Goal: Task Accomplishment & Management: Complete application form

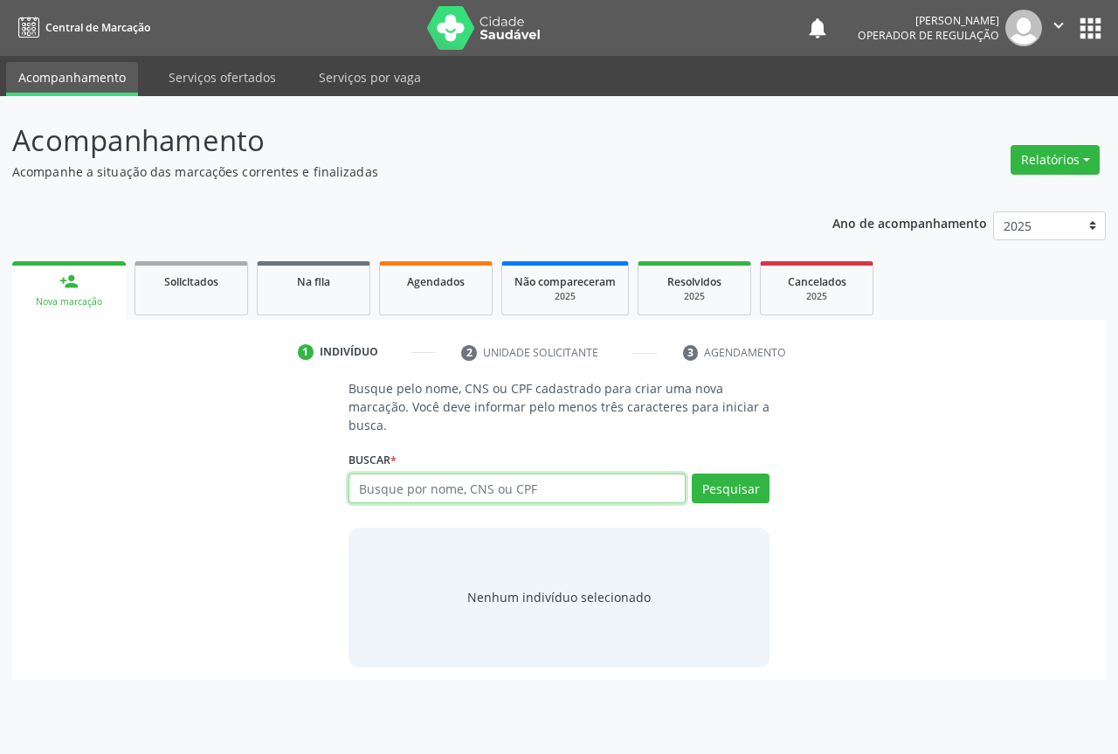
drag, startPoint x: 400, startPoint y: 494, endPoint x: 399, endPoint y: 470, distance: 23.6
click at [400, 484] on input "text" at bounding box center [517, 488] width 337 height 30
type input "704105646745450"
click at [747, 508] on div "Pesquisar" at bounding box center [728, 494] width 84 height 42
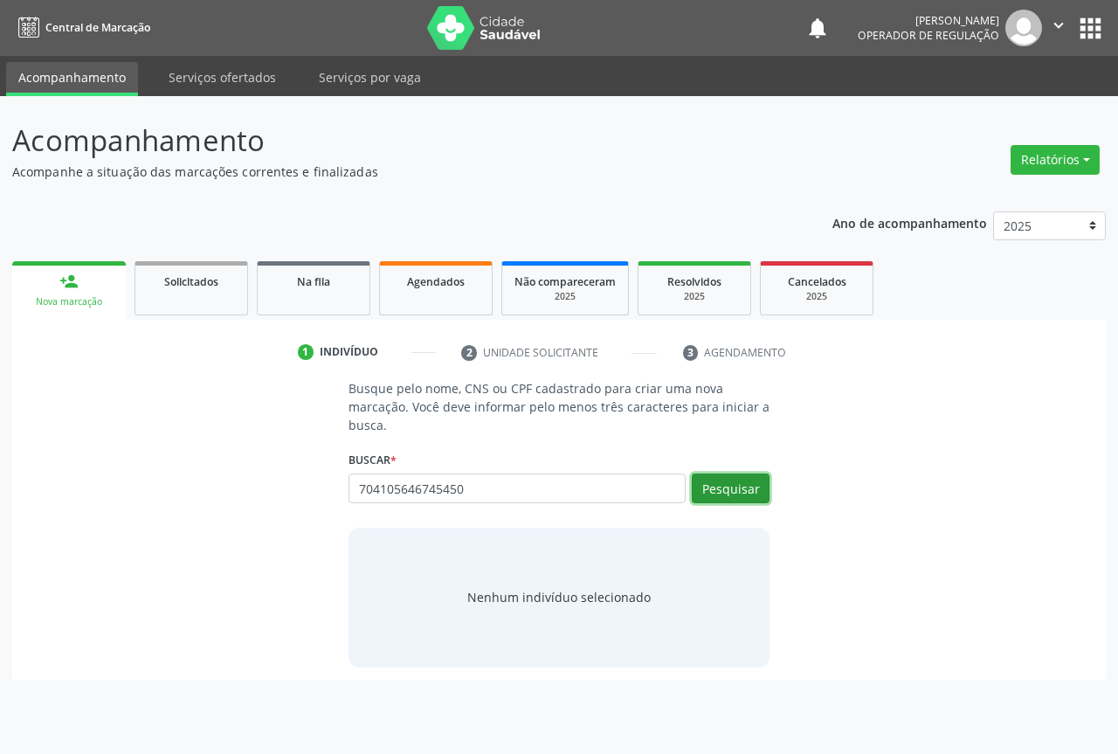
click at [744, 492] on button "Pesquisar" at bounding box center [731, 488] width 78 height 30
type input "704105646745450"
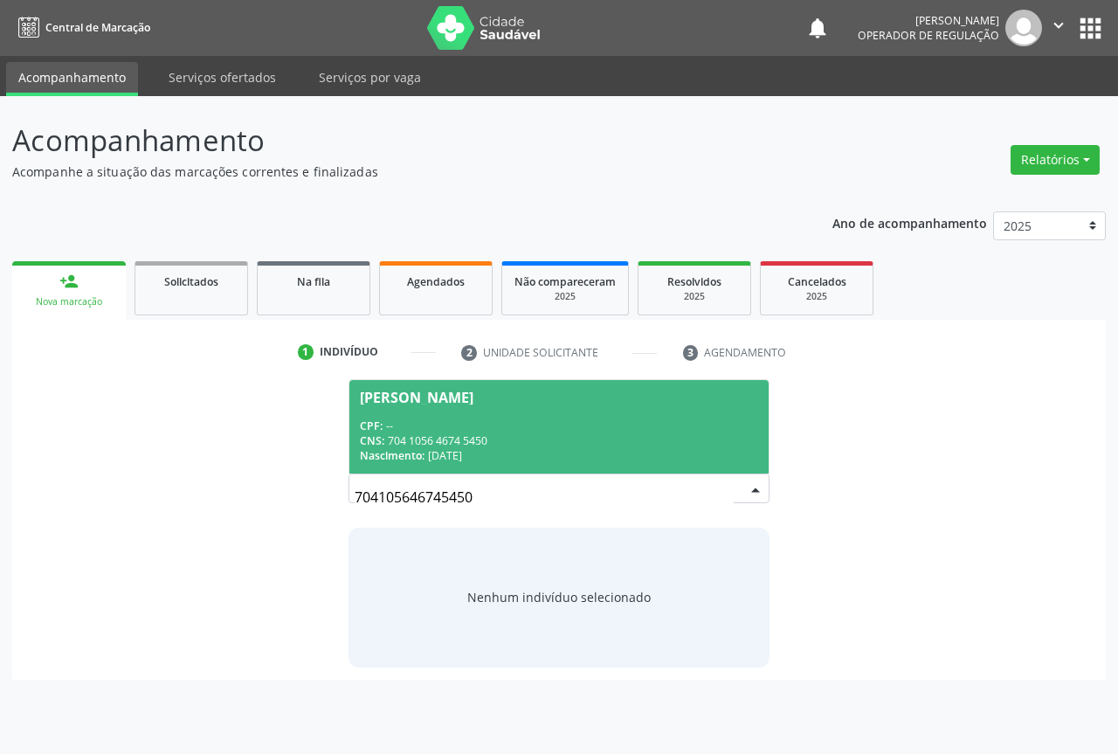
click at [414, 426] on div "CPF: --" at bounding box center [559, 425] width 398 height 15
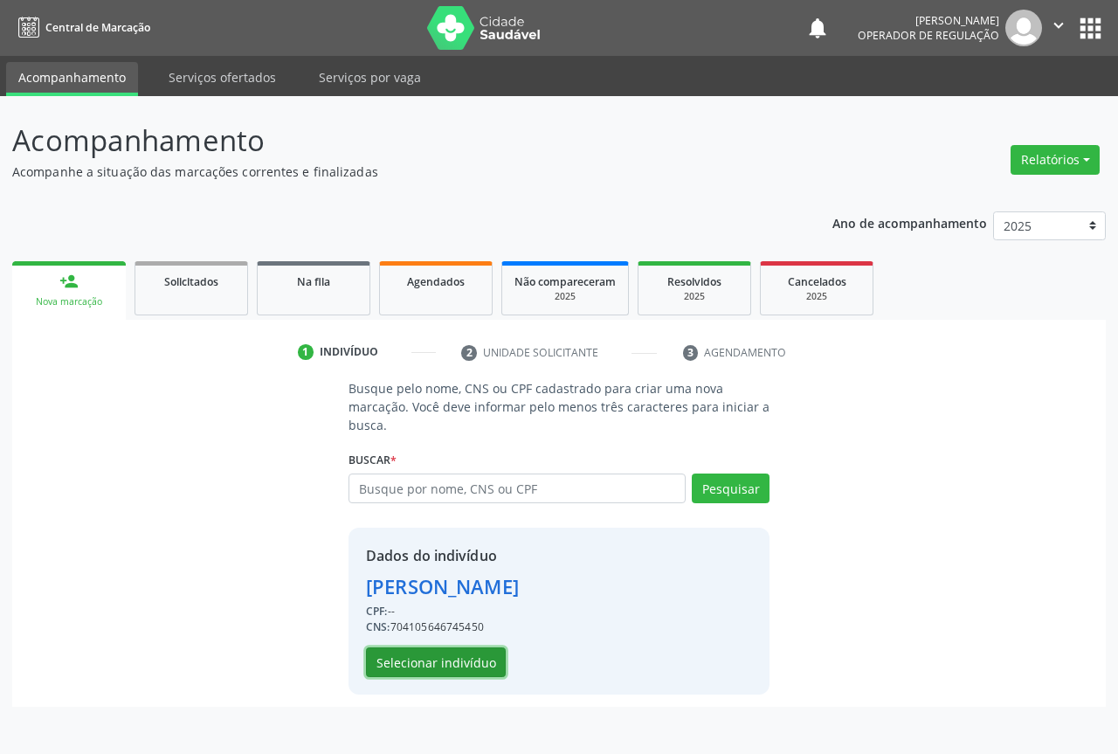
click at [423, 661] on button "Selecionar indivíduo" at bounding box center [436, 662] width 140 height 30
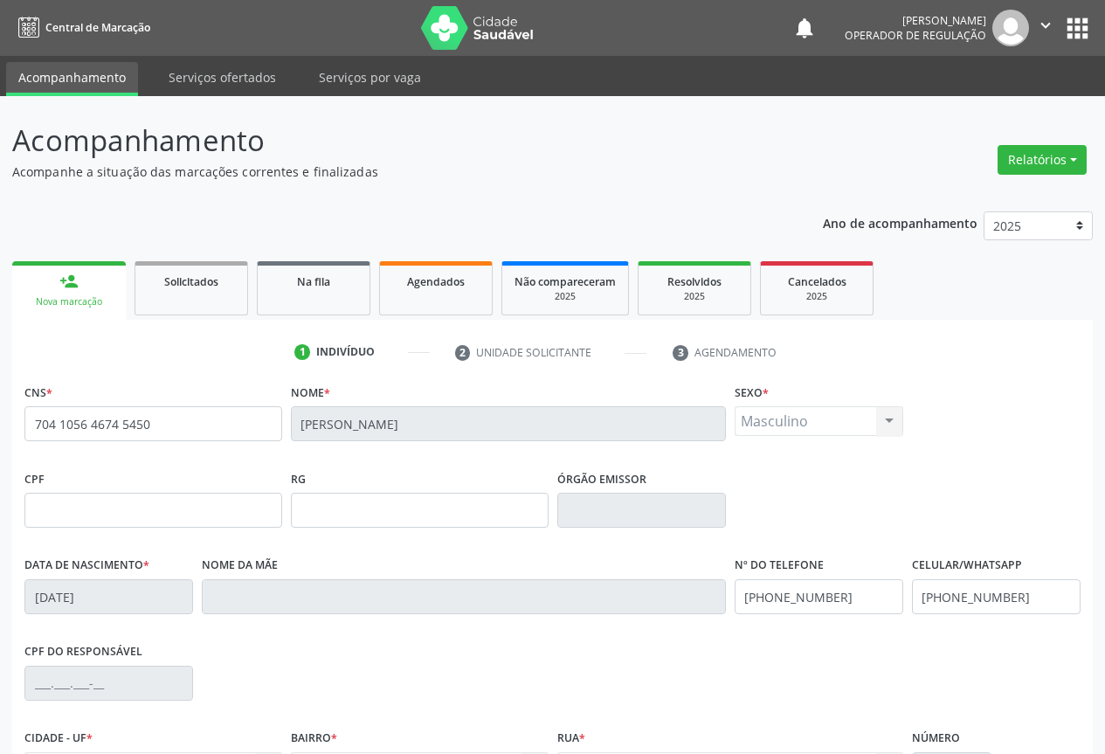
scroll to position [193, 0]
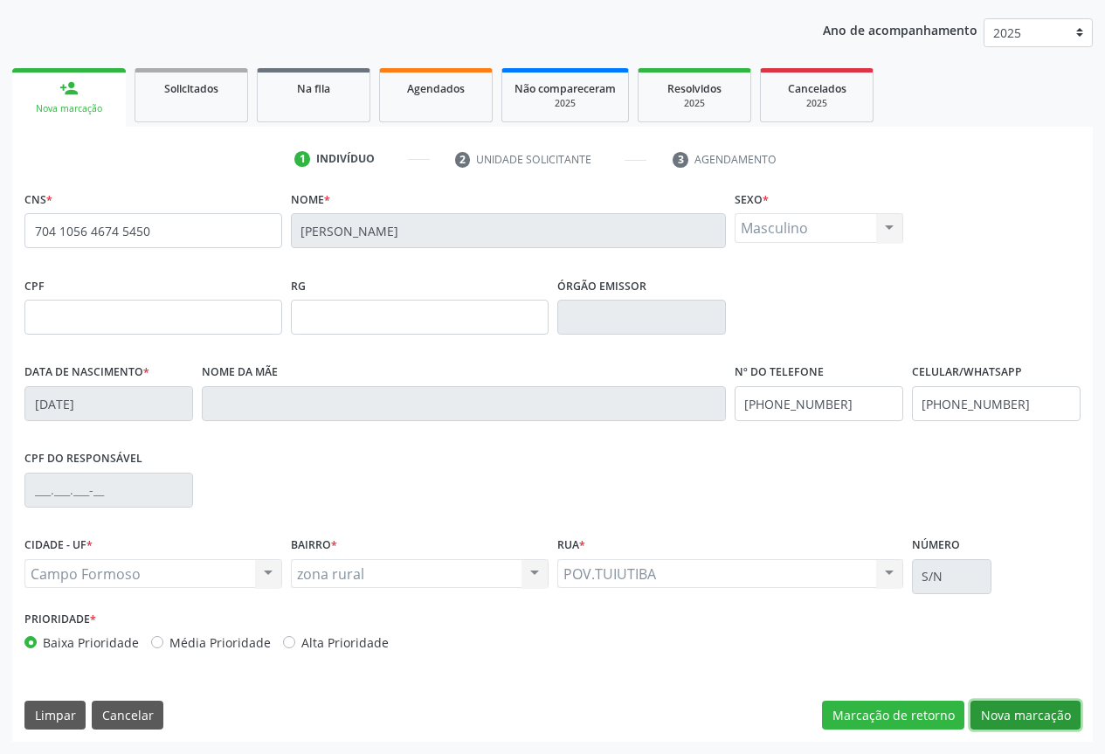
click at [1042, 720] on button "Nova marcação" at bounding box center [1026, 716] width 110 height 30
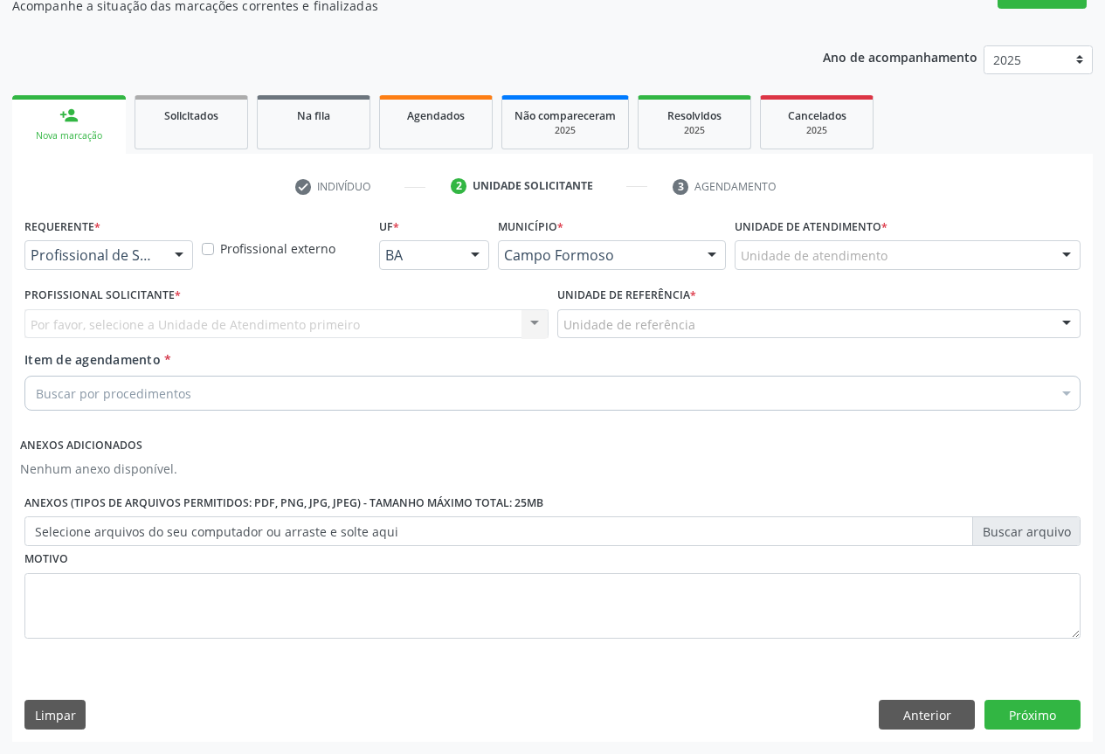
scroll to position [166, 0]
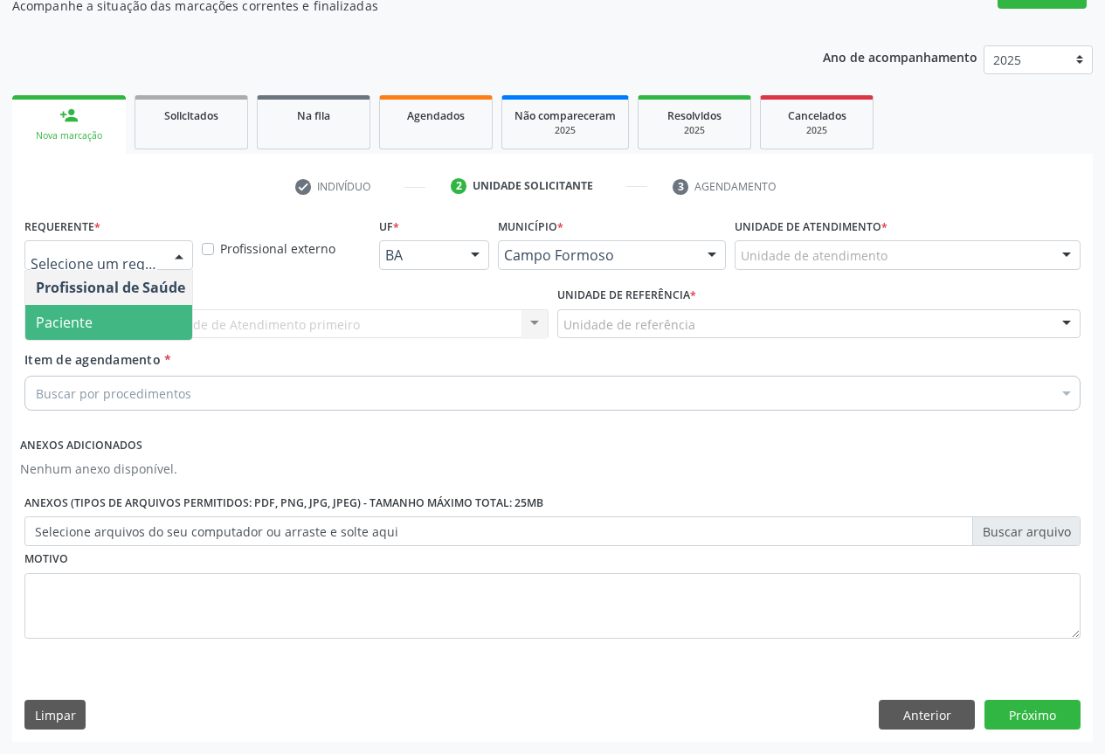
click at [93, 327] on span "Paciente" at bounding box center [110, 322] width 170 height 35
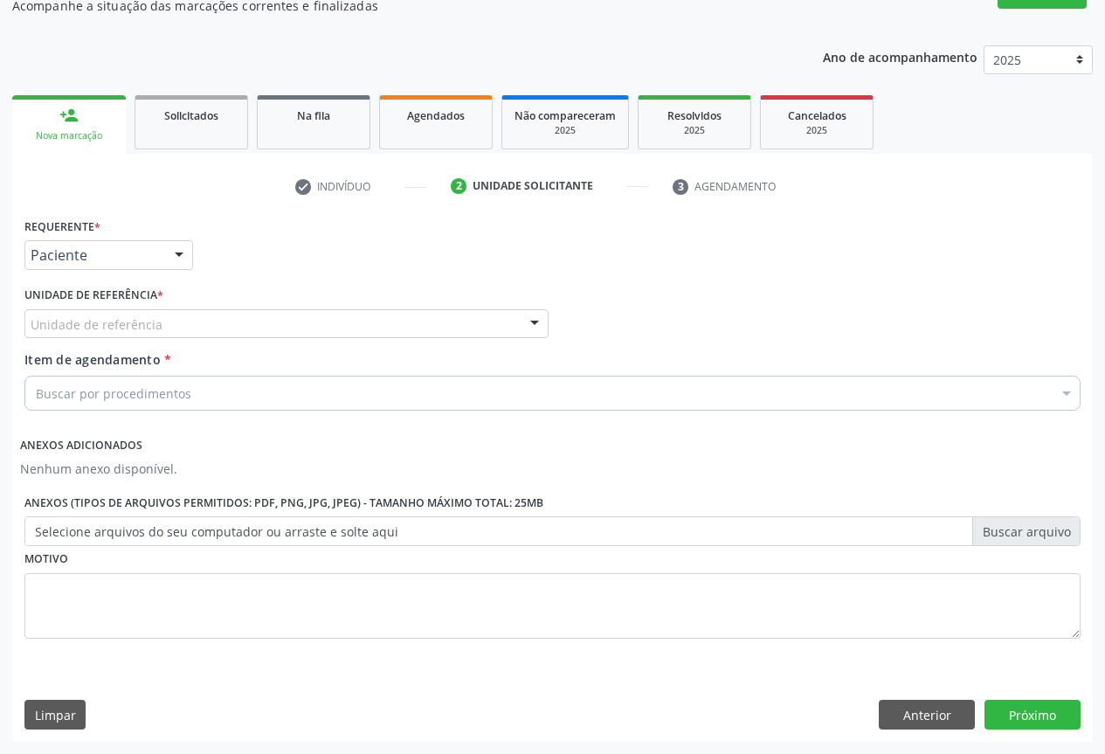
click at [218, 314] on div "Unidade de referência" at bounding box center [286, 324] width 524 height 30
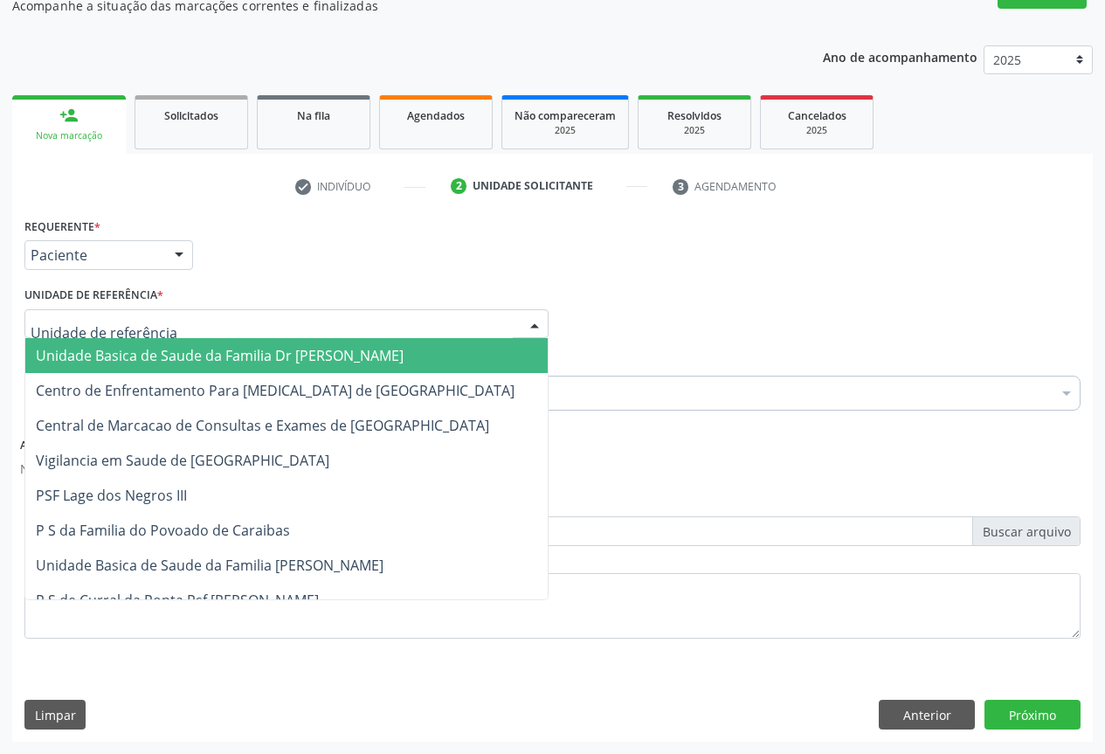
click at [153, 358] on span "Unidade Basica de Saude da Familia Dr [PERSON_NAME]" at bounding box center [220, 355] width 368 height 19
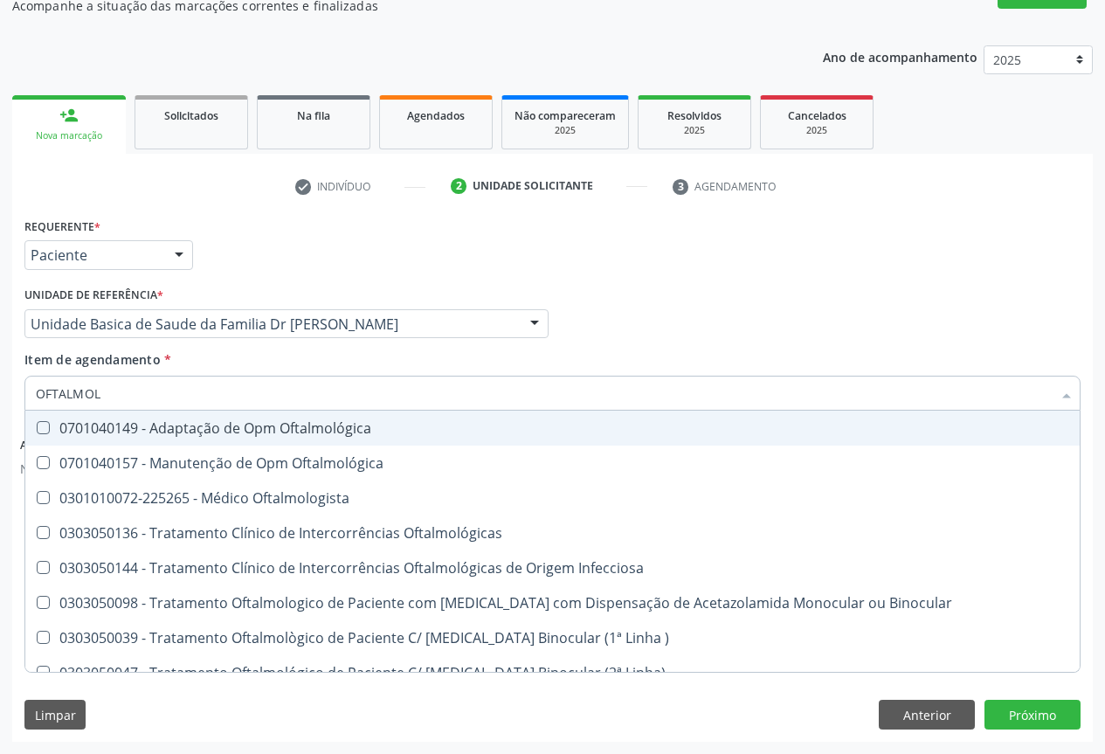
type input "OFTALMOLO"
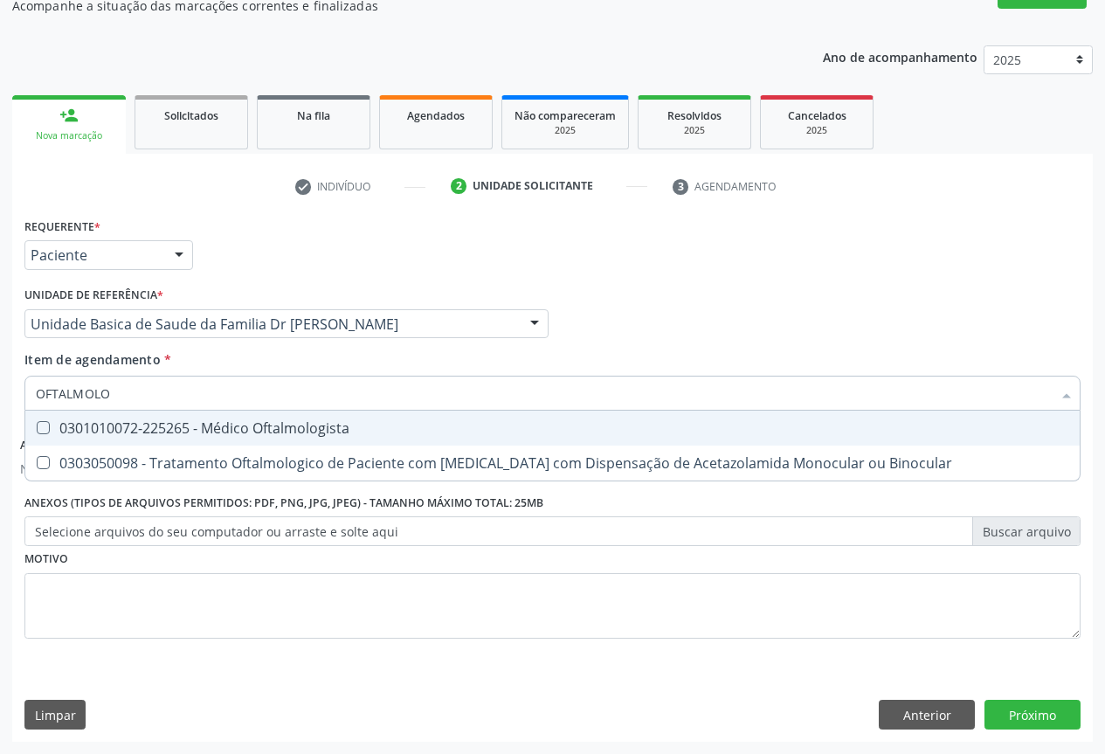
click at [306, 421] on div "0301010072-225265 - Médico Oftalmologista" at bounding box center [552, 428] width 1033 height 14
checkbox Oftalmologista "true"
type input "OFTALMOLO"
click at [306, 349] on div "Unidade de referência * Unidade Basica de Saude da Familia Dr [PERSON_NAME] Uni…" at bounding box center [286, 316] width 533 height 68
checkbox Binocular "true"
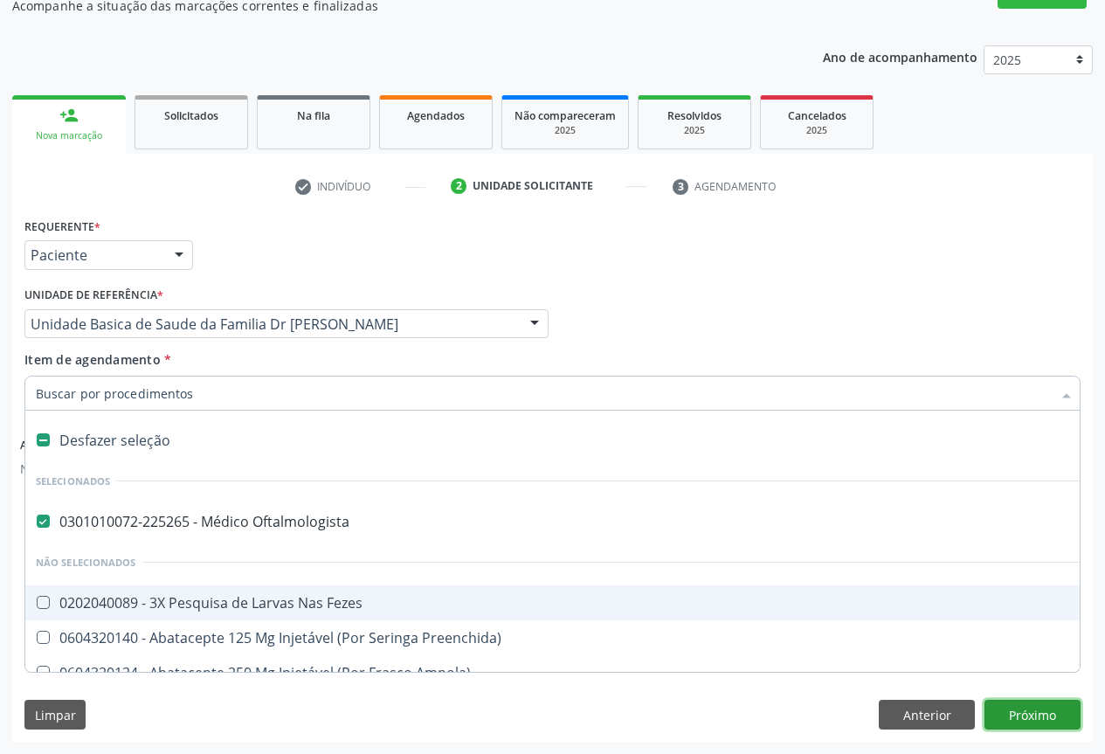
click at [1040, 716] on button "Próximo" at bounding box center [1033, 715] width 96 height 30
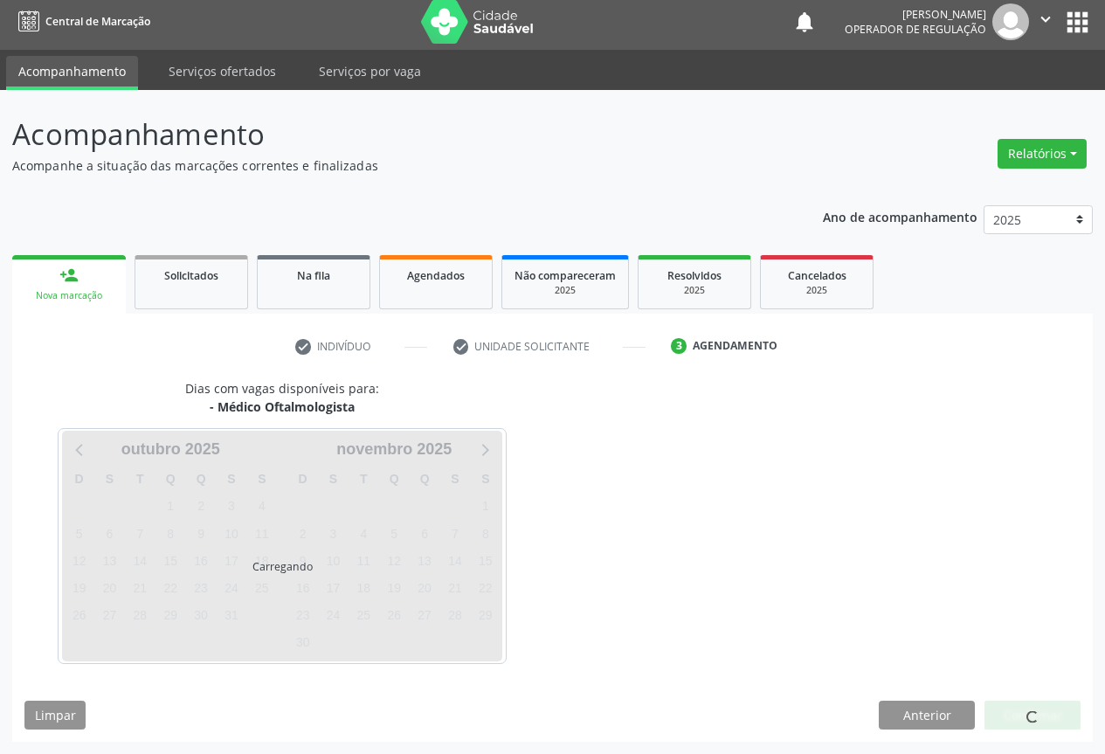
scroll to position [6, 0]
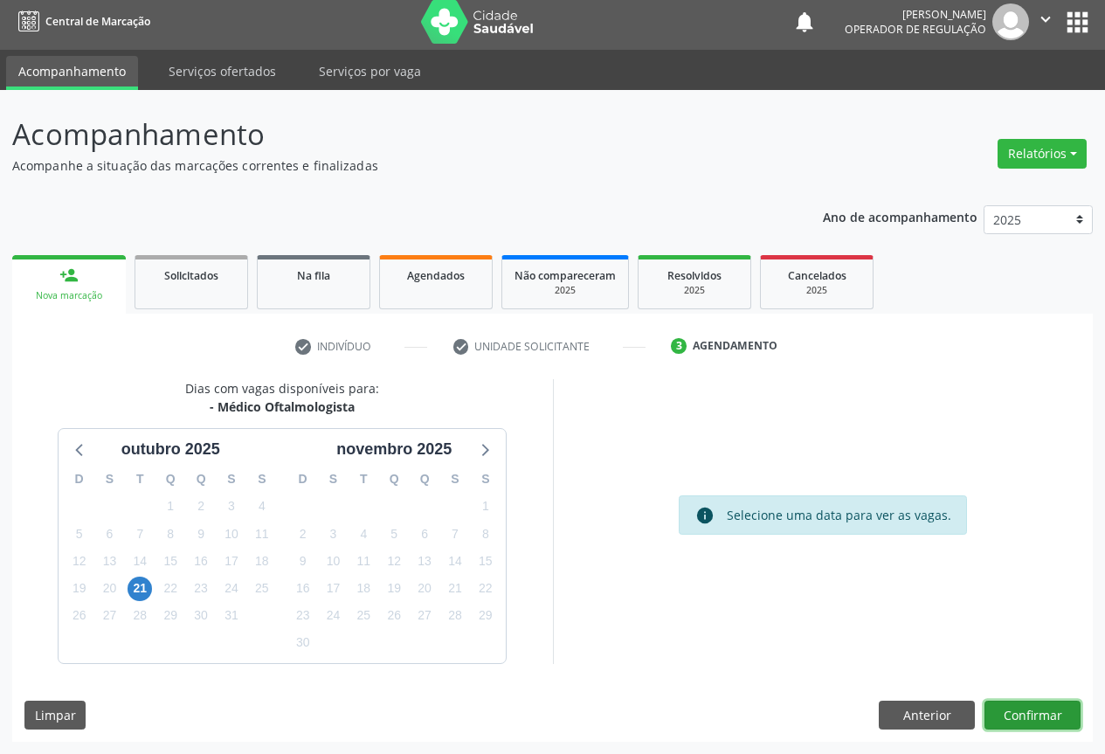
click at [1028, 715] on button "Confirmar" at bounding box center [1033, 716] width 96 height 30
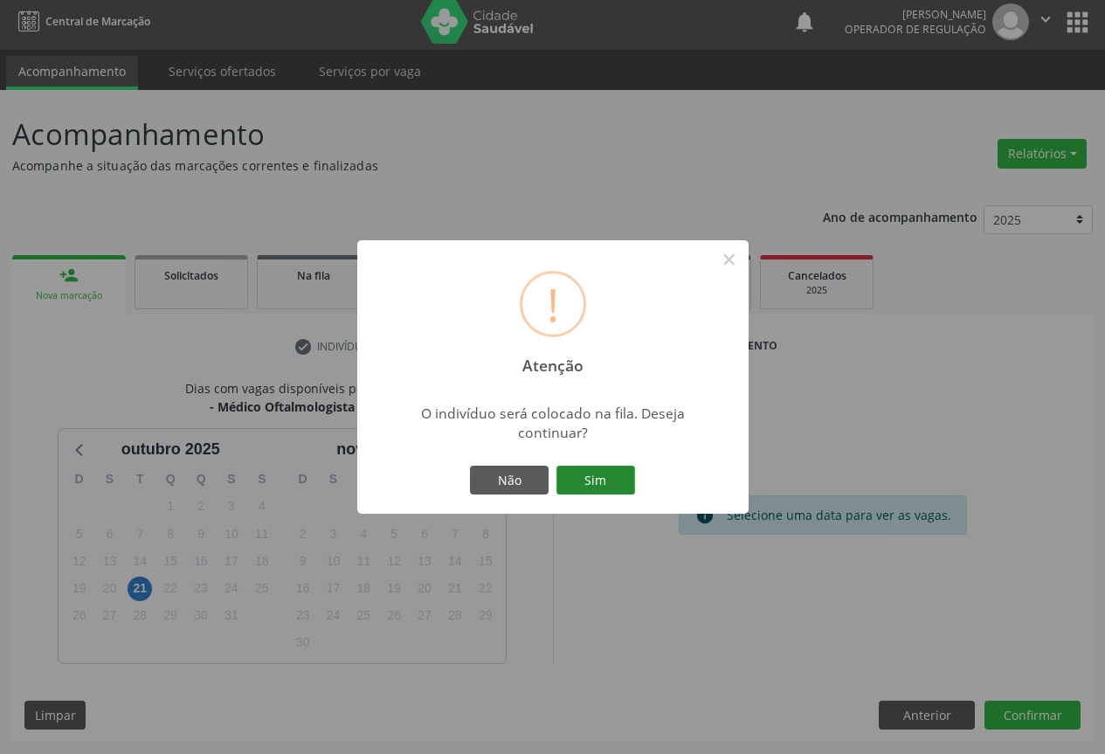
click at [584, 480] on button "Sim" at bounding box center [595, 481] width 79 height 30
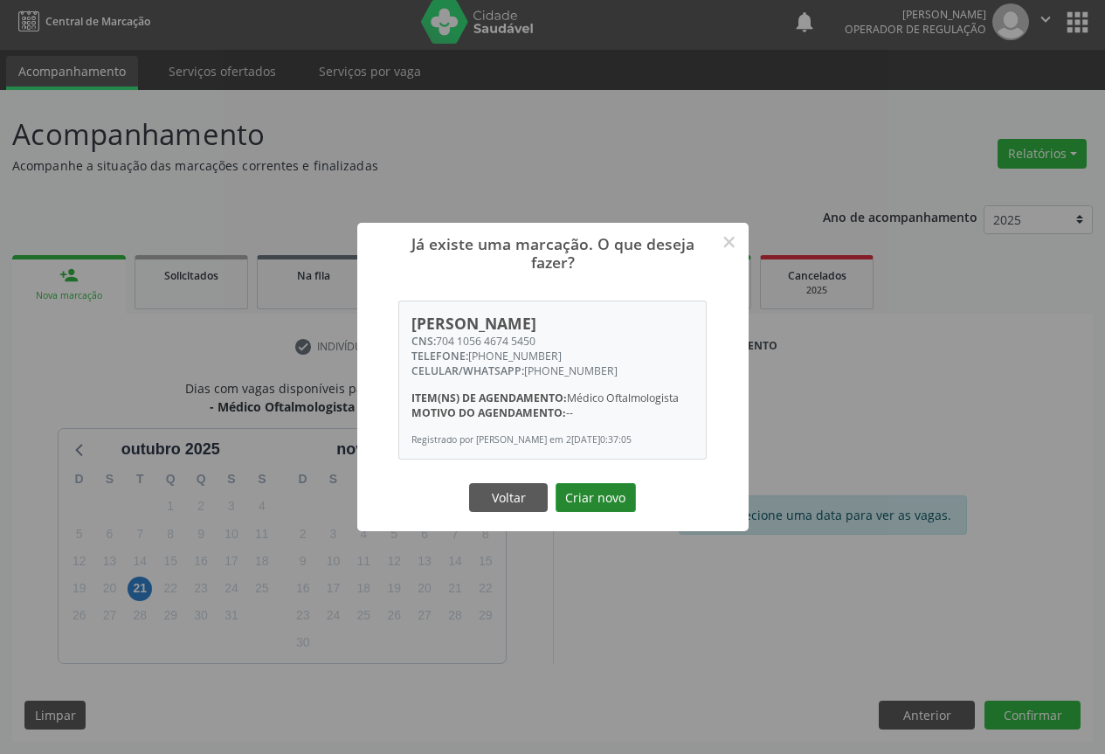
click at [572, 496] on button "Criar novo" at bounding box center [596, 498] width 80 height 30
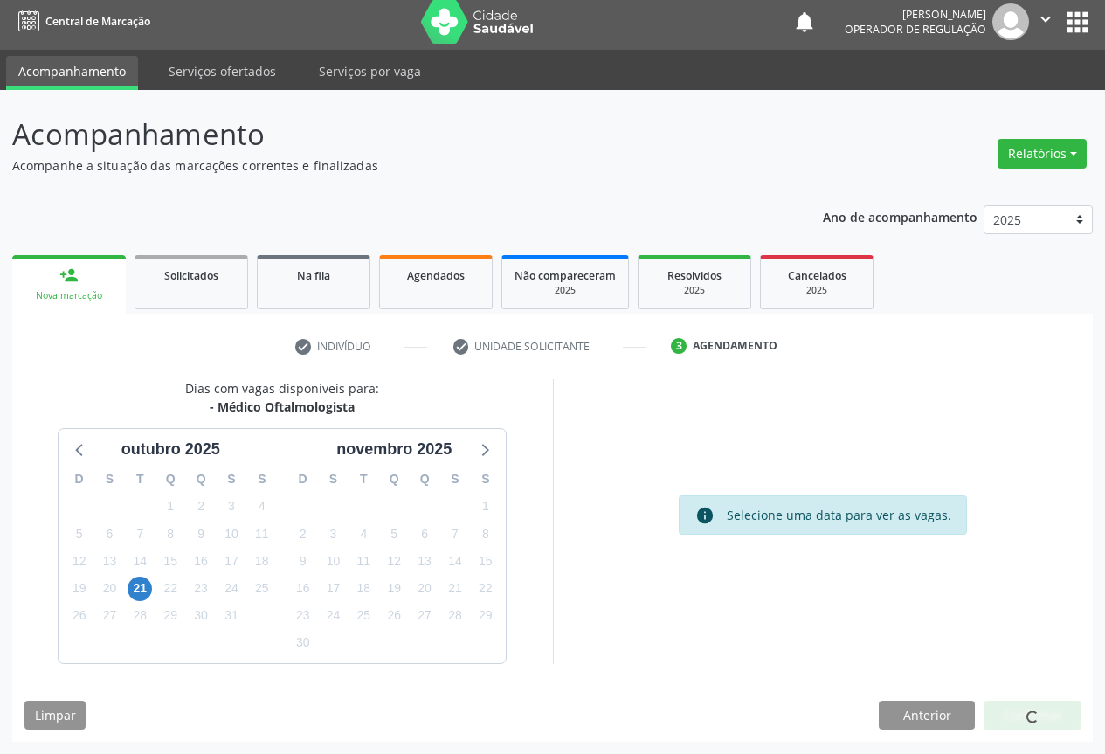
scroll to position [0, 0]
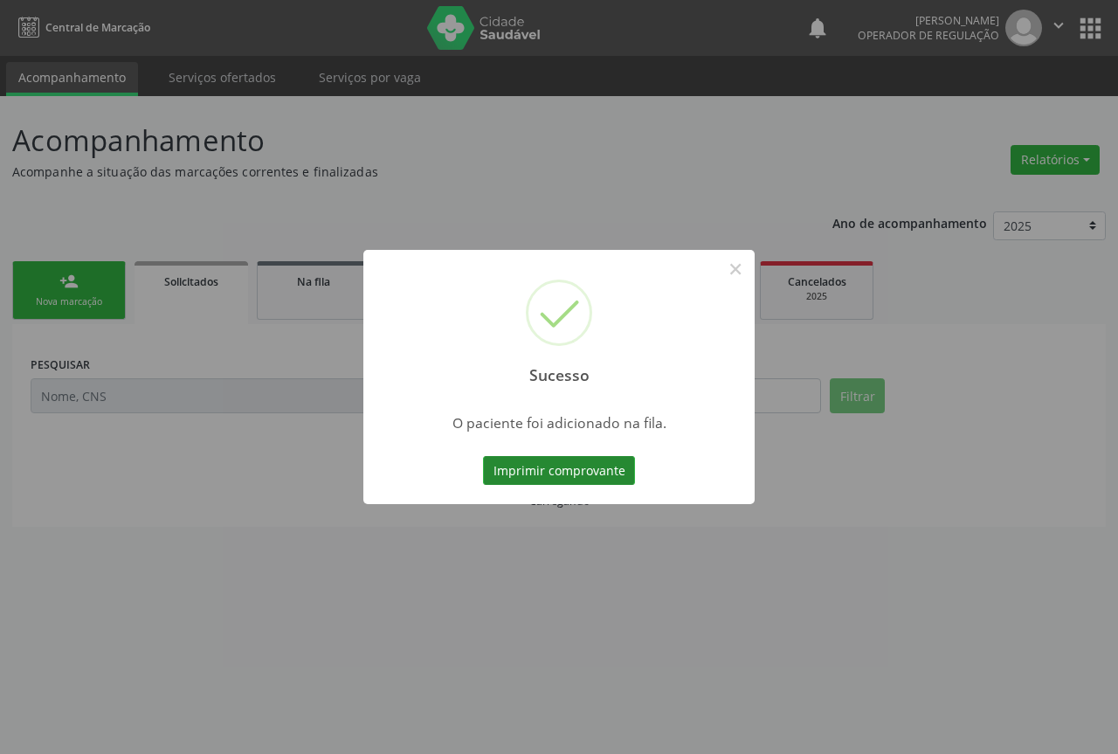
click at [562, 485] on button "Imprimir comprovante" at bounding box center [559, 471] width 152 height 30
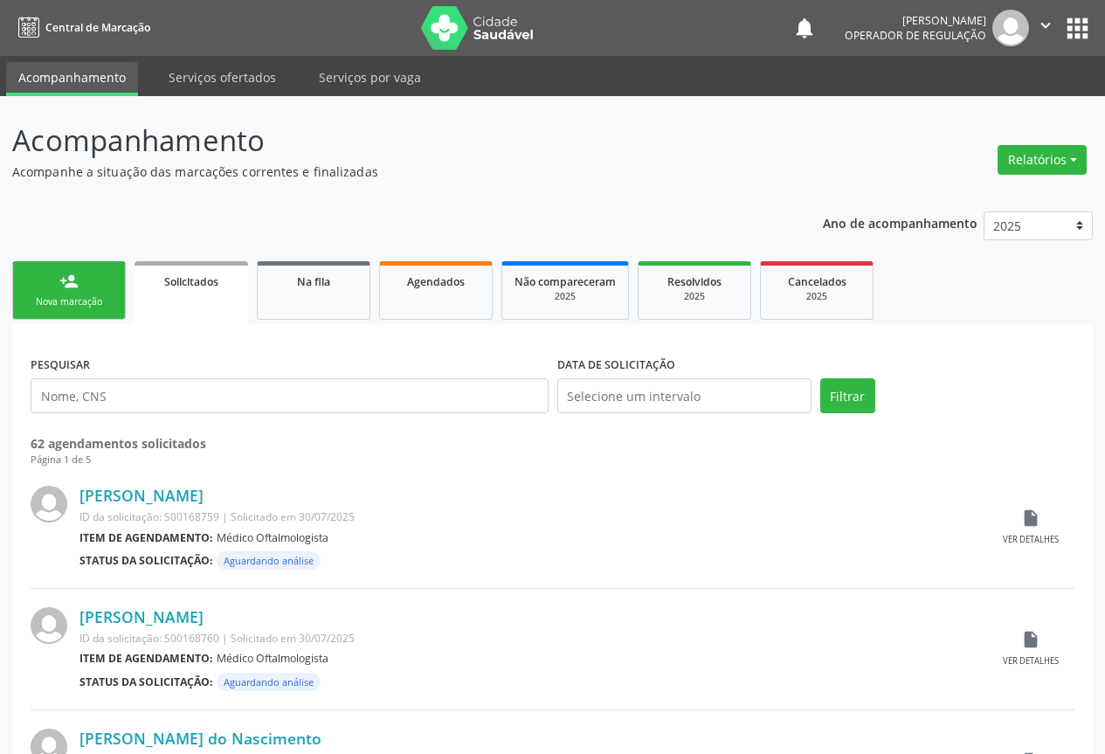
click at [71, 305] on div "Nova marcação" at bounding box center [68, 301] width 87 height 13
click at [71, 304] on div "Nova marcação" at bounding box center [68, 301] width 87 height 13
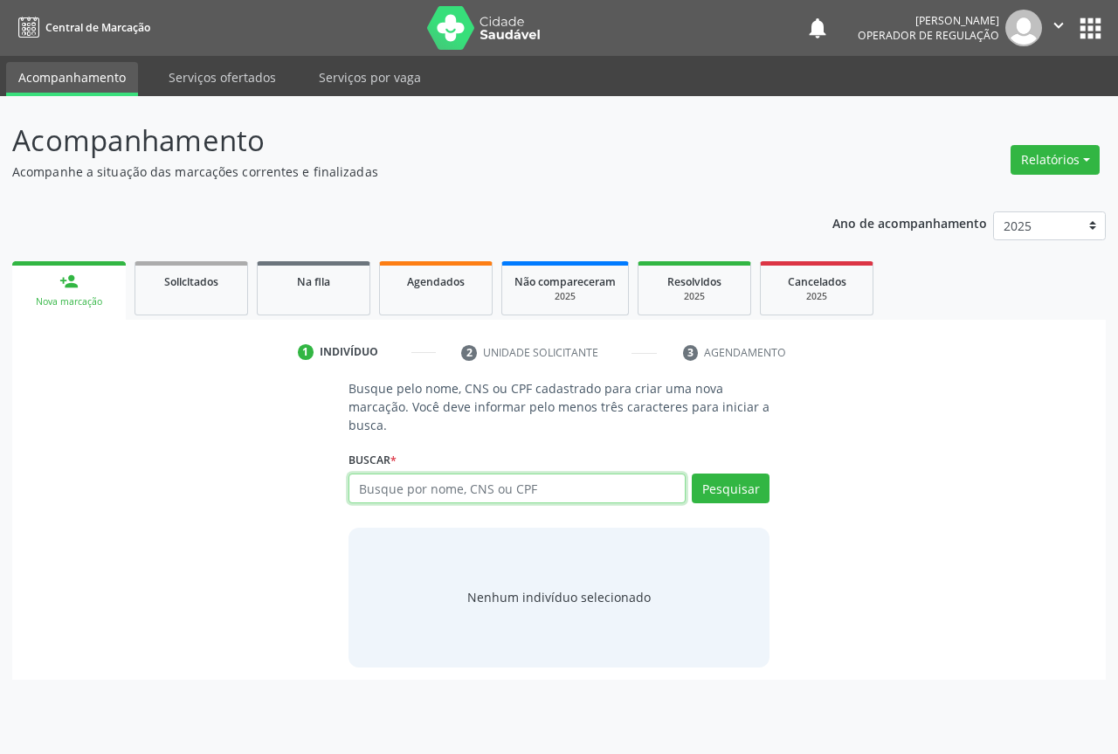
paste input "704 1056 4674 5450"
type input "704 1056 4674 5450"
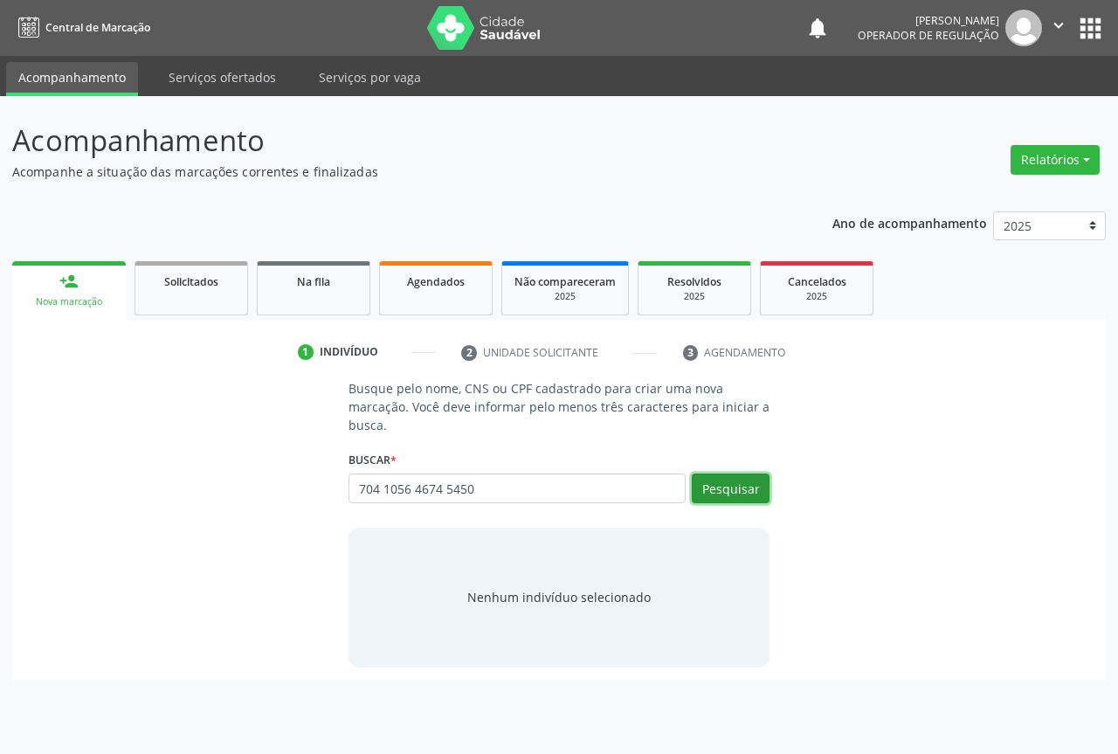
click at [721, 493] on button "Pesquisar" at bounding box center [731, 488] width 78 height 30
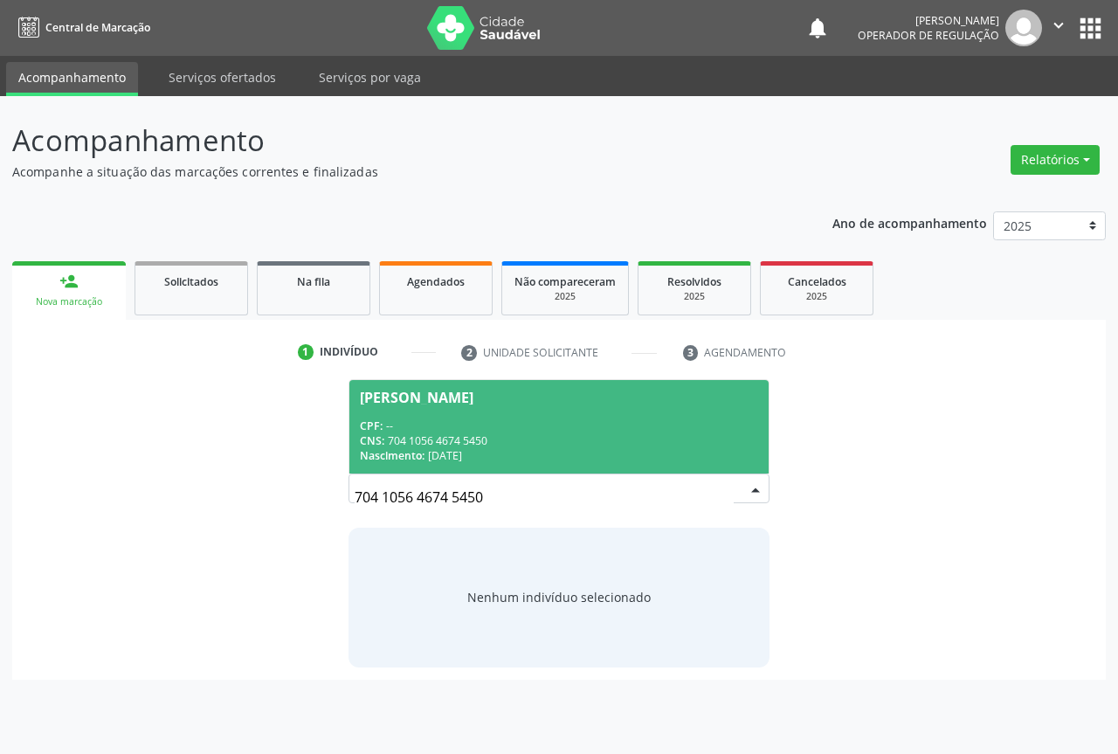
drag, startPoint x: 445, startPoint y: 410, endPoint x: 469, endPoint y: 404, distance: 25.2
click at [449, 409] on span "[PERSON_NAME] CPF: -- CNS: 704 1056 4674 5450 Nascimento: [DATE]" at bounding box center [558, 426] width 419 height 93
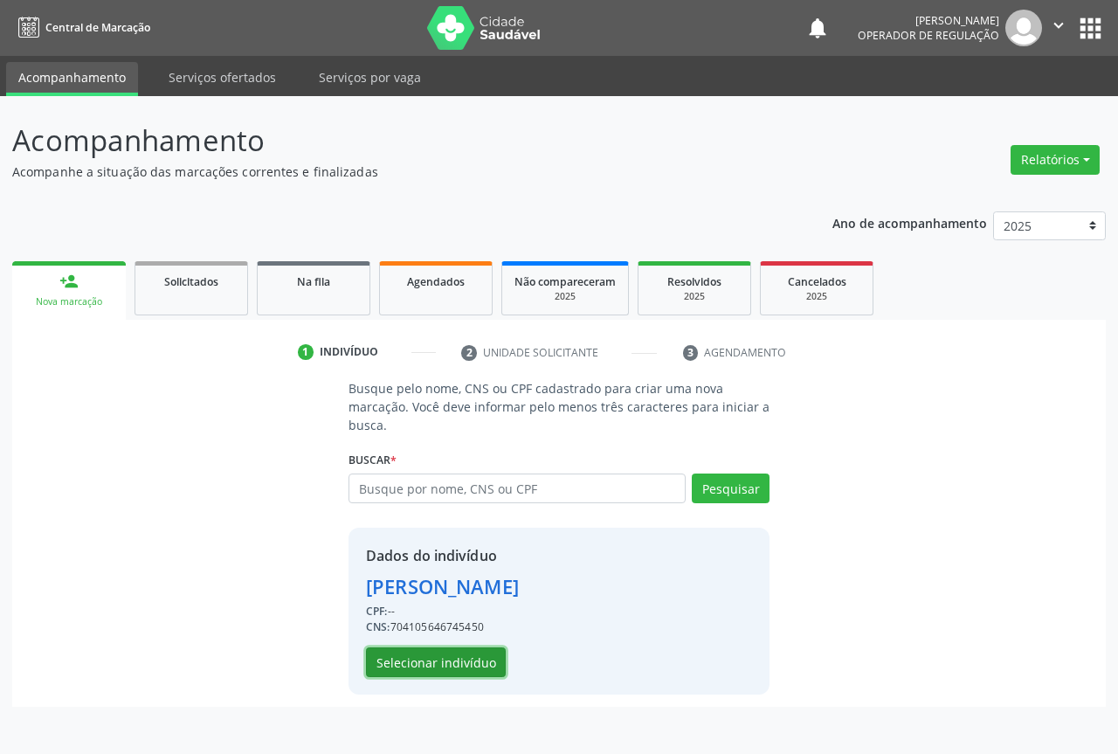
click at [429, 657] on button "Selecionar indivíduo" at bounding box center [436, 662] width 140 height 30
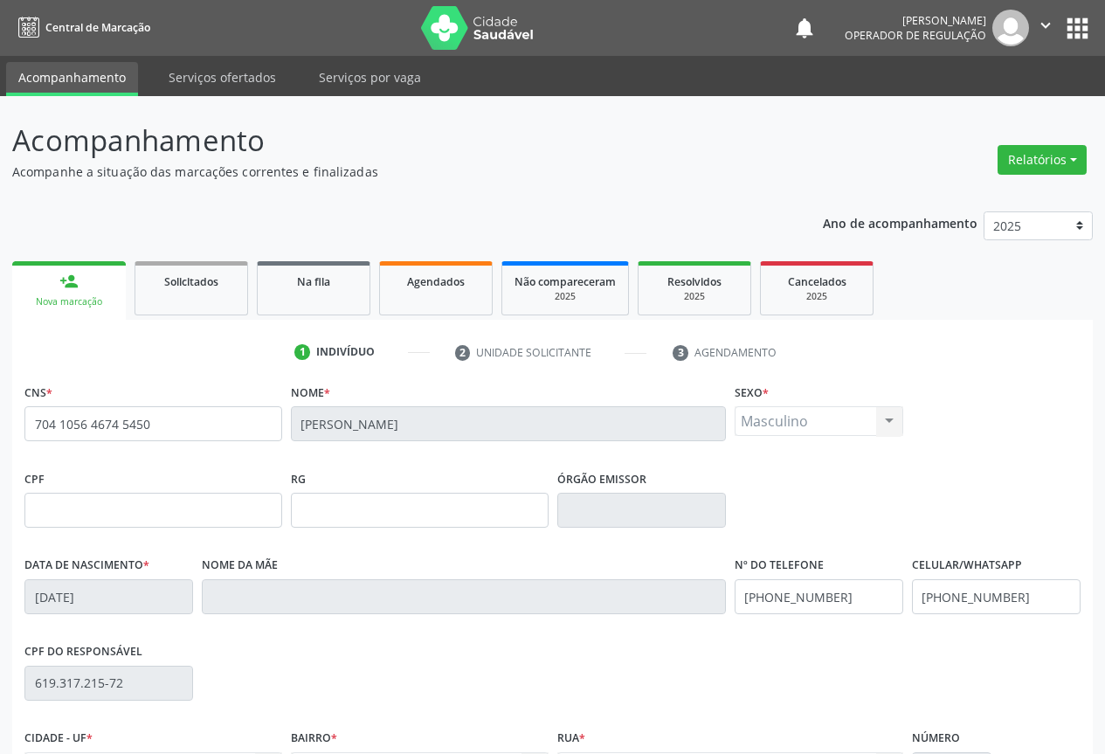
scroll to position [193, 0]
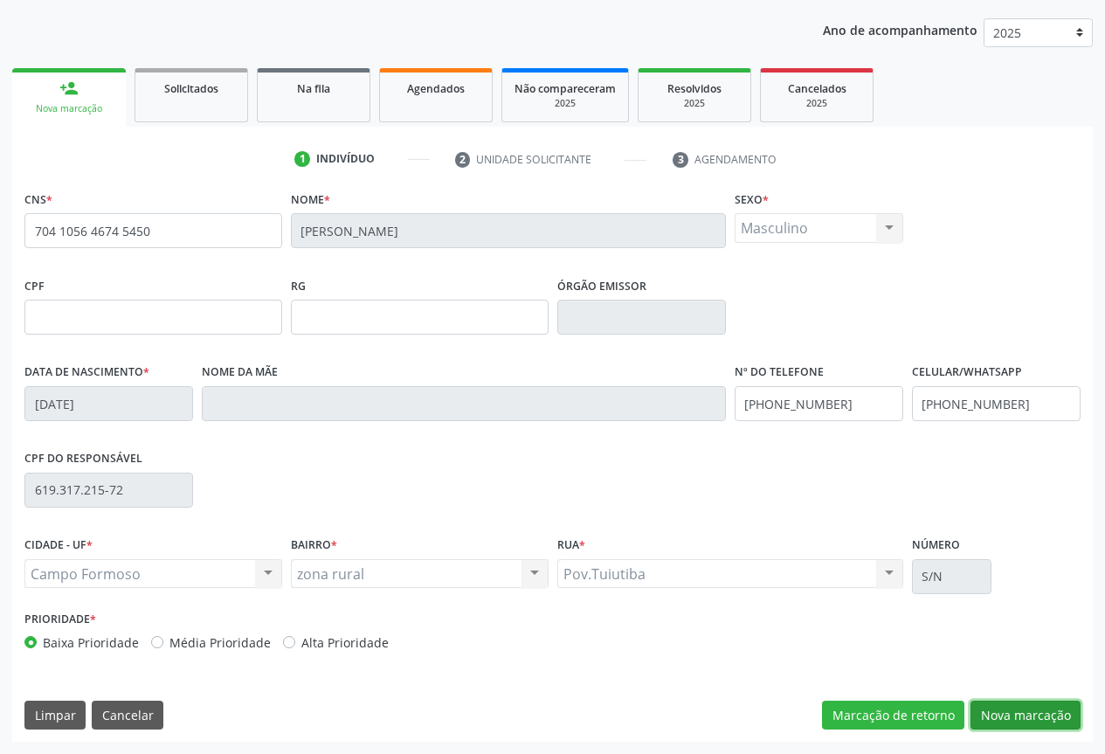
click at [1013, 712] on button "Nova marcação" at bounding box center [1026, 716] width 110 height 30
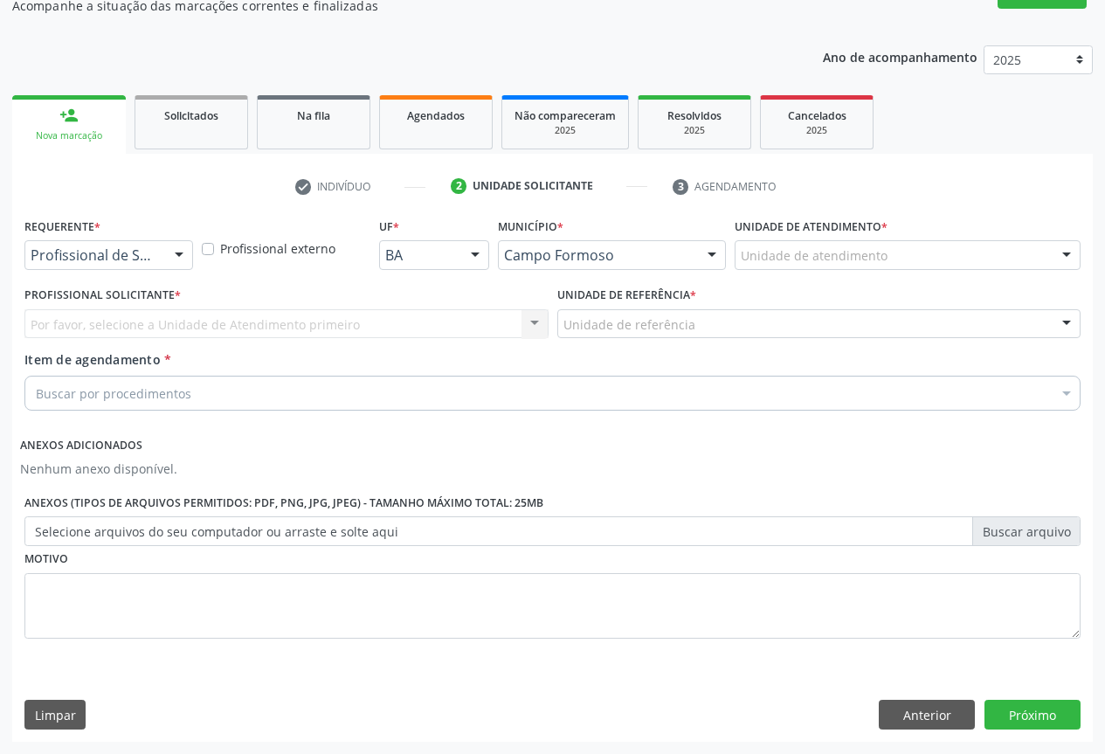
scroll to position [166, 0]
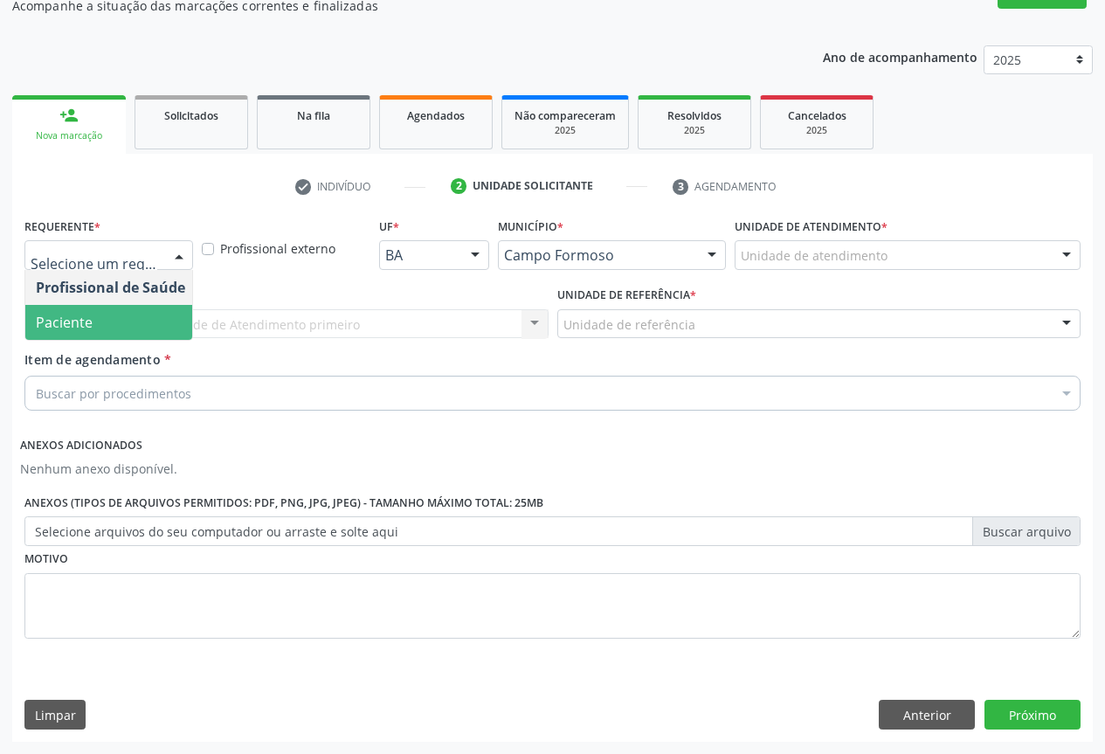
click at [86, 330] on span "Paciente" at bounding box center [64, 322] width 57 height 19
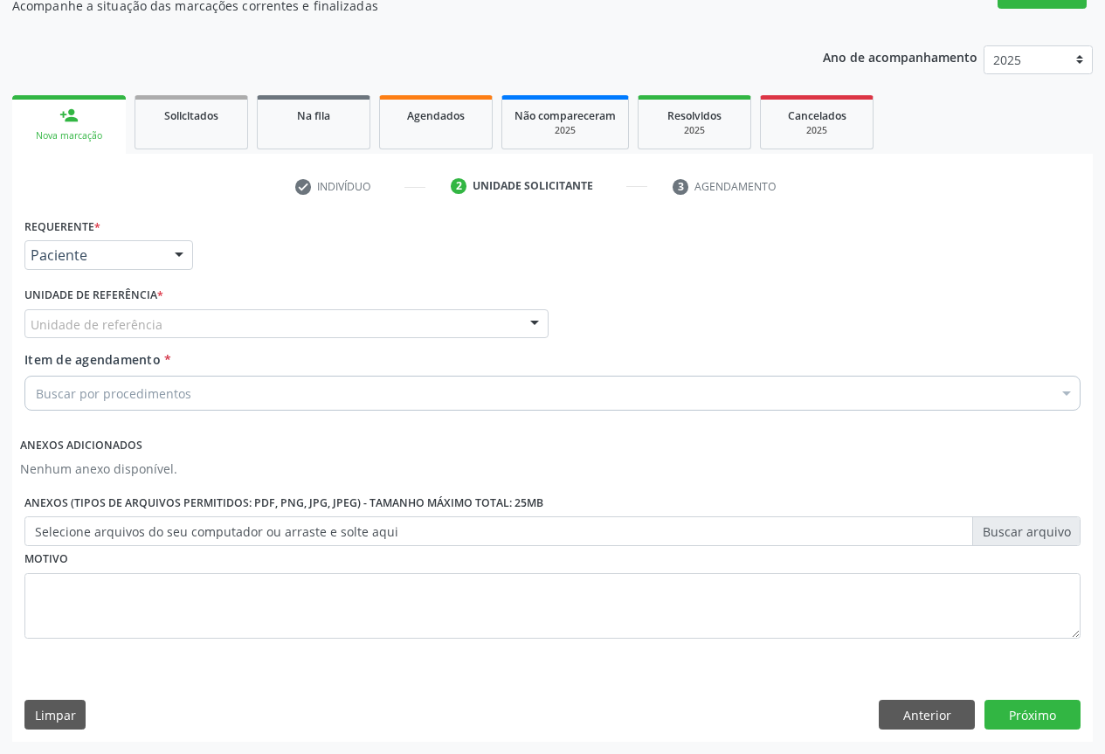
click at [205, 305] on div "Unidade de referência * Unidade de referência Unidade Basica de Saude da Famili…" at bounding box center [286, 310] width 524 height 56
click at [205, 316] on div "Unidade de referência" at bounding box center [286, 324] width 524 height 30
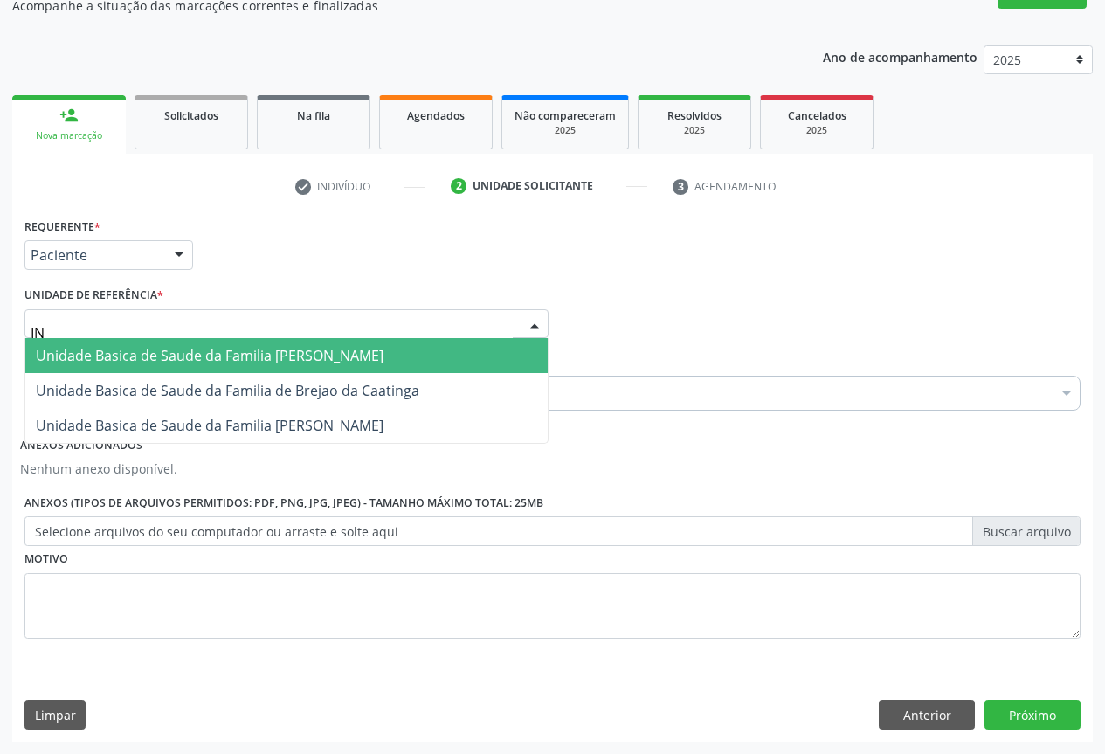
type input "I"
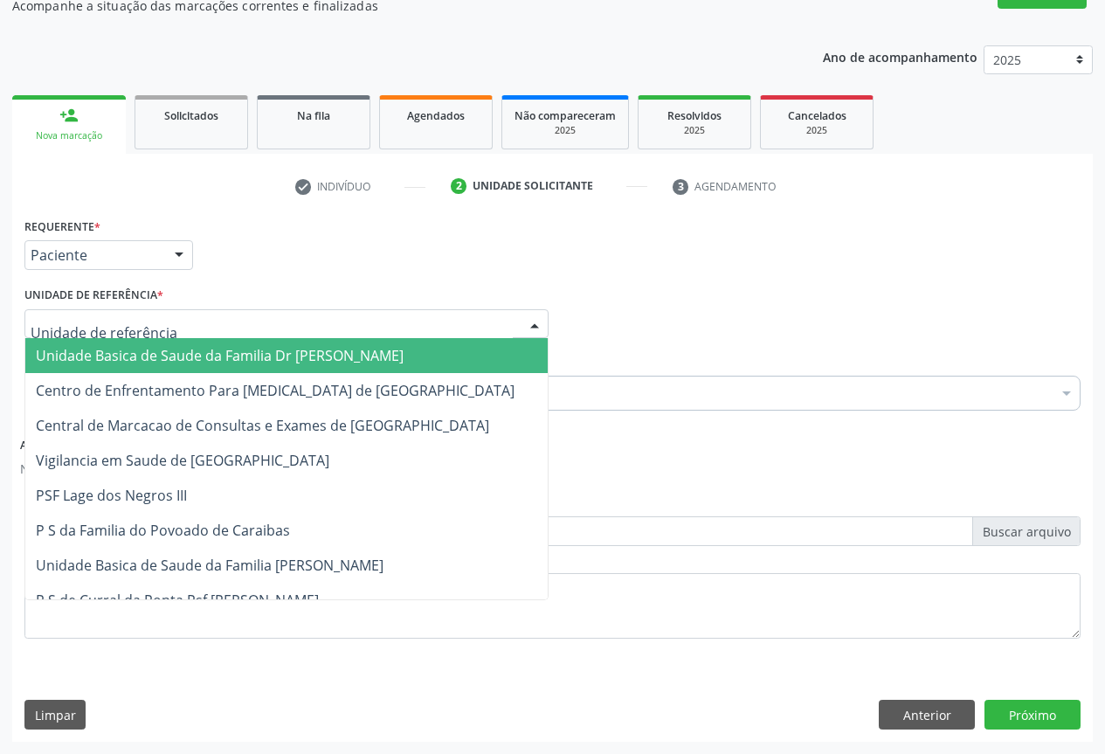
click at [210, 361] on span "Unidade Basica de Saude da Familia Dr [PERSON_NAME]" at bounding box center [220, 355] width 368 height 19
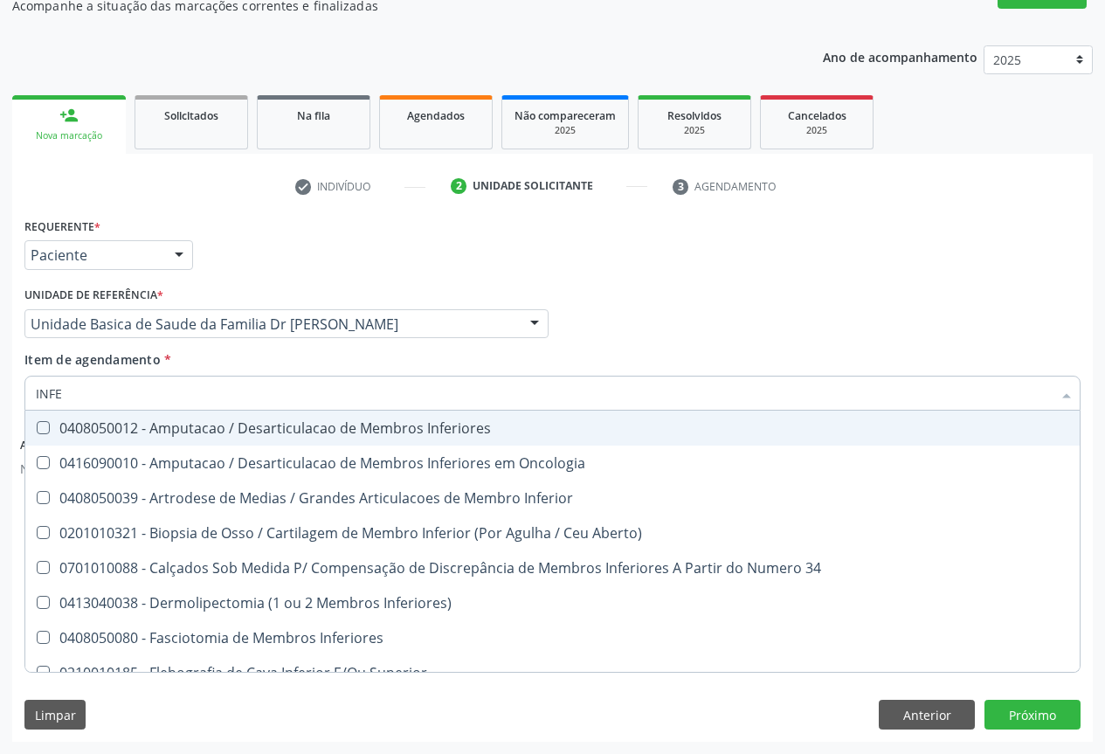
type input "INFEC"
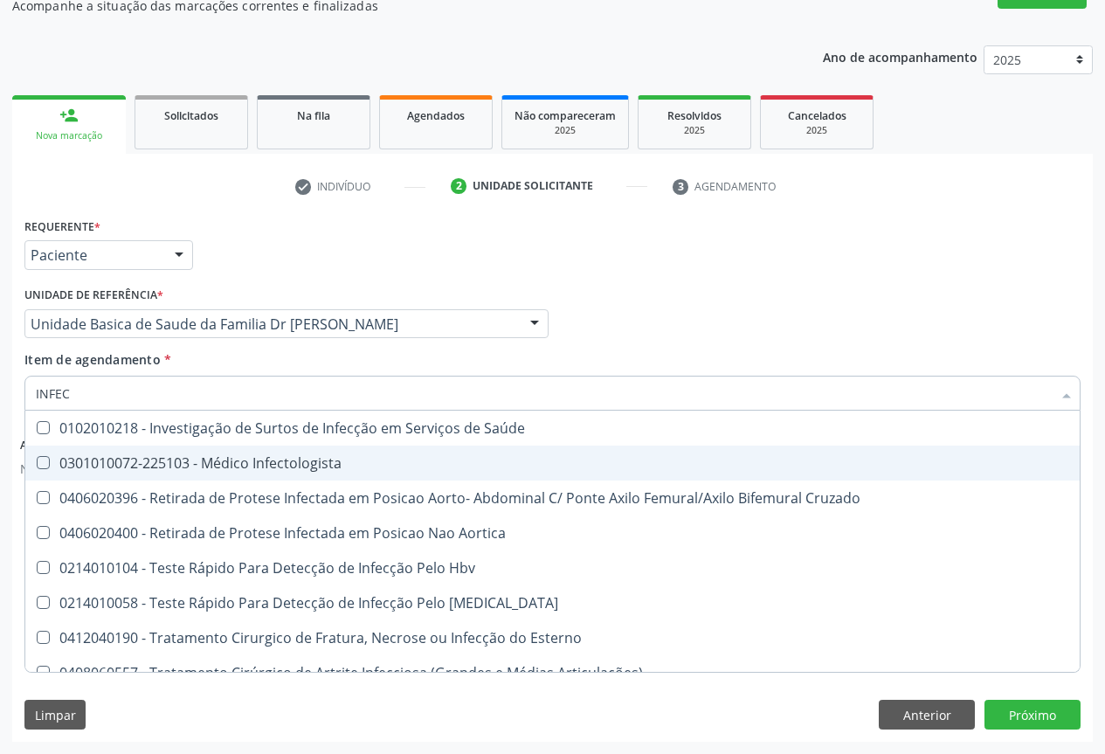
click at [300, 461] on div "0301010072-225103 - Médico Infectologista" at bounding box center [552, 463] width 1033 height 14
checkbox Infectologista "true"
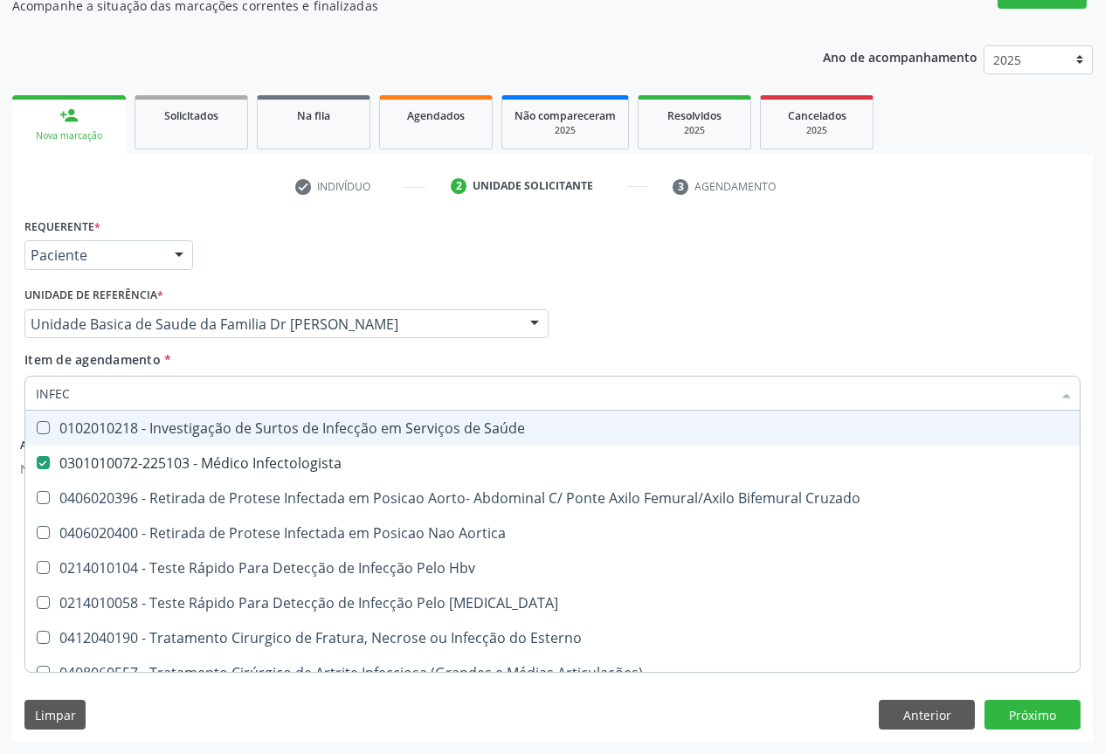
click at [308, 352] on div "Item de agendamento * INFEC Desfazer seleção 0102010218 - Investigação de Surto…" at bounding box center [552, 377] width 1056 height 55
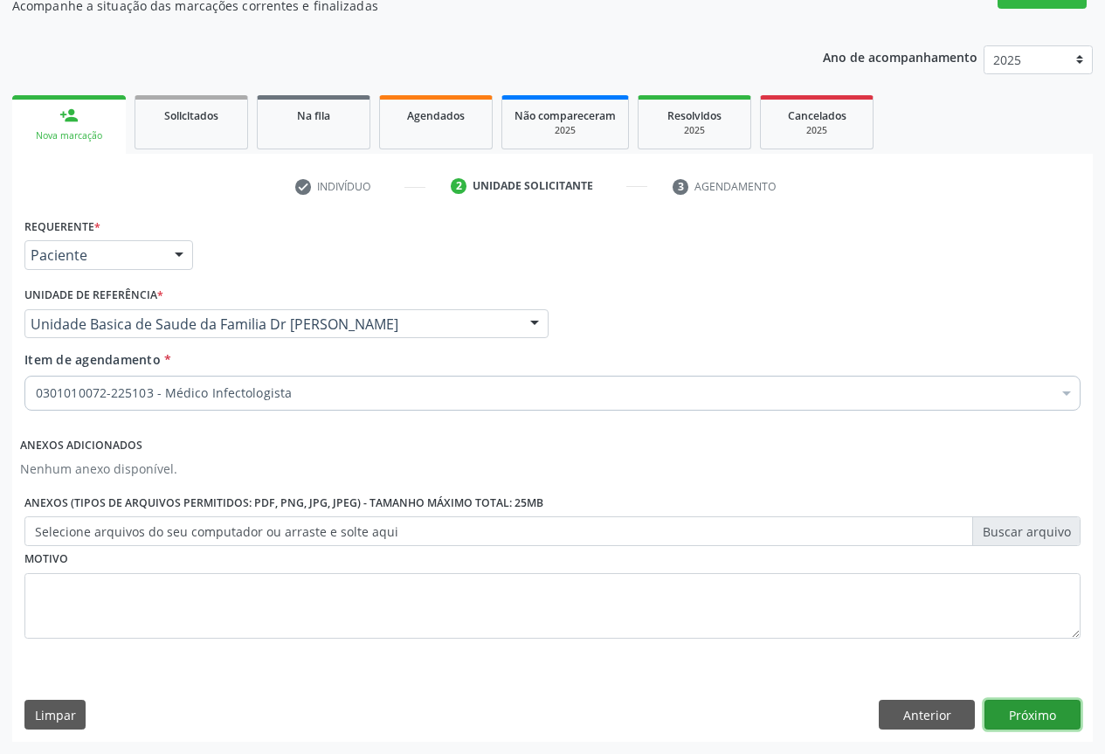
click at [1023, 721] on button "Próximo" at bounding box center [1033, 715] width 96 height 30
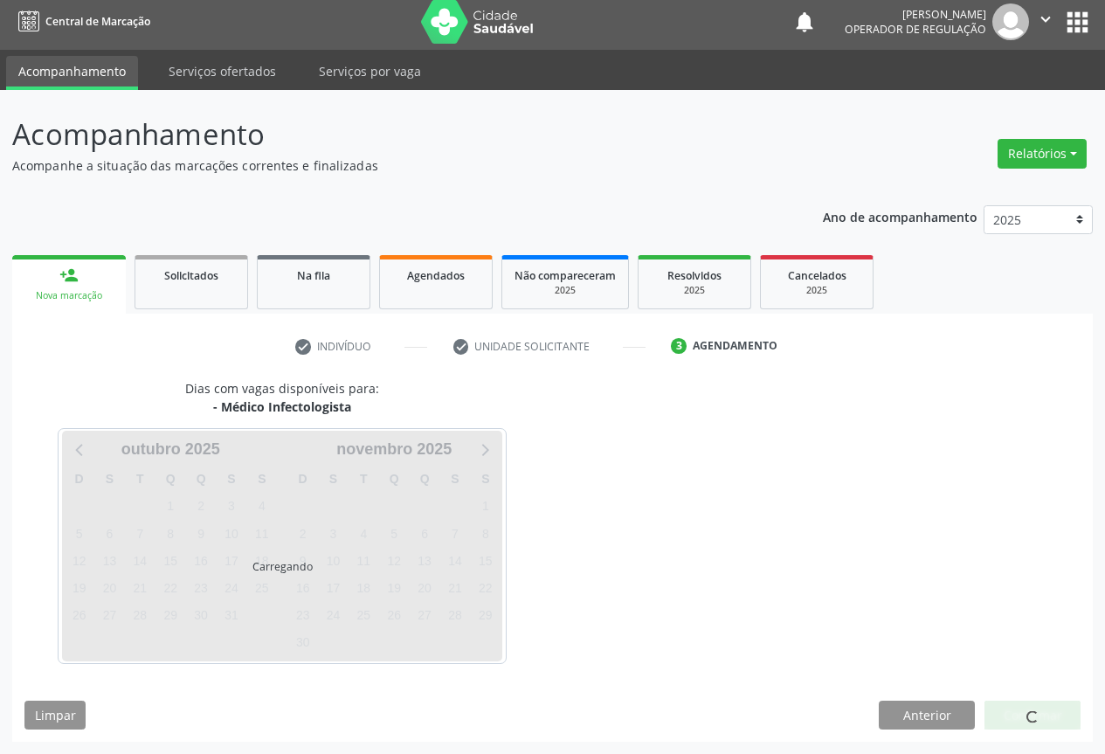
scroll to position [6, 0]
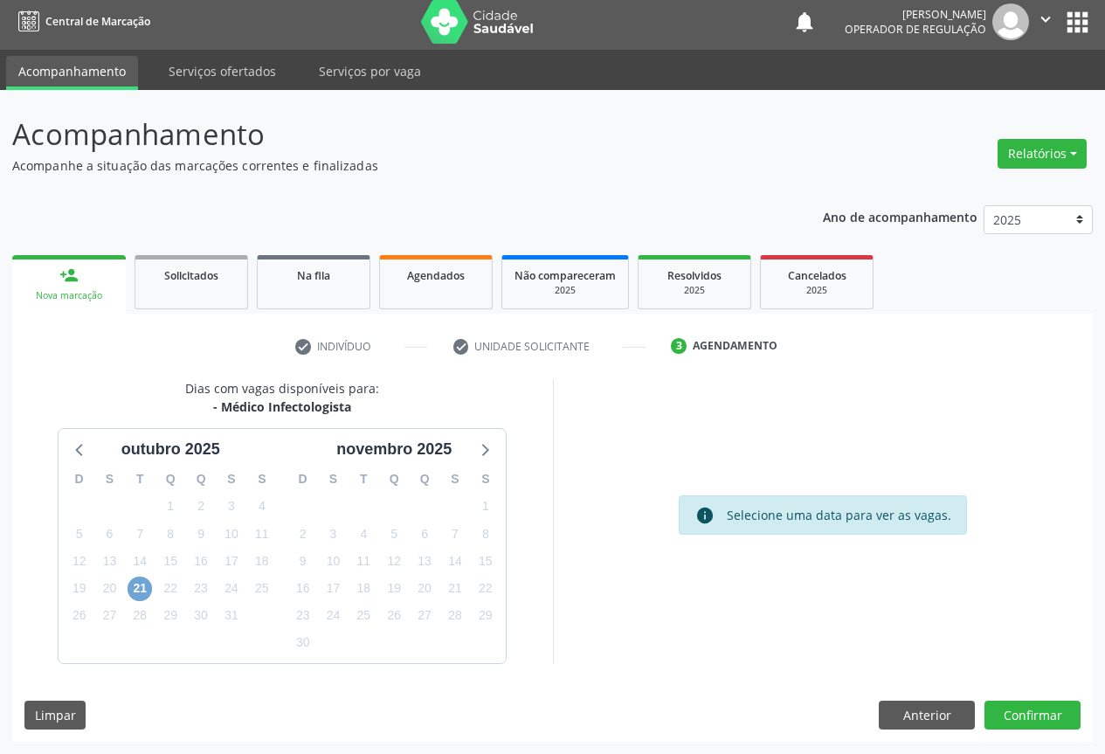
click at [137, 590] on span "21" at bounding box center [140, 589] width 24 height 24
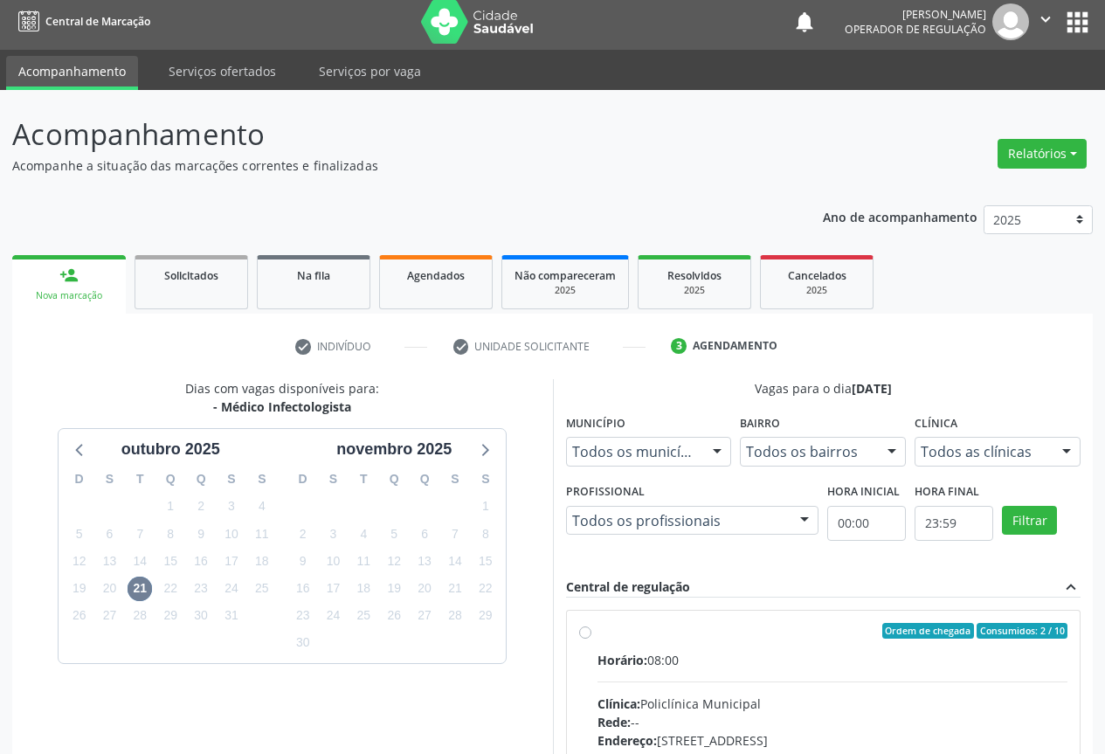
click at [639, 642] on label "Ordem de chegada Consumidos: 2 / 10 Horário: 08:00 Clínica: Policlínica Municip…" at bounding box center [833, 757] width 471 height 268
click at [591, 639] on input "Ordem de chegada Consumidos: 2 / 10 Horário: 08:00 Clínica: Policlínica Municip…" at bounding box center [585, 631] width 12 height 16
radio input "true"
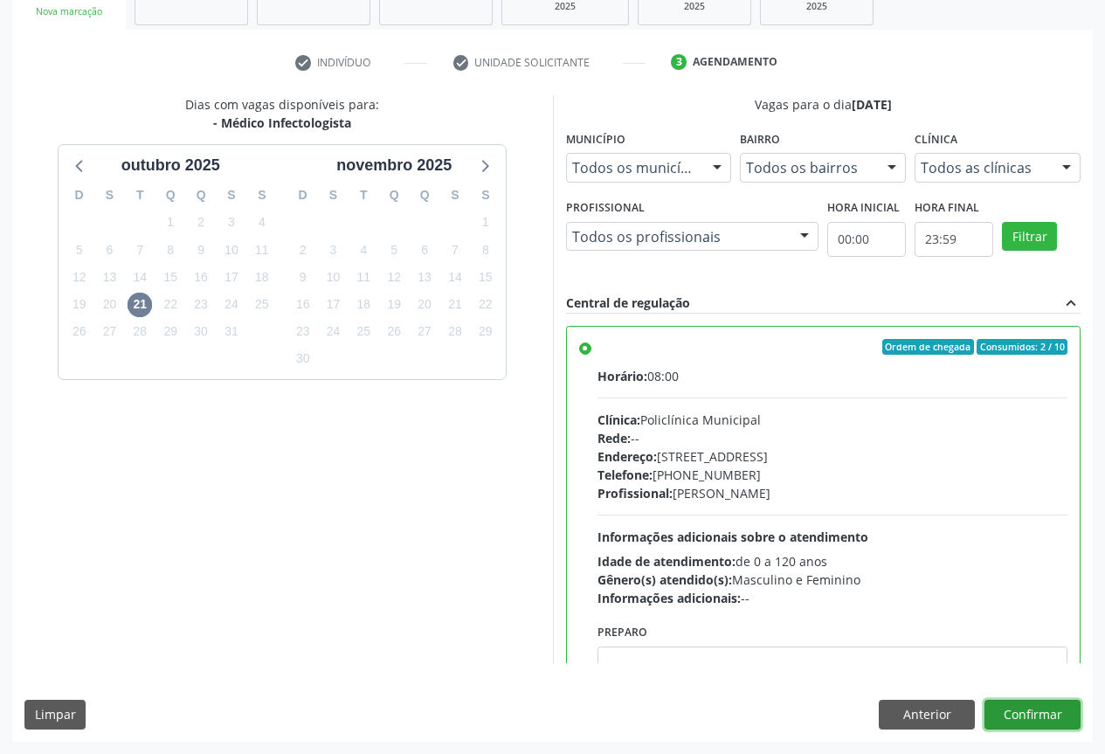
click at [1045, 715] on button "Confirmar" at bounding box center [1033, 715] width 96 height 30
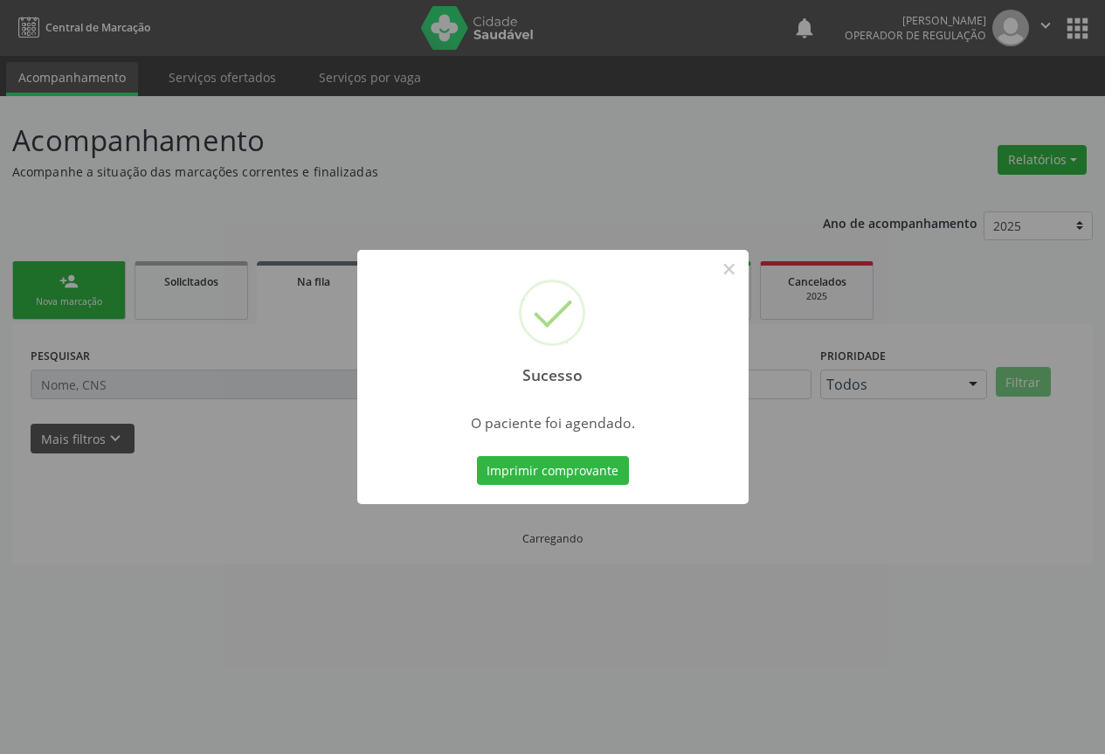
scroll to position [0, 0]
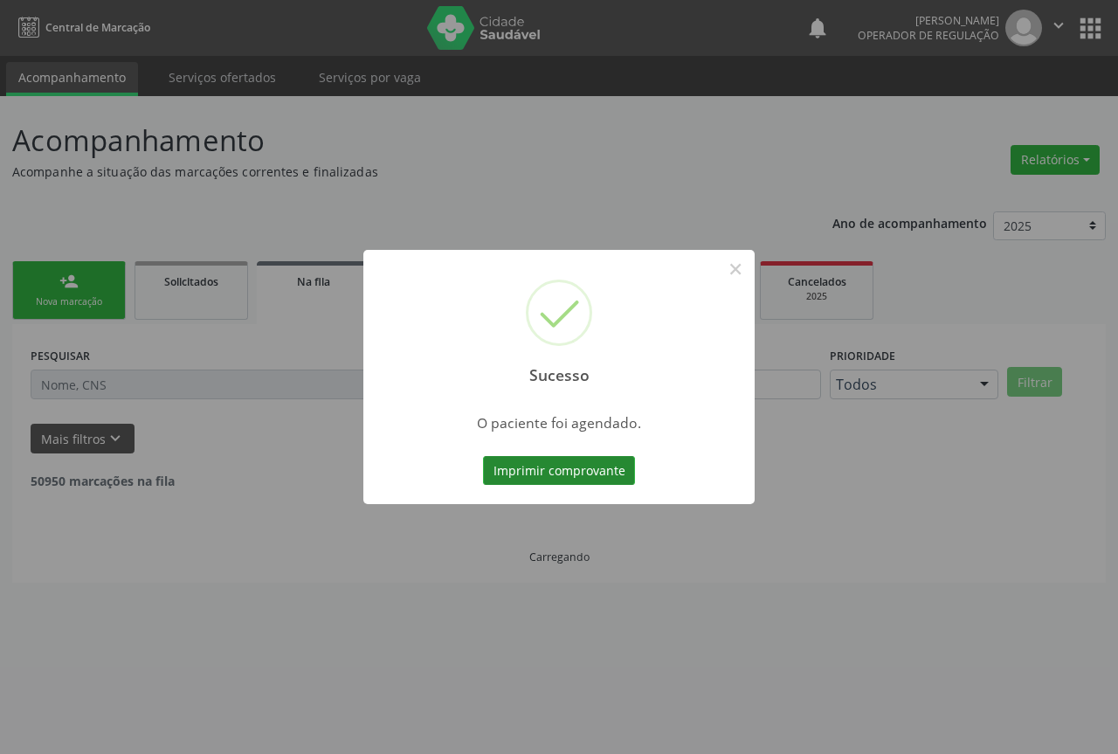
click at [539, 459] on button "Imprimir comprovante" at bounding box center [559, 471] width 152 height 30
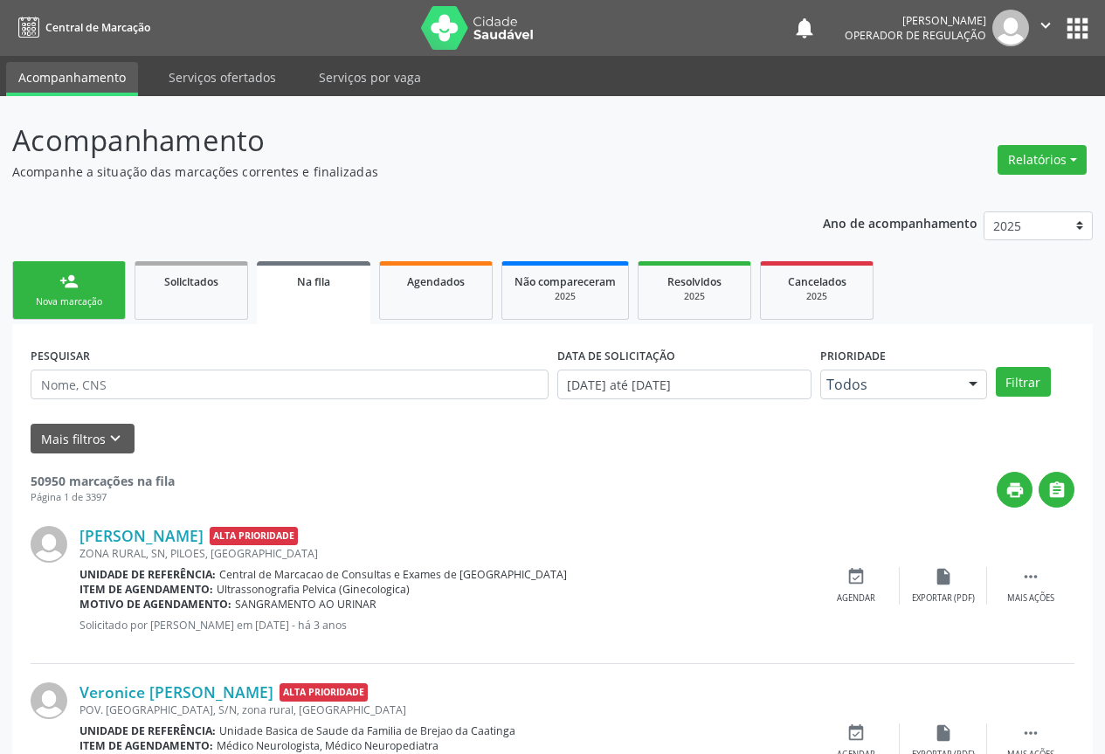
click at [52, 289] on link "person_add Nova marcação" at bounding box center [69, 290] width 114 height 59
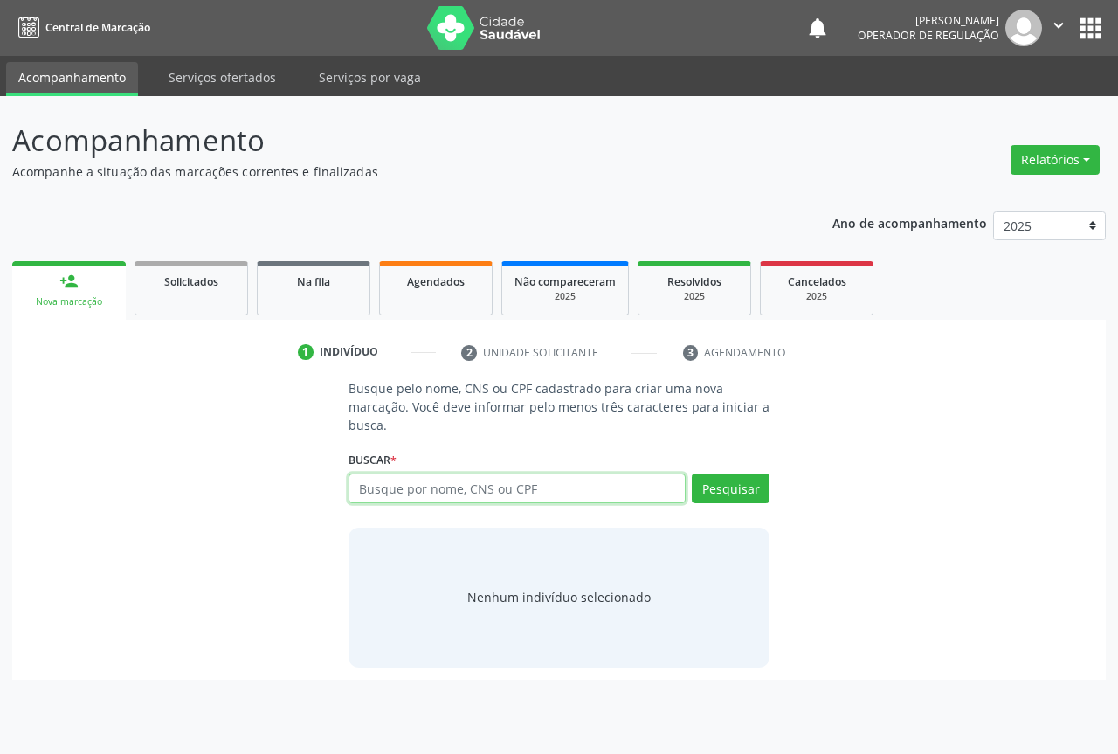
click at [408, 494] on input "text" at bounding box center [517, 488] width 337 height 30
type input "706000359649649"
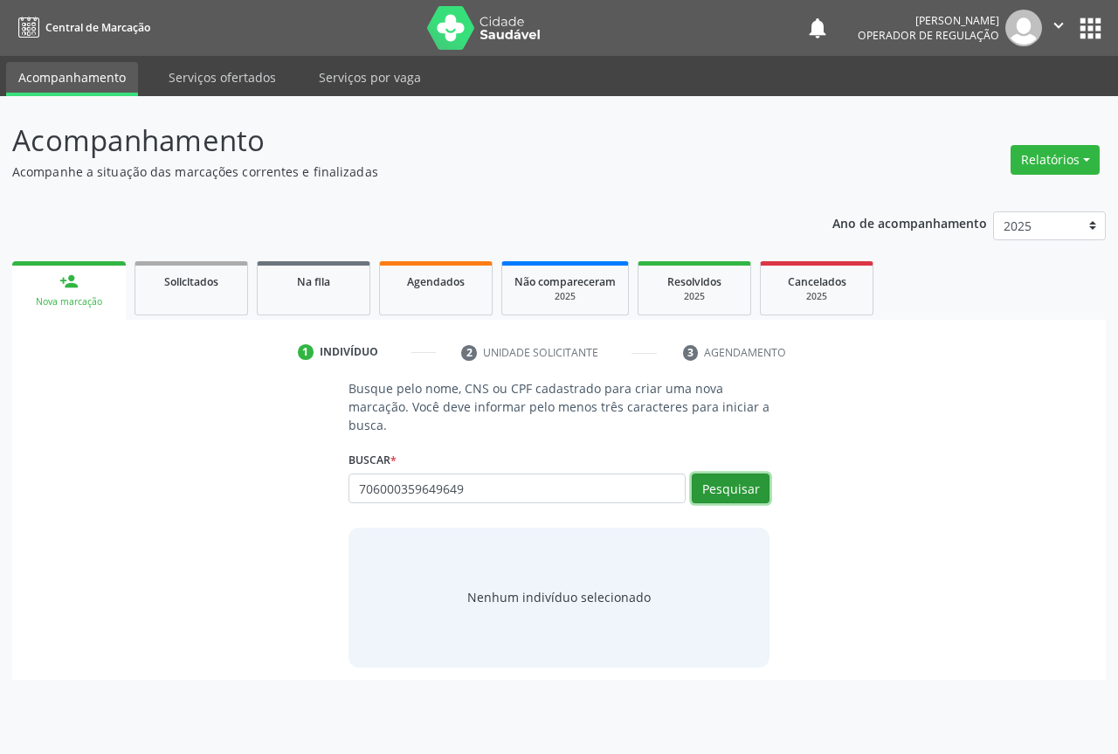
click at [728, 483] on button "Pesquisar" at bounding box center [731, 488] width 78 height 30
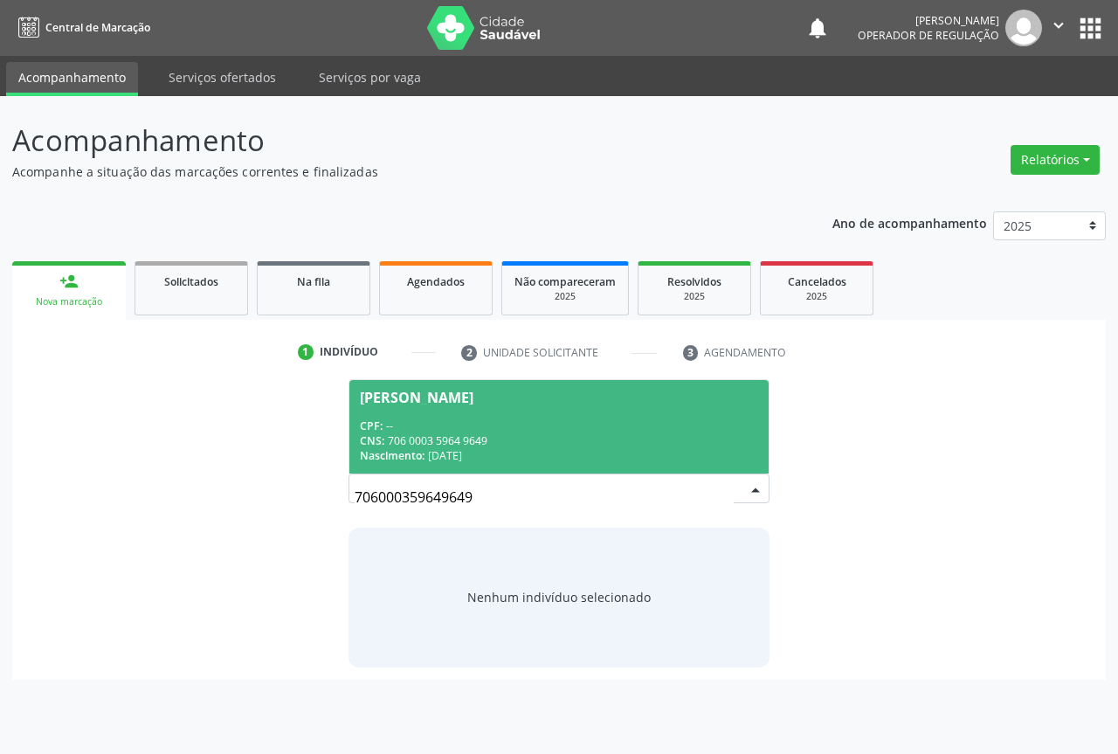
click at [466, 406] on span "[PERSON_NAME] CPF: -- CNS: 706 0003 5964 9649 Nascimento: [DATE]" at bounding box center [558, 426] width 419 height 93
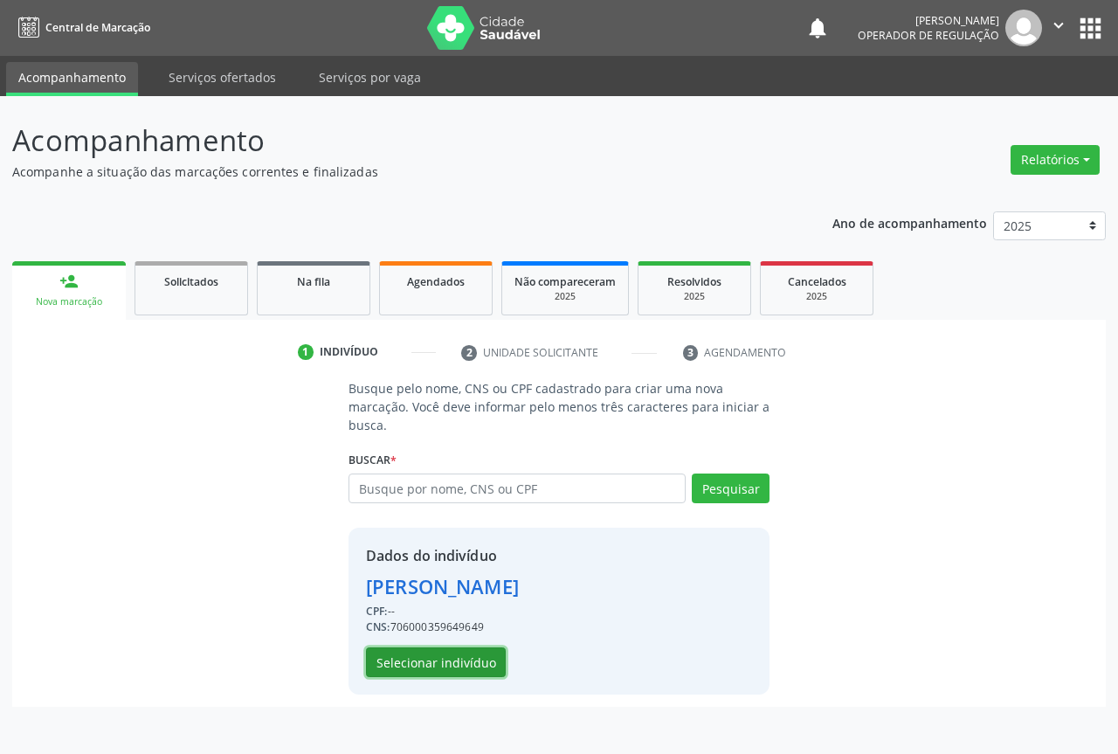
click at [416, 662] on button "Selecionar indivíduo" at bounding box center [436, 662] width 140 height 30
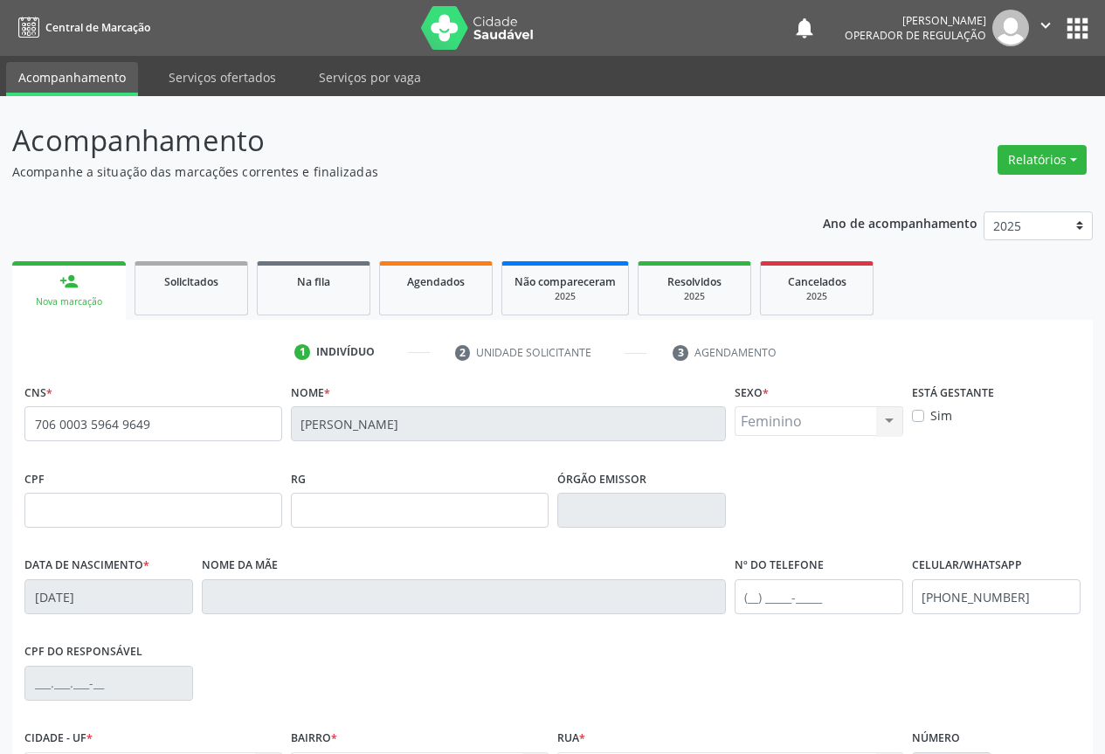
scroll to position [193, 0]
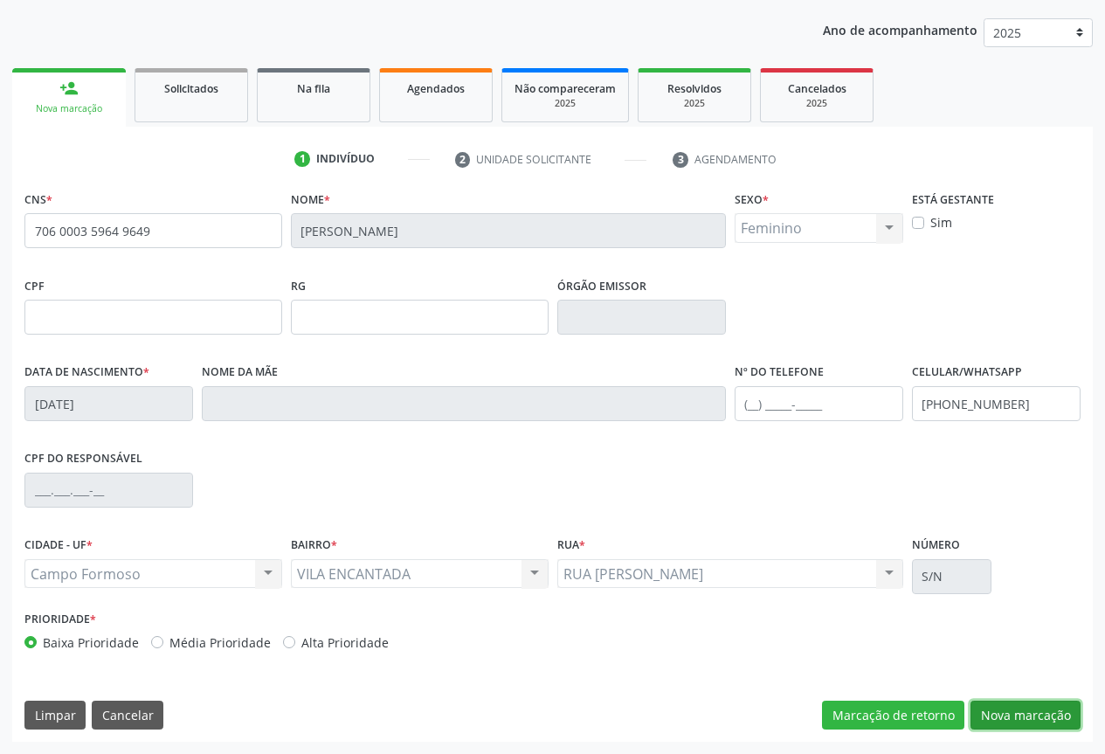
click at [1043, 715] on button "Nova marcação" at bounding box center [1026, 716] width 110 height 30
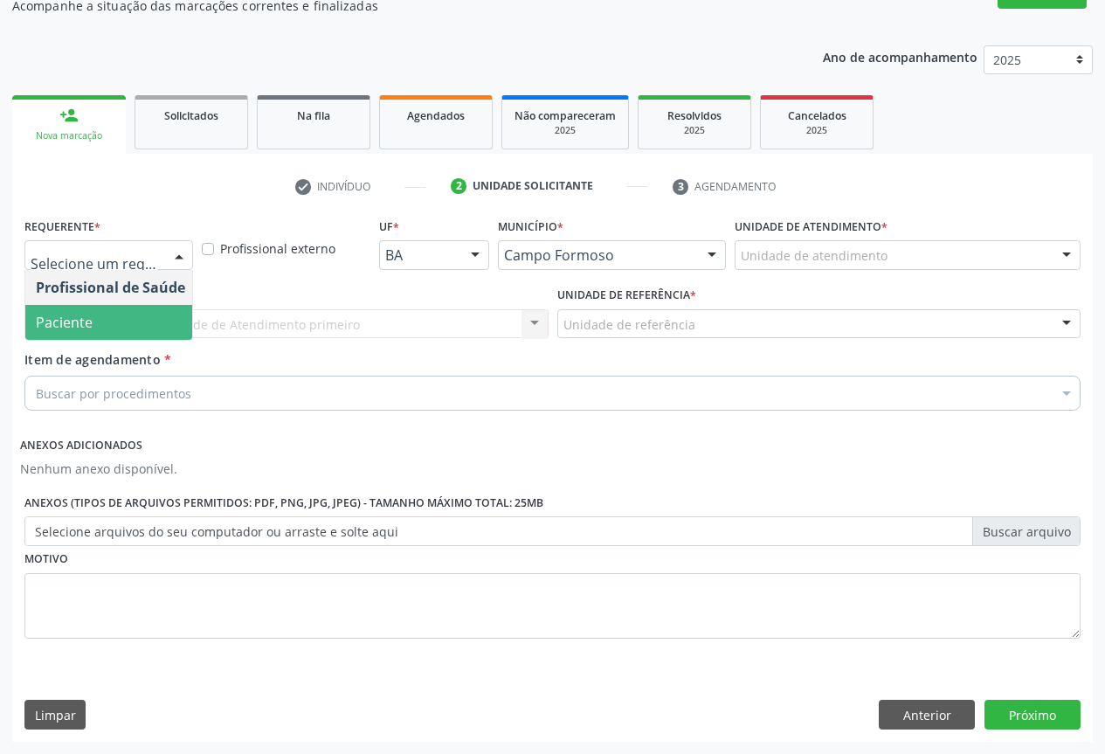
click at [69, 328] on span "Paciente" at bounding box center [64, 322] width 57 height 19
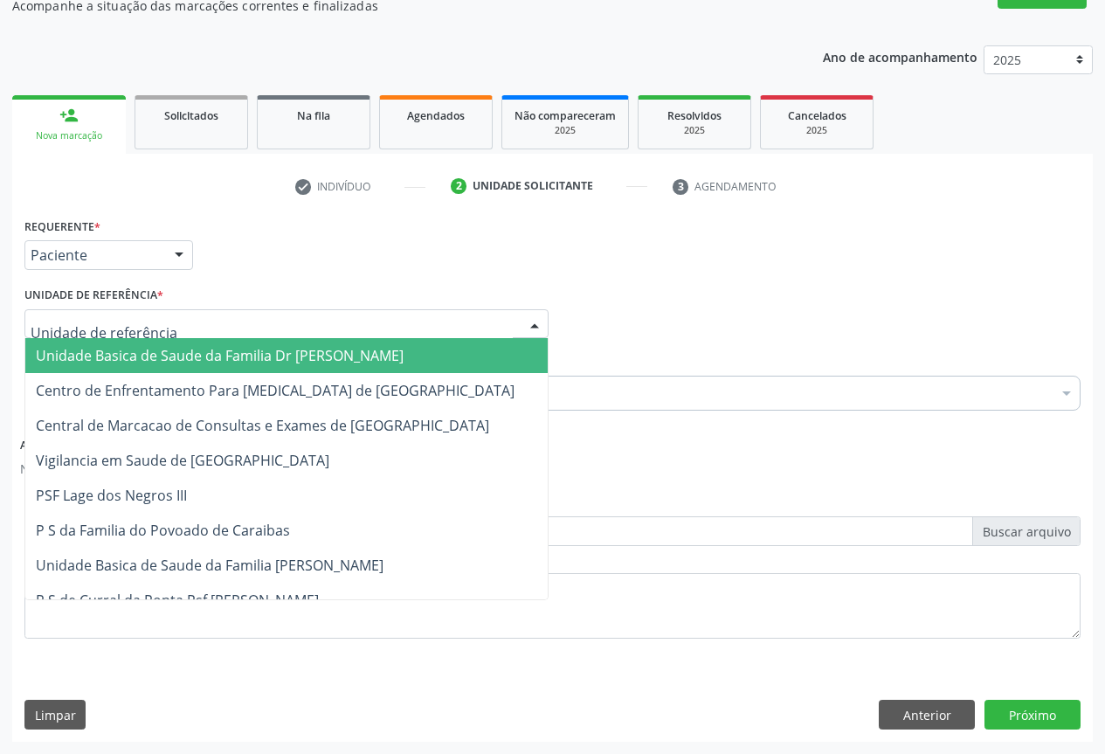
click at [267, 314] on div at bounding box center [286, 324] width 524 height 30
click at [145, 356] on span "Unidade Basica de Saude da Familia Dr [PERSON_NAME]" at bounding box center [220, 355] width 368 height 19
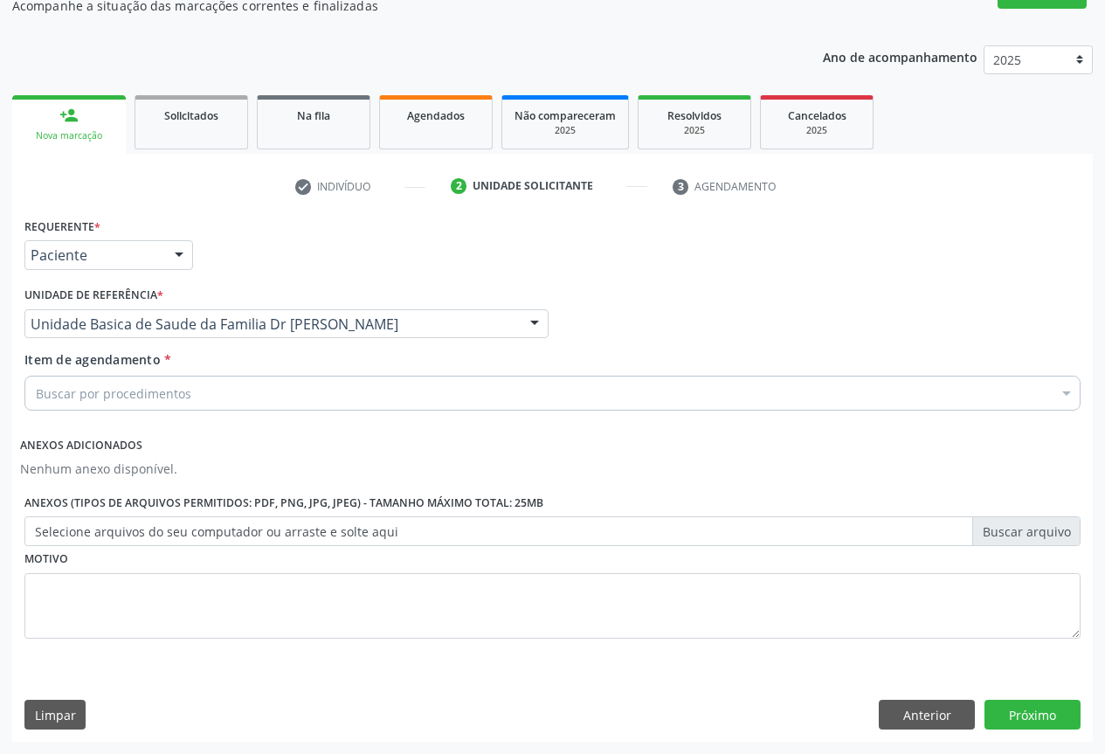
drag, startPoint x: 121, startPoint y: 404, endPoint x: 155, endPoint y: 390, distance: 36.8
click at [121, 402] on div "Buscar por procedimentos" at bounding box center [552, 393] width 1056 height 35
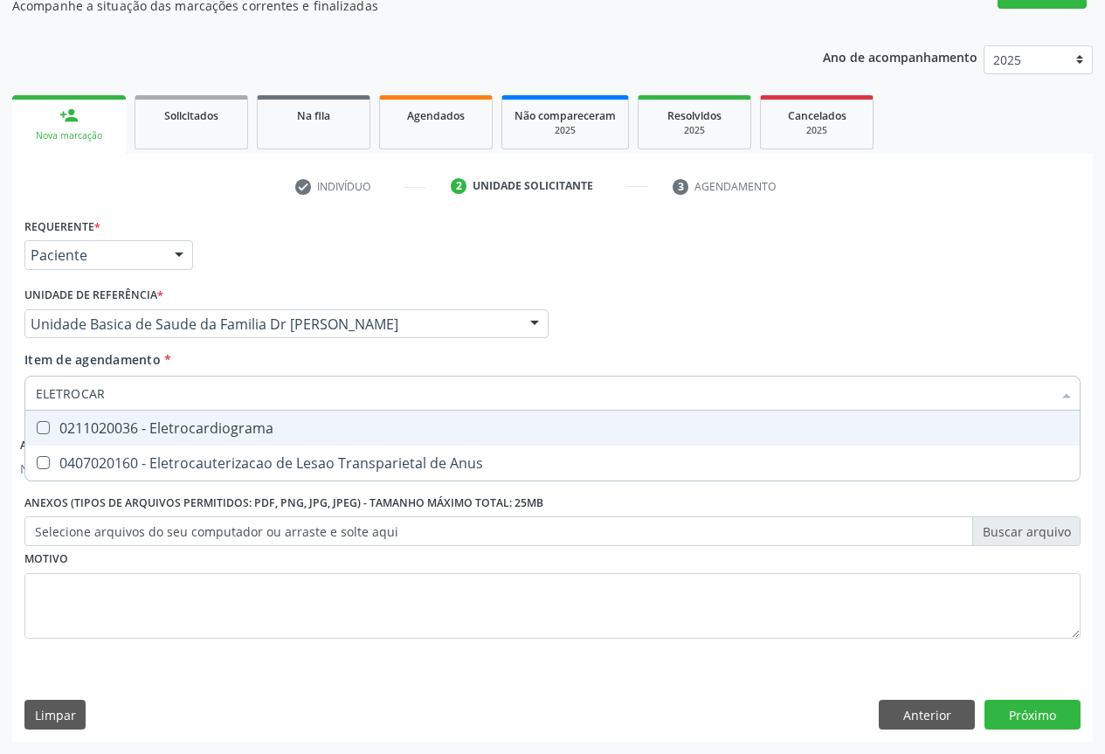
type input "ELETROCARD"
click at [198, 424] on div "0211020036 - Eletrocardiograma" at bounding box center [552, 428] width 1033 height 14
checkbox Eletrocardiograma "true"
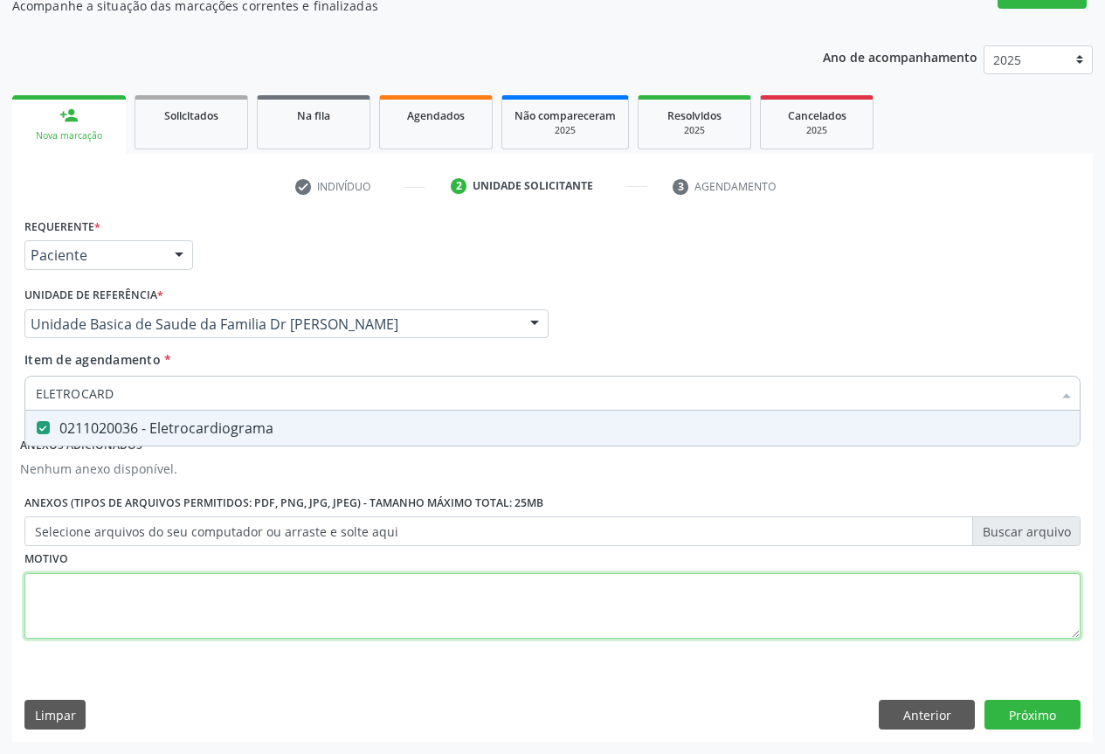
click at [167, 592] on div "Requerente * Paciente Profissional de Saúde Paciente Nenhum resultado encontrad…" at bounding box center [552, 438] width 1056 height 450
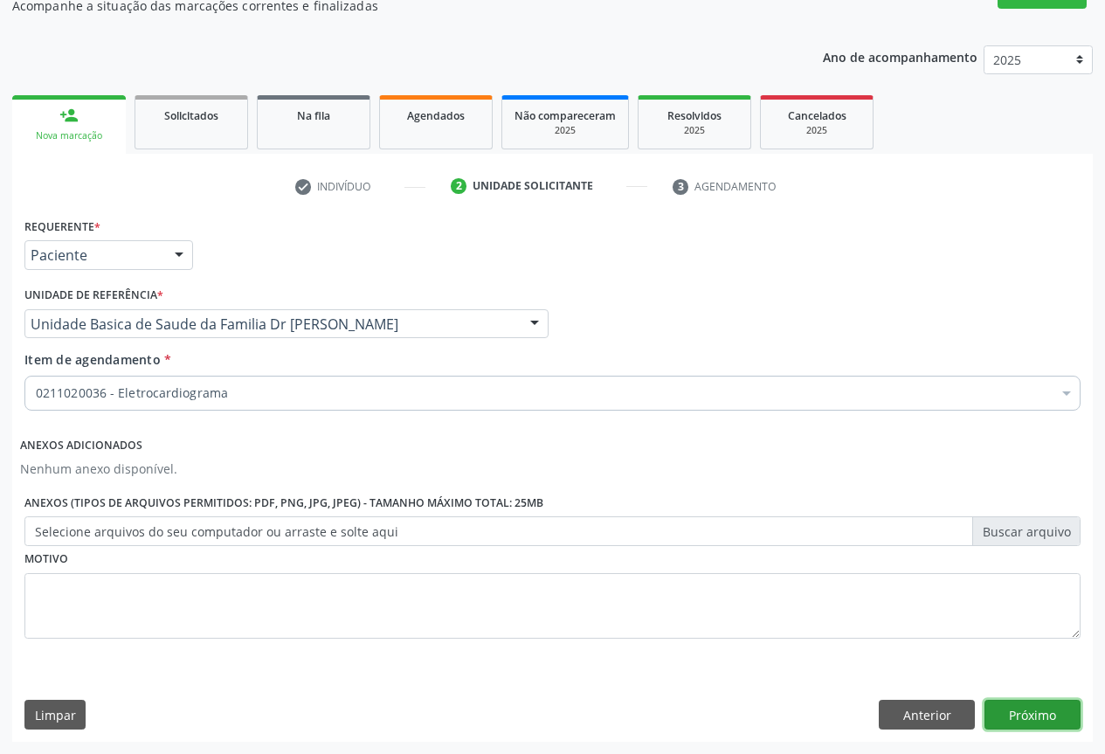
click at [1027, 703] on button "Próximo" at bounding box center [1033, 715] width 96 height 30
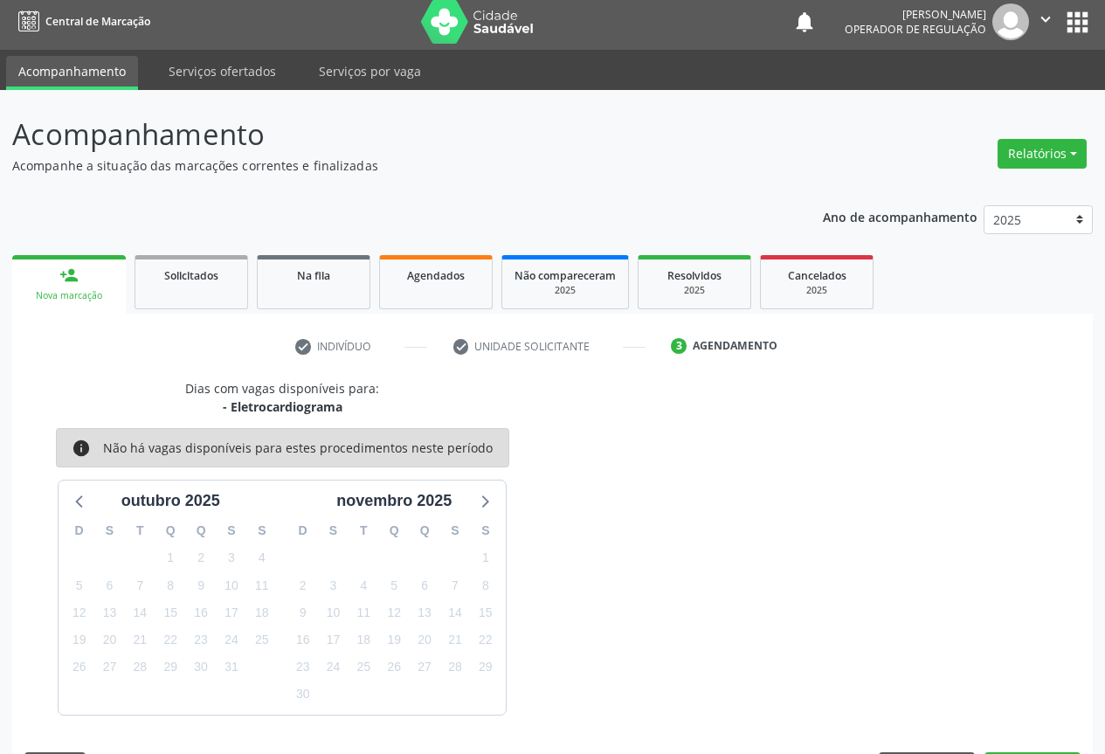
scroll to position [58, 0]
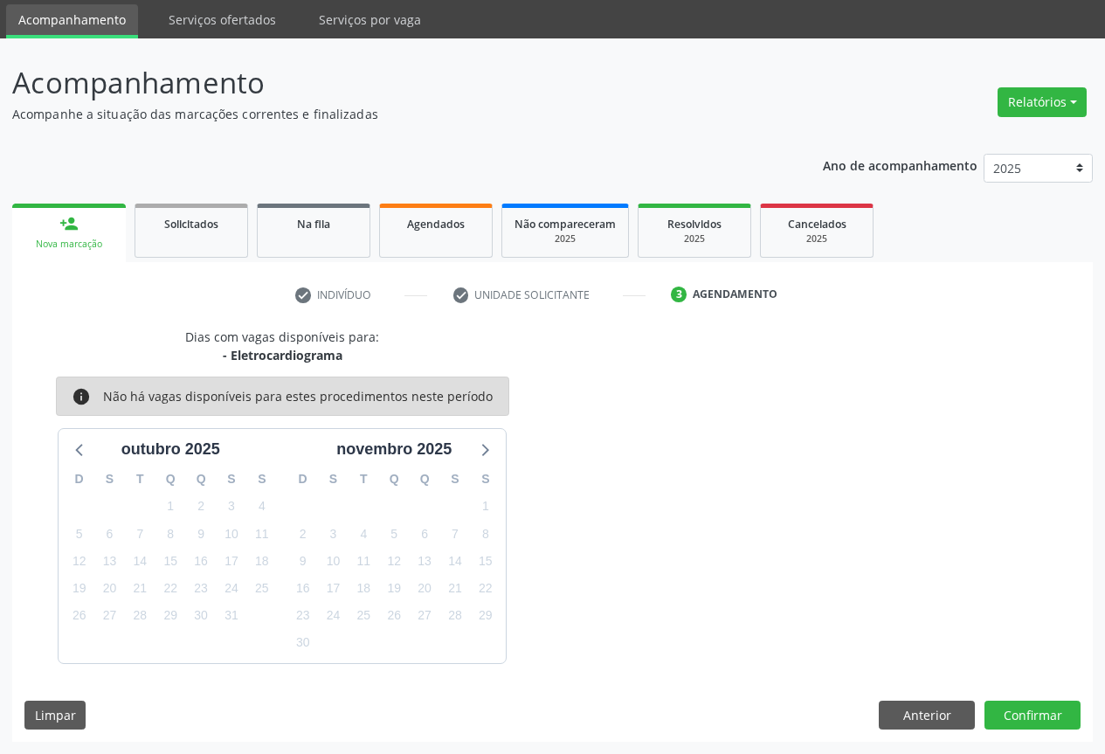
click at [1003, 695] on div "Dias com vagas disponíveis para: - Eletrocardiograma info Não há vagas disponív…" at bounding box center [552, 535] width 1081 height 414
click at [1020, 705] on button "Confirmar" at bounding box center [1033, 716] width 96 height 30
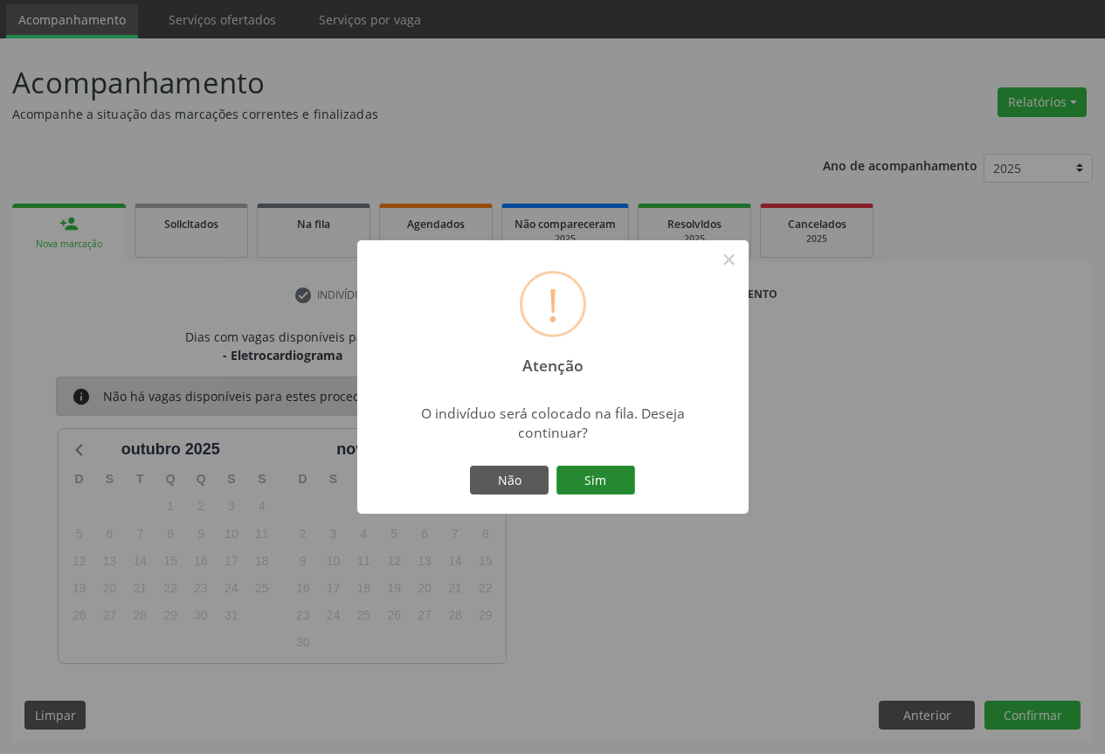
click at [613, 468] on button "Sim" at bounding box center [595, 481] width 79 height 30
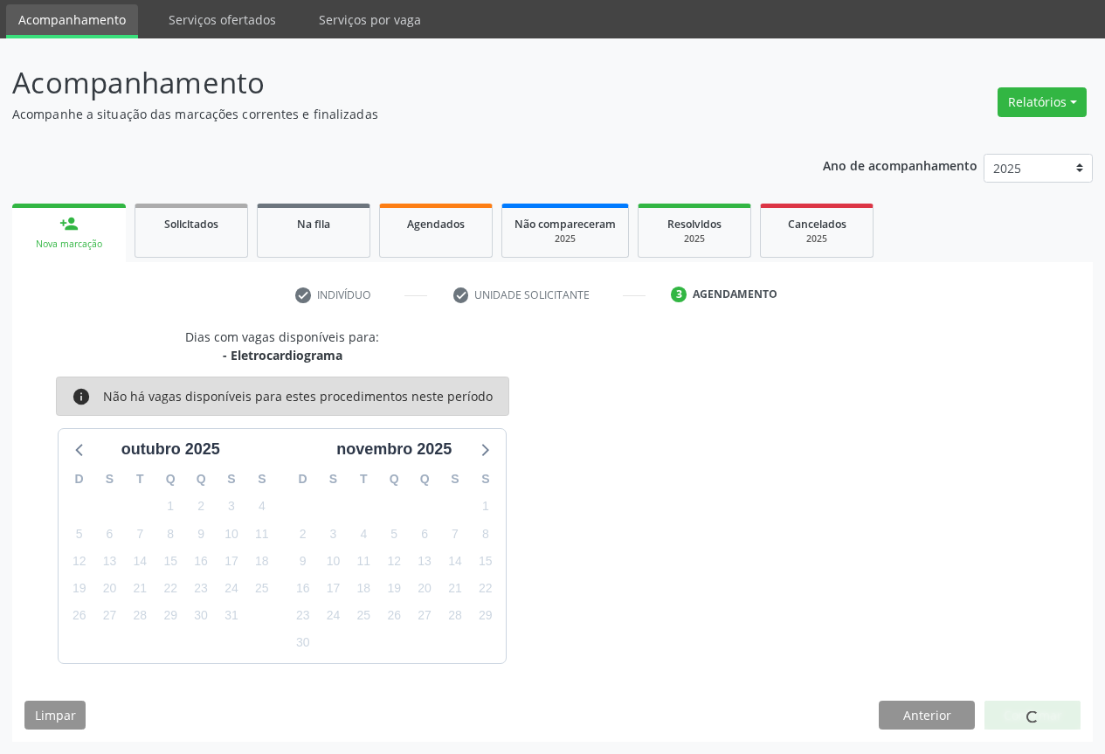
scroll to position [0, 0]
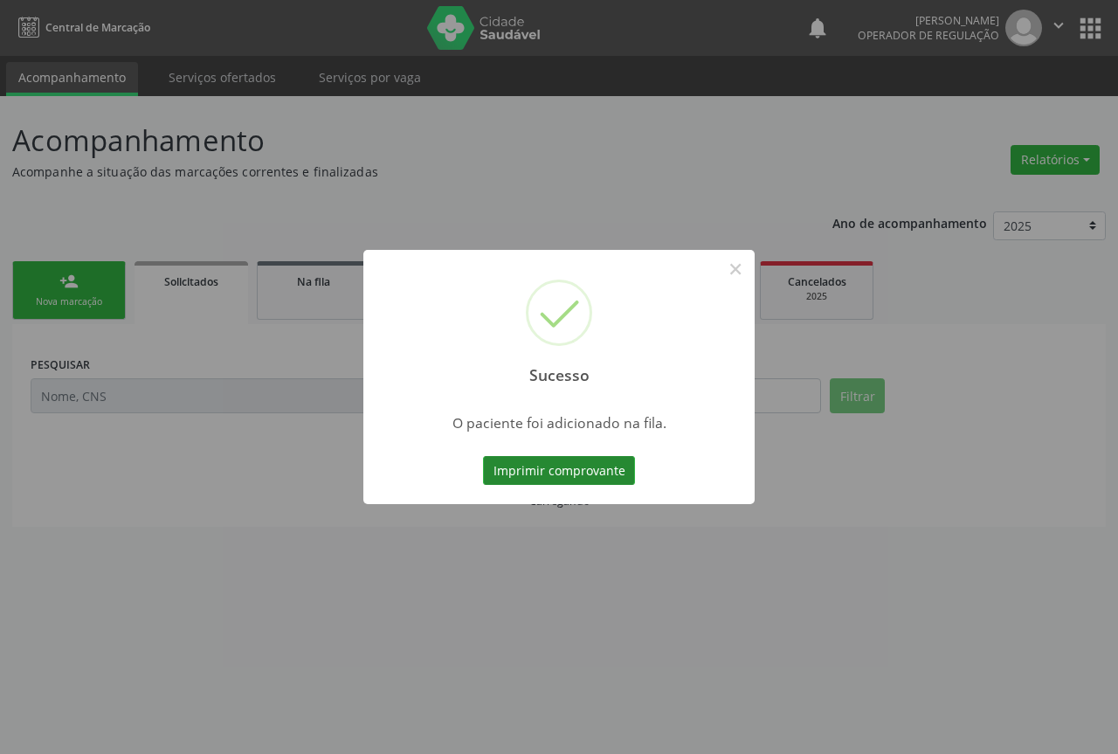
click at [585, 473] on button "Imprimir comprovante" at bounding box center [559, 471] width 152 height 30
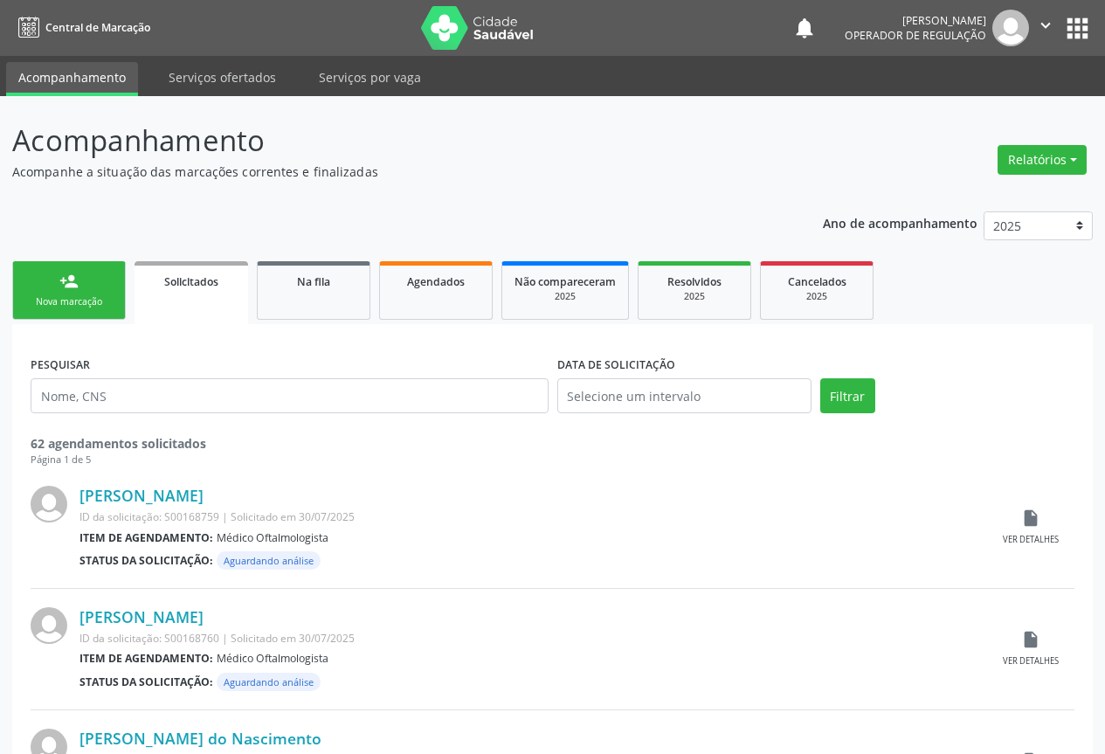
click at [90, 281] on link "person_add Nova marcação" at bounding box center [69, 290] width 114 height 59
drag, startPoint x: 90, startPoint y: 281, endPoint x: 115, endPoint y: 267, distance: 28.9
click at [89, 282] on link "person_add Nova marcação" at bounding box center [69, 290] width 114 height 59
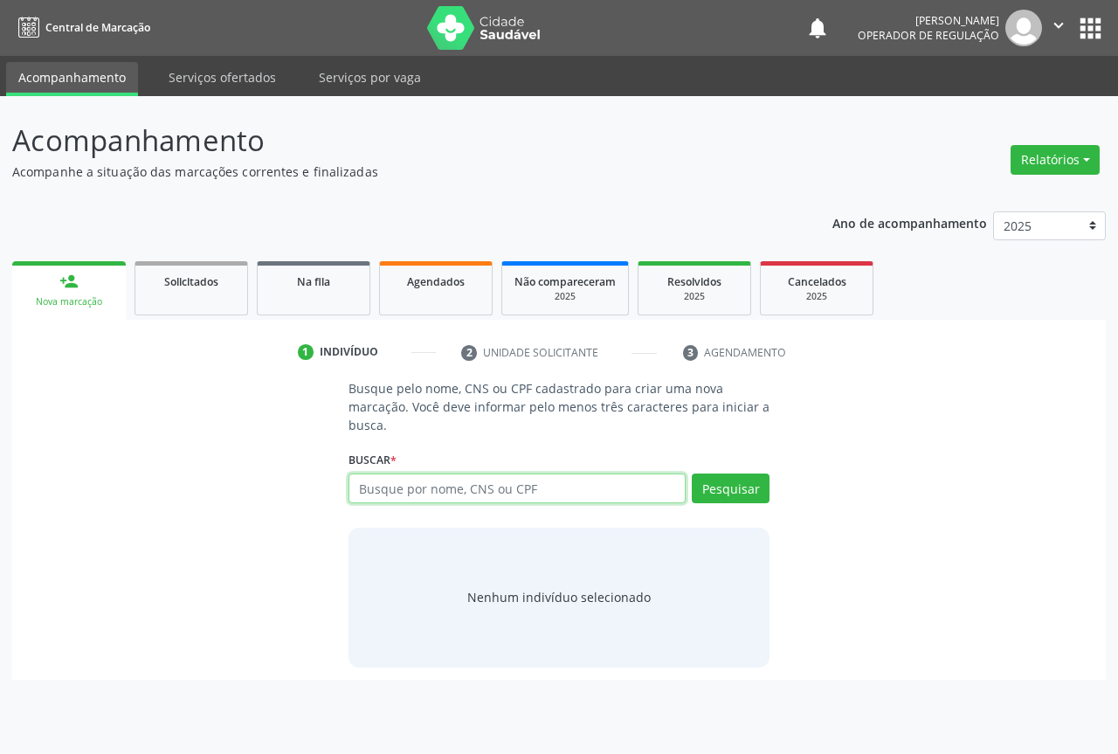
click at [397, 497] on input "text" at bounding box center [517, 488] width 337 height 30
click at [406, 492] on input "text" at bounding box center [517, 488] width 337 height 30
type input "708901722435218"
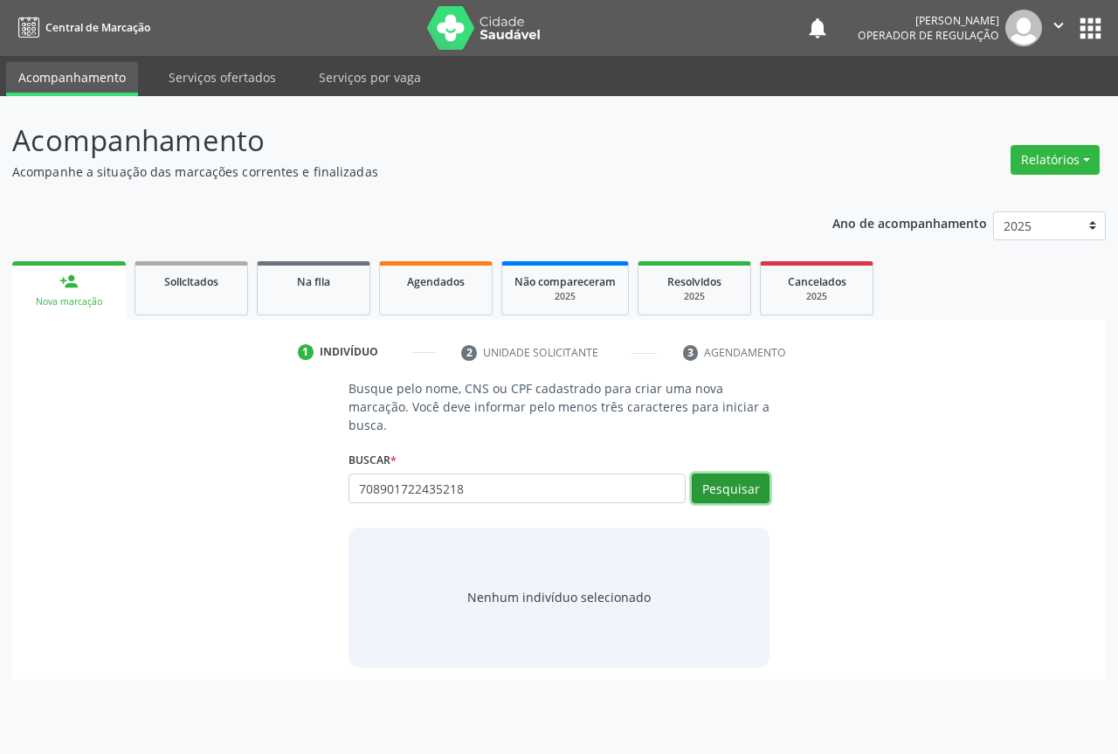
click at [736, 498] on button "Pesquisar" at bounding box center [731, 488] width 78 height 30
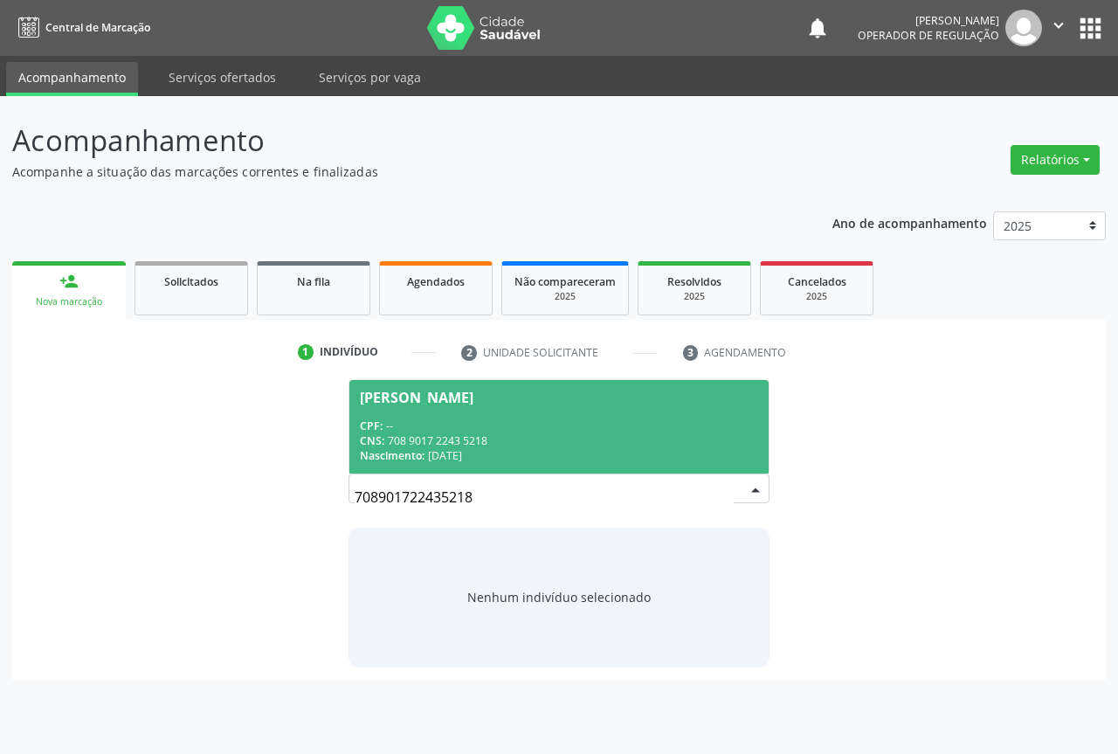
click at [418, 417] on span "[PERSON_NAME] CPF: -- CNS: 708 9017 2243 5218 Nascimento: 2[DATE]" at bounding box center [558, 426] width 419 height 93
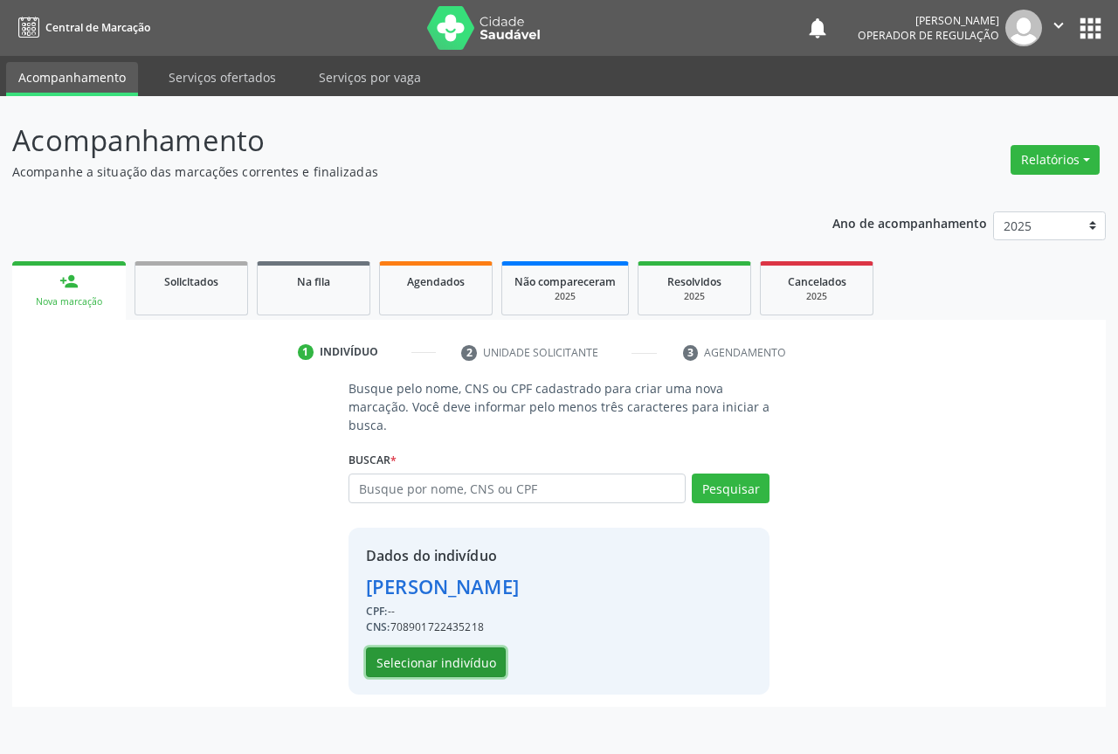
click at [433, 650] on button "Selecionar indivíduo" at bounding box center [436, 662] width 140 height 30
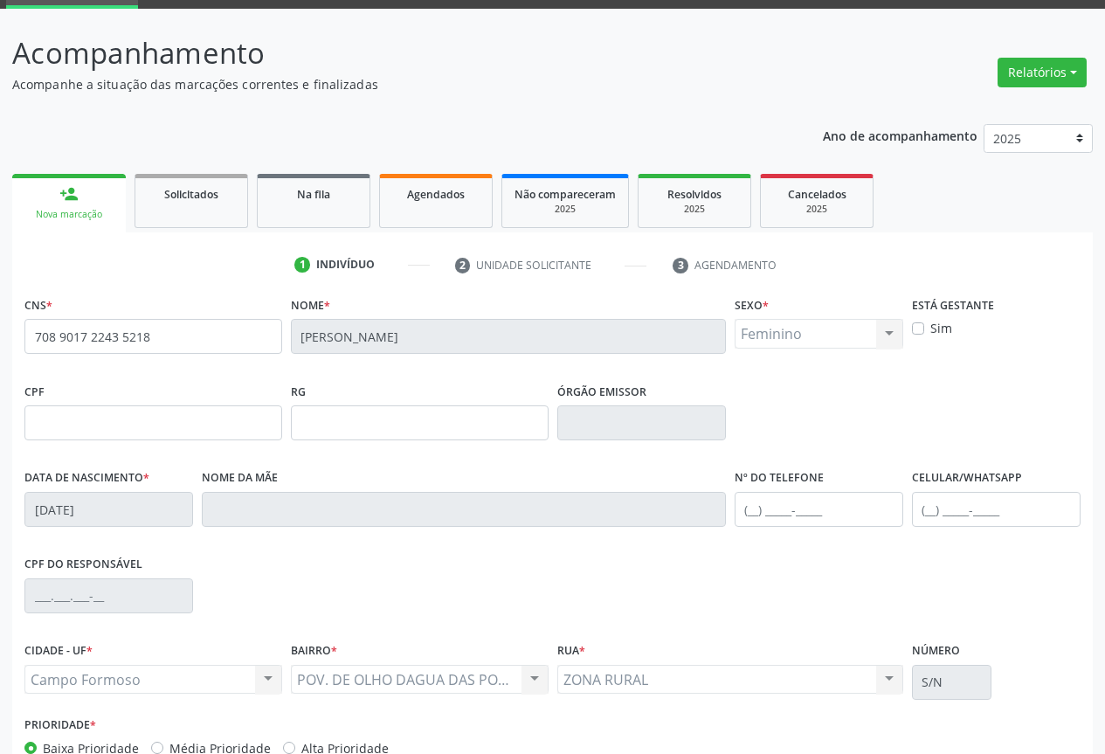
scroll to position [193, 0]
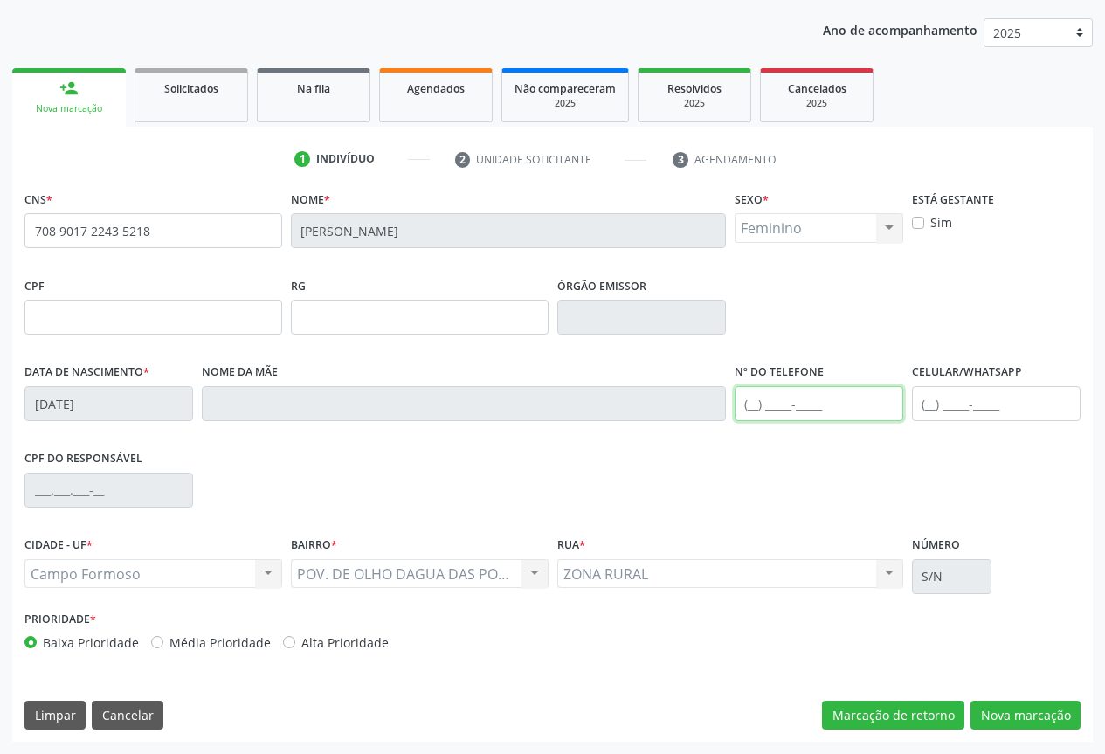
click at [783, 407] on input "text" at bounding box center [819, 403] width 169 height 35
type input "[PHONE_NUMBER]"
click at [1007, 711] on button "Nova marcação" at bounding box center [1026, 716] width 110 height 30
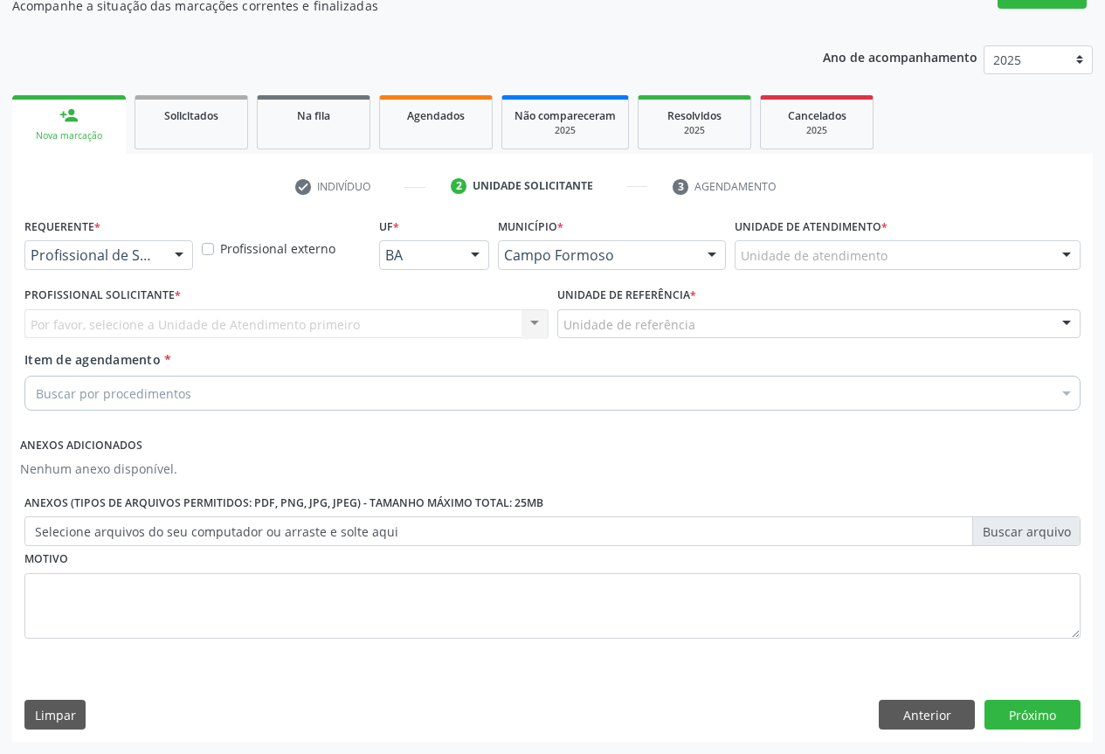
scroll to position [166, 0]
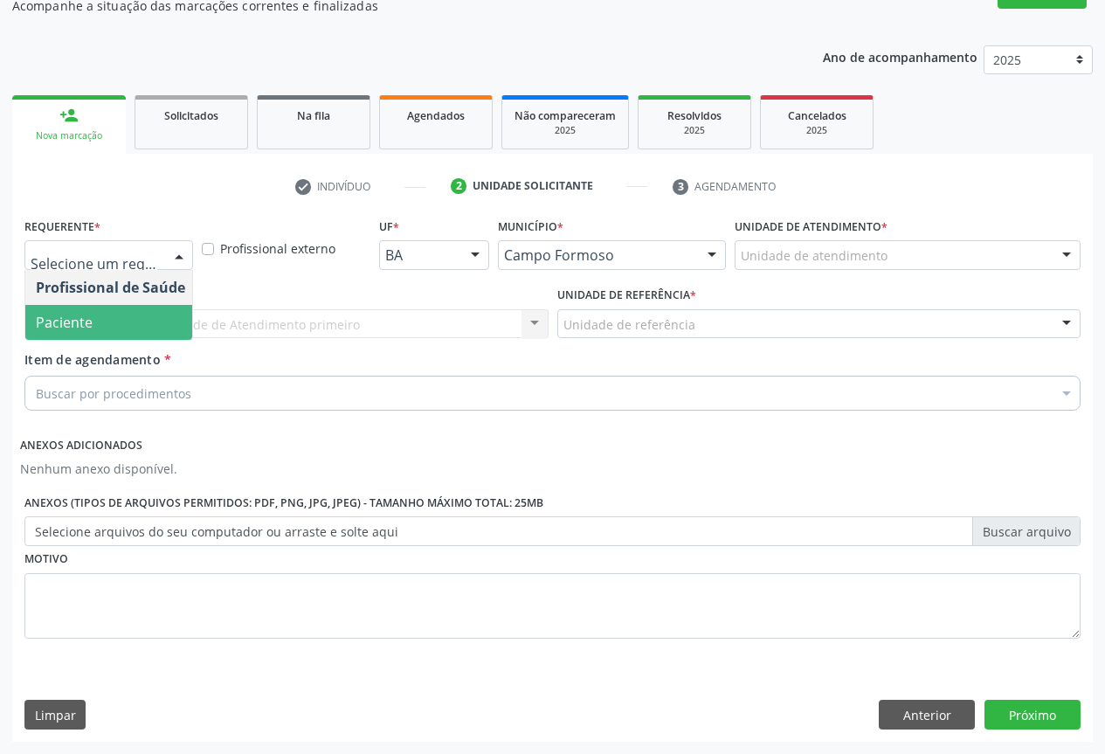
click at [87, 317] on span "Paciente" at bounding box center [64, 322] width 57 height 19
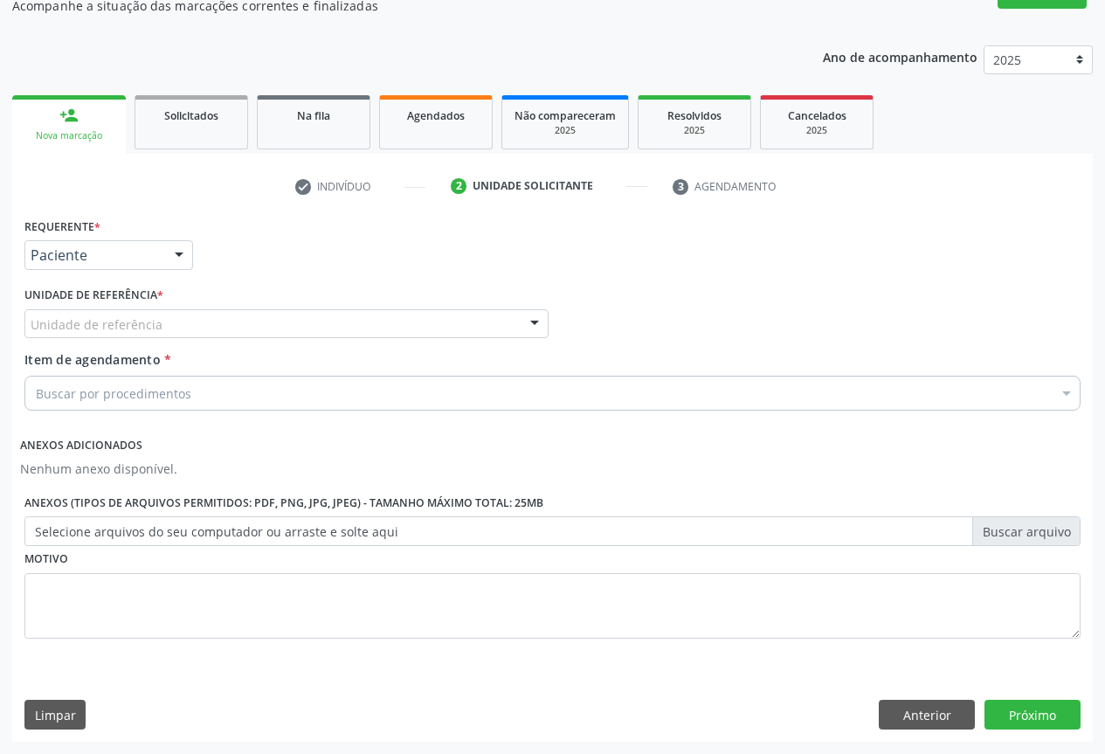
click at [169, 311] on div "Unidade de referência" at bounding box center [286, 324] width 524 height 30
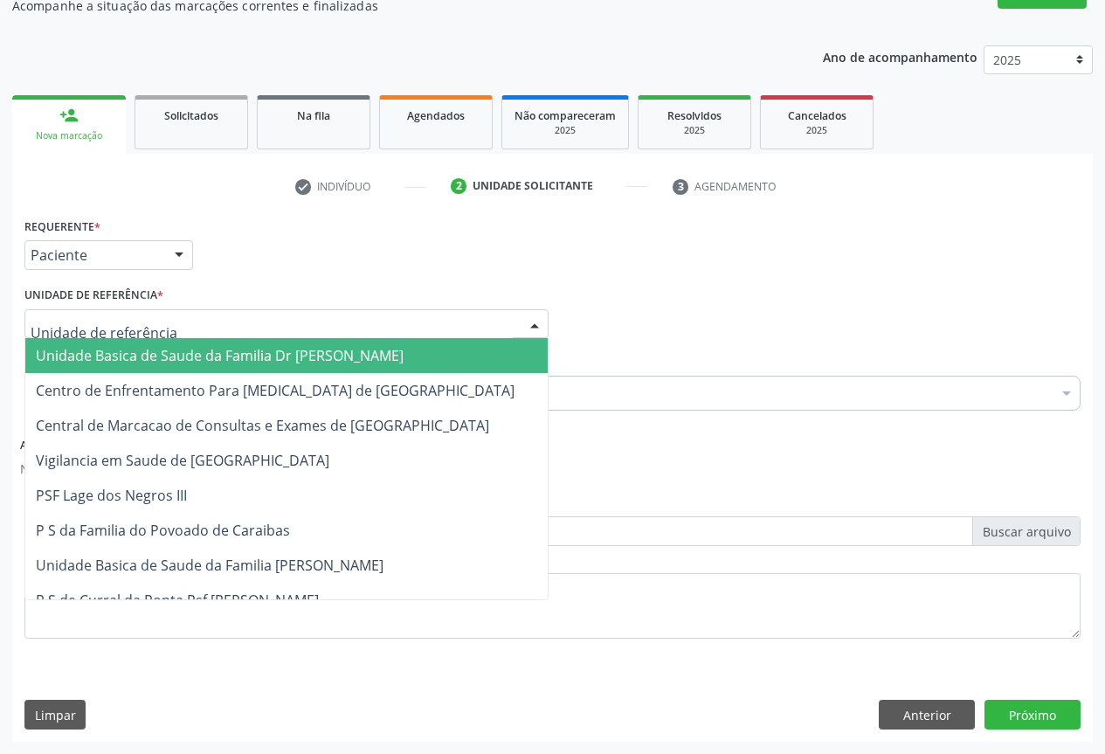
click at [128, 351] on span "Unidade Basica de Saude da Familia Dr [PERSON_NAME]" at bounding box center [220, 355] width 368 height 19
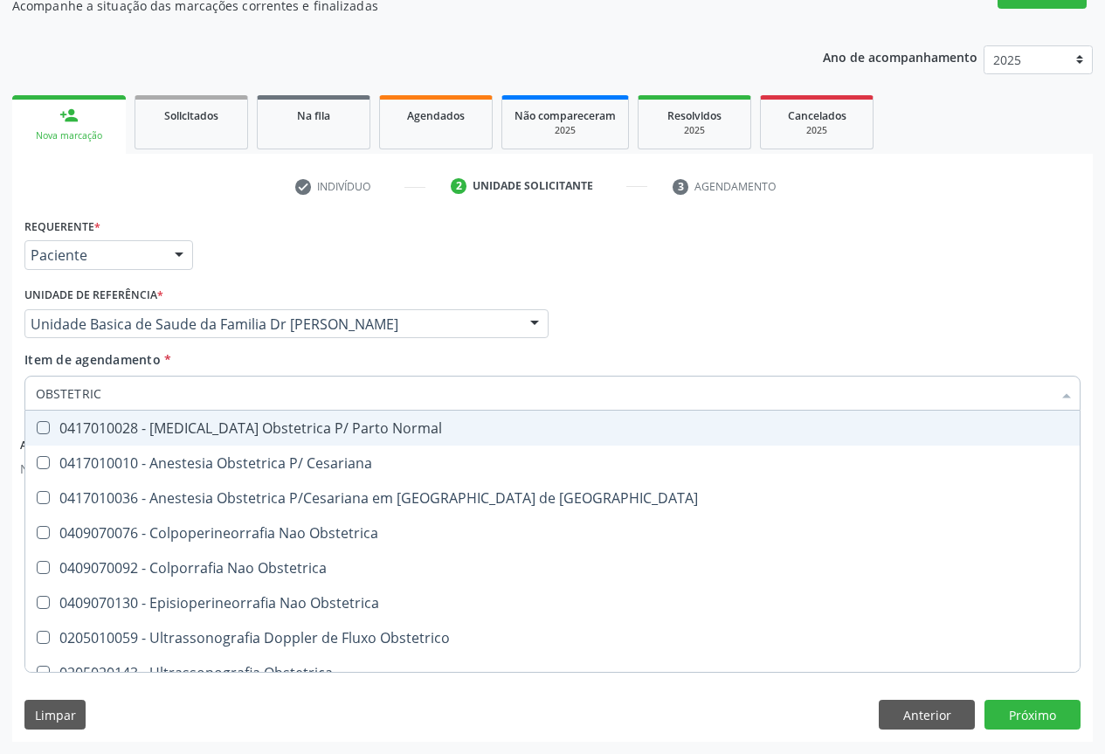
type input "OBSTETRICA"
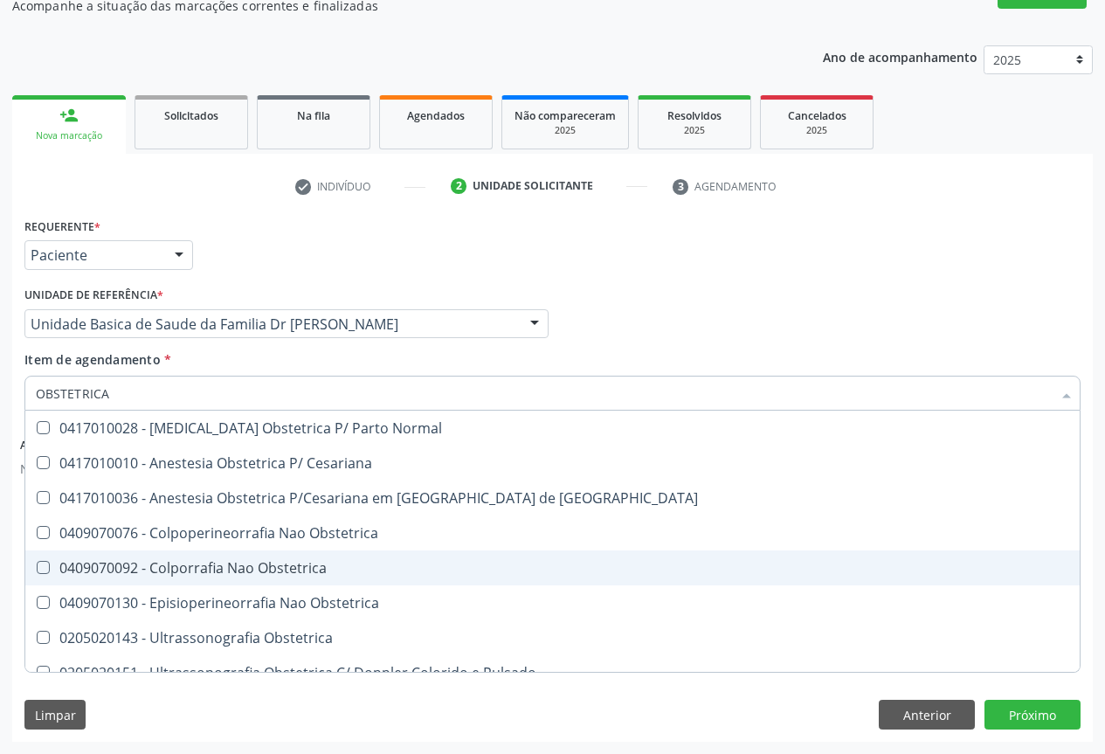
scroll to position [18, 0]
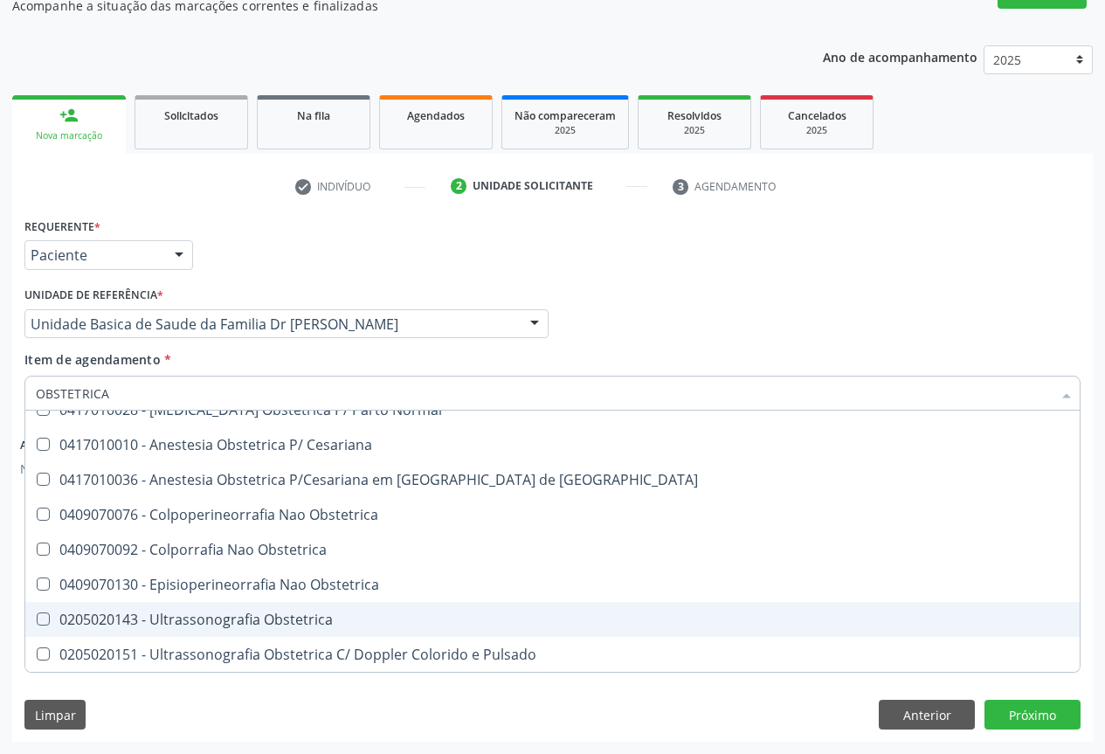
click at [180, 619] on div "0205020143 - Ultrassonografia Obstetrica" at bounding box center [552, 619] width 1033 height 14
checkbox Obstetrica "true"
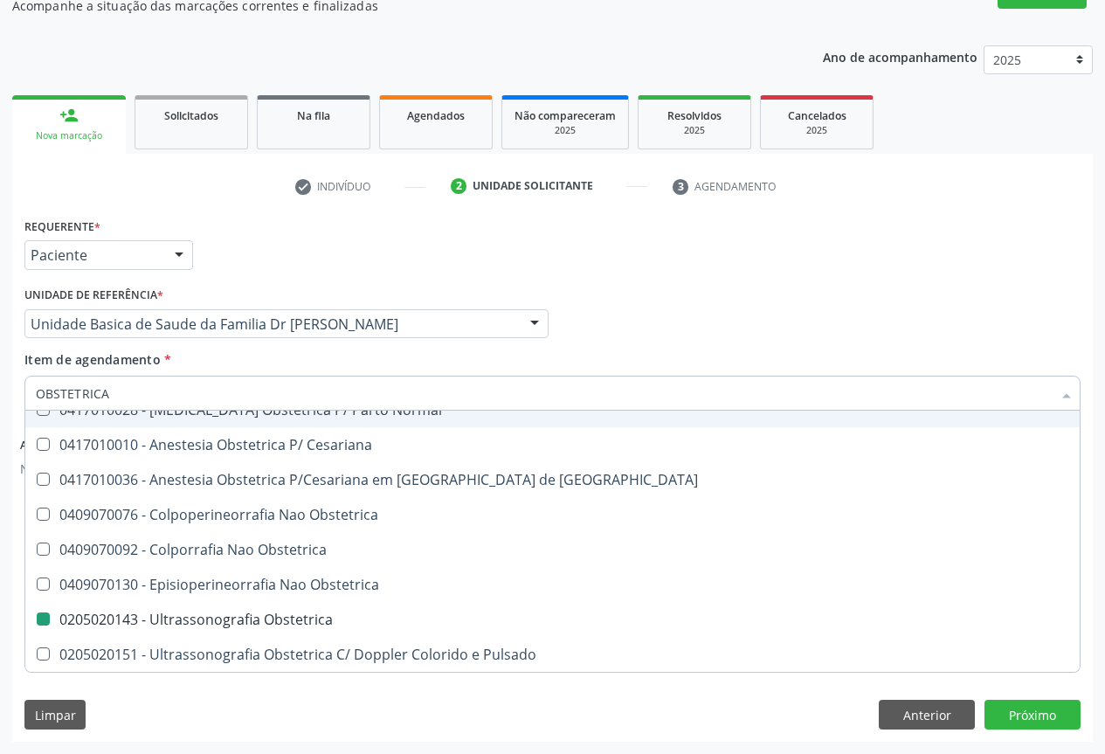
click at [658, 319] on div "Profissional Solicitante Por favor, selecione a Unidade de Atendimento primeiro…" at bounding box center [552, 316] width 1065 height 68
checkbox Cesariana "true"
checkbox Obstetrica "false"
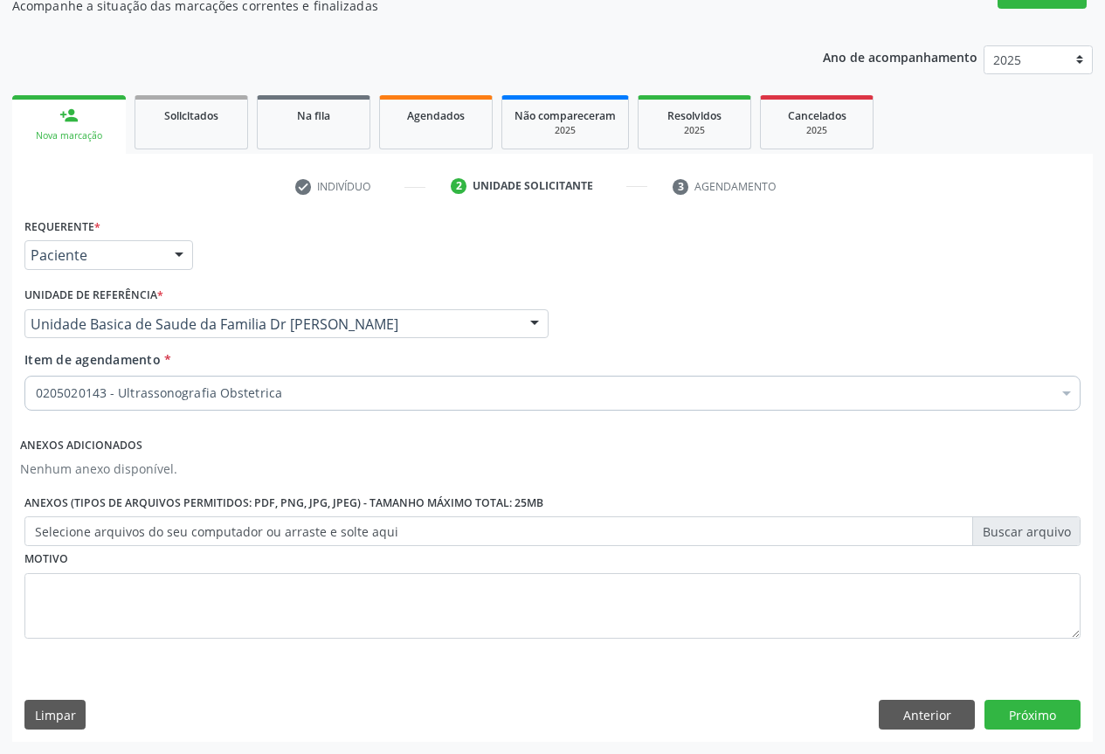
scroll to position [0, 0]
click at [1020, 710] on button "Próximo" at bounding box center [1033, 715] width 96 height 30
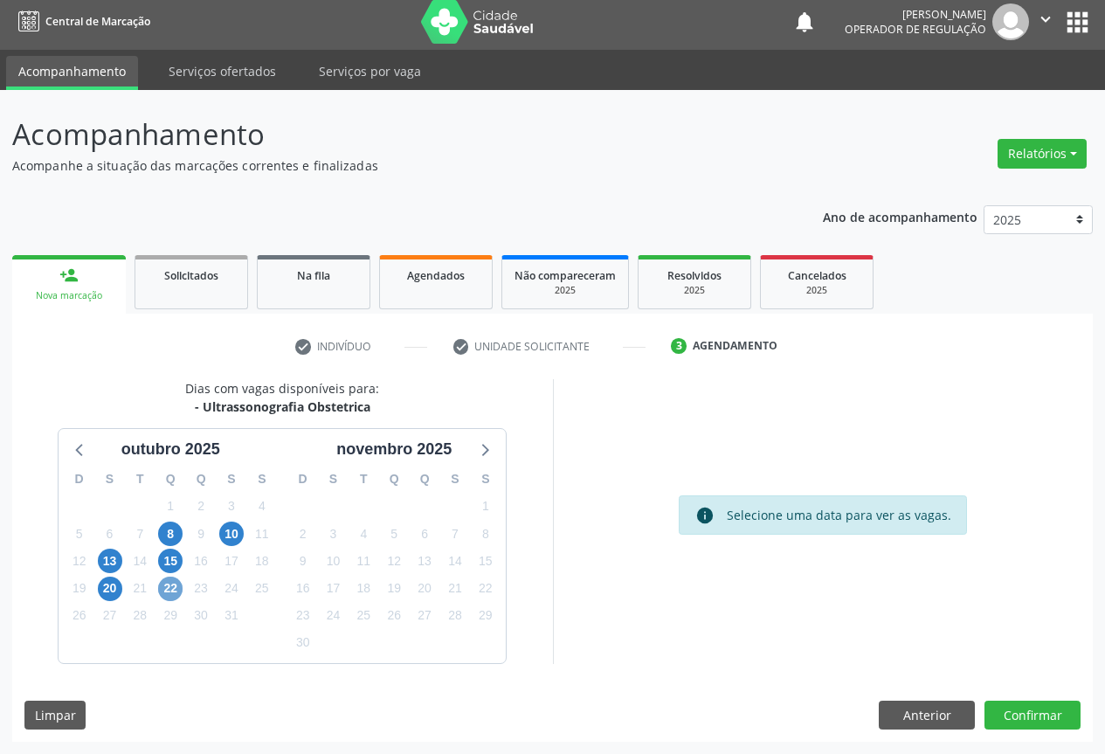
click at [164, 585] on span "22" at bounding box center [170, 589] width 24 height 24
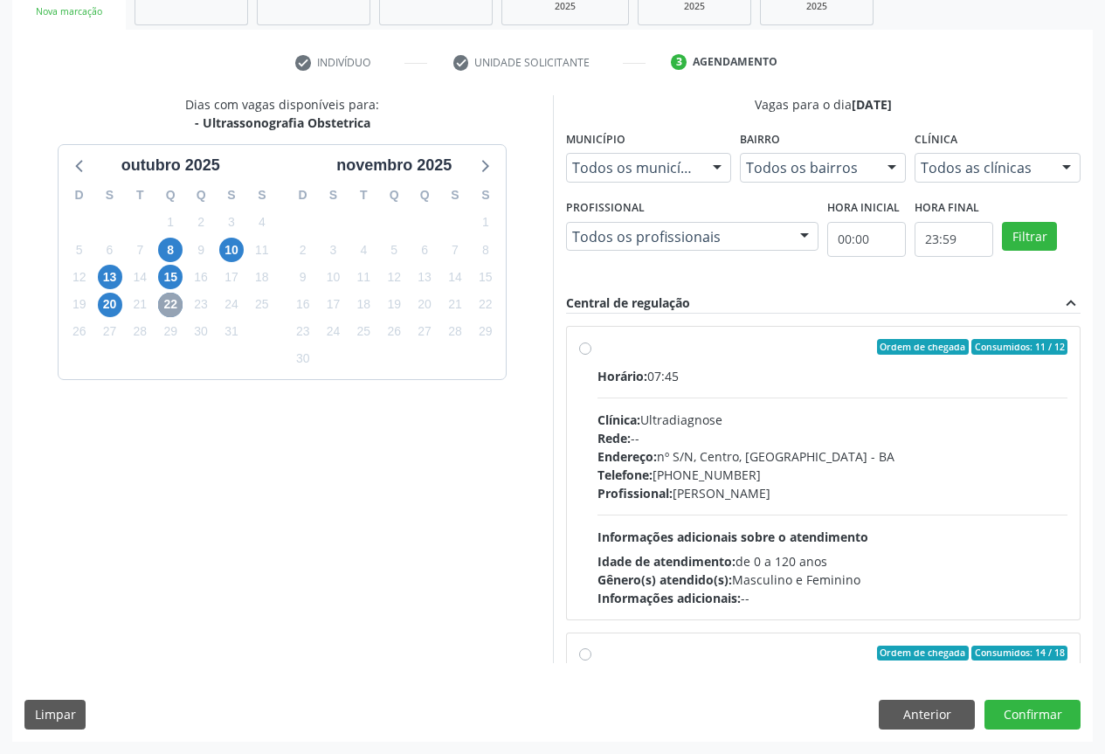
scroll to position [275, 0]
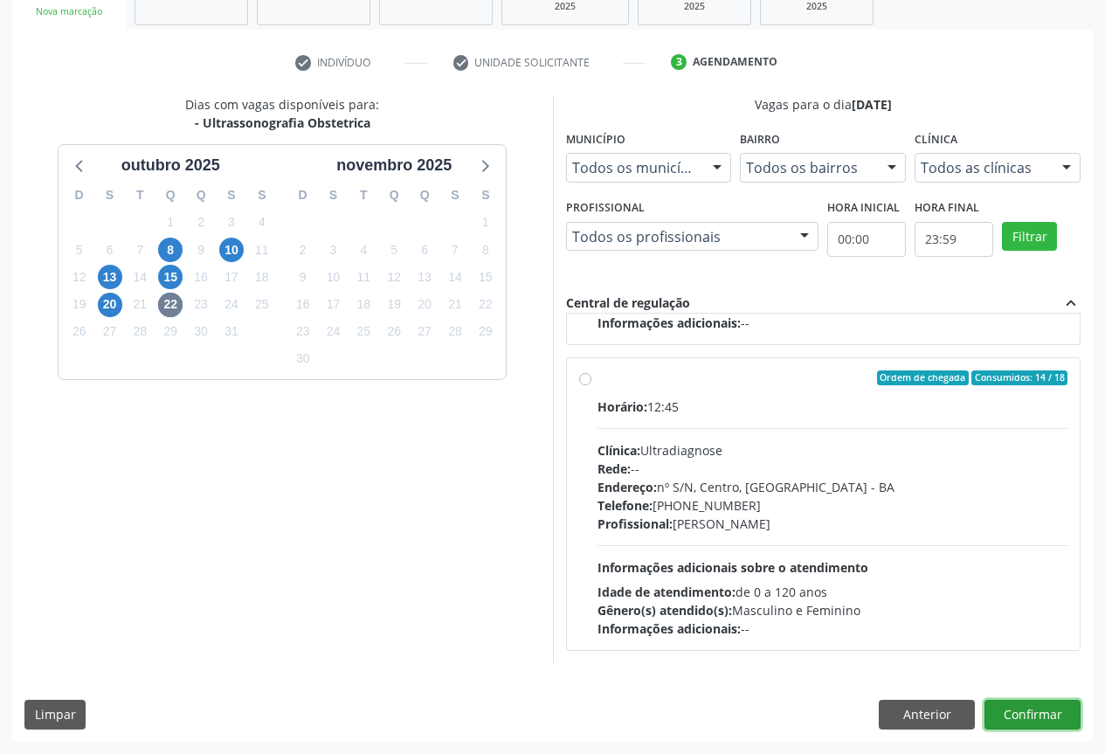
click at [1030, 713] on button "Confirmar" at bounding box center [1033, 715] width 96 height 30
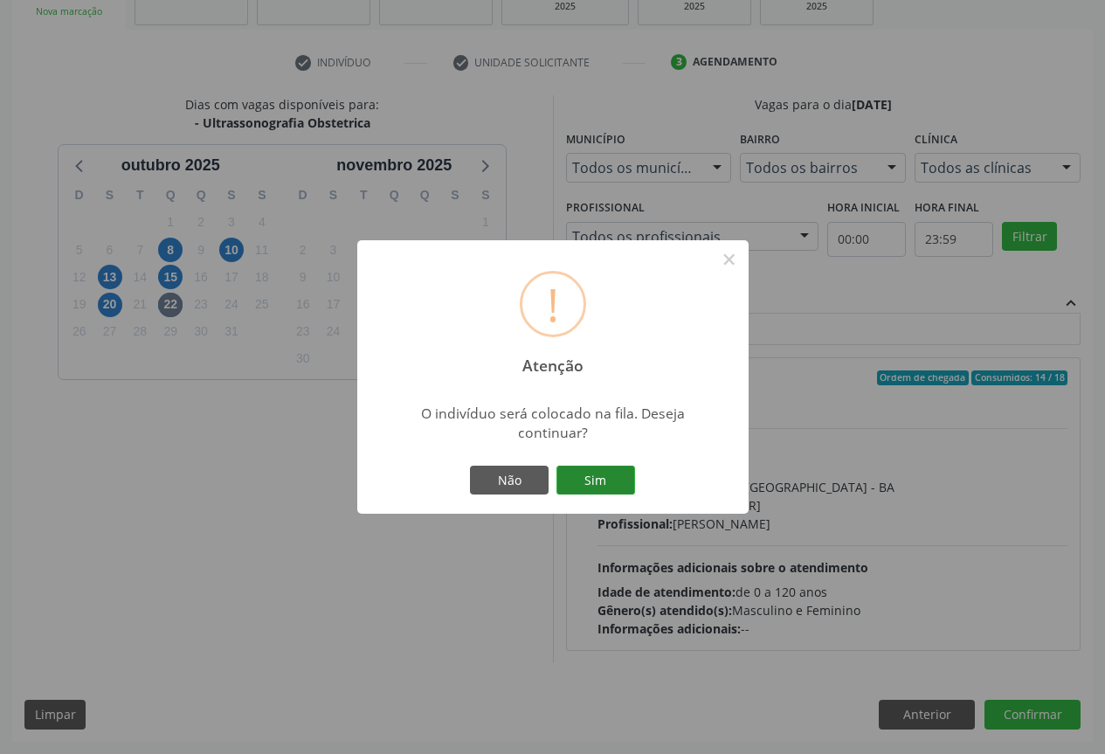
click at [603, 475] on button "Sim" at bounding box center [595, 481] width 79 height 30
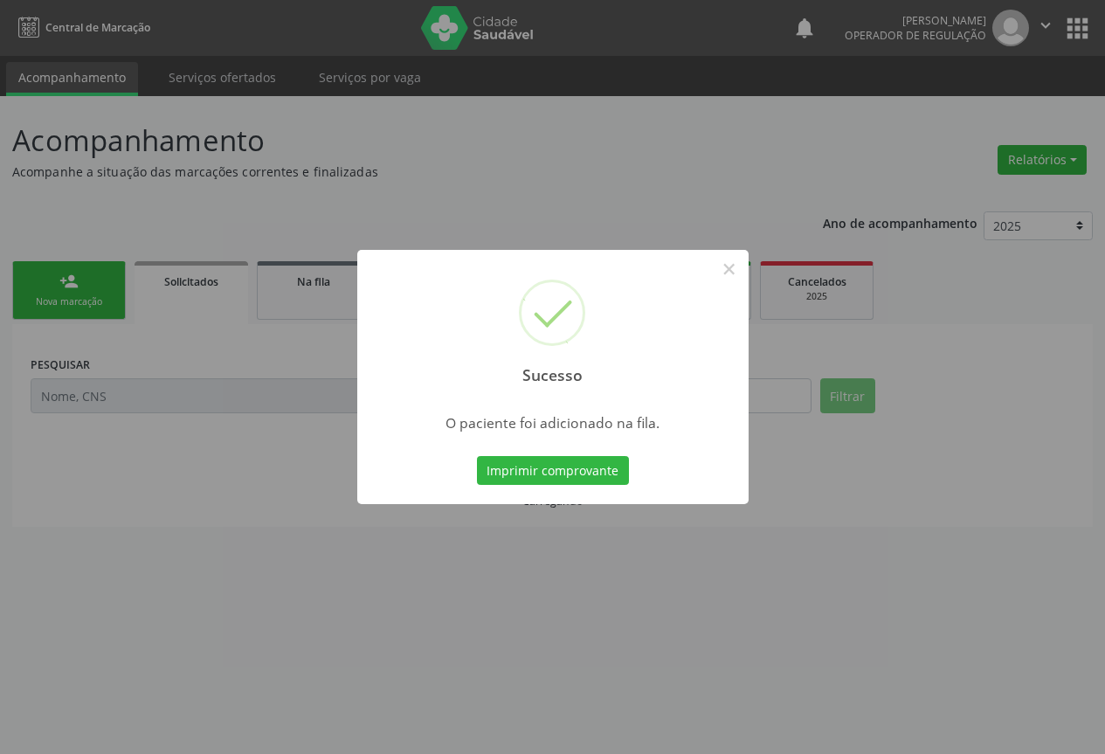
scroll to position [0, 0]
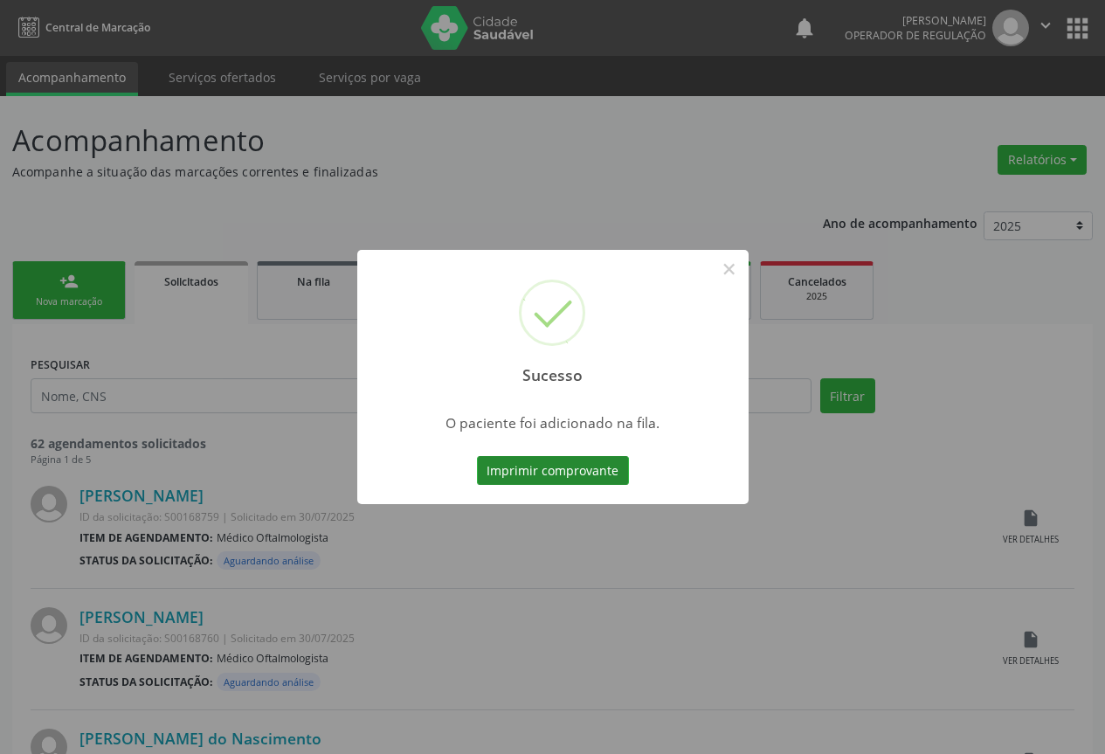
click at [535, 473] on button "Imprimir comprovante" at bounding box center [553, 471] width 152 height 30
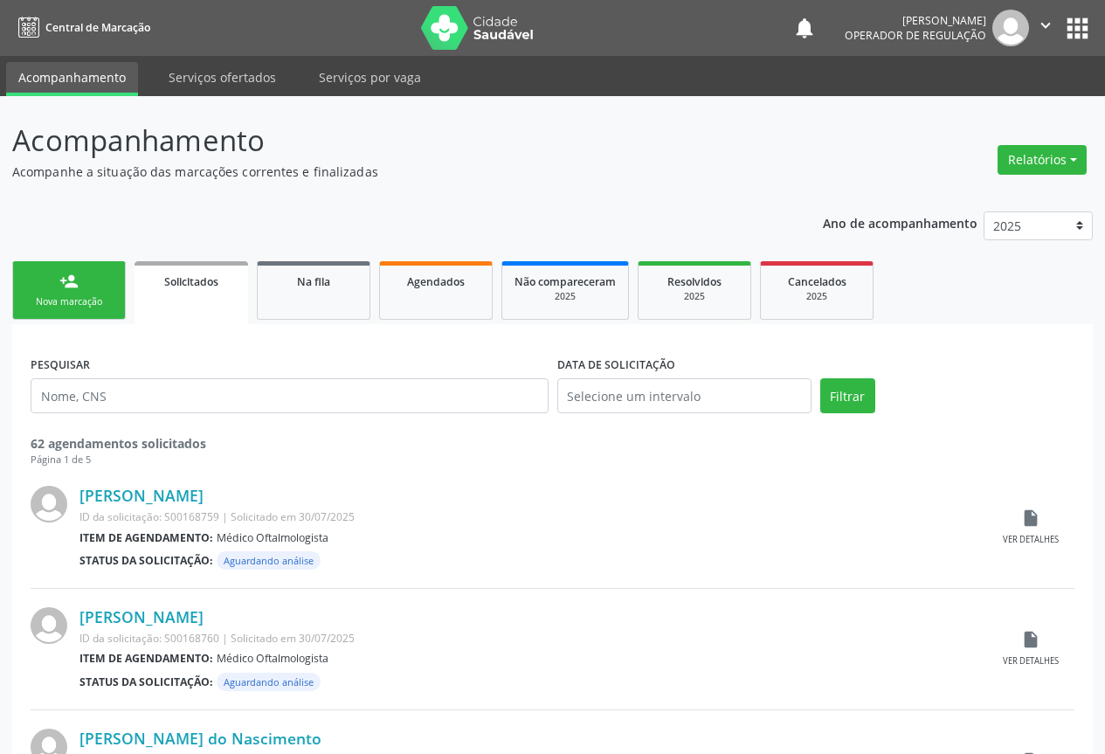
click at [66, 278] on div "person_add" at bounding box center [68, 281] width 19 height 19
click at [66, 279] on div "person_add" at bounding box center [68, 281] width 19 height 19
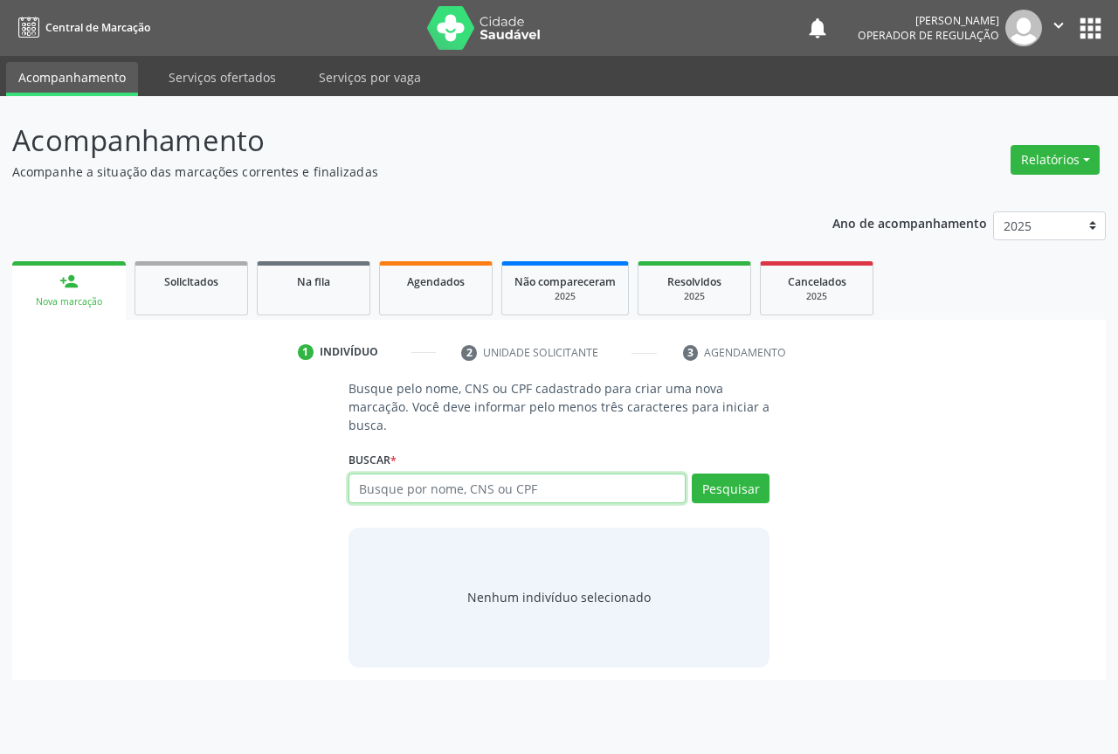
click at [373, 487] on input "text" at bounding box center [517, 488] width 337 height 30
type input "702005355800085"
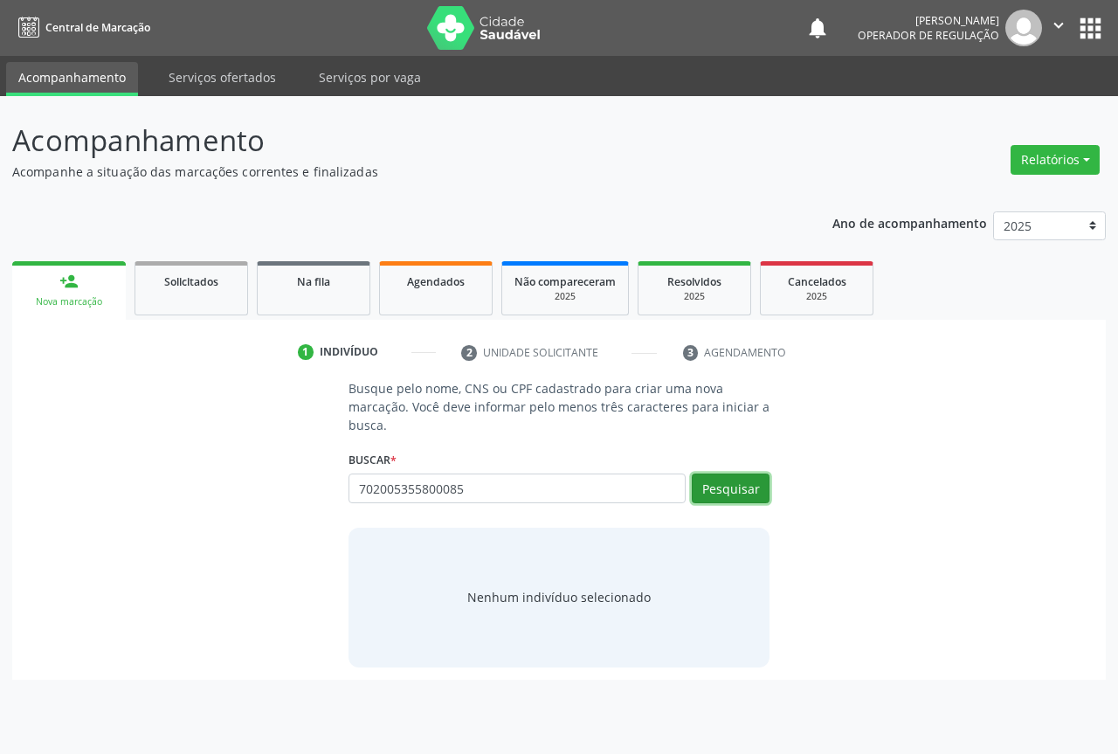
click at [758, 477] on button "Pesquisar" at bounding box center [731, 488] width 78 height 30
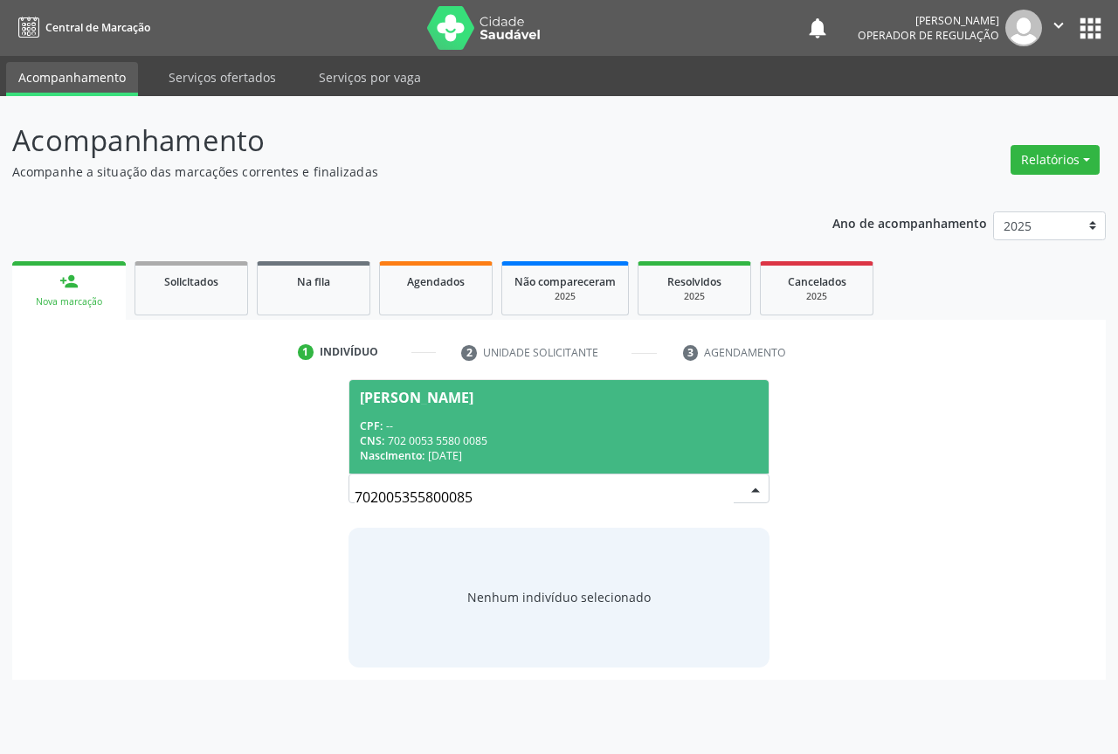
click at [451, 435] on div "CNS: 702 0053 5580 0085" at bounding box center [559, 440] width 398 height 15
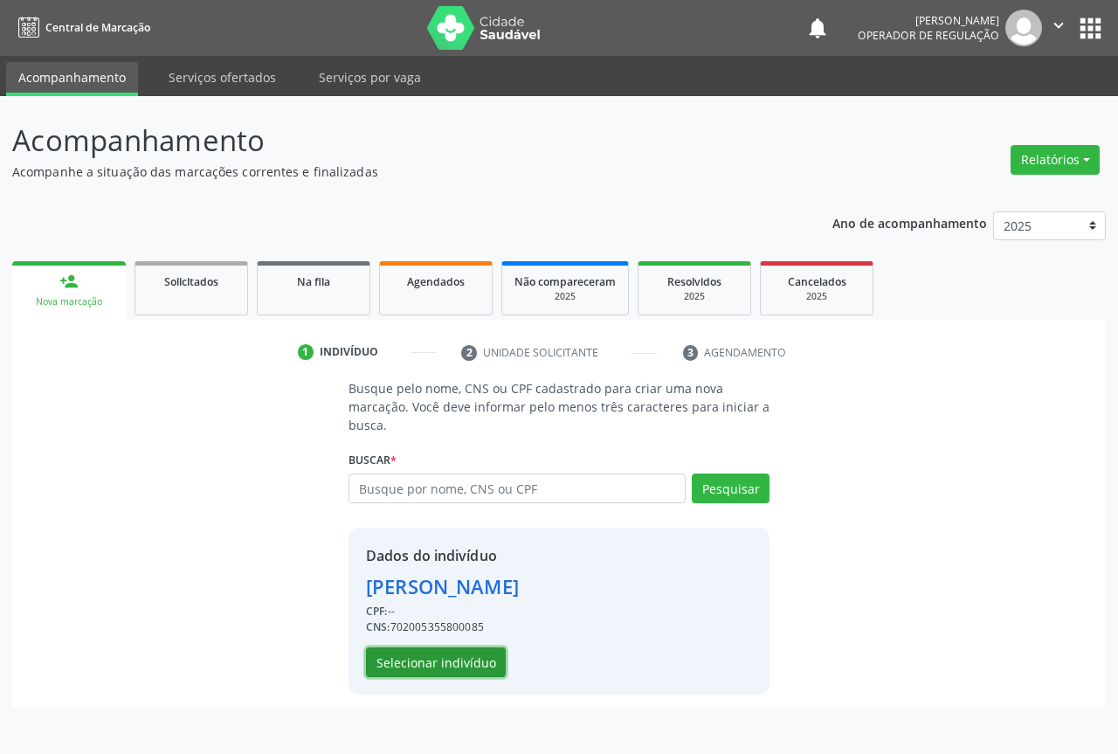
drag, startPoint x: 433, startPoint y: 661, endPoint x: 441, endPoint y: 655, distance: 10.0
click at [441, 655] on button "Selecionar indivíduo" at bounding box center [436, 662] width 140 height 30
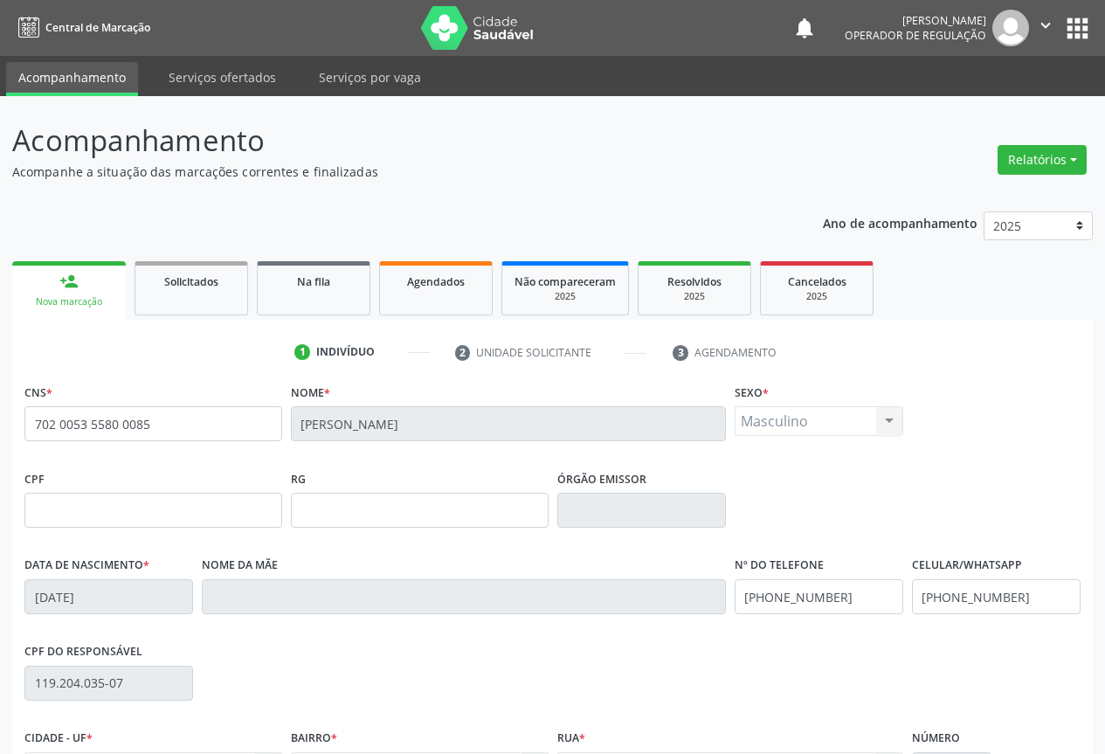
scroll to position [193, 0]
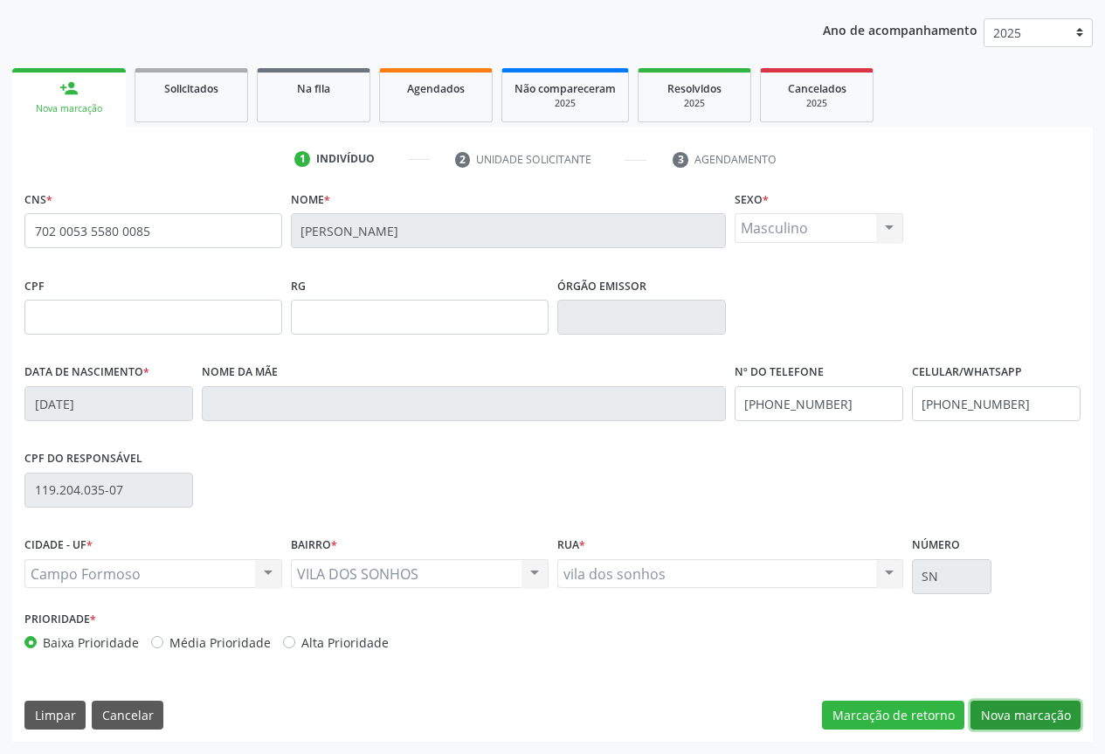
drag, startPoint x: 1009, startPoint y: 710, endPoint x: 968, endPoint y: 666, distance: 60.6
click at [1010, 708] on button "Nova marcação" at bounding box center [1026, 716] width 110 height 30
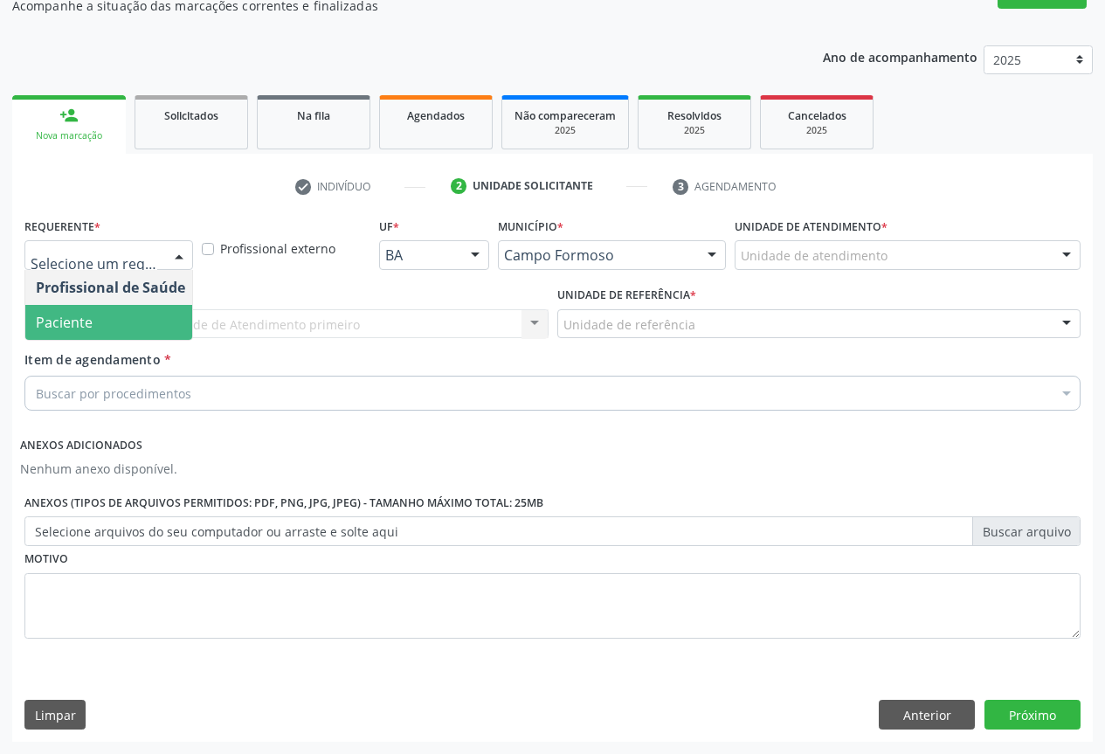
click at [85, 321] on span "Paciente" at bounding box center [64, 322] width 57 height 19
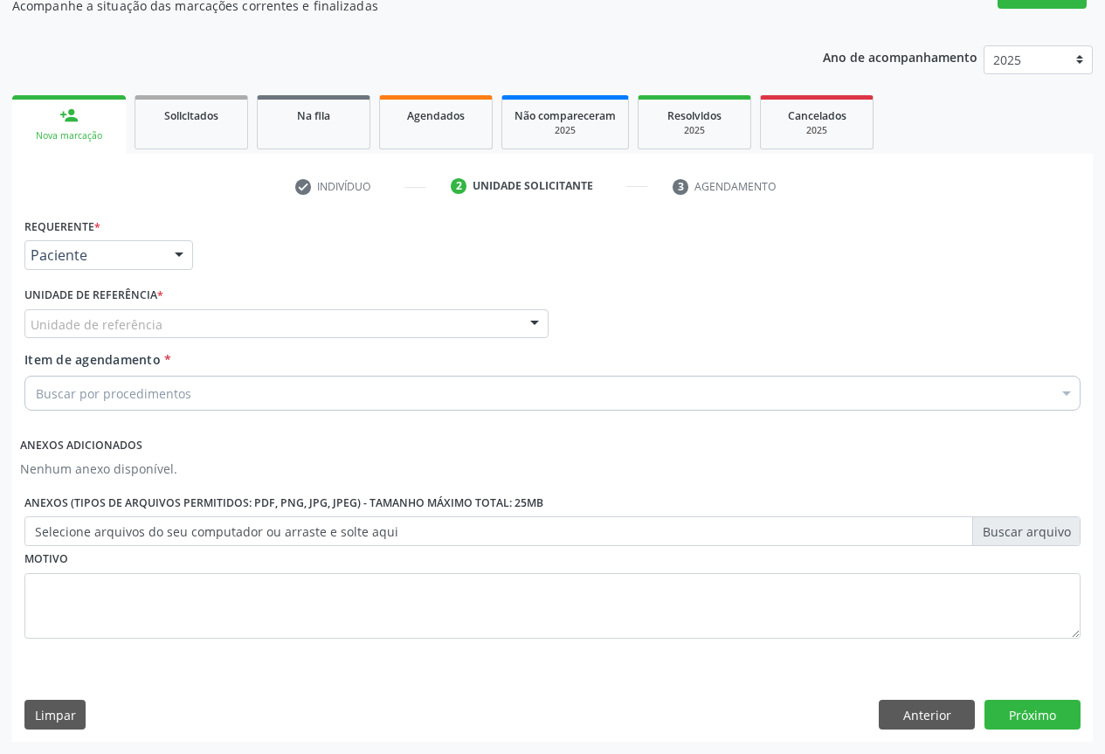
click at [197, 316] on div "Unidade de referência" at bounding box center [286, 324] width 524 height 30
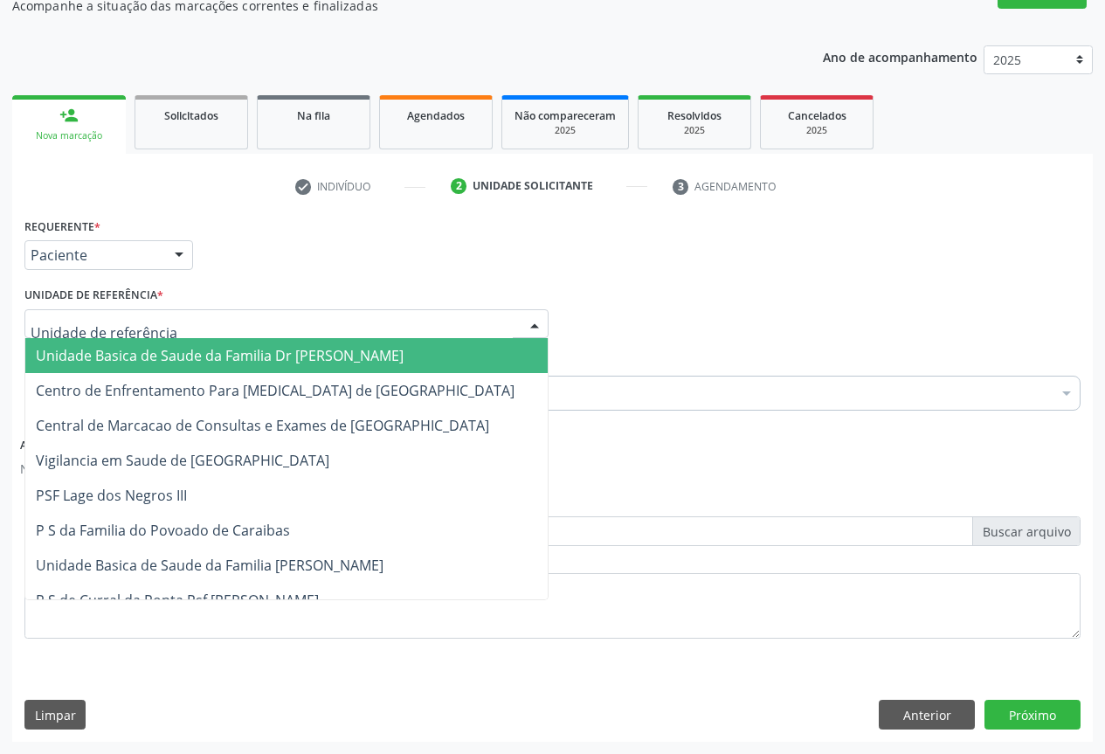
click at [153, 350] on span "Unidade Basica de Saude da Familia Dr [PERSON_NAME]" at bounding box center [220, 355] width 368 height 19
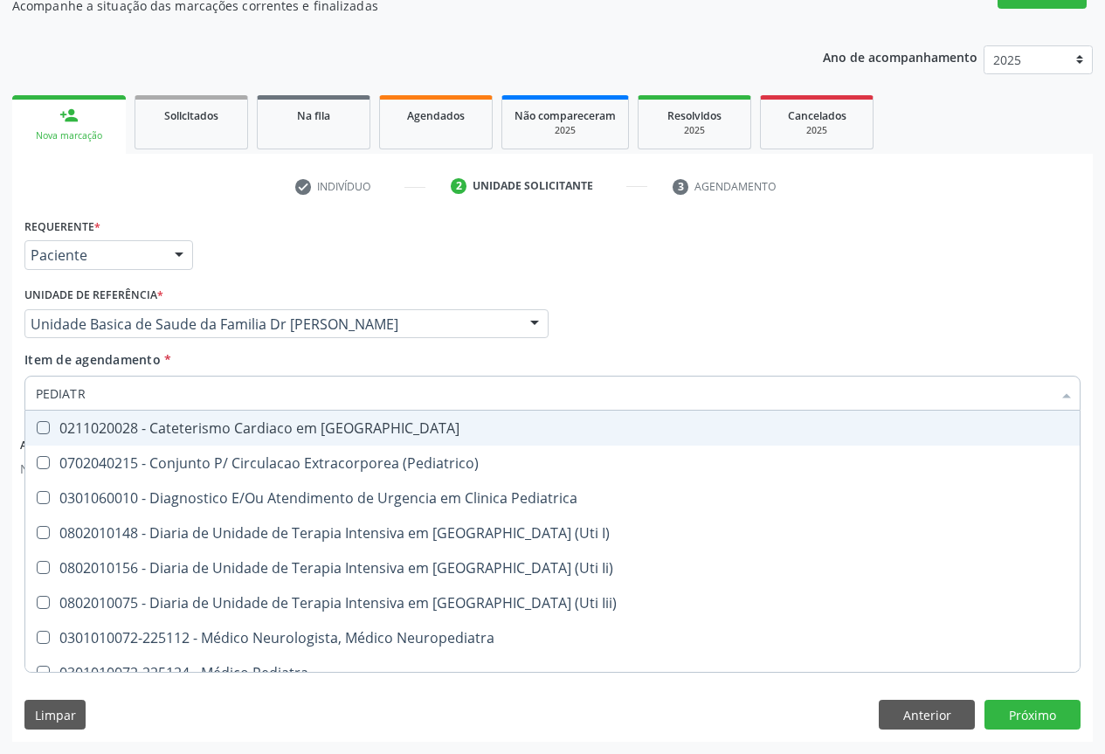
type input "PEDIATRA"
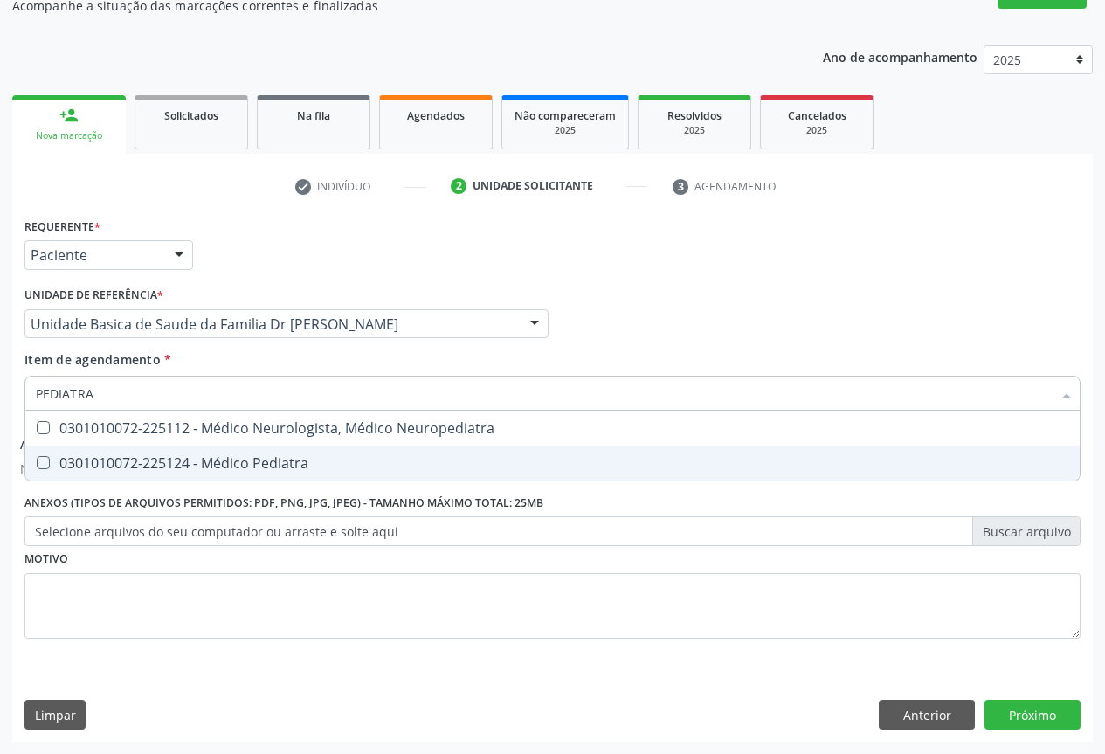
click at [202, 456] on div "0301010072-225124 - Médico Pediatra" at bounding box center [552, 463] width 1033 height 14
checkbox Pediatra "true"
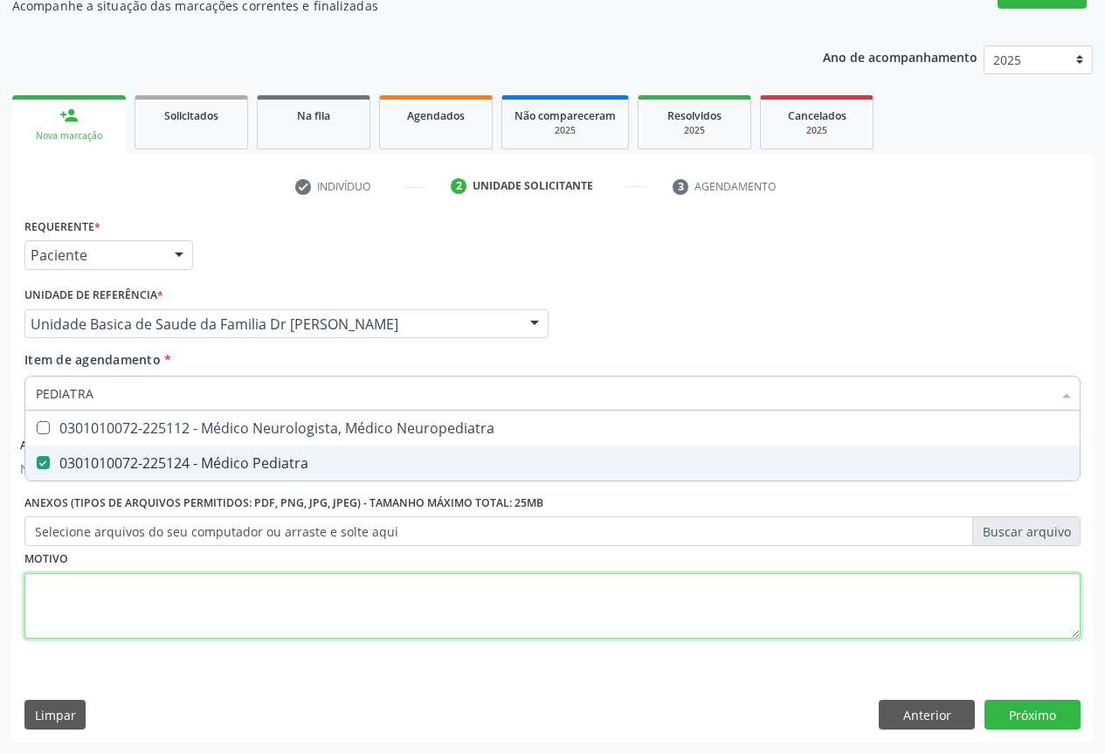
click at [204, 594] on div "Requerente * Paciente Profissional de Saúde Paciente Nenhum resultado encontrad…" at bounding box center [552, 438] width 1056 height 450
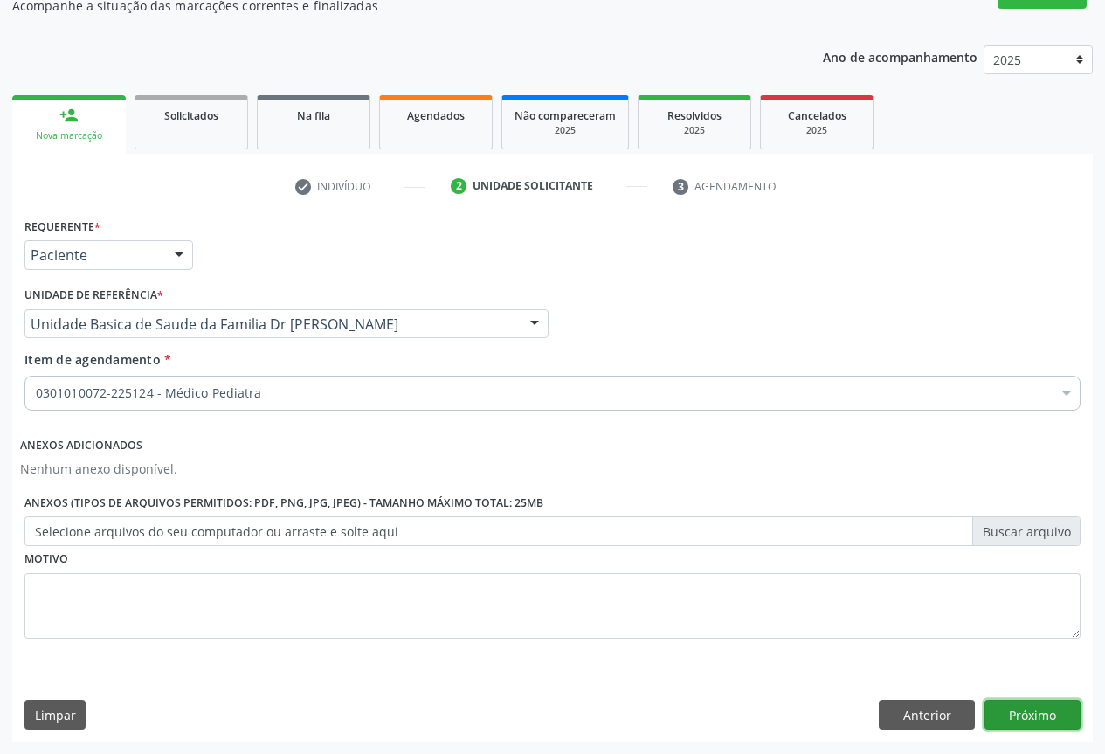
click at [1024, 720] on button "Próximo" at bounding box center [1033, 715] width 96 height 30
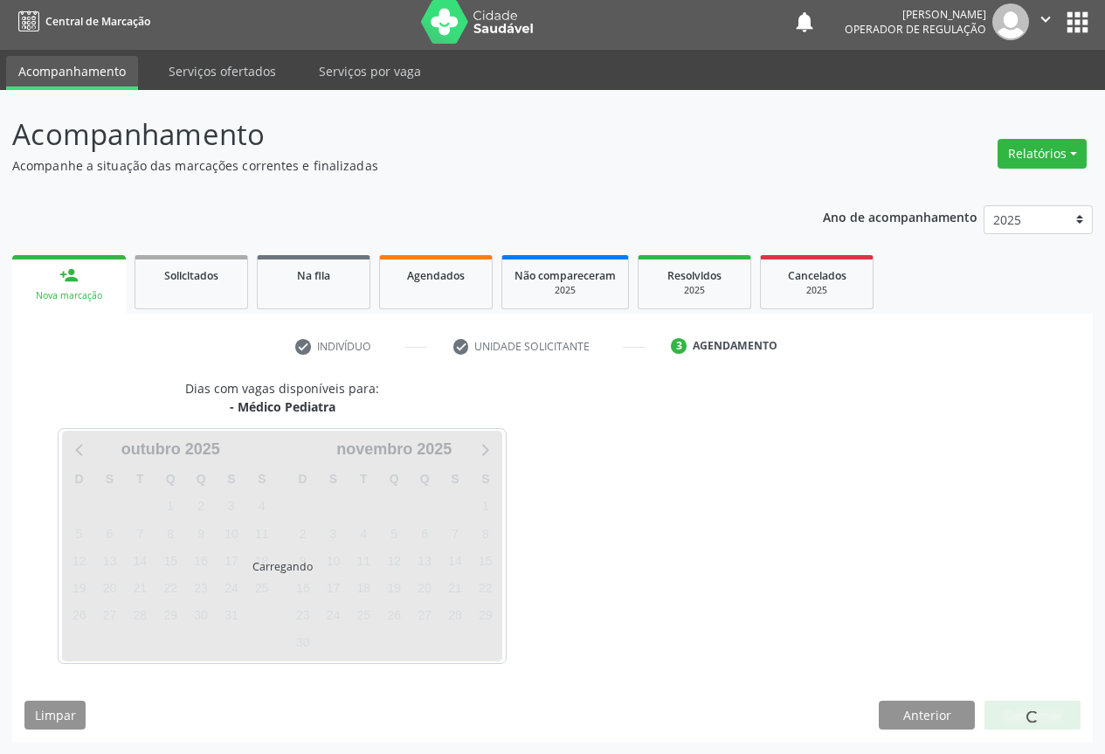
scroll to position [6, 0]
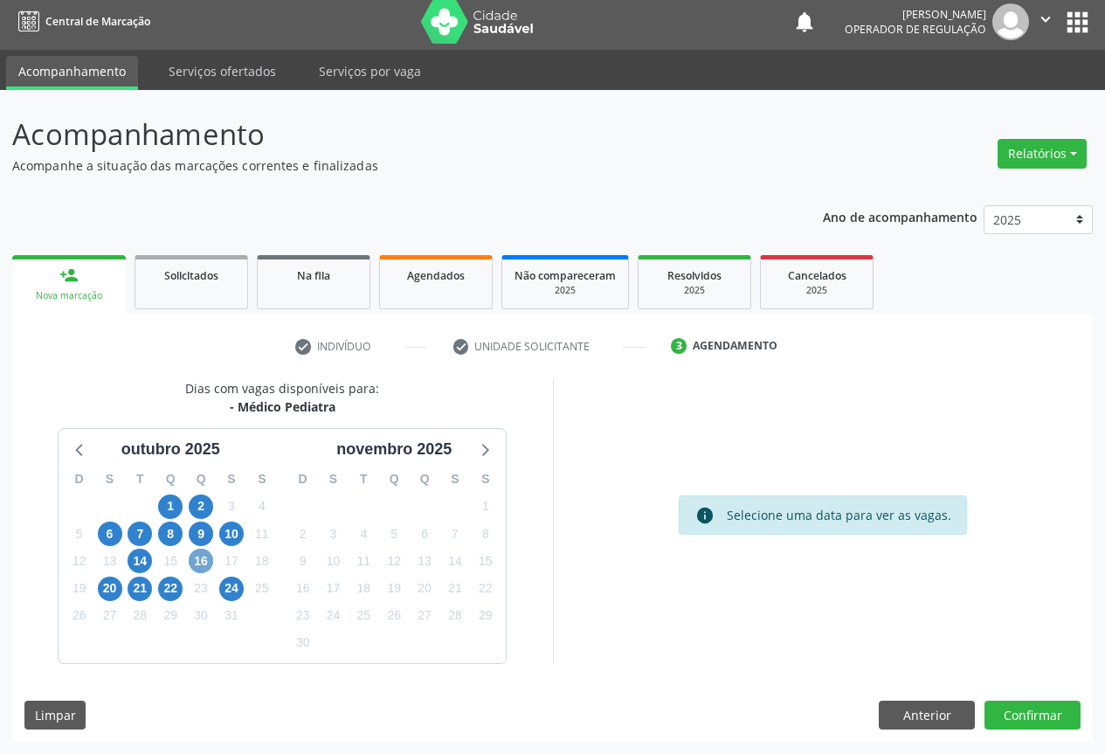
click at [197, 562] on span "16" at bounding box center [201, 561] width 24 height 24
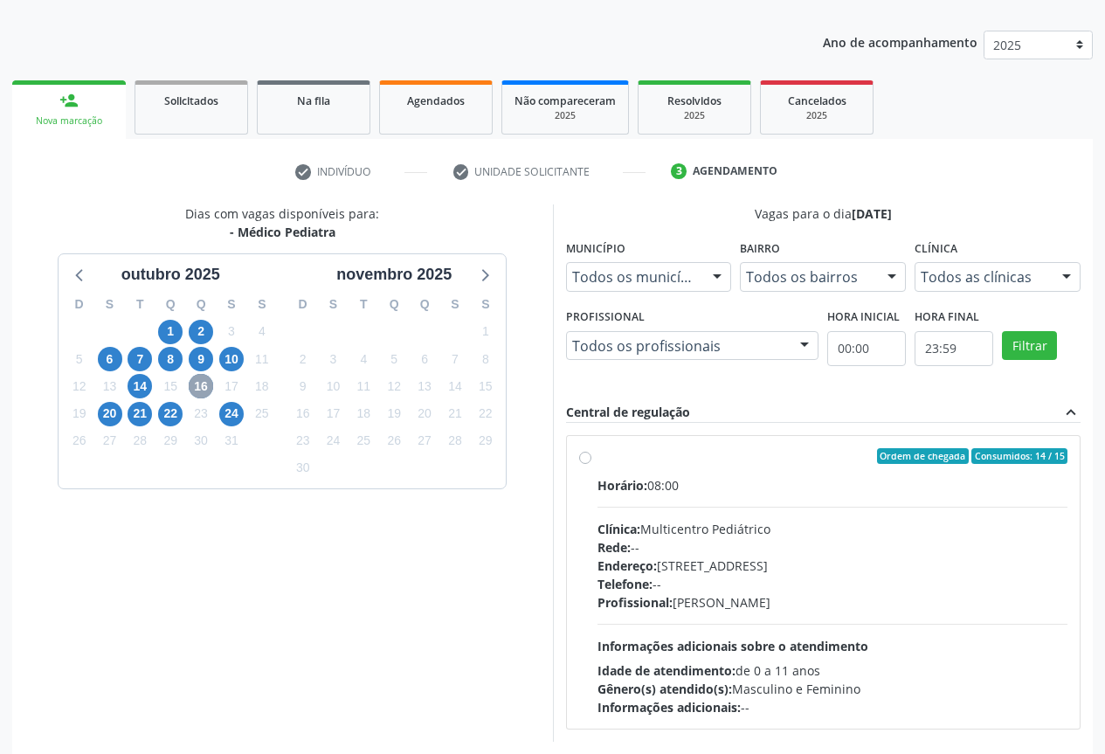
scroll to position [259, 0]
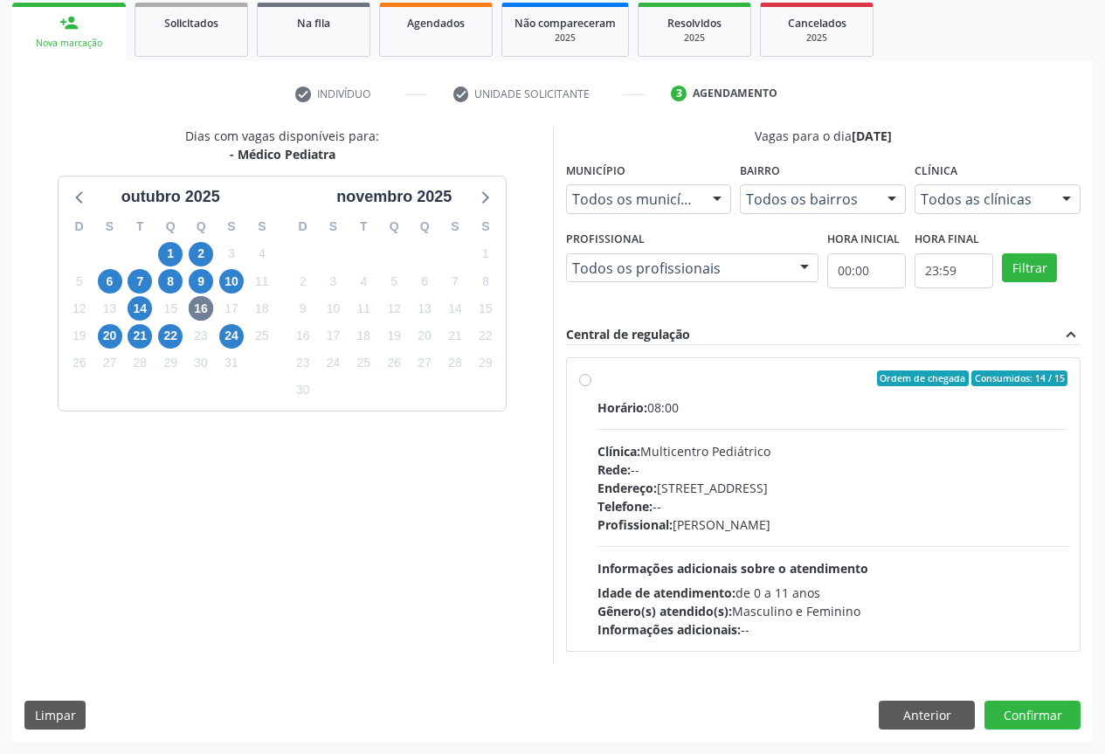
click at [598, 385] on label "Ordem de chegada Consumidos: 14 / 15 Horário: 08:00 Clínica: Multicentro Pediát…" at bounding box center [833, 504] width 471 height 268
click at [584, 385] on input "Ordem de chegada Consumidos: 14 / 15 Horário: 08:00 Clínica: Multicentro Pediát…" at bounding box center [585, 378] width 12 height 16
radio input "true"
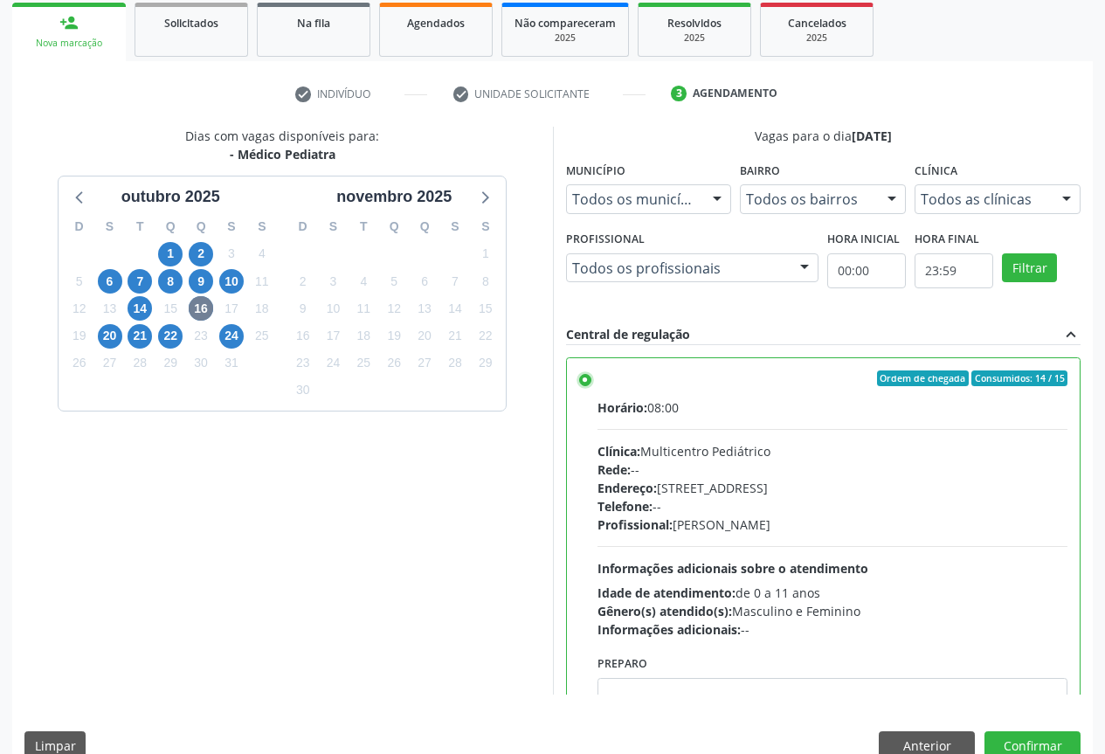
scroll to position [86, 0]
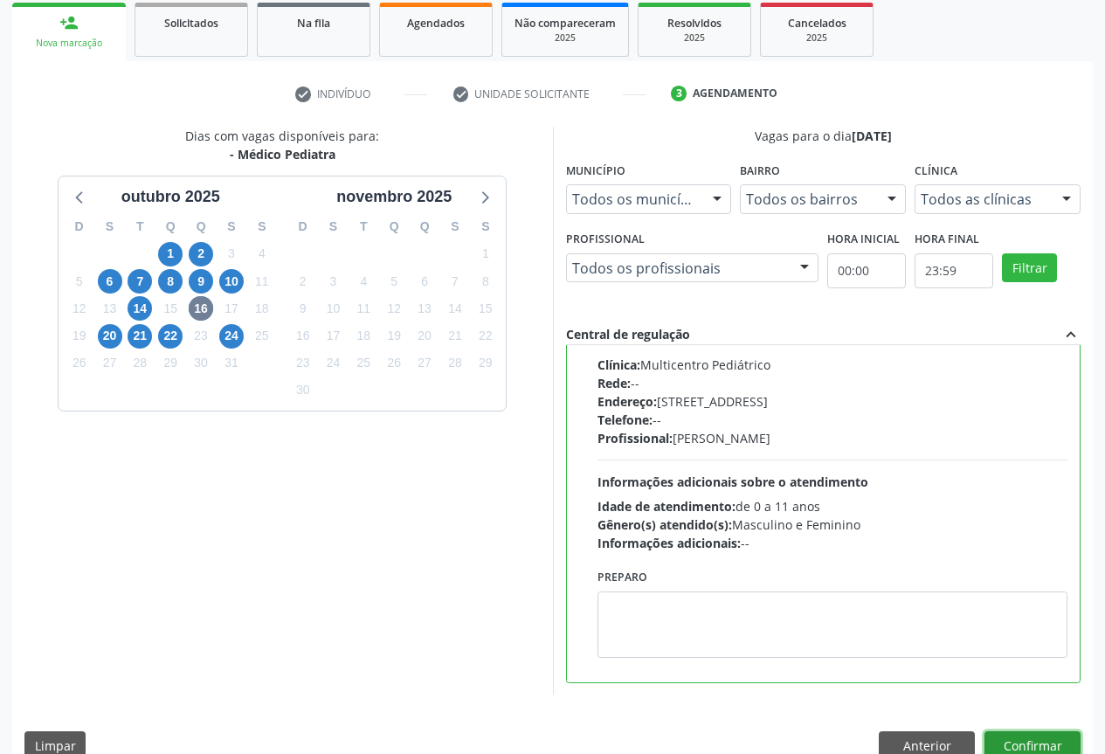
click at [1028, 739] on button "Confirmar" at bounding box center [1033, 746] width 96 height 30
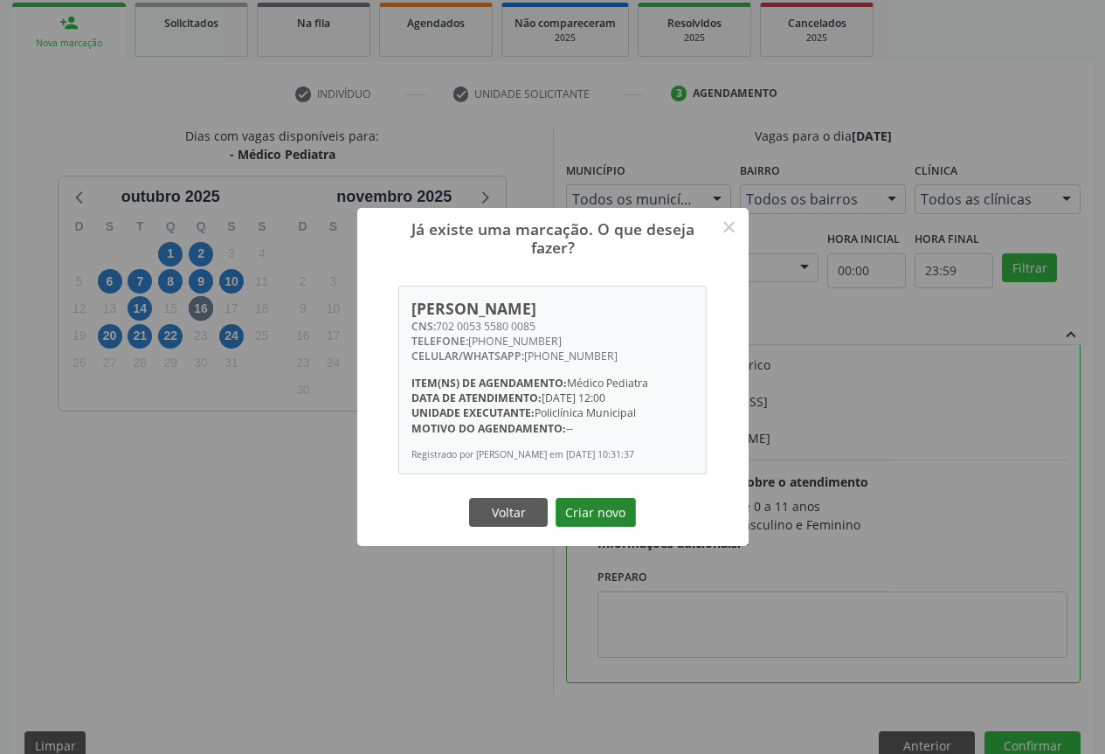
click at [584, 506] on button "Criar novo" at bounding box center [596, 513] width 80 height 30
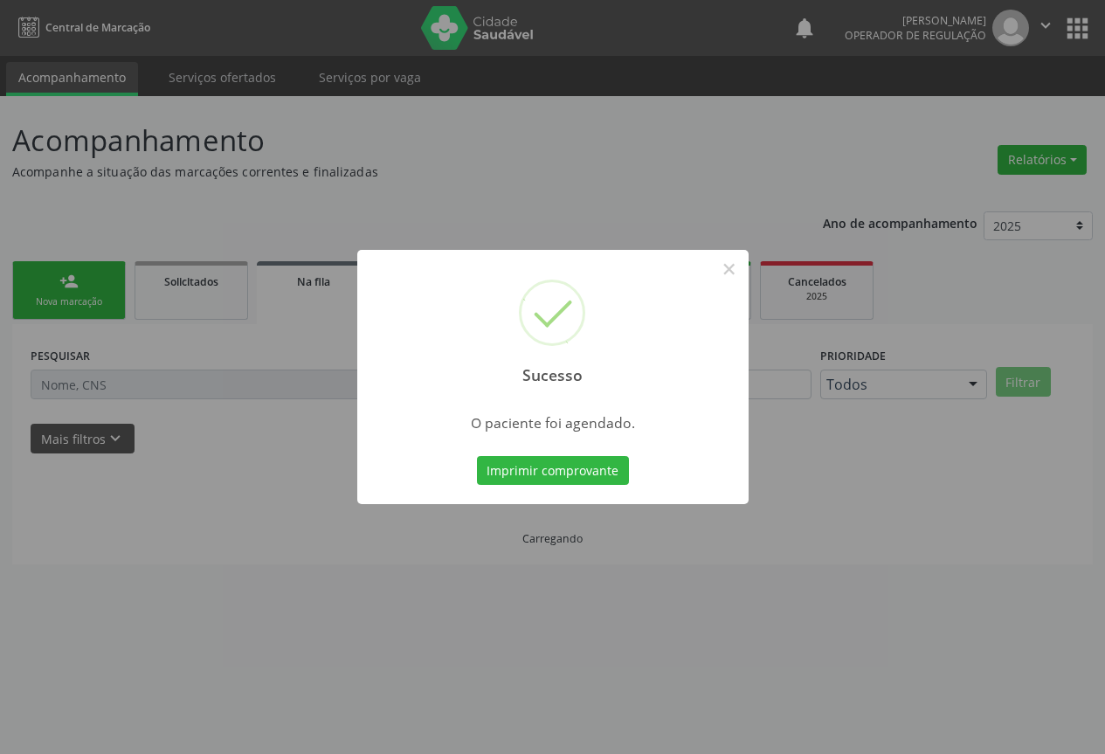
scroll to position [0, 0]
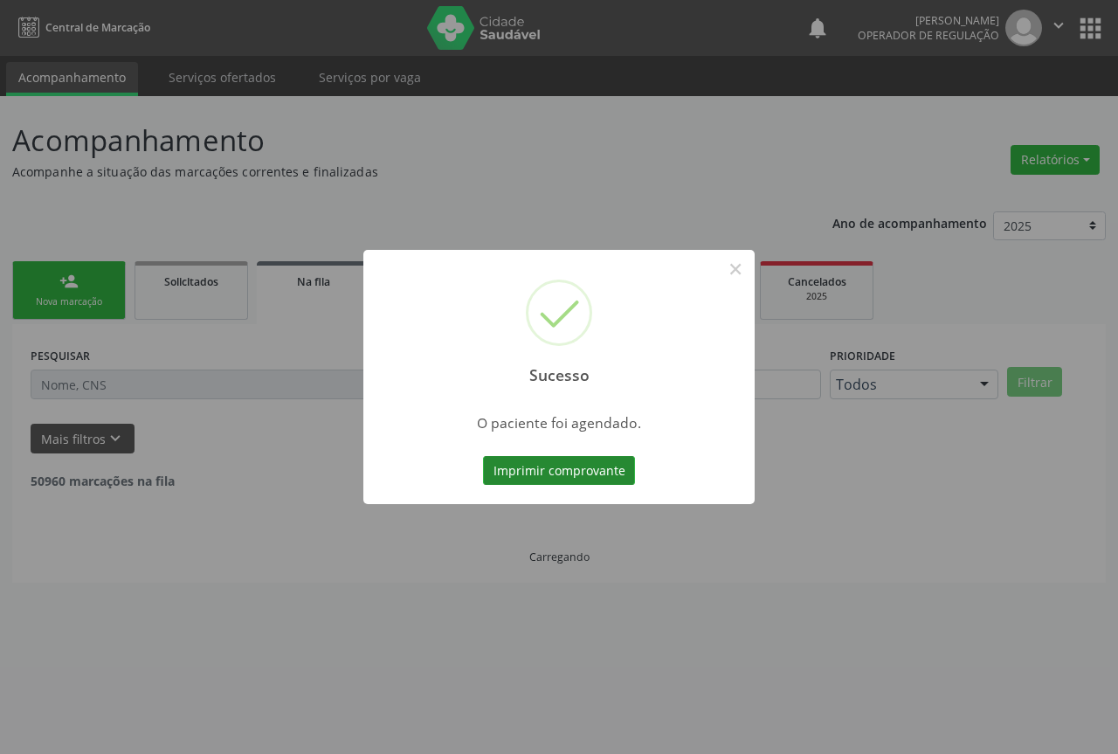
click at [539, 476] on button "Imprimir comprovante" at bounding box center [559, 471] width 152 height 30
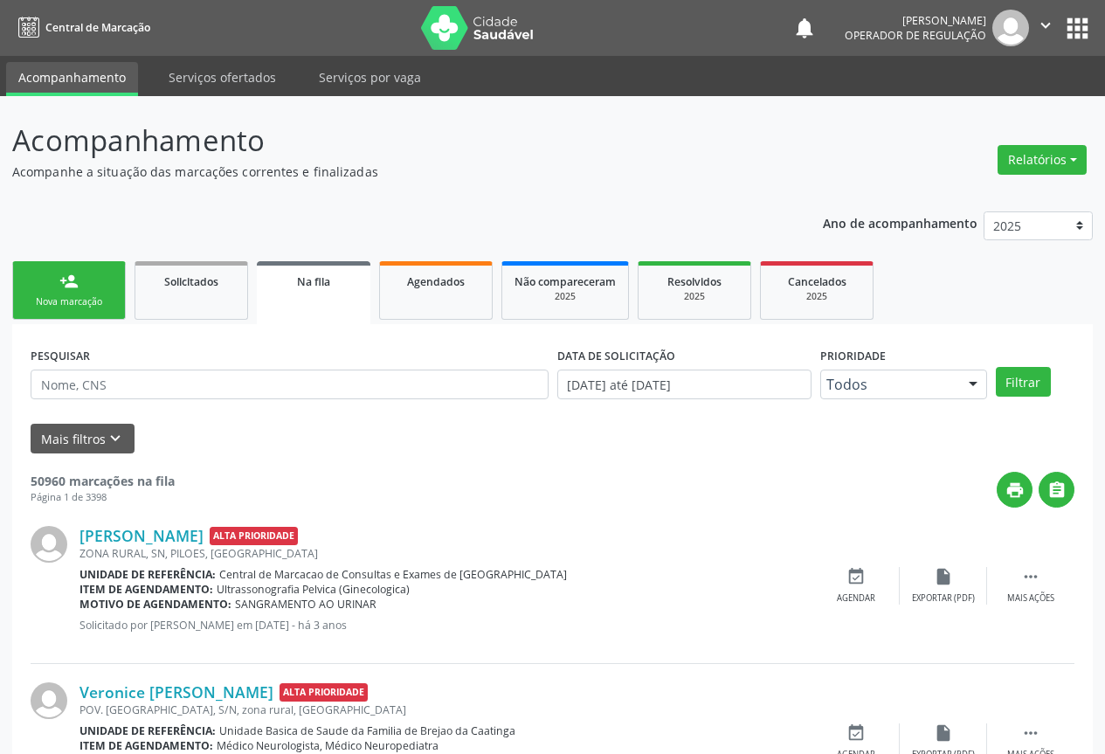
click at [79, 305] on div "Nova marcação" at bounding box center [68, 301] width 87 height 13
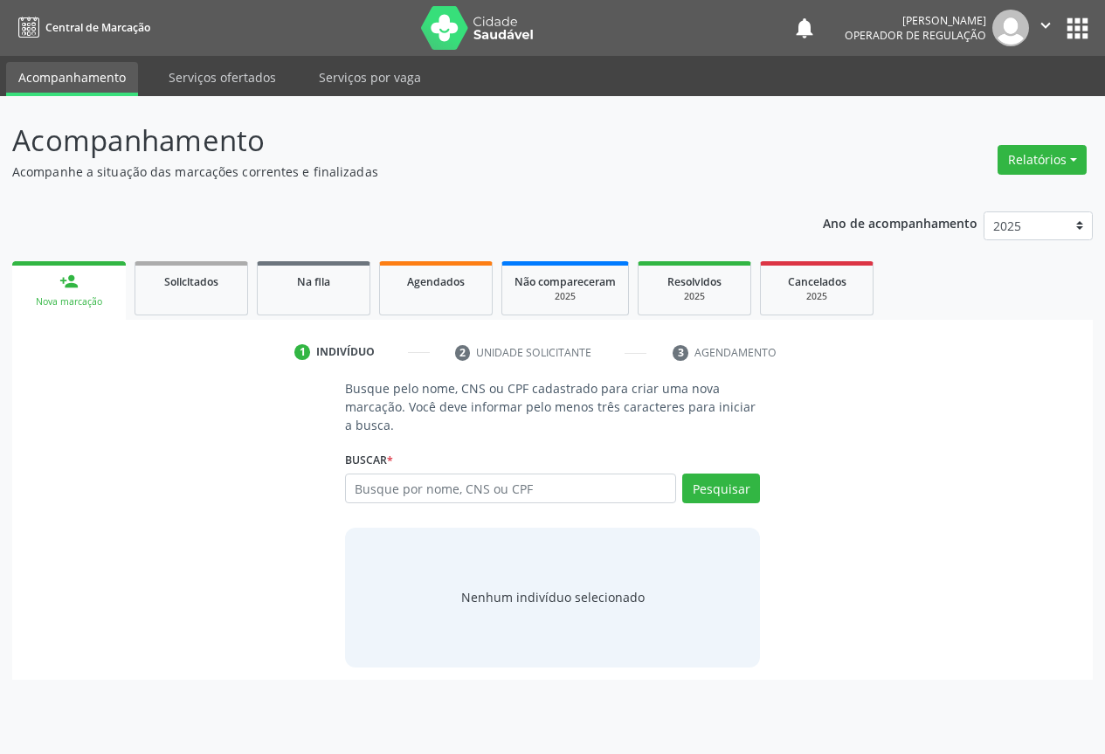
click at [79, 305] on div "Nova marcação" at bounding box center [68, 301] width 89 height 13
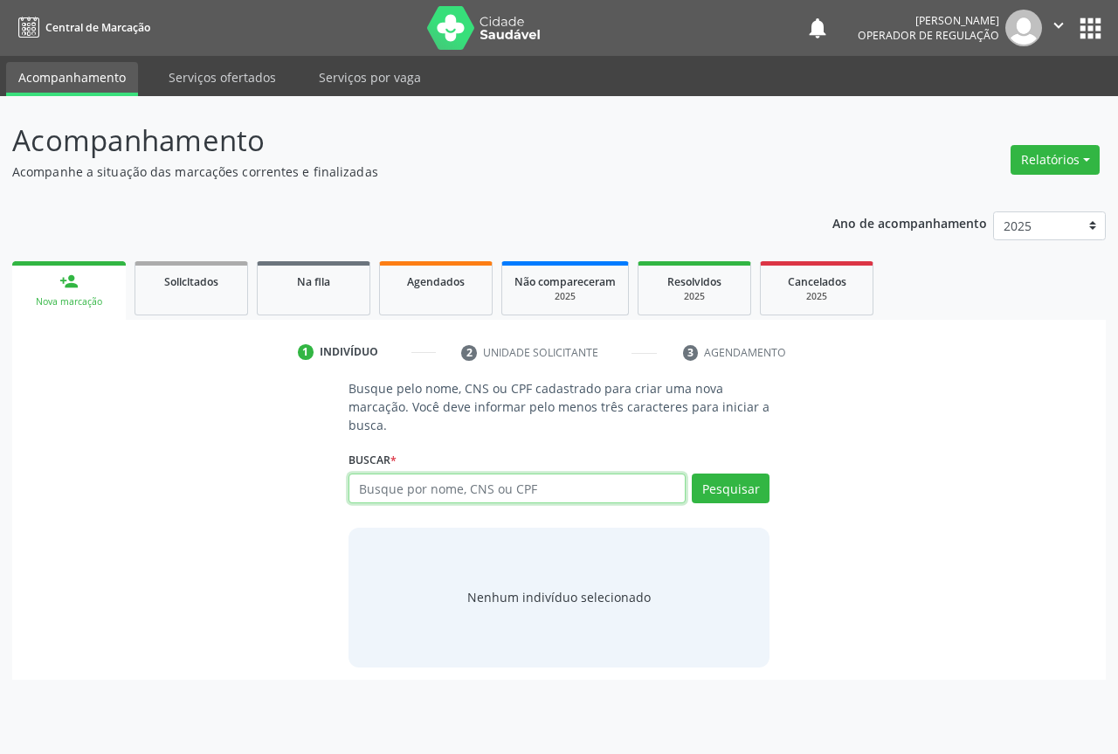
click at [422, 490] on input "text" at bounding box center [517, 488] width 337 height 30
type input "r"
type input "[PERSON_NAME] CURAÇA"
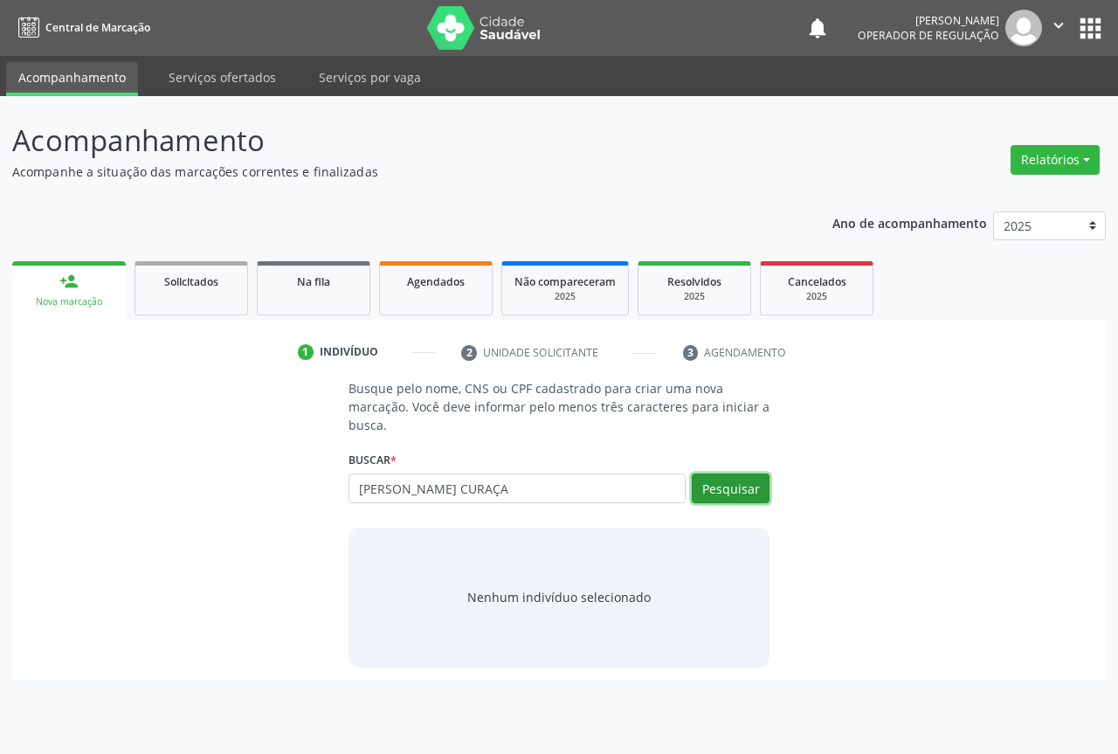
click at [722, 499] on button "Pesquisar" at bounding box center [731, 488] width 78 height 30
type input "[PERSON_NAME] CURAÇA"
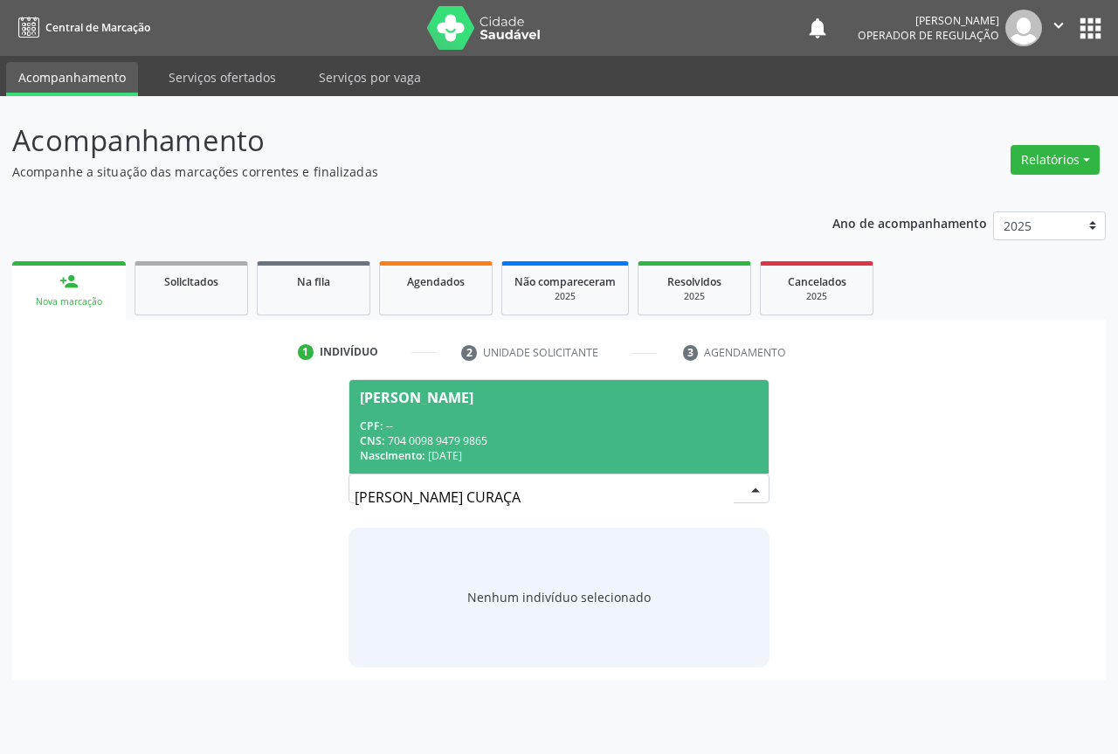
click at [493, 370] on div "1 Indivíduo 2 Unidade solicitante 3 Agendamento Busque pelo nome, CNS ou CPF ca…" at bounding box center [559, 509] width 1094 height 342
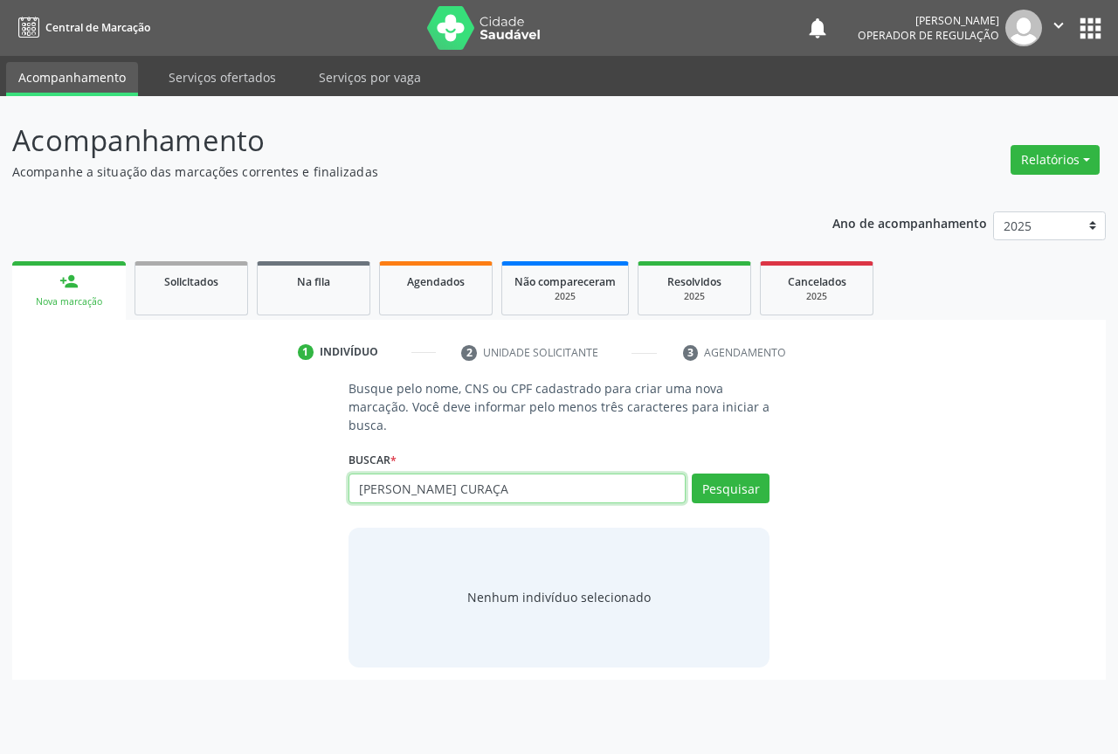
click at [501, 483] on input "[PERSON_NAME] CURAÇA" at bounding box center [517, 488] width 337 height 30
type input "R"
click at [378, 480] on input "text" at bounding box center [517, 488] width 337 height 30
type input "706004394081045"
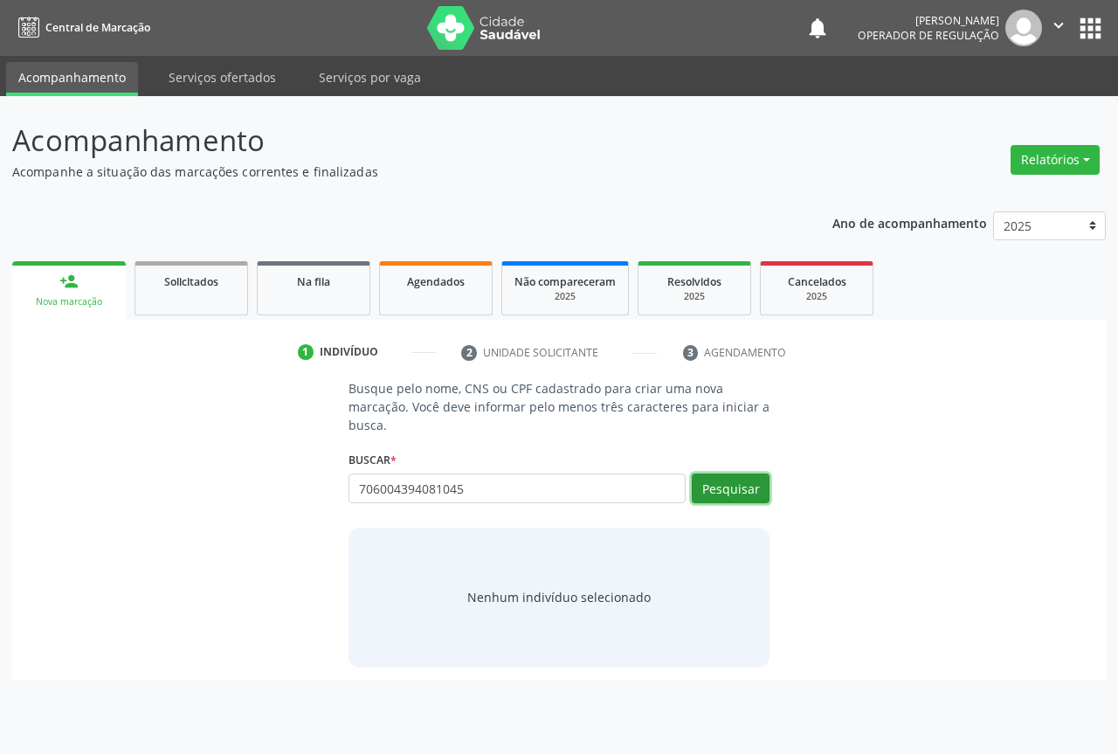
click at [736, 483] on button "Pesquisar" at bounding box center [731, 488] width 78 height 30
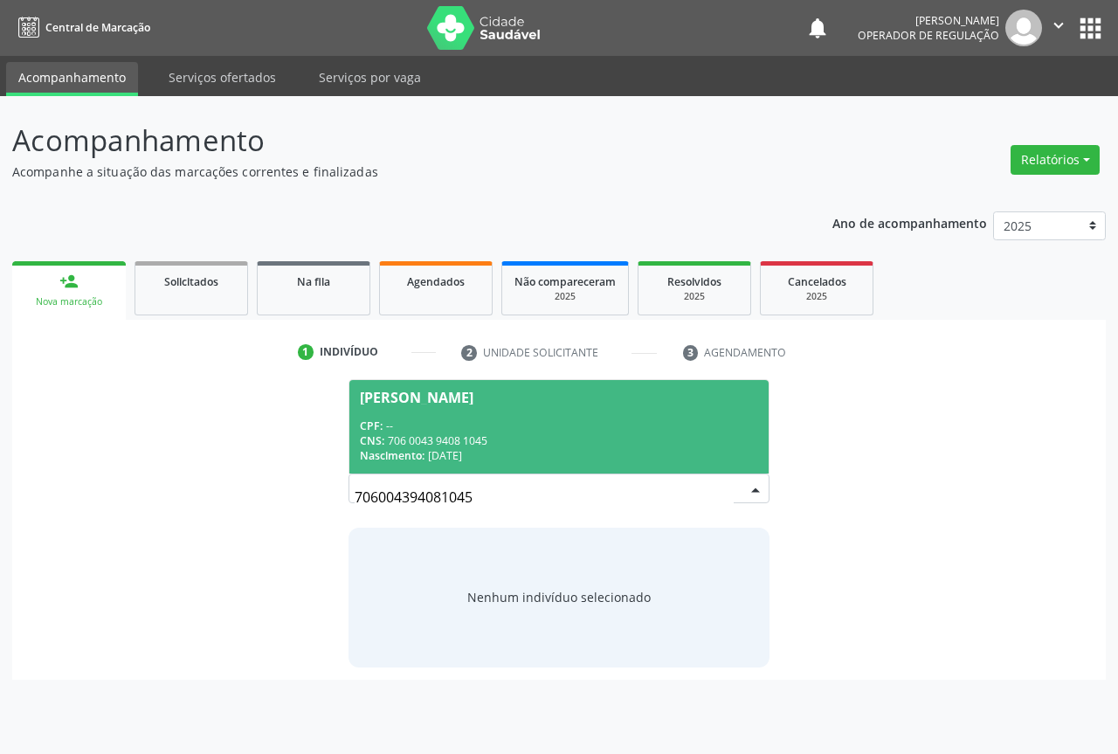
click at [388, 411] on span "[PERSON_NAME] CPF: -- CNS: 706 0043 9408 1045 Nascimento: [DATE]" at bounding box center [558, 426] width 419 height 93
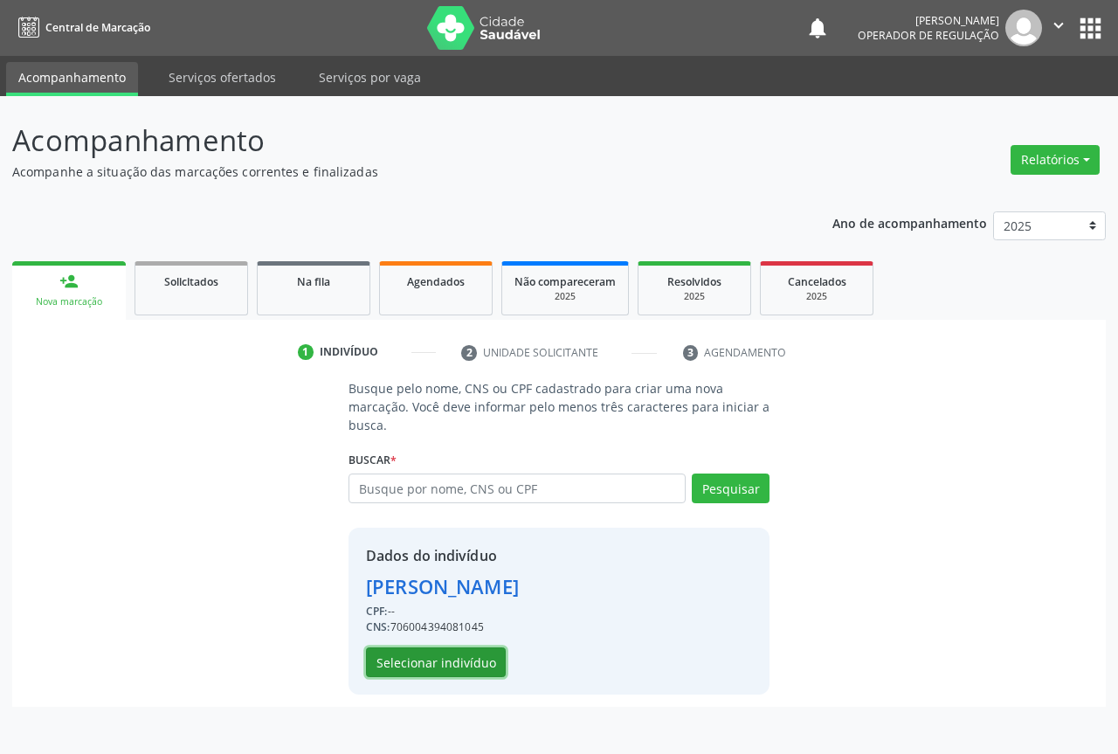
click at [435, 652] on button "Selecionar indivíduo" at bounding box center [436, 662] width 140 height 30
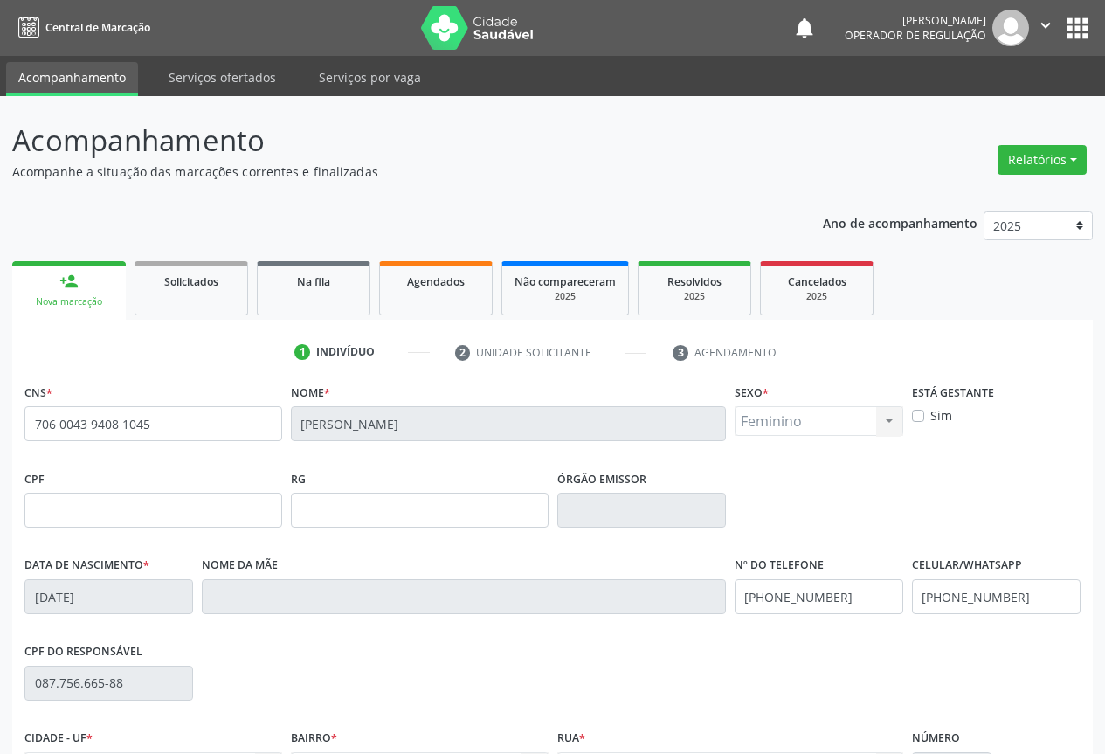
scroll to position [193, 0]
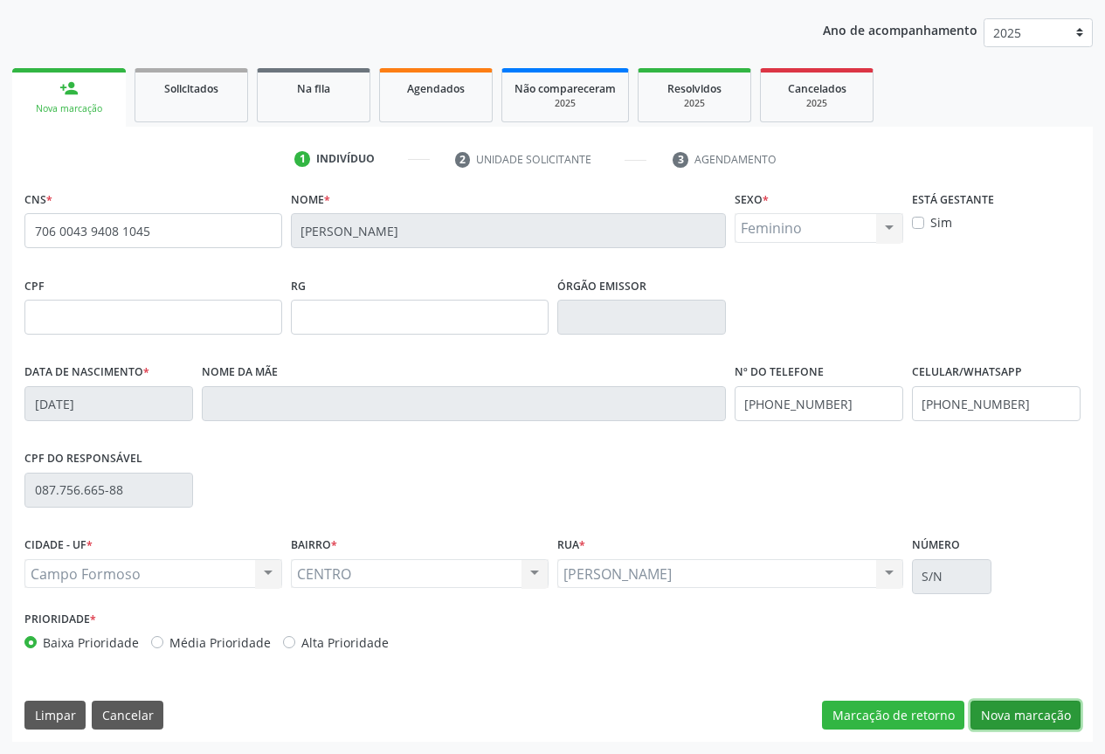
click at [1026, 705] on button "Nova marcação" at bounding box center [1026, 716] width 110 height 30
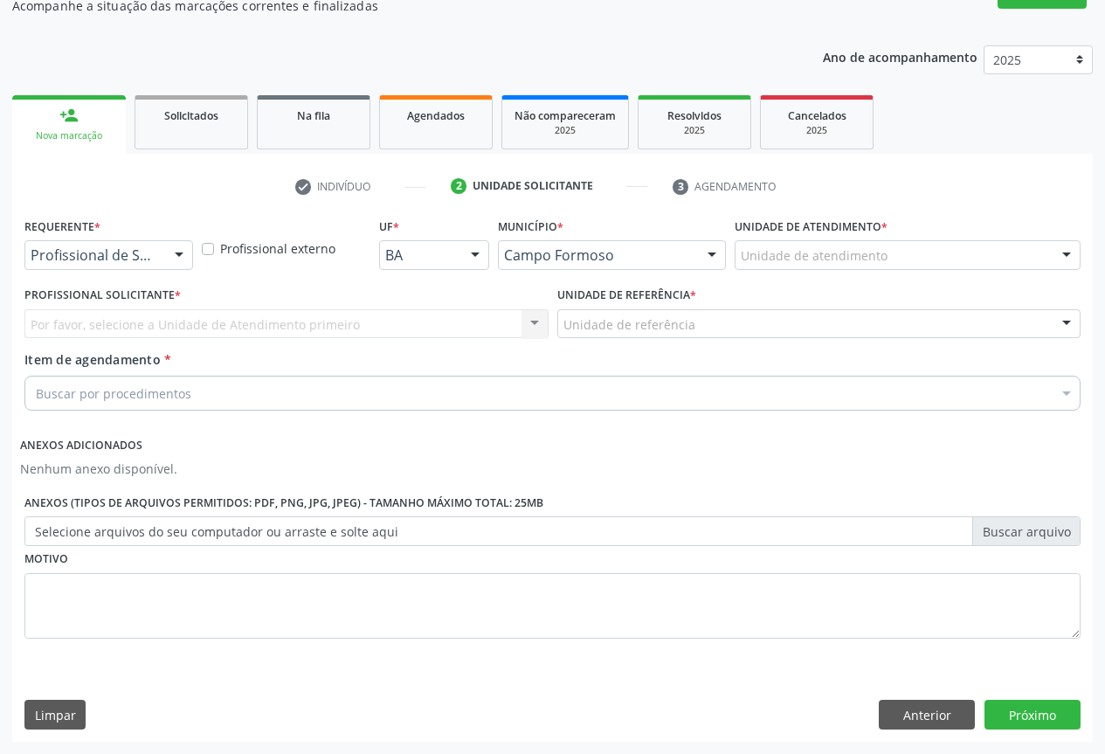
scroll to position [166, 0]
click at [183, 248] on div at bounding box center [179, 256] width 26 height 30
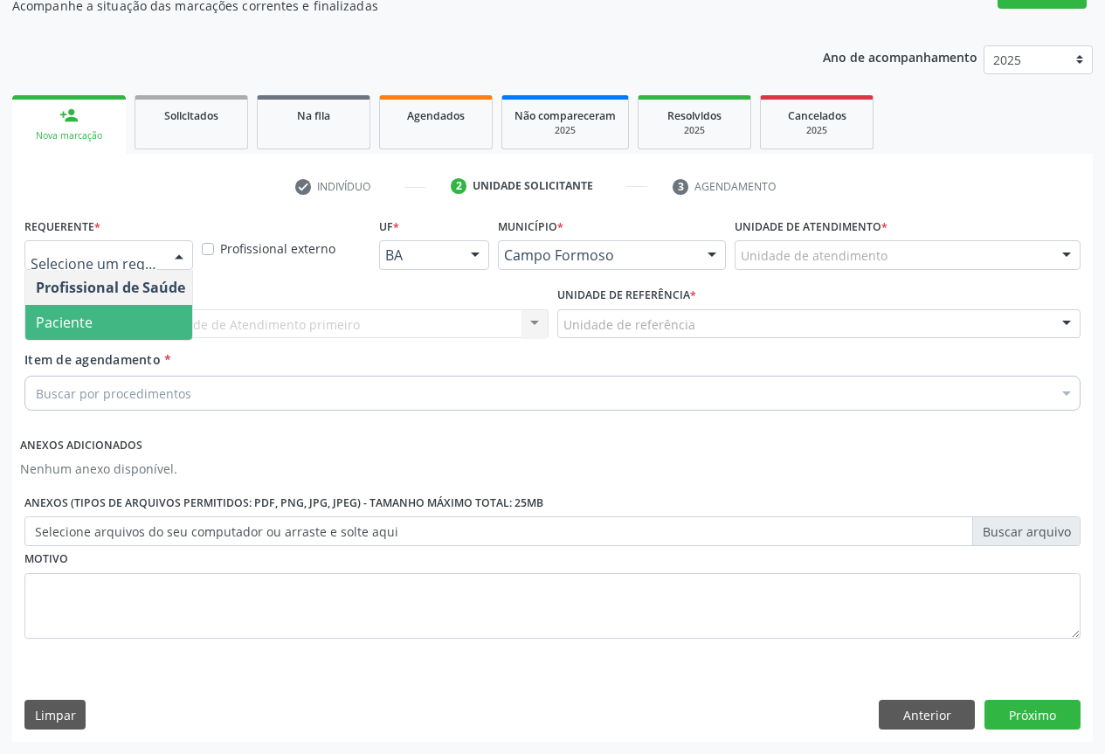
click at [65, 324] on span "Paciente" at bounding box center [64, 322] width 57 height 19
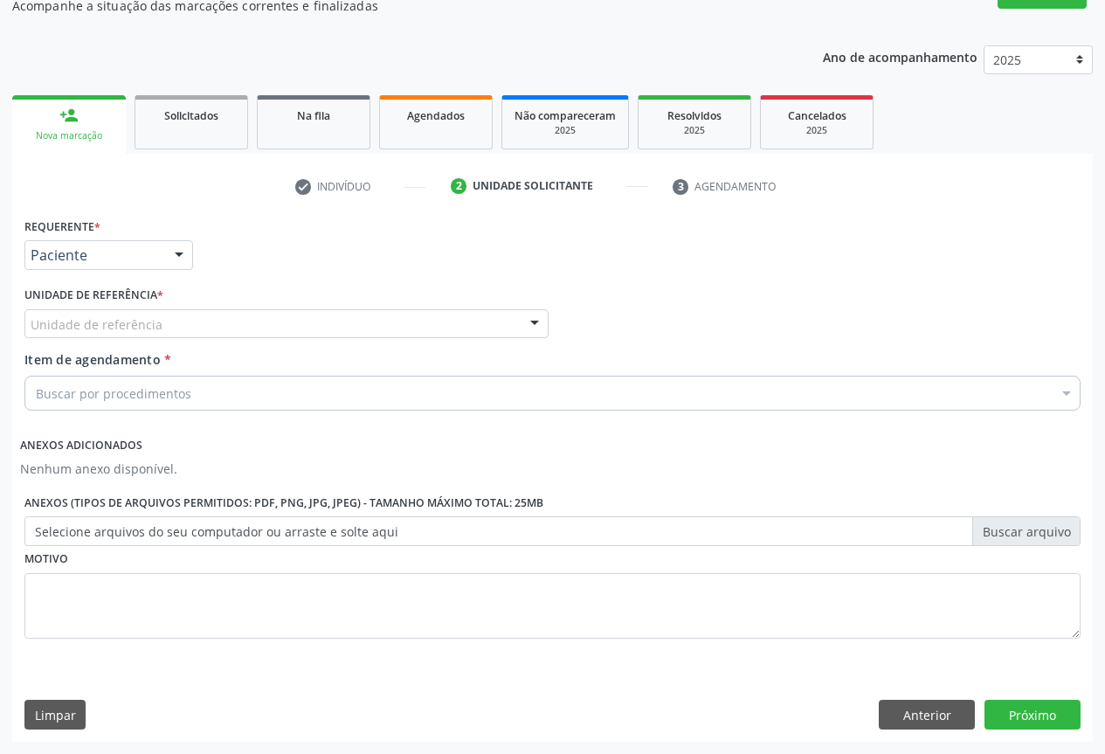
click at [529, 326] on div at bounding box center [535, 325] width 26 height 30
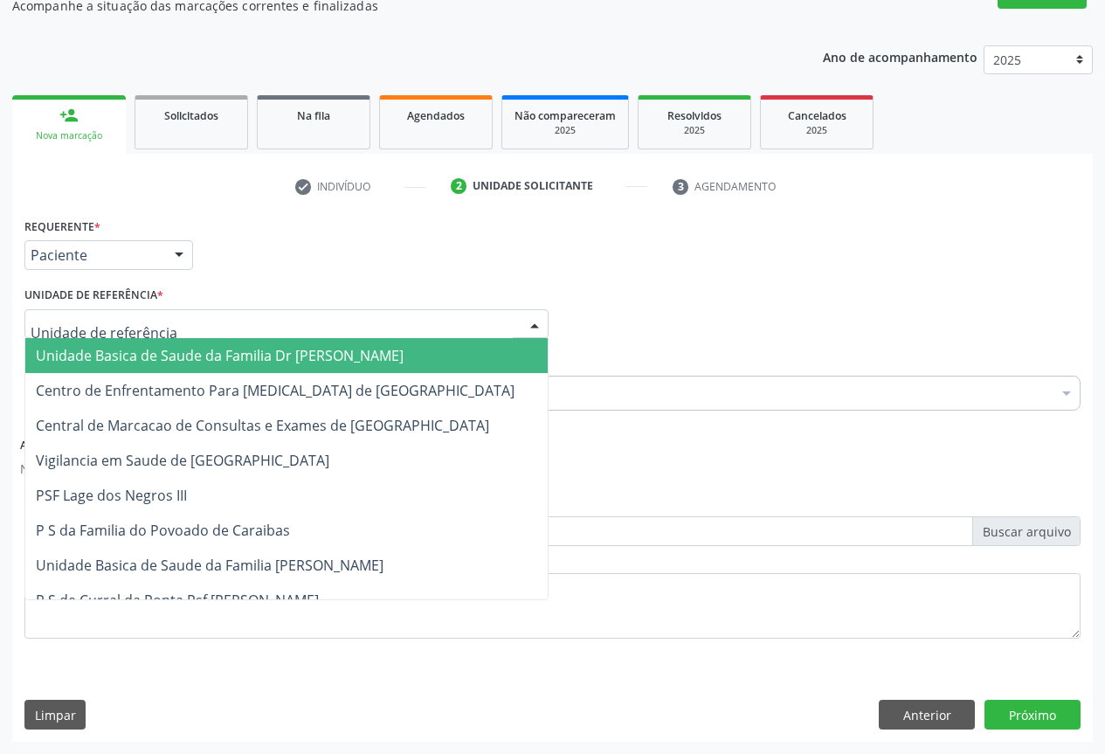
click at [152, 359] on span "Unidade Basica de Saude da Familia Dr [PERSON_NAME]" at bounding box center [220, 355] width 368 height 19
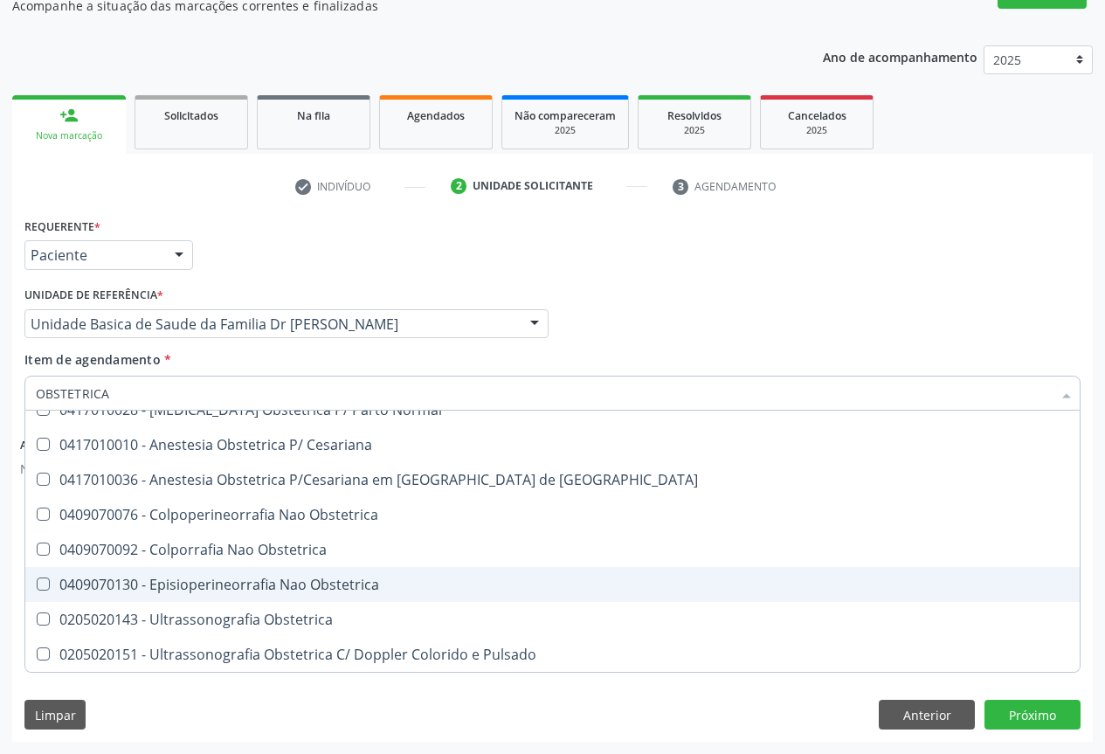
scroll to position [0, 0]
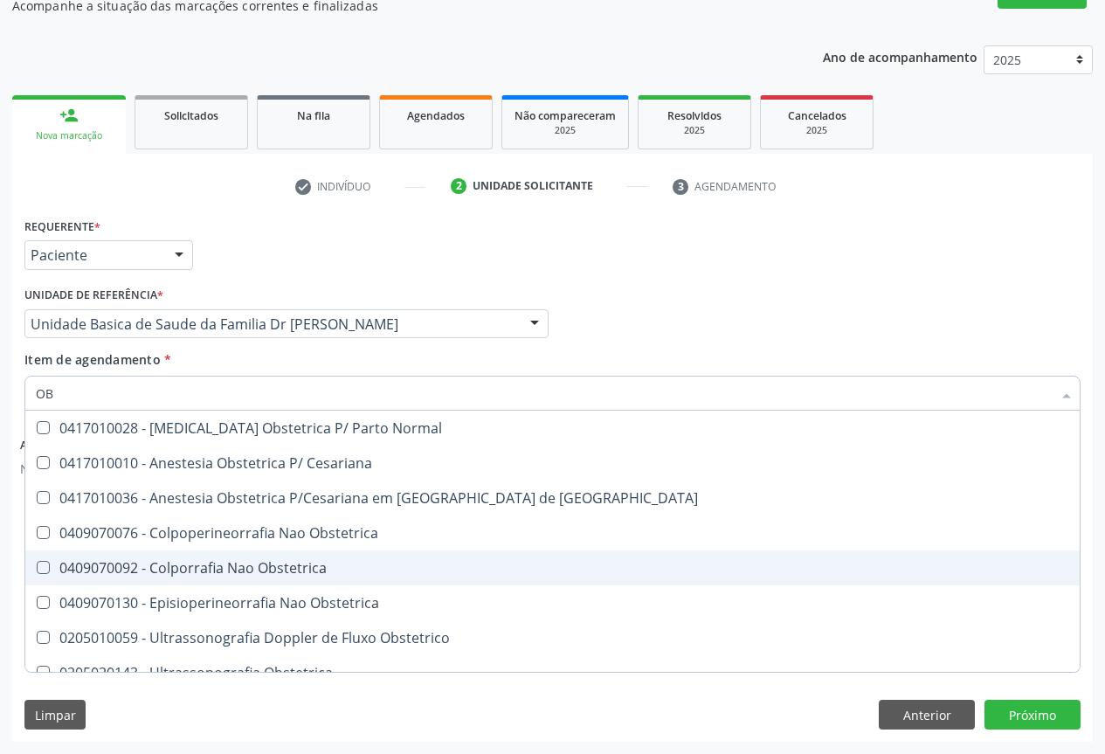
type input "O"
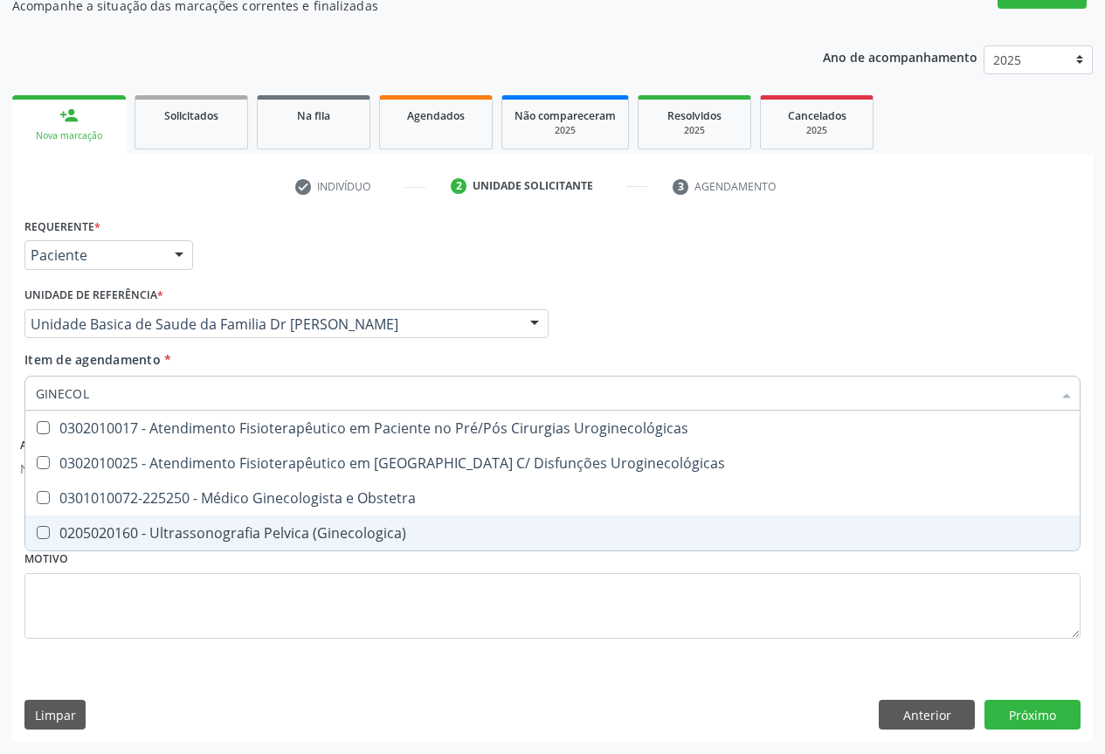
type input "GINECOLO"
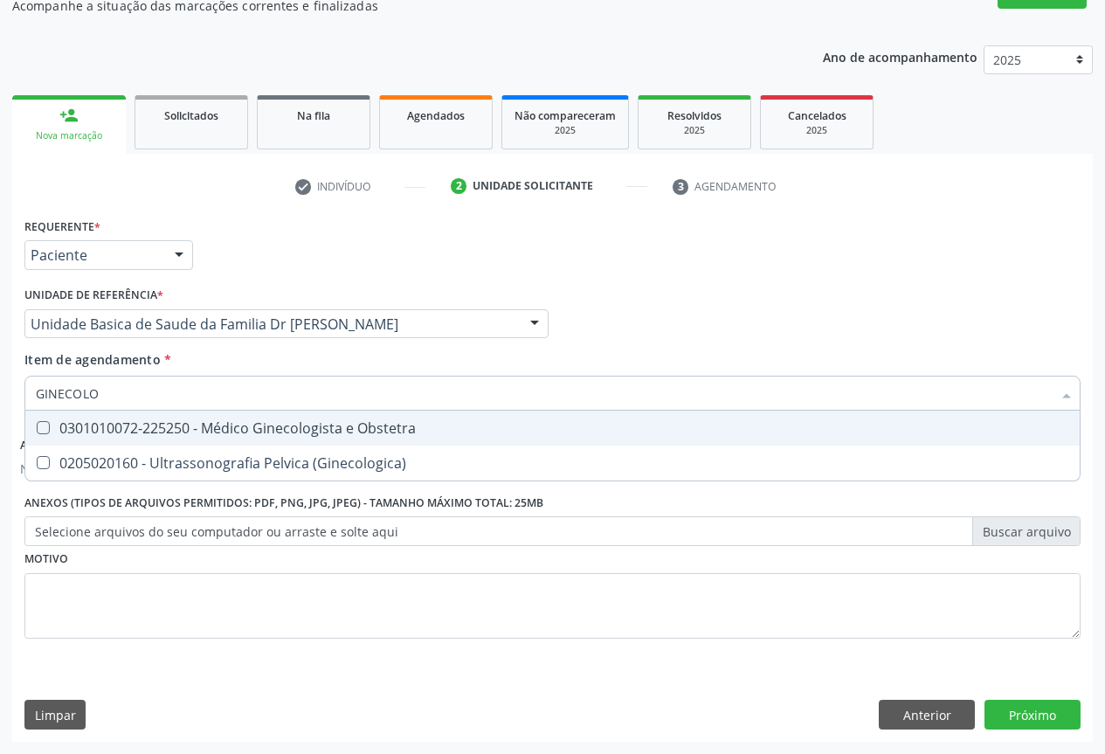
click at [240, 426] on div "0301010072-225250 - Médico Ginecologista e Obstetra" at bounding box center [552, 428] width 1033 height 14
checkbox Obstetra "true"
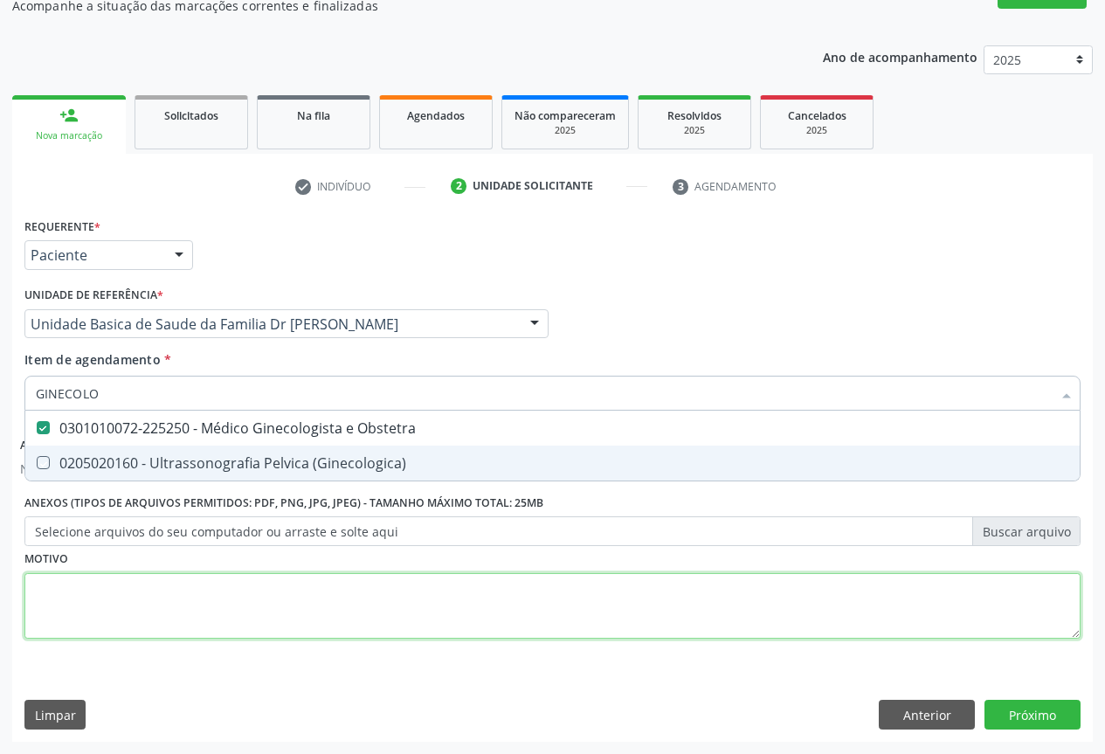
click at [217, 619] on div "Requerente * Paciente Profissional de Saúde Paciente Nenhum resultado encontrad…" at bounding box center [552, 438] width 1056 height 450
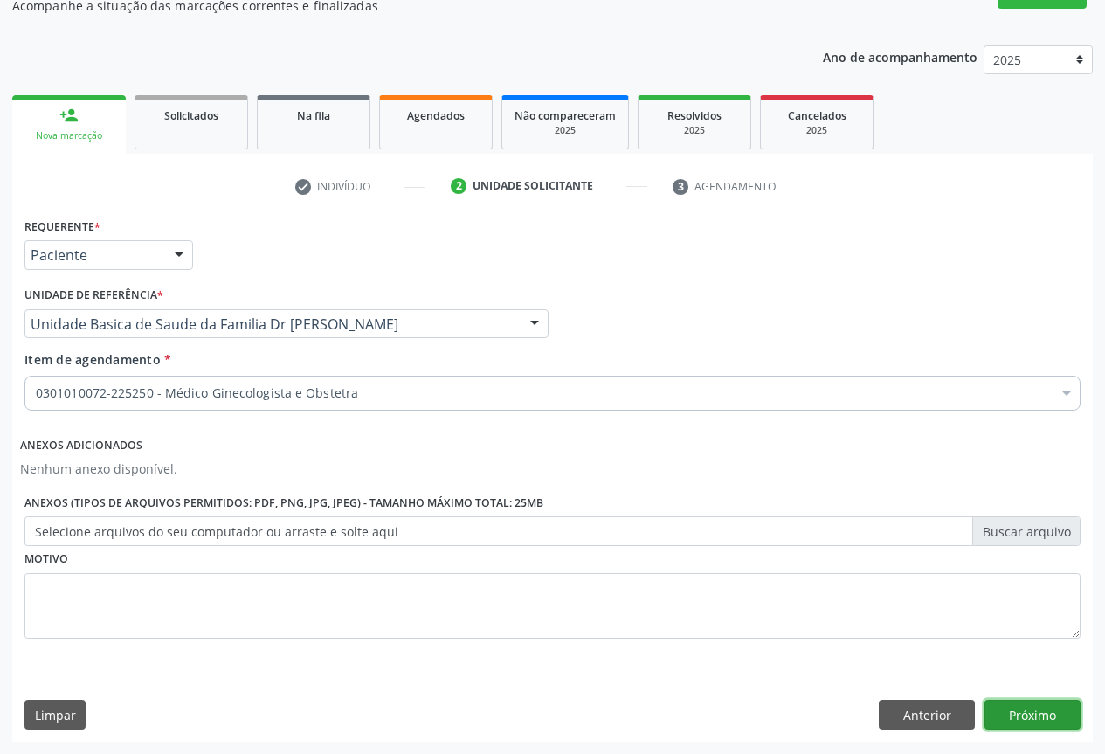
click at [1012, 715] on button "Próximo" at bounding box center [1033, 715] width 96 height 30
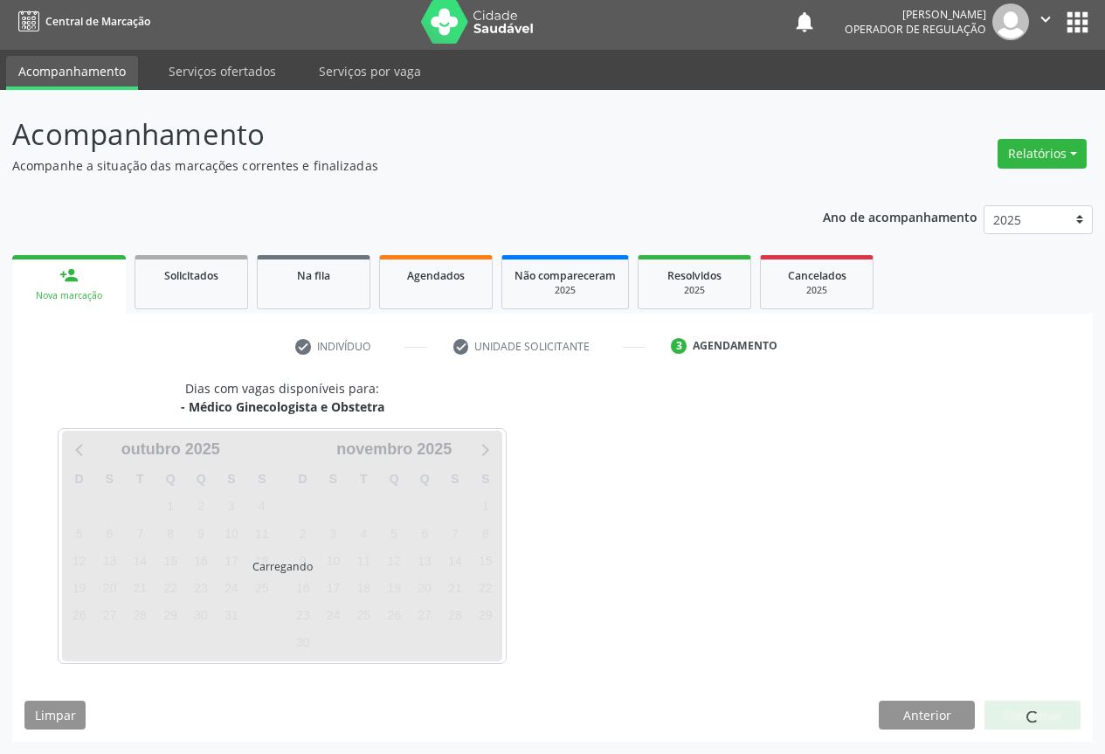
scroll to position [6, 0]
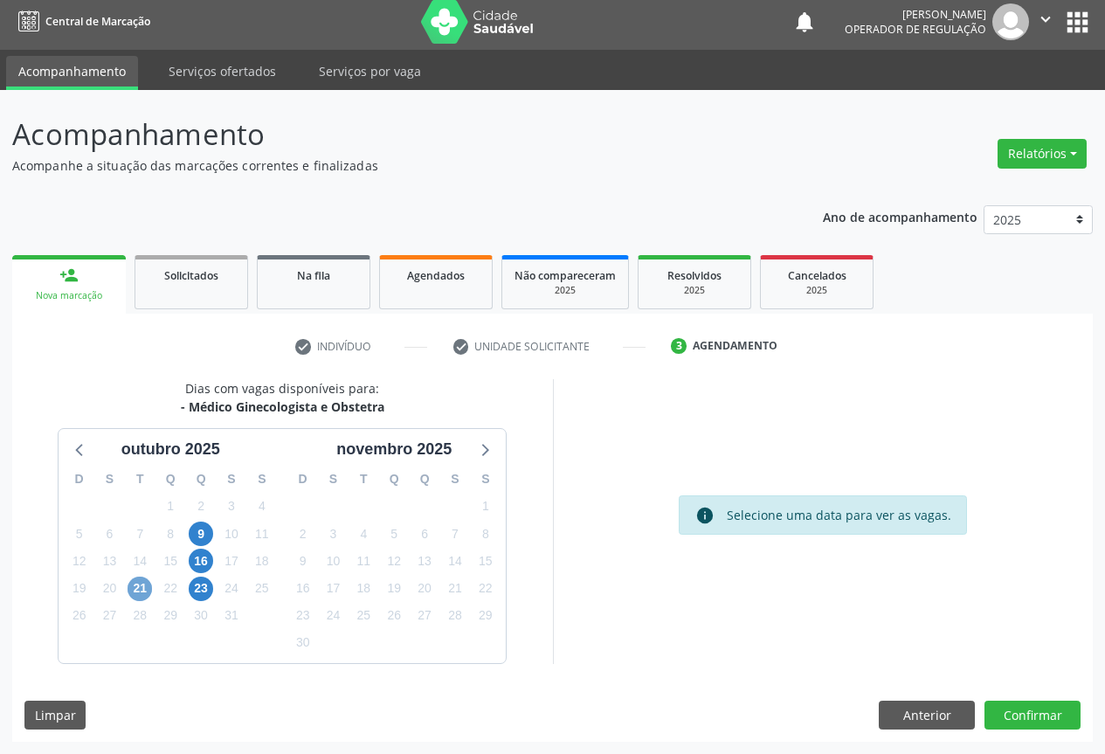
click at [141, 587] on span "21" at bounding box center [140, 589] width 24 height 24
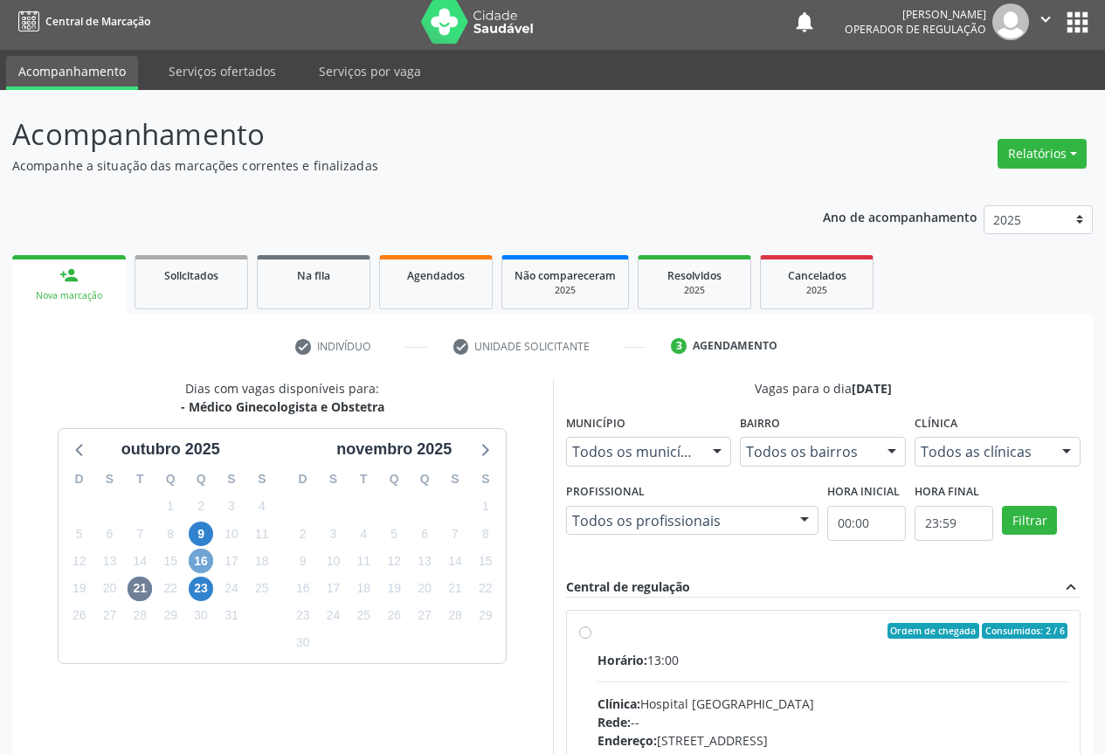
click at [198, 555] on span "16" at bounding box center [201, 561] width 24 height 24
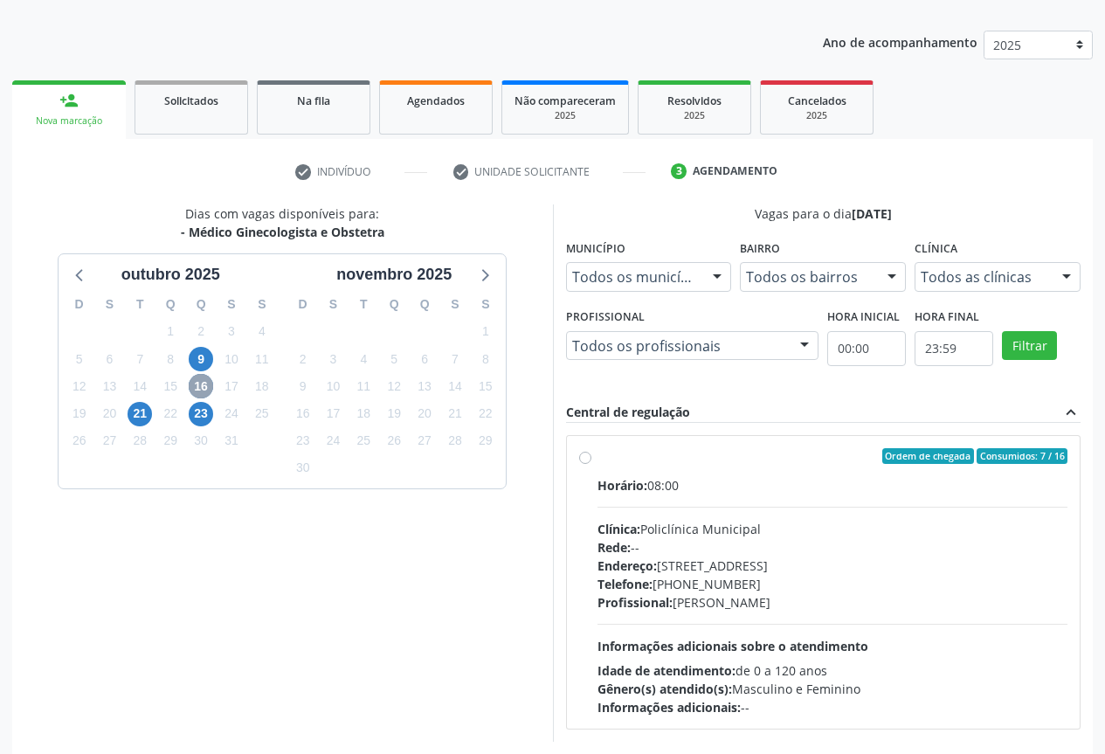
scroll to position [259, 0]
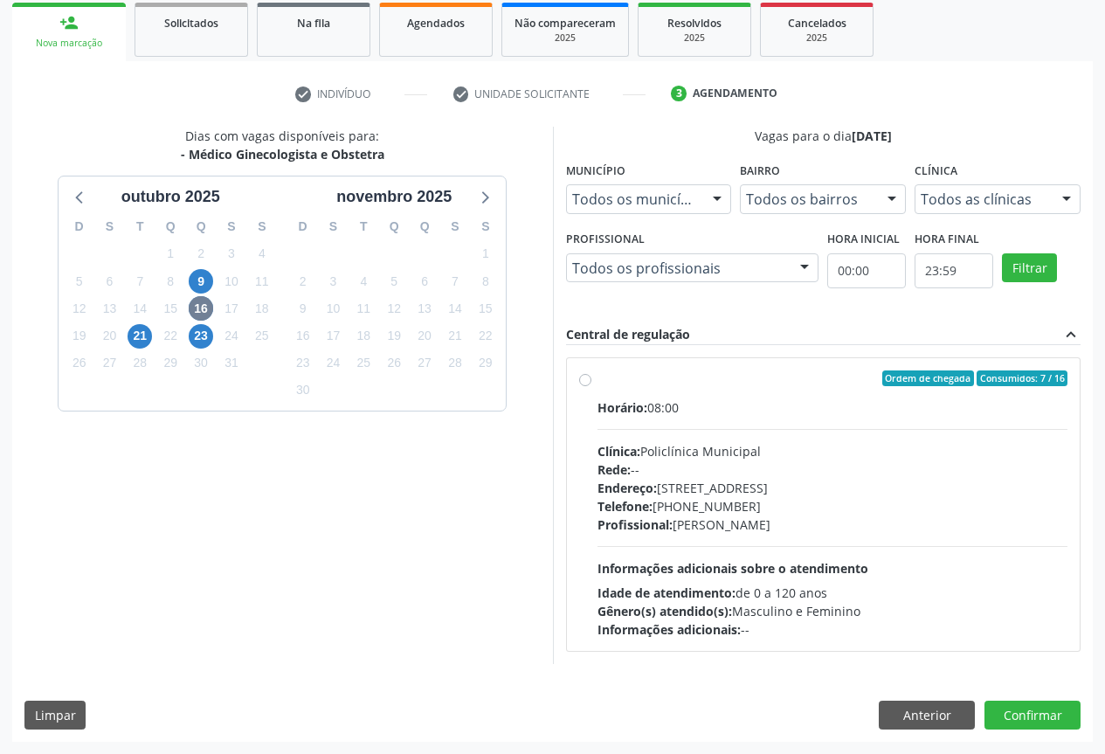
drag, startPoint x: 723, startPoint y: 447, endPoint x: 820, endPoint y: 432, distance: 98.1
click at [726, 442] on div "Clínica: Policlínica Municipal" at bounding box center [833, 451] width 471 height 18
click at [591, 386] on input "Ordem de chegada Consumidos: 7 / 16 Horário: 08:00 Clínica: Policlínica Municip…" at bounding box center [585, 378] width 12 height 16
radio input "true"
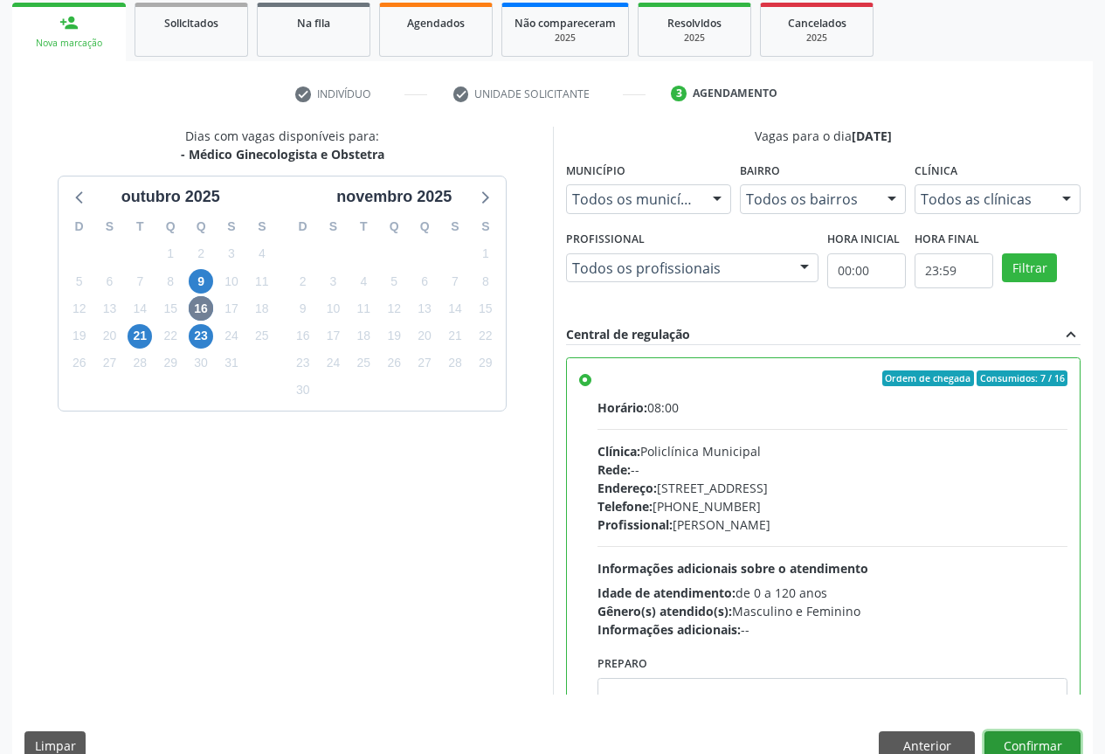
click at [1028, 739] on button "Confirmar" at bounding box center [1033, 746] width 96 height 30
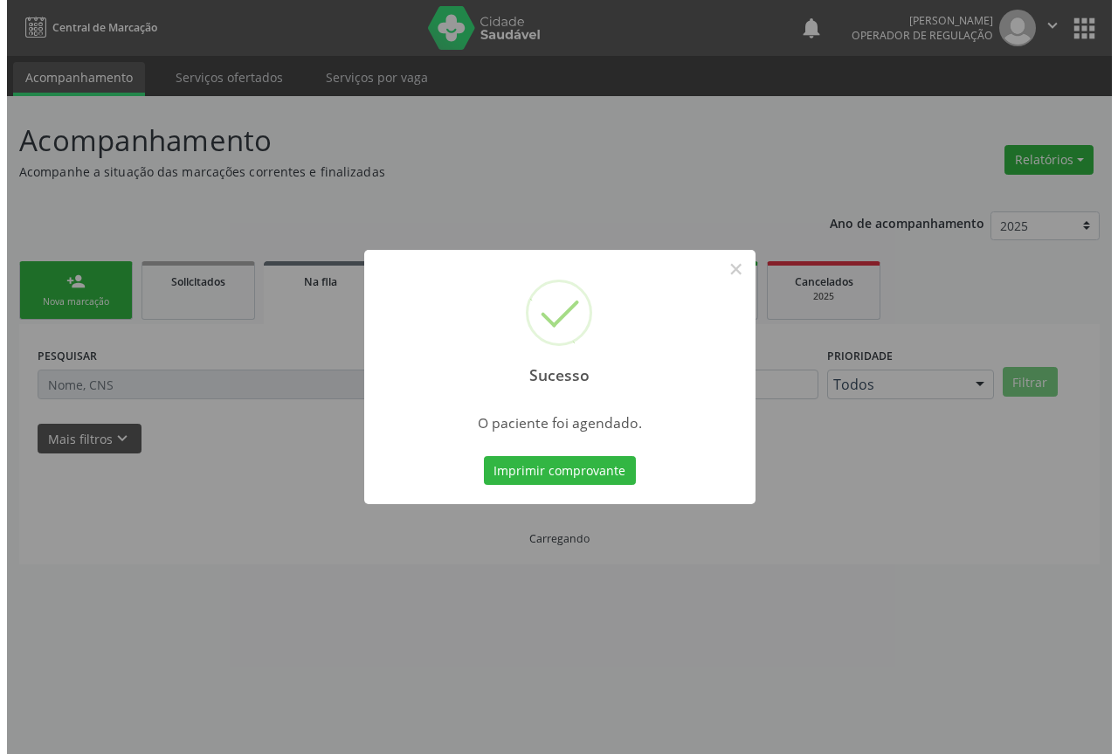
scroll to position [0, 0]
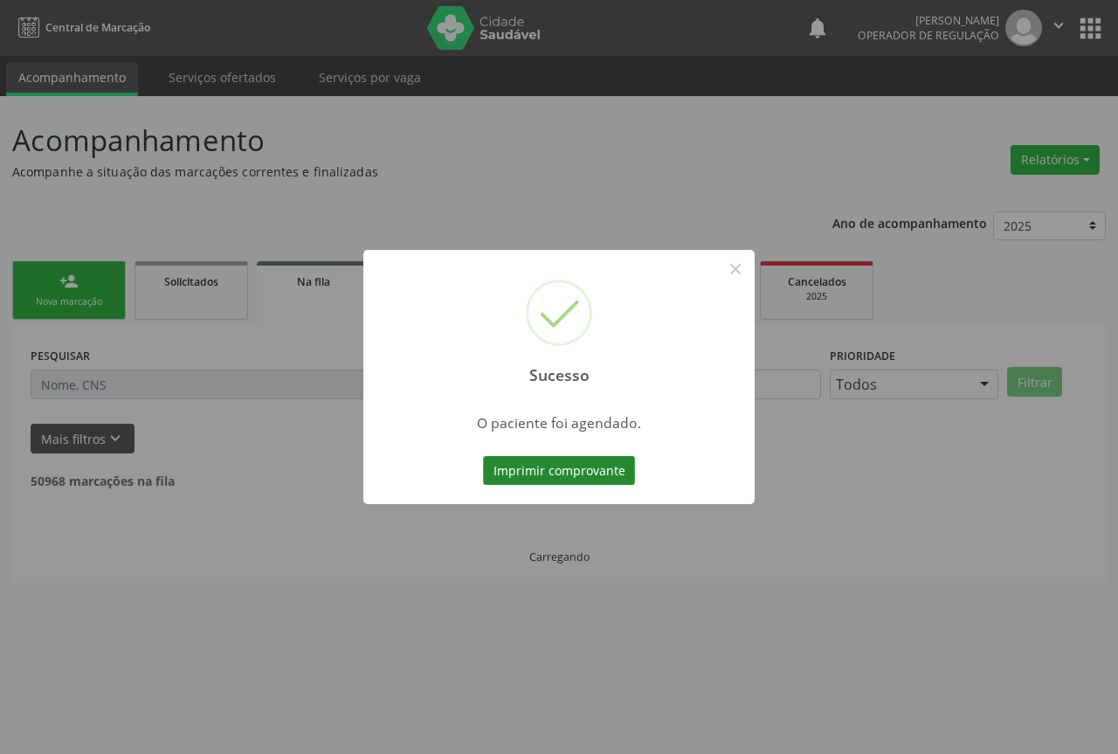
click at [530, 466] on button "Imprimir comprovante" at bounding box center [559, 471] width 152 height 30
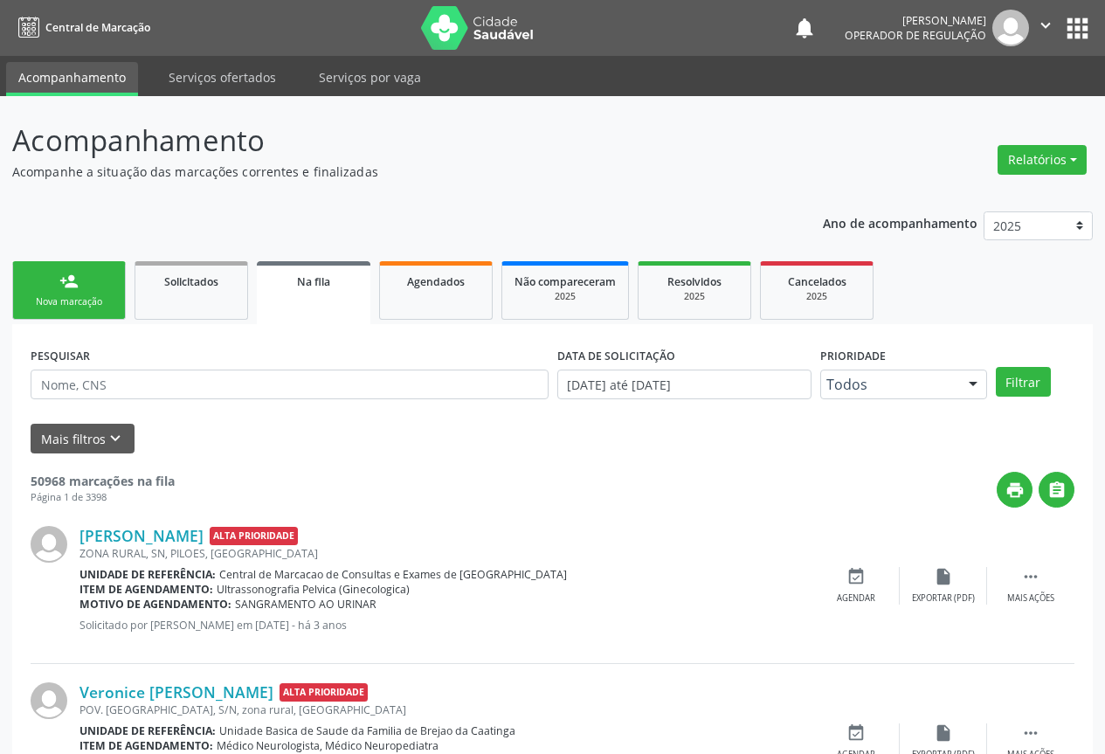
click at [66, 277] on div "person_add" at bounding box center [68, 281] width 19 height 19
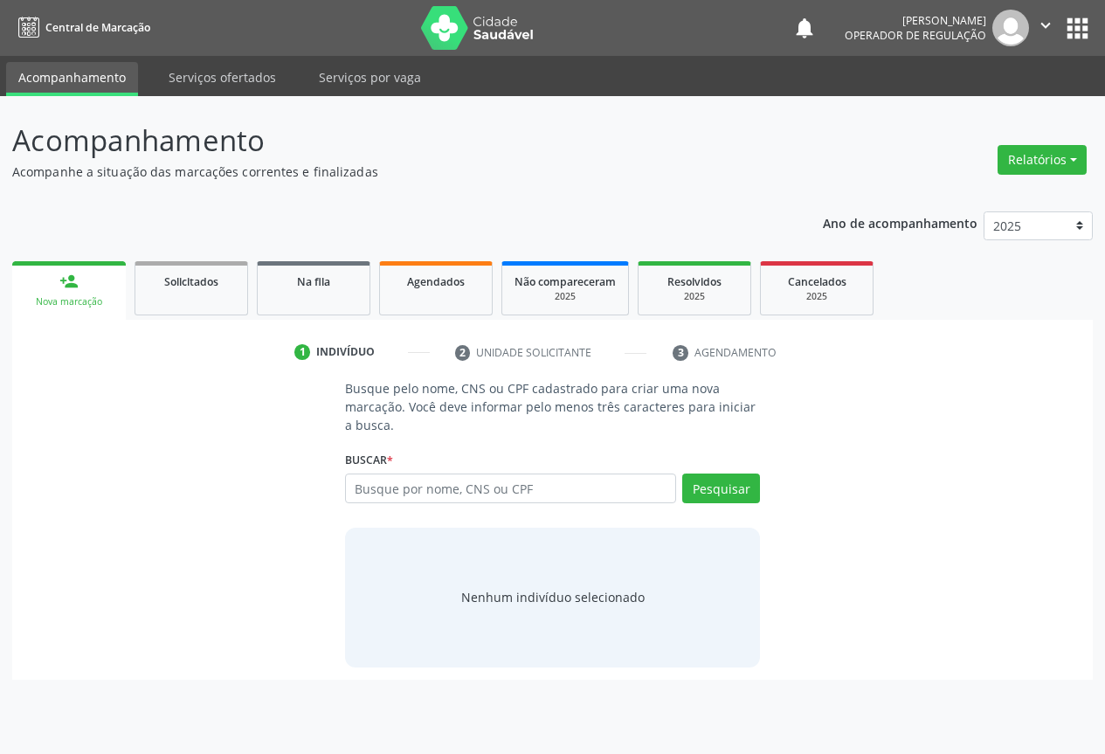
click at [73, 304] on div "Nova marcação" at bounding box center [68, 301] width 89 height 13
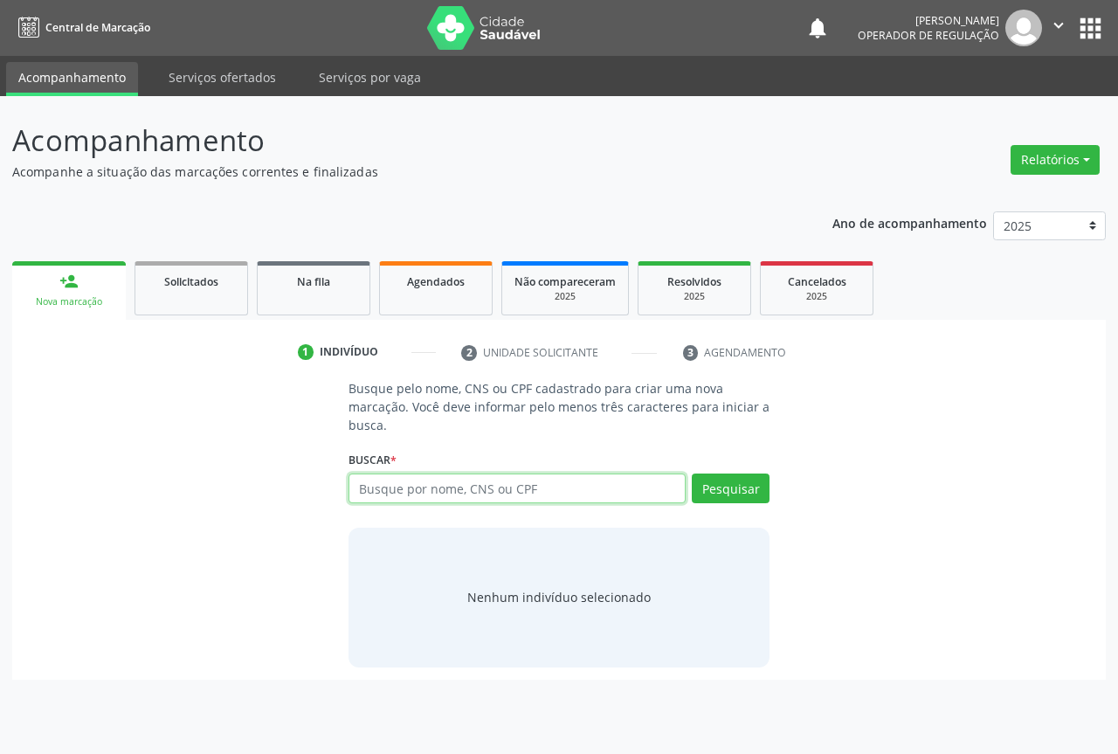
click at [402, 486] on input "text" at bounding box center [517, 488] width 337 height 30
type input "703406088177700"
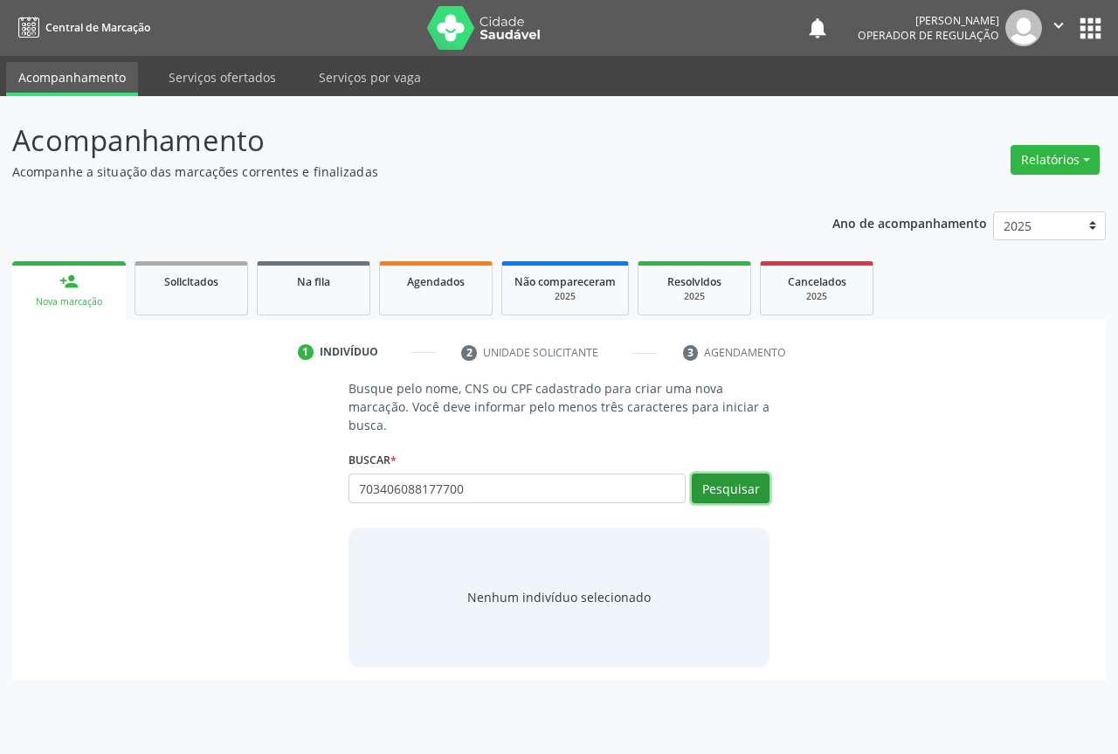
click at [709, 494] on button "Pesquisar" at bounding box center [731, 488] width 78 height 30
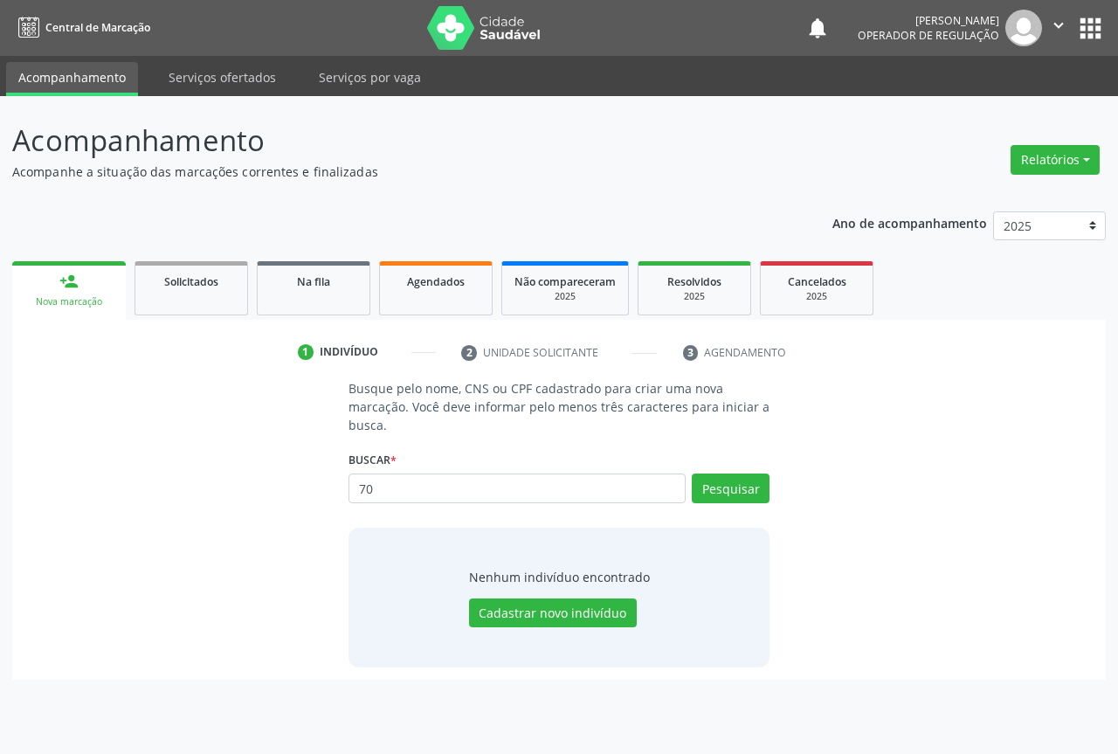
type input "7"
type input "703406088177700"
click at [736, 483] on button "Pesquisar" at bounding box center [731, 488] width 78 height 30
type input "703406088177700"
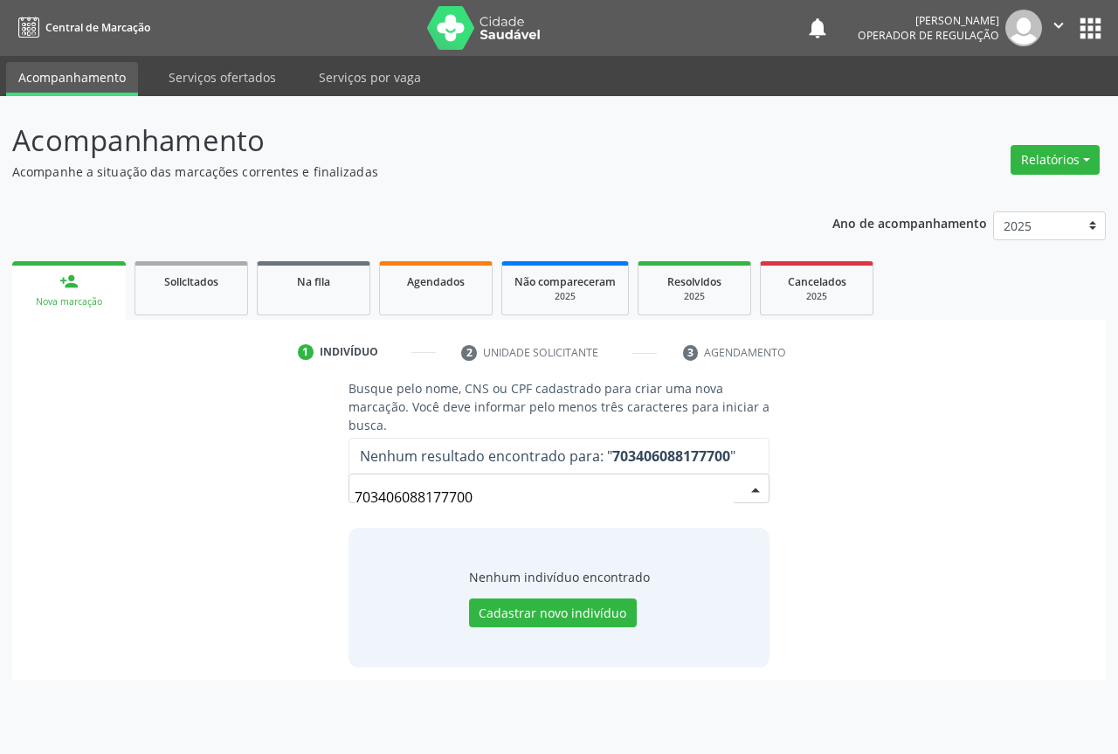
click at [515, 492] on input "703406088177700" at bounding box center [544, 497] width 379 height 35
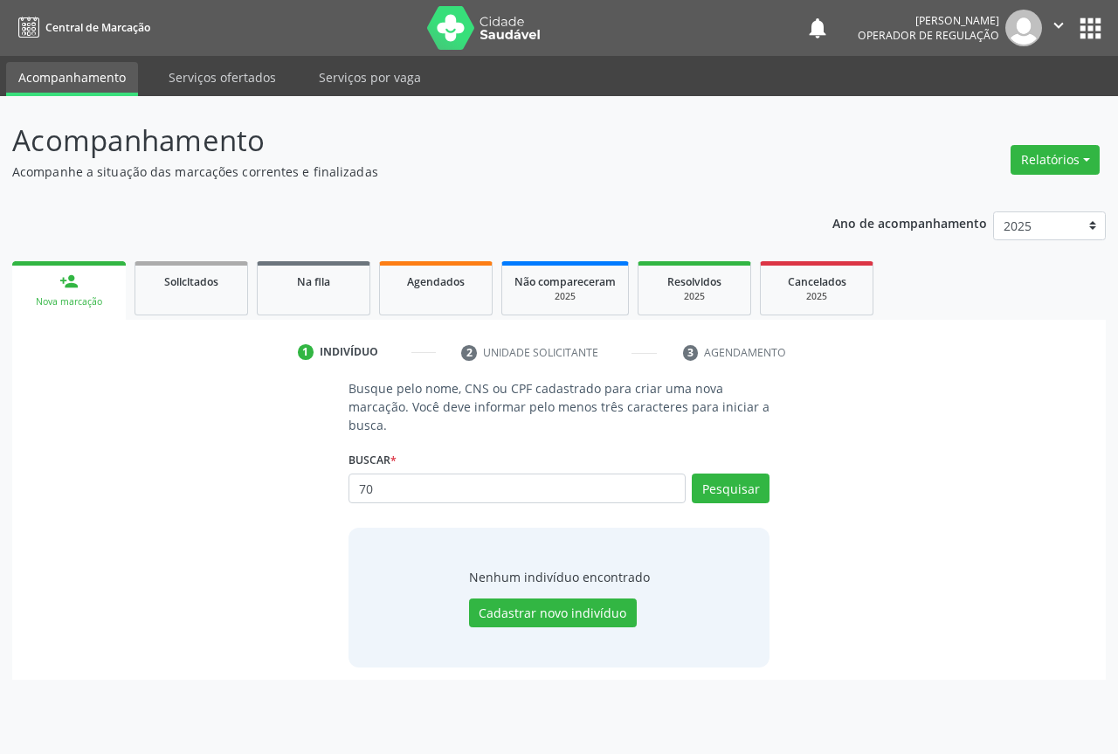
type input "7"
click at [487, 494] on input "ADILSON TIMOTEO BABOSA" at bounding box center [517, 488] width 337 height 30
type input "ADILSON TIMOTEO BARBOSA"
click at [732, 498] on button "Pesquisar" at bounding box center [731, 488] width 78 height 30
click at [536, 612] on button "Cadastrar novo indivíduo" at bounding box center [553, 613] width 168 height 30
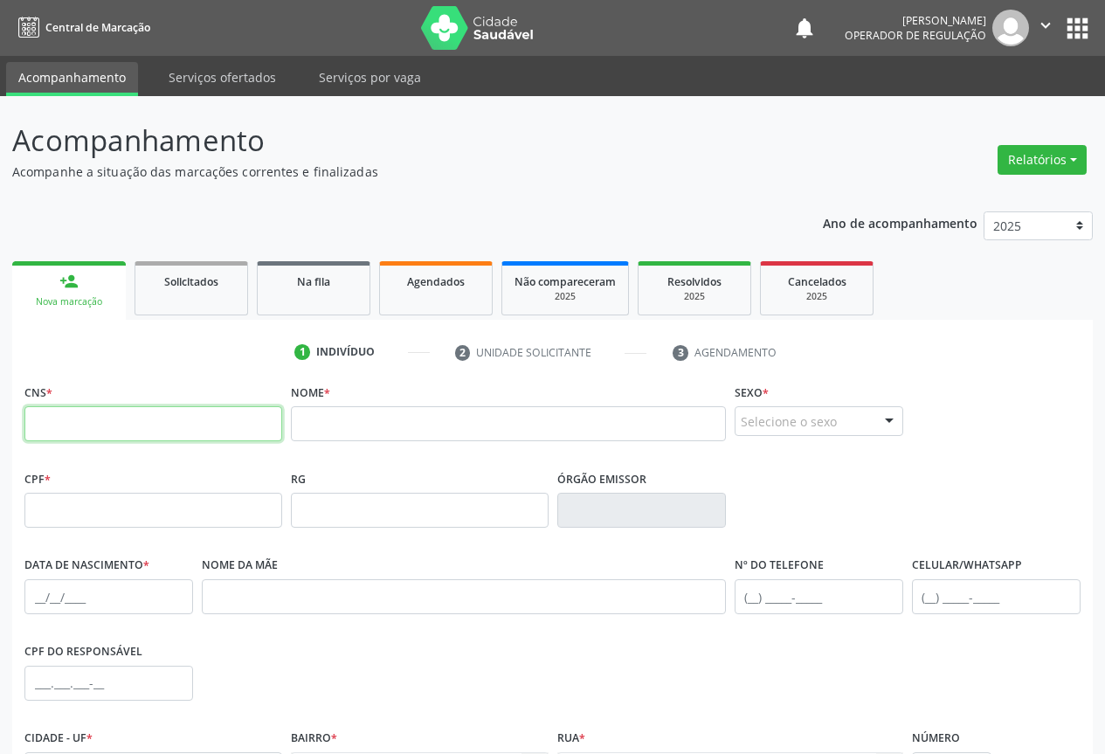
click at [73, 429] on input "text" at bounding box center [153, 423] width 258 height 35
type input "703 4060 8817 7700"
drag, startPoint x: 278, startPoint y: 425, endPoint x: 288, endPoint y: 422, distance: 10.8
click at [288, 422] on div "CNS * 703 4060 8817 7700 Nome * Sexo * Selecione o sexo Masculino Feminino Nenh…" at bounding box center [552, 422] width 1065 height 86
click at [309, 422] on input "text" at bounding box center [508, 423] width 435 height 35
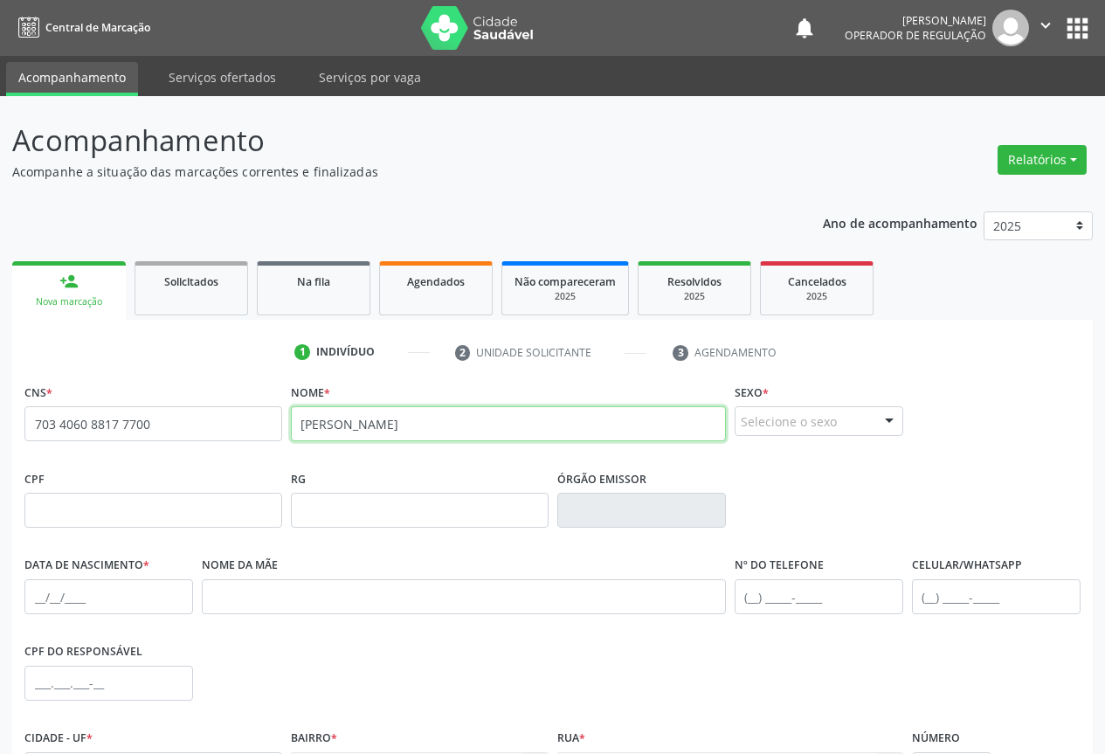
type input "ADILSON TIMOTEO BARBOSA"
click at [825, 416] on div "Selecione o sexo" at bounding box center [819, 421] width 169 height 30
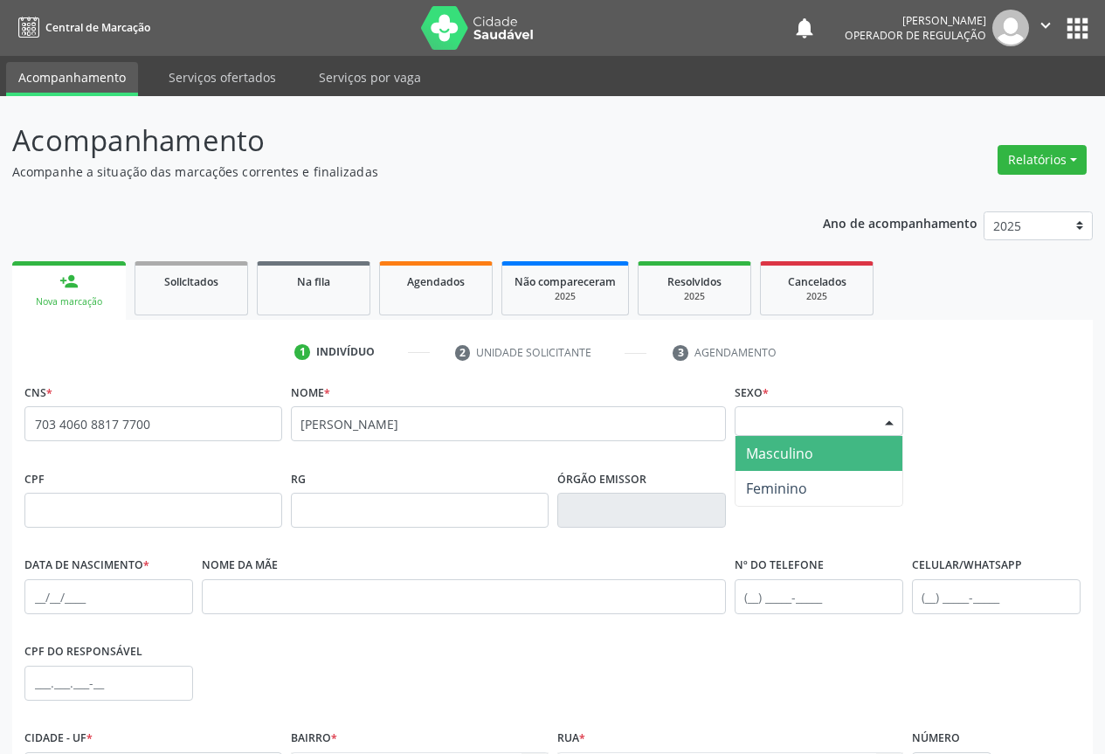
click at [777, 453] on span "Masculino" at bounding box center [779, 453] width 67 height 19
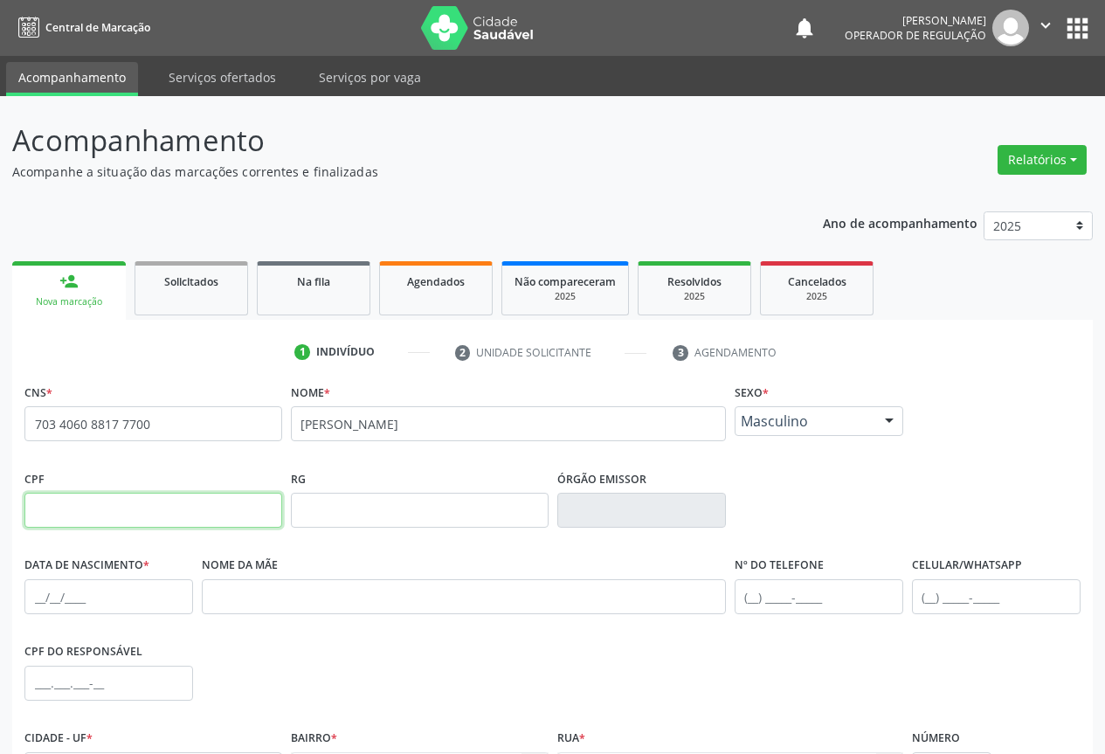
click at [58, 504] on input "text" at bounding box center [153, 510] width 258 height 35
type input "795.083.595-87"
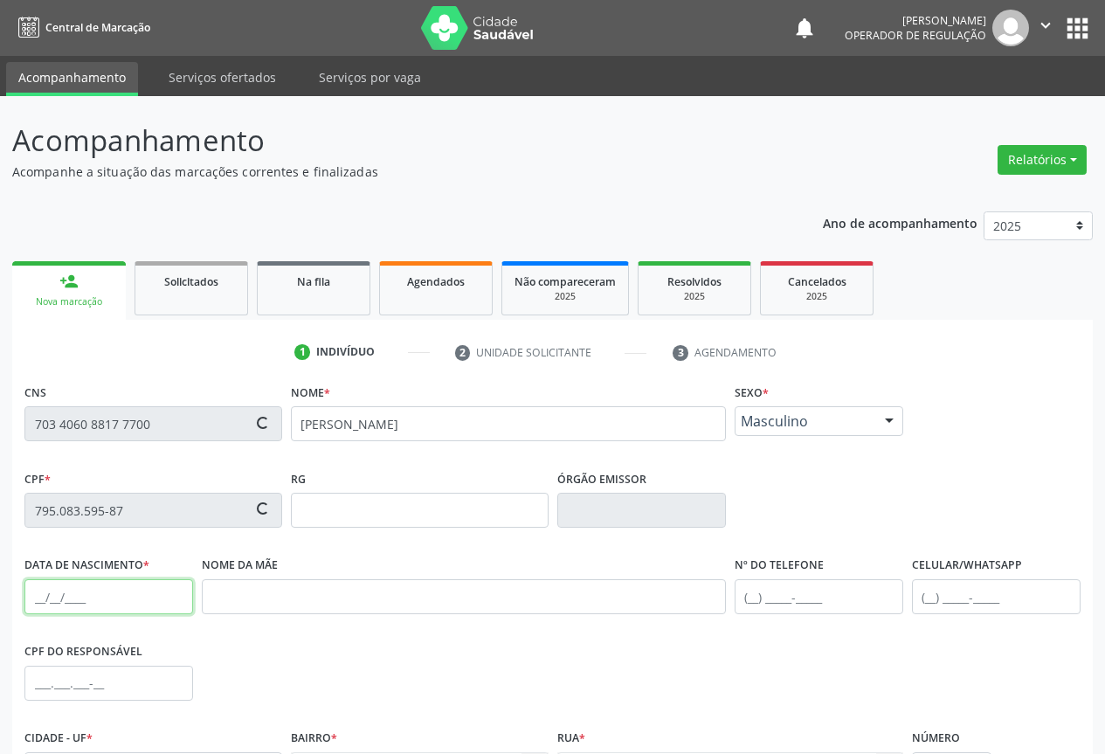
click at [61, 595] on input "text" at bounding box center [108, 596] width 169 height 35
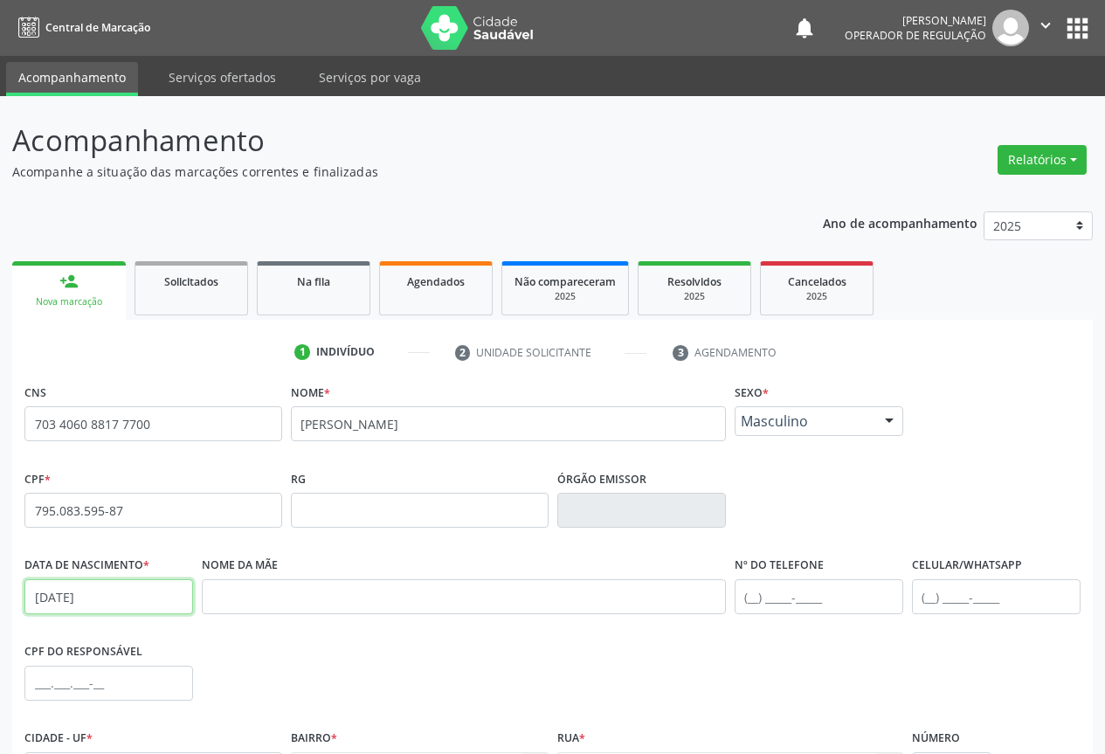
scroll to position [193, 0]
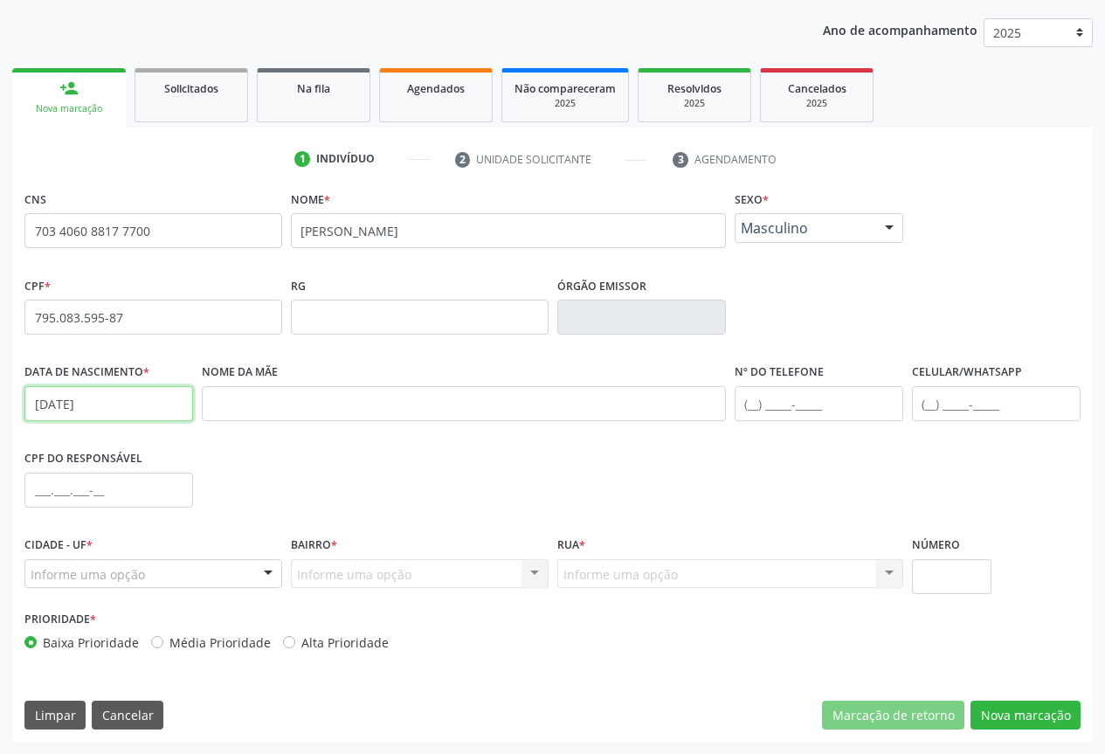
type input "18/04/1964"
click at [259, 572] on div at bounding box center [268, 575] width 26 height 30
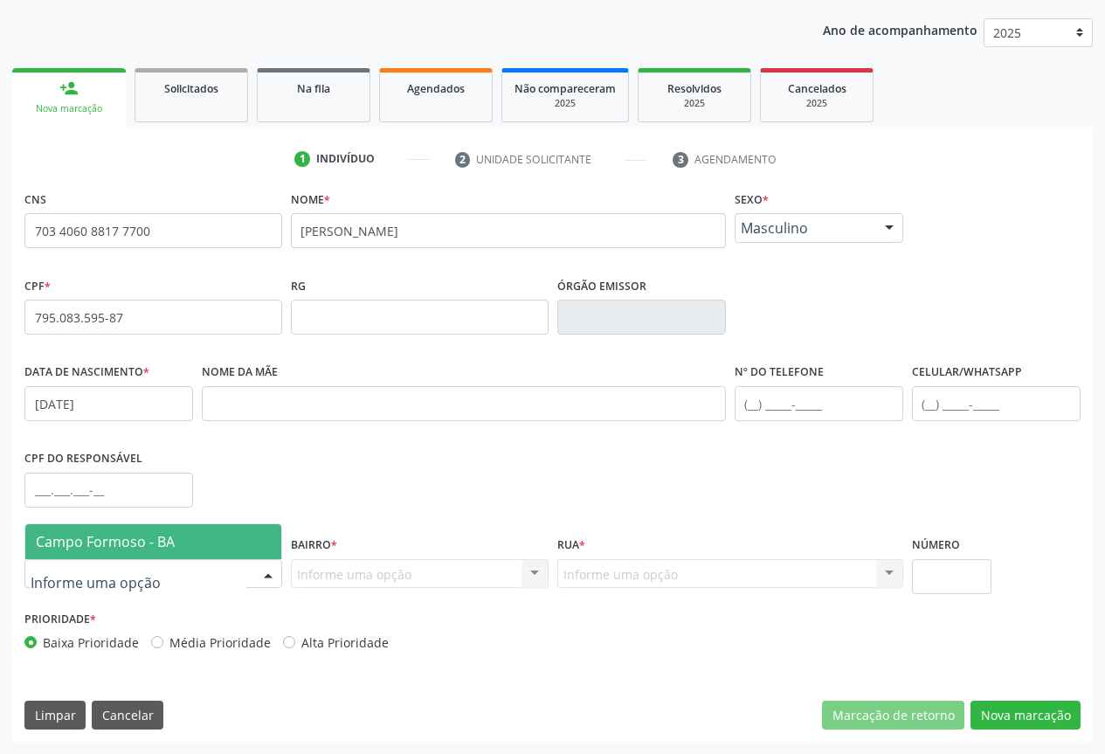
drag, startPoint x: 144, startPoint y: 539, endPoint x: 312, endPoint y: 531, distance: 167.9
click at [148, 535] on span "Campo Formoso - BA" at bounding box center [105, 541] width 139 height 19
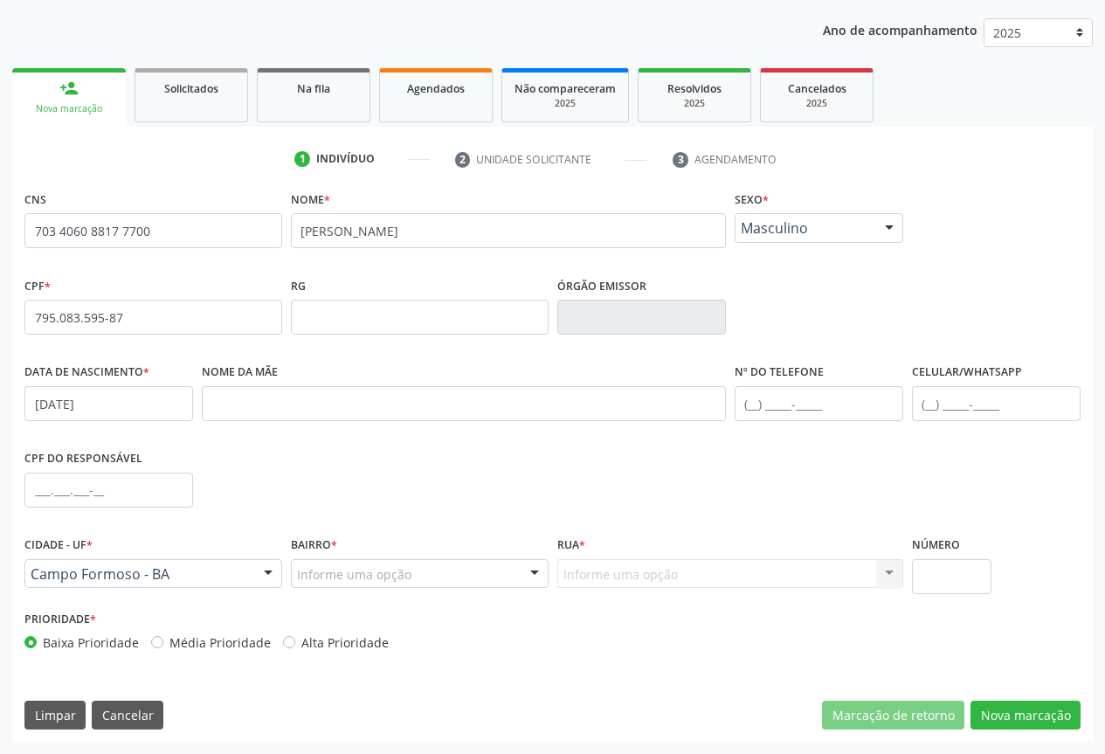
click at [531, 570] on div at bounding box center [535, 575] width 26 height 30
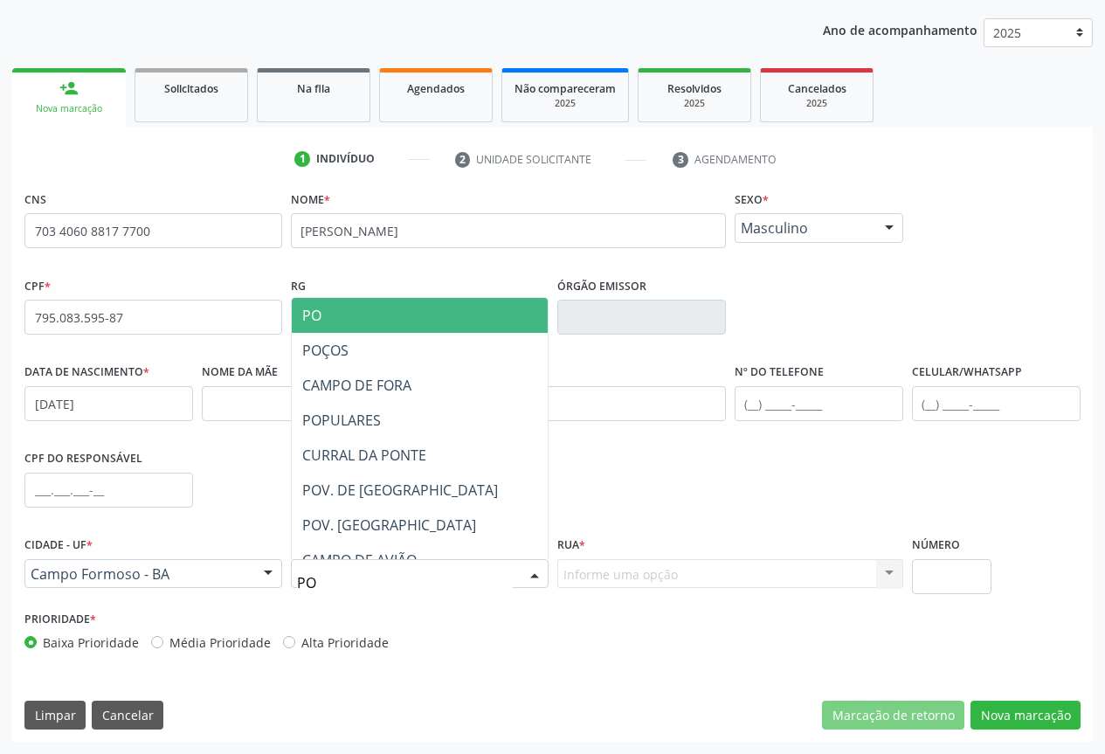
type input "P"
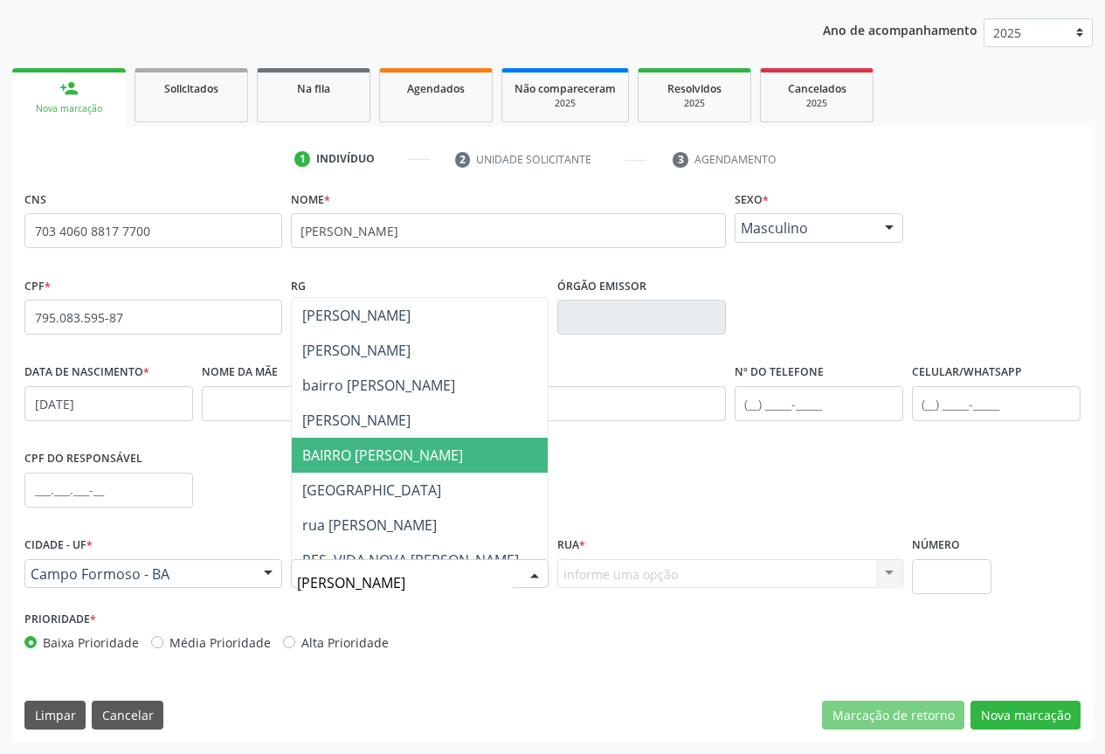
click at [374, 453] on span "BAIRRO MARIA JOANA" at bounding box center [382, 455] width 161 height 19
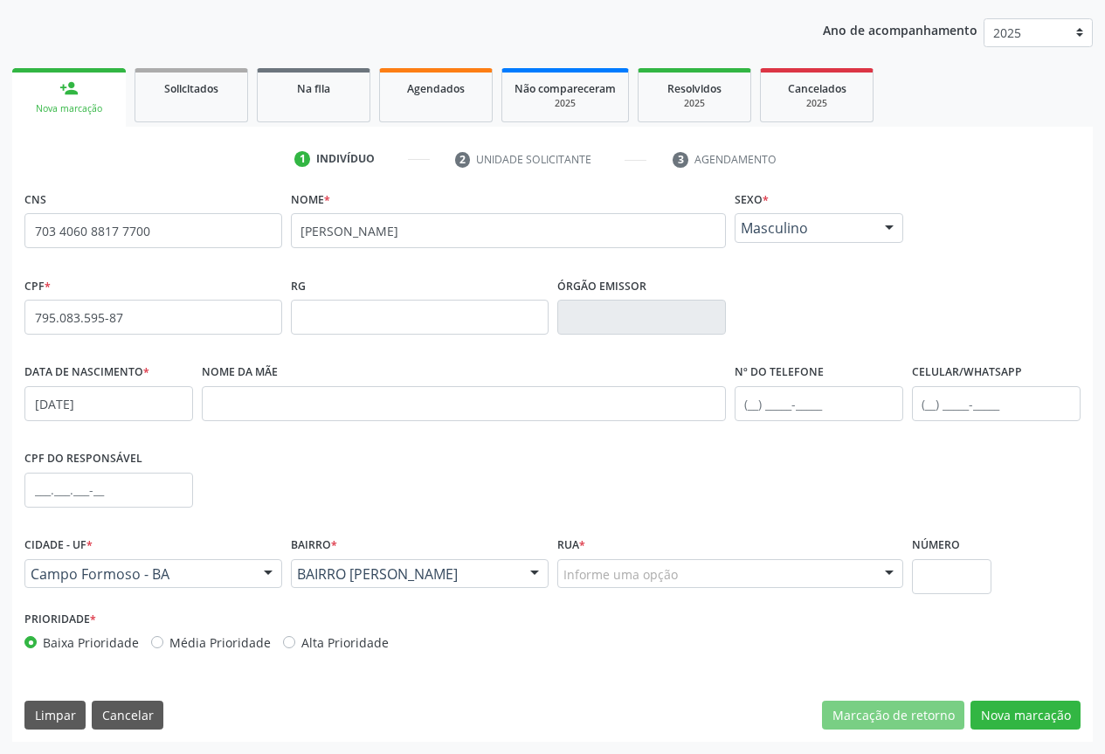
click at [879, 577] on div at bounding box center [889, 575] width 26 height 30
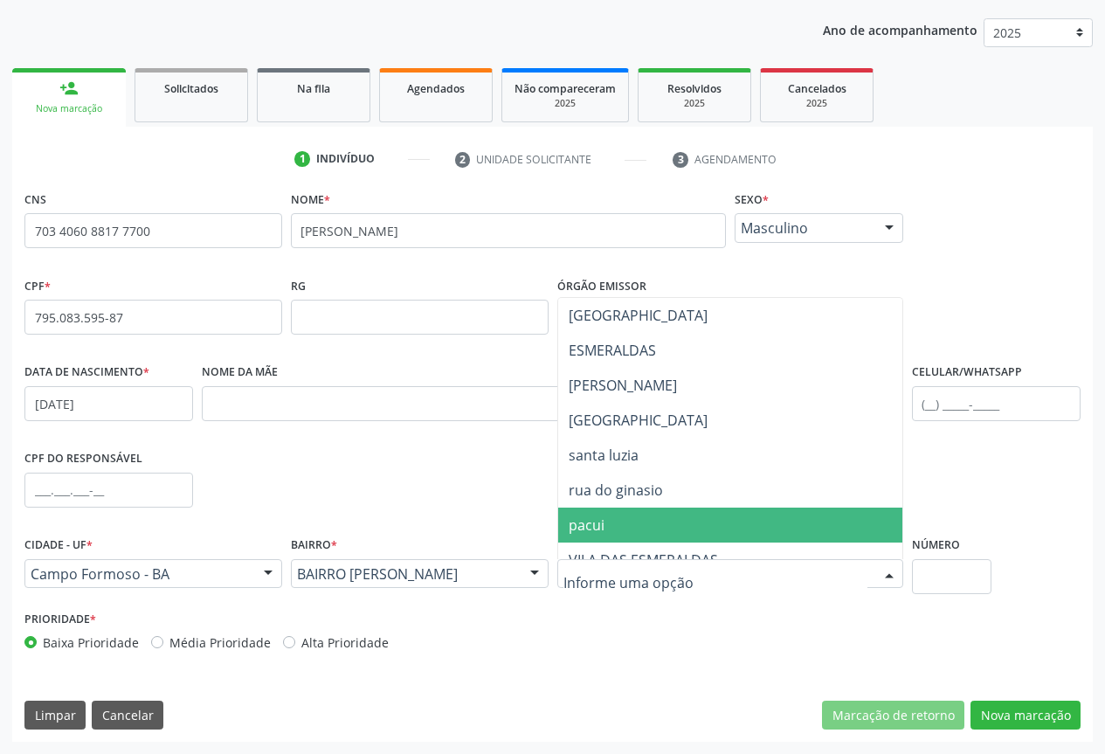
click at [530, 577] on div at bounding box center [535, 575] width 26 height 30
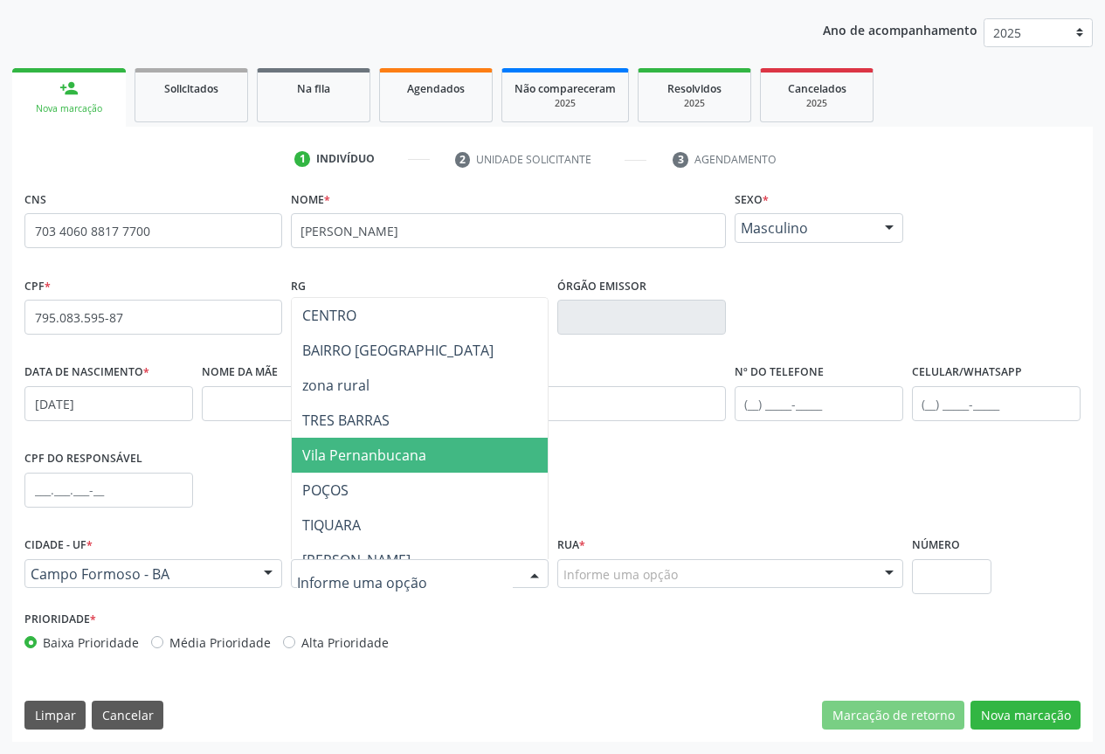
click at [517, 575] on div "CENTRO BAIRRO SÃO FRANCISCO zona rural TRES BARRAS Vila Pernanbucana POÇOS TIQU…" at bounding box center [420, 574] width 258 height 30
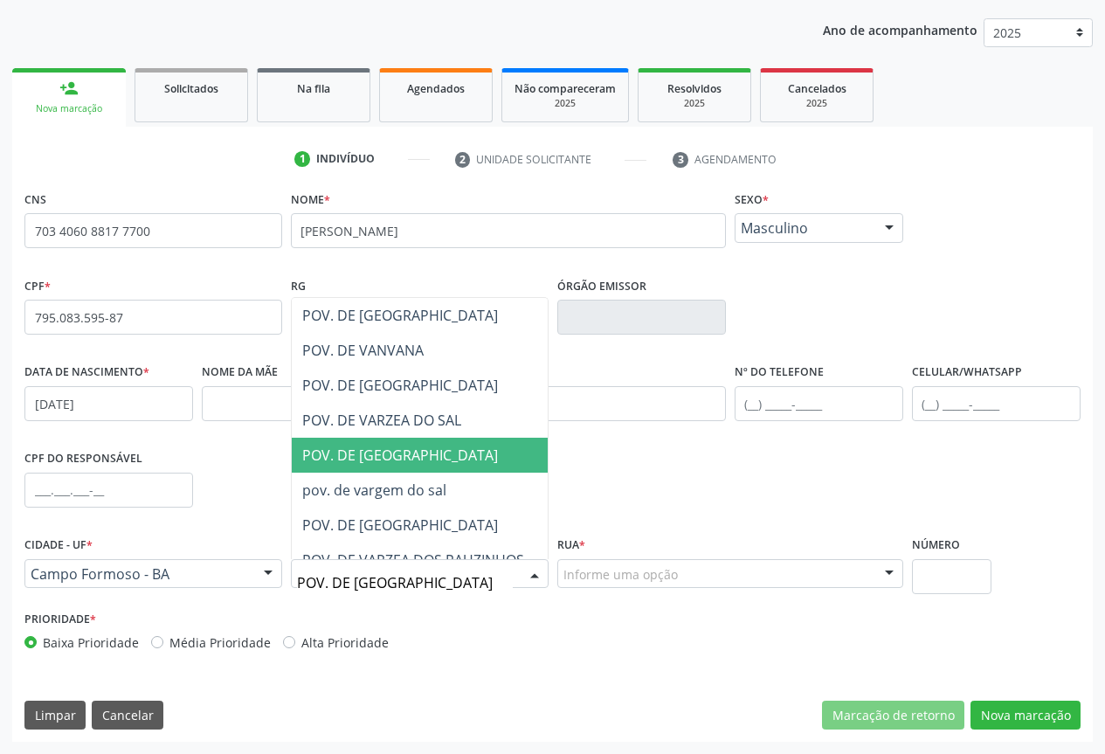
type input "POV. DE VAR"
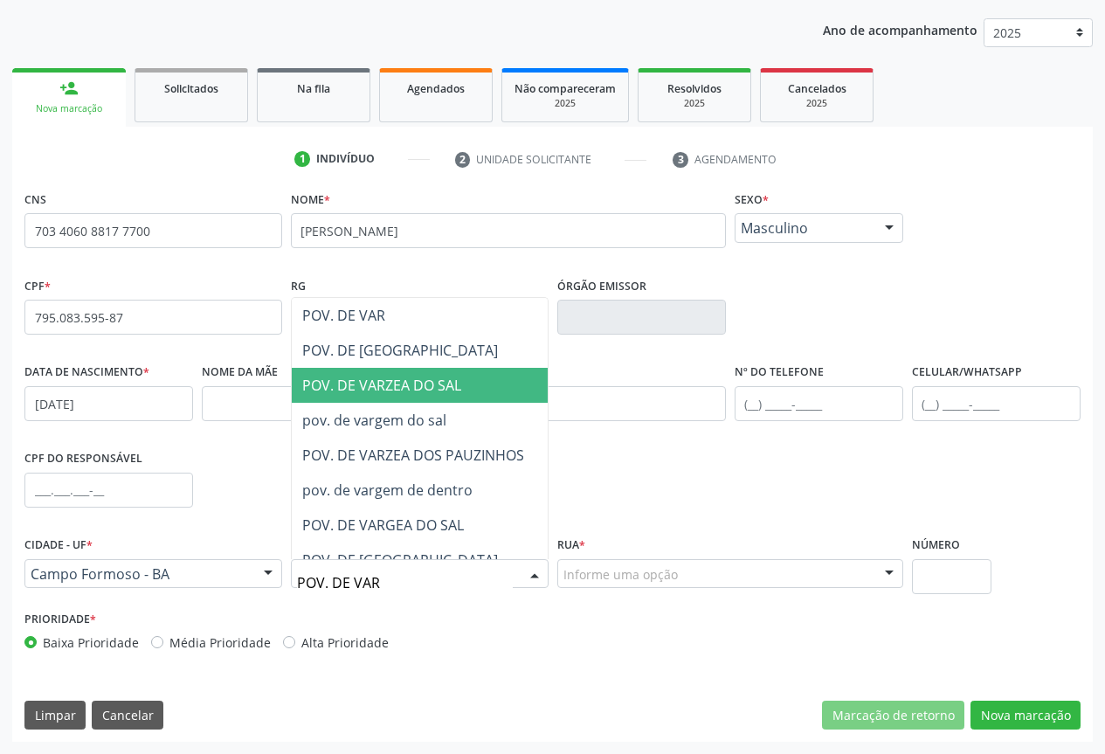
click at [341, 388] on span "POV. DE VARZEA DO SAL" at bounding box center [381, 385] width 159 height 19
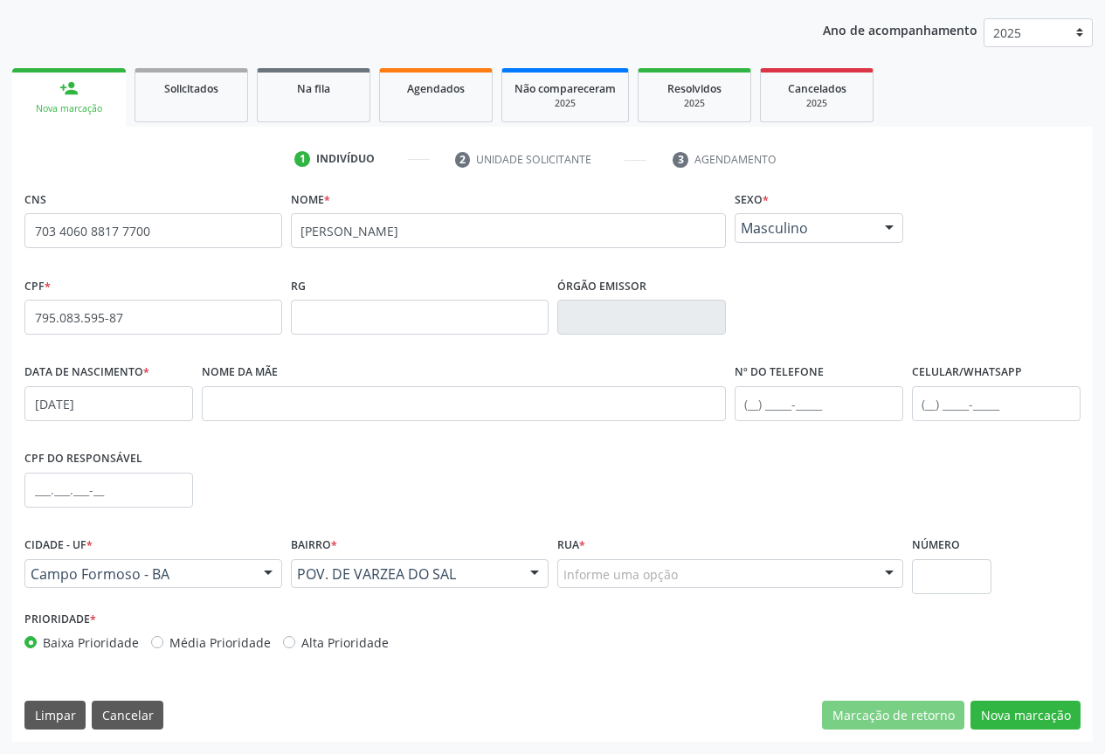
drag, startPoint x: 898, startPoint y: 560, endPoint x: 890, endPoint y: 569, distance: 11.8
click at [894, 564] on div at bounding box center [889, 575] width 26 height 30
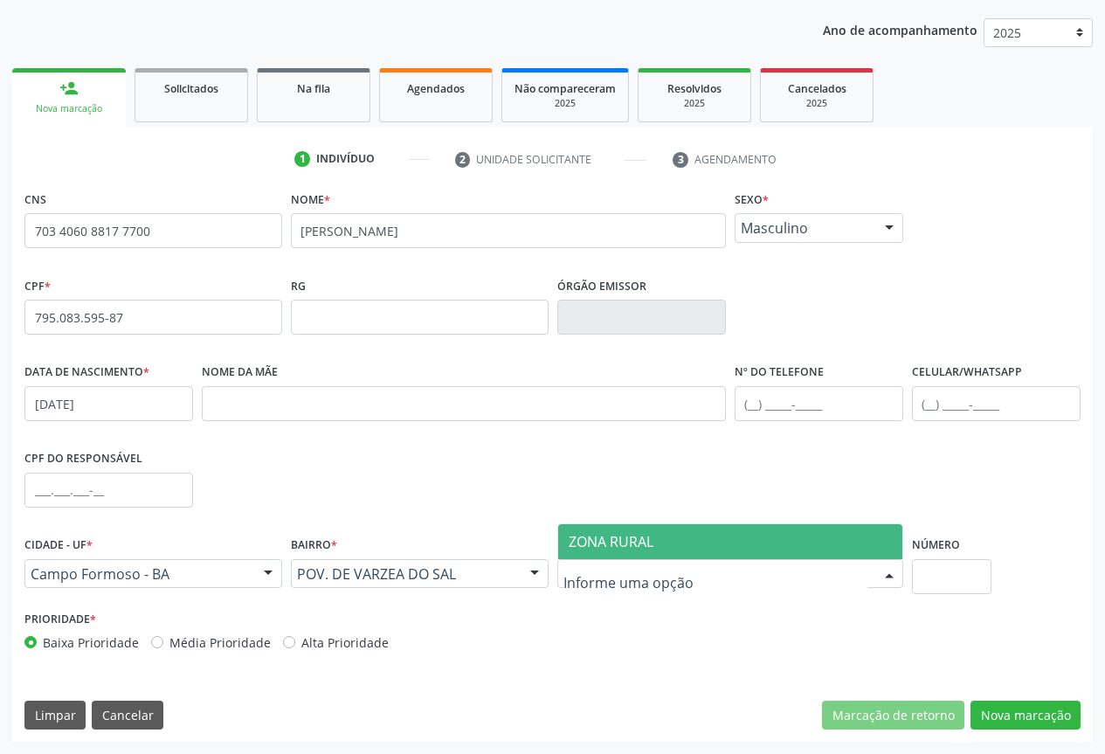
drag, startPoint x: 627, startPoint y: 541, endPoint x: 665, endPoint y: 546, distance: 37.9
click at [633, 542] on span "ZONA RURAL" at bounding box center [611, 541] width 85 height 19
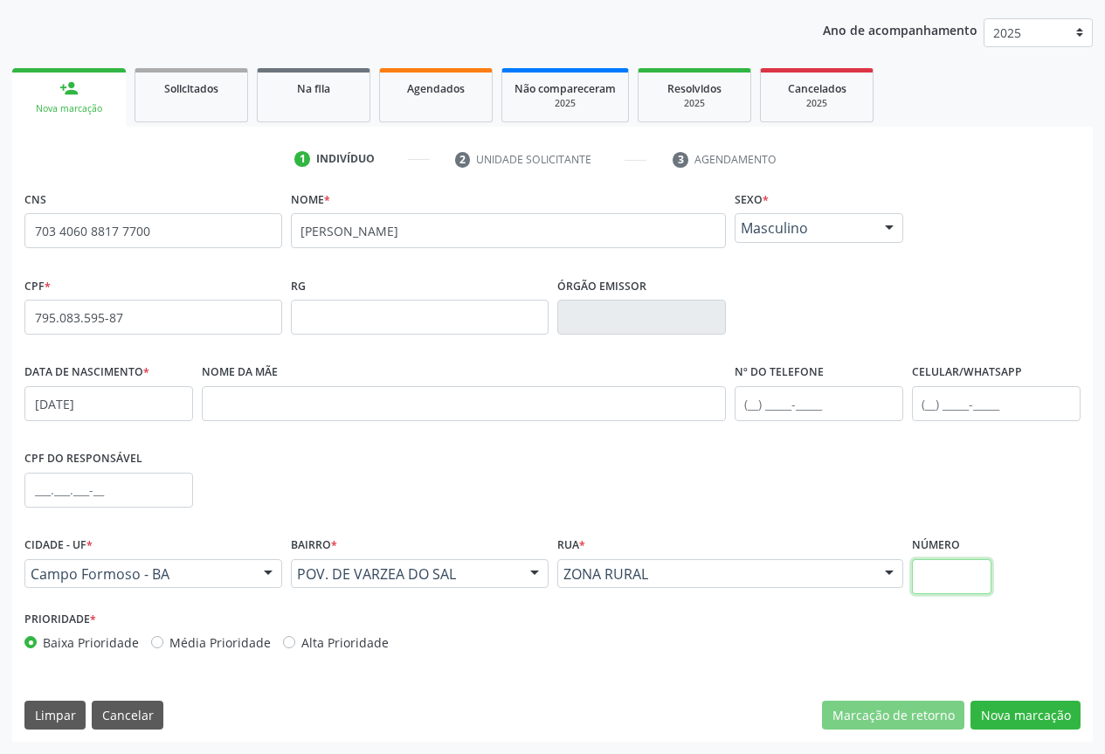
click at [965, 583] on input "text" at bounding box center [952, 576] width 80 height 35
type input "SN"
click at [772, 404] on input "text" at bounding box center [819, 403] width 169 height 35
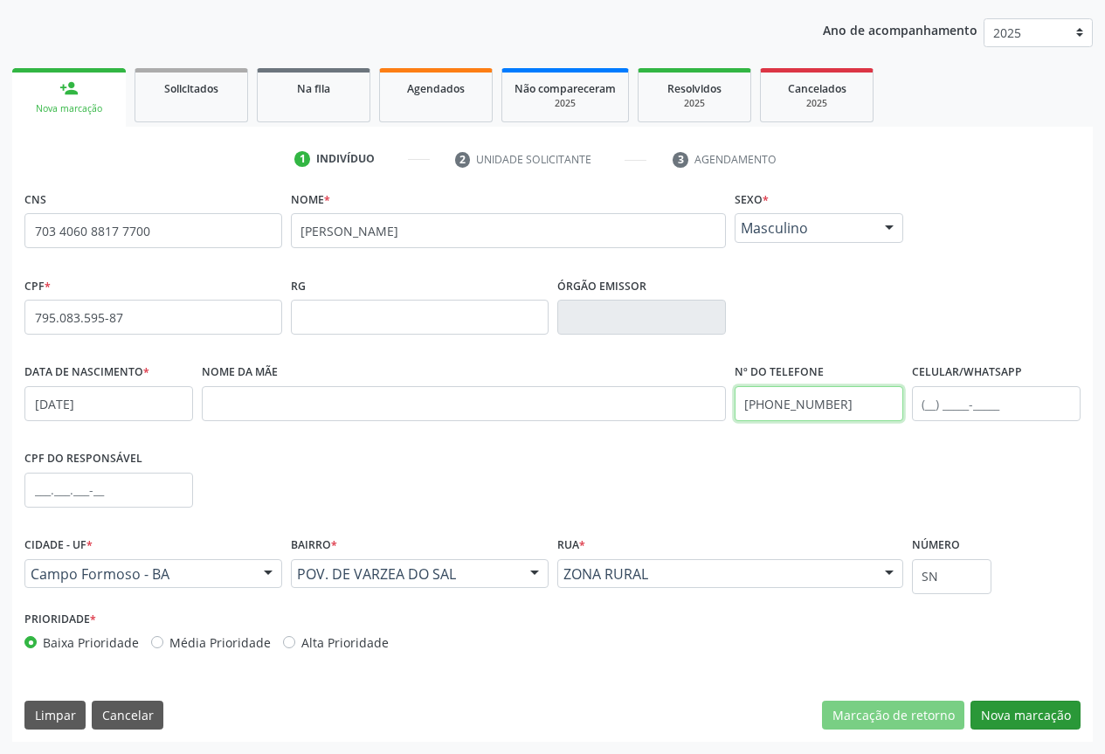
type input "(74) 99109-6854"
click at [1015, 714] on button "Nova marcação" at bounding box center [1026, 716] width 110 height 30
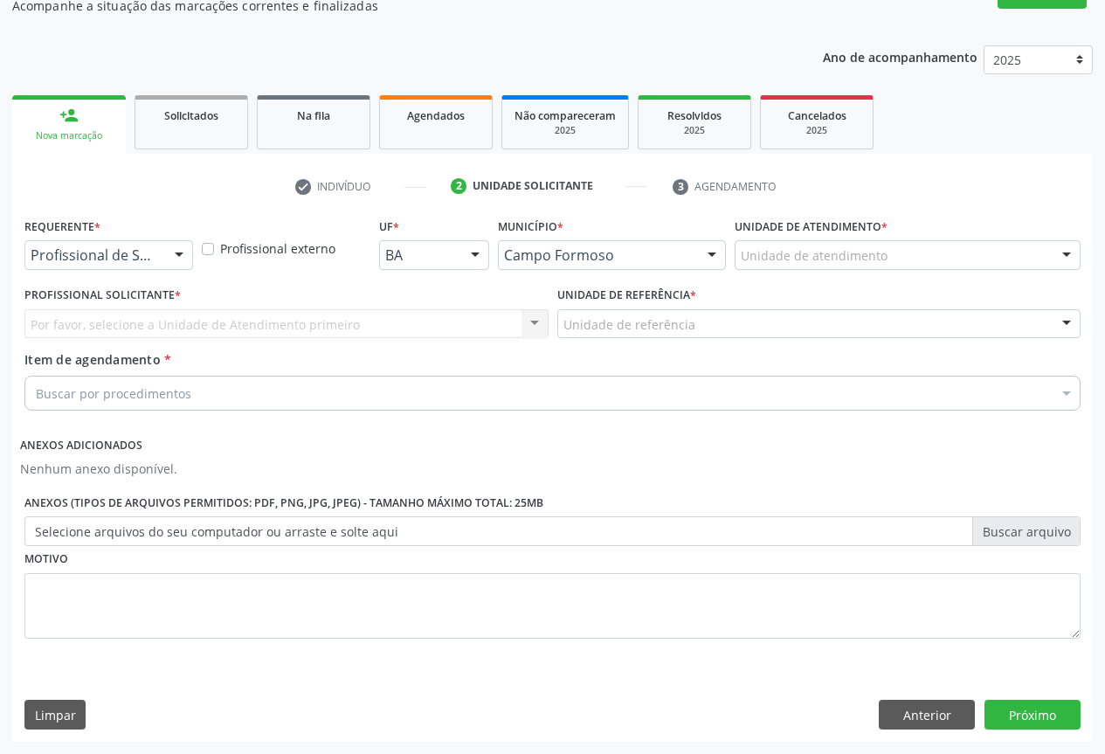
scroll to position [166, 0]
drag, startPoint x: 129, startPoint y: 252, endPoint x: 141, endPoint y: 259, distance: 13.8
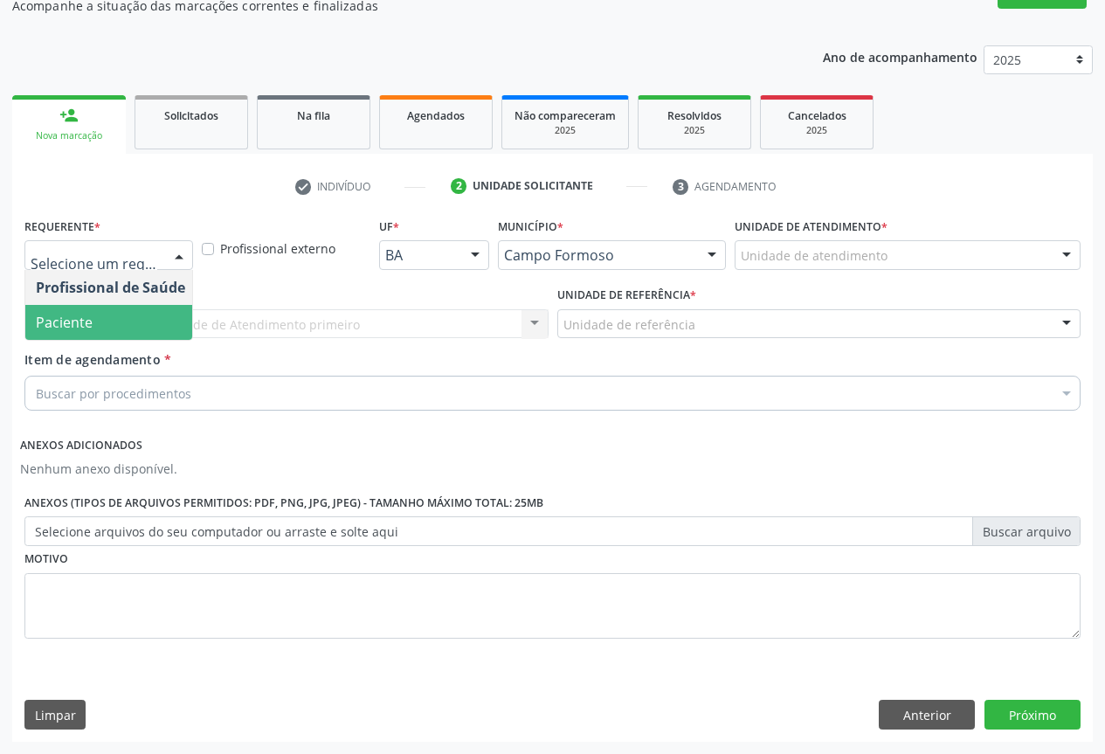
drag, startPoint x: 75, startPoint y: 314, endPoint x: 204, endPoint y: 327, distance: 129.9
click at [85, 315] on span "Paciente" at bounding box center [64, 322] width 57 height 19
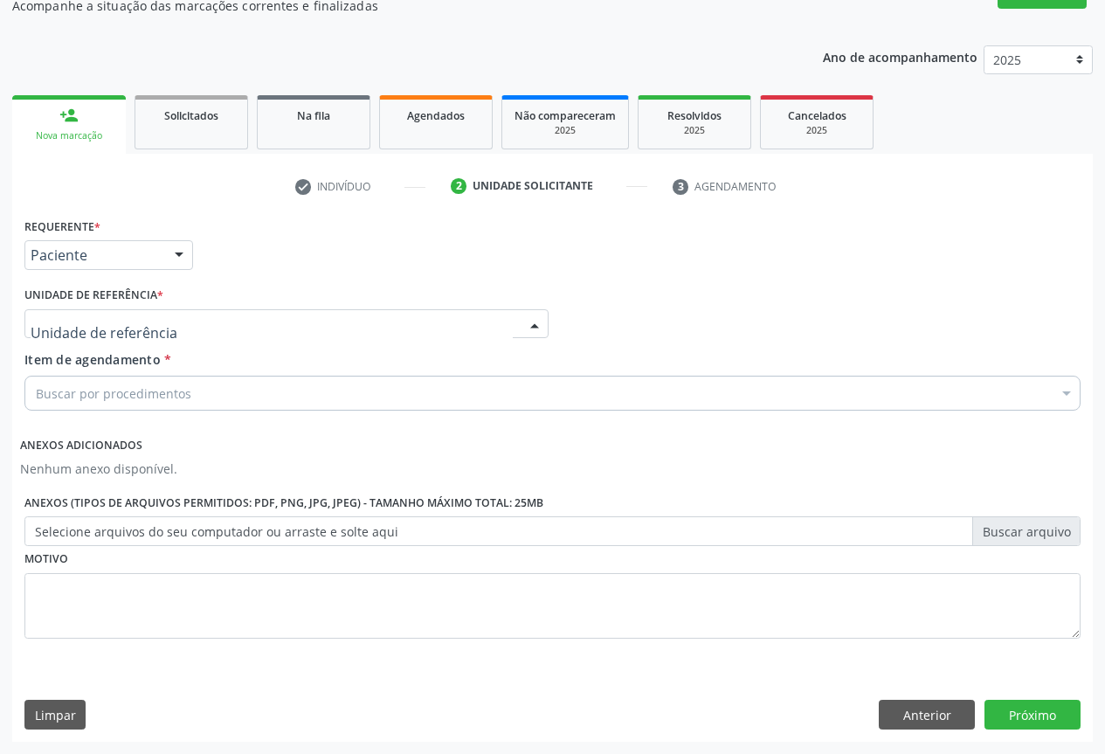
click at [207, 327] on div at bounding box center [286, 324] width 524 height 30
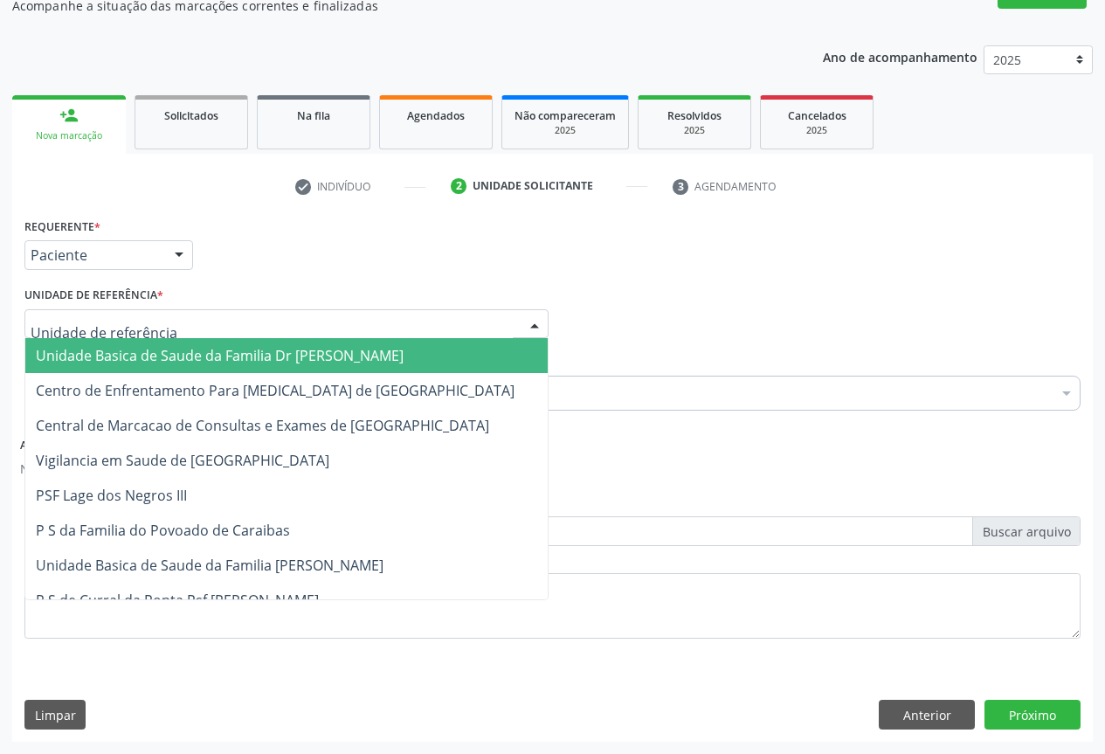
drag, startPoint x: 168, startPoint y: 346, endPoint x: 188, endPoint y: 371, distance: 32.3
click at [169, 350] on span "Unidade Basica de Saude da Familia Dr [PERSON_NAME]" at bounding box center [220, 355] width 368 height 19
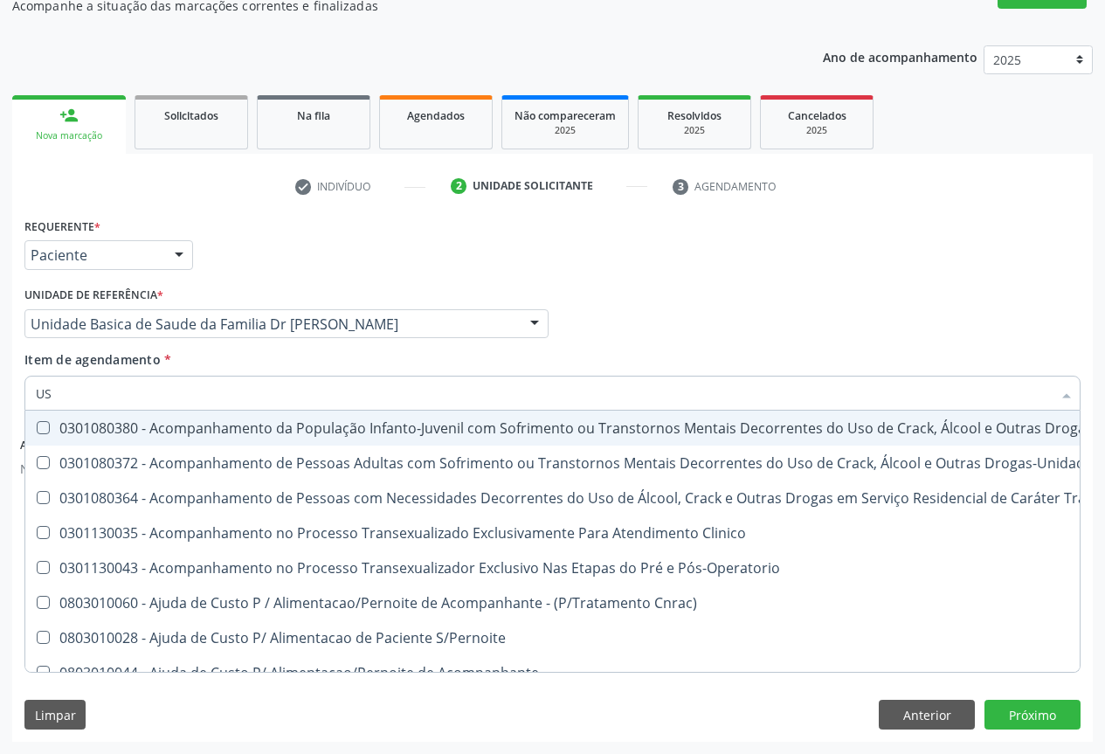
type input "USG"
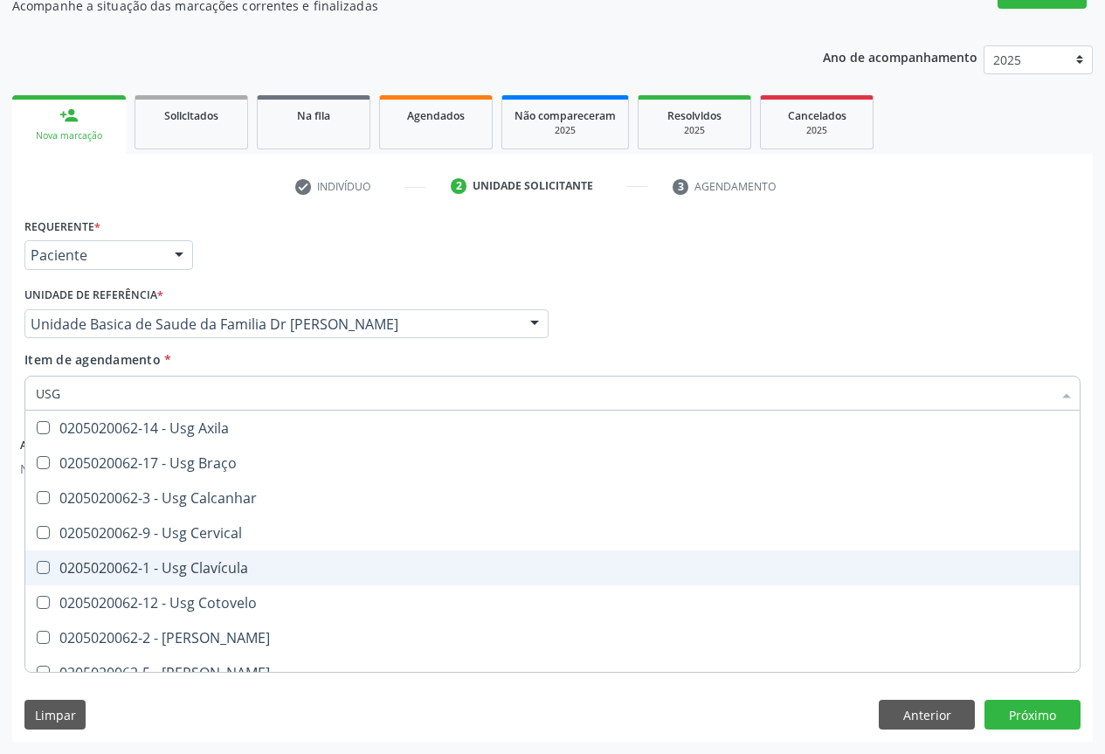
scroll to position [175, 0]
click at [211, 563] on div "0205020062-4 - Usg Ombro" at bounding box center [552, 568] width 1033 height 14
checkbox Ombro "true"
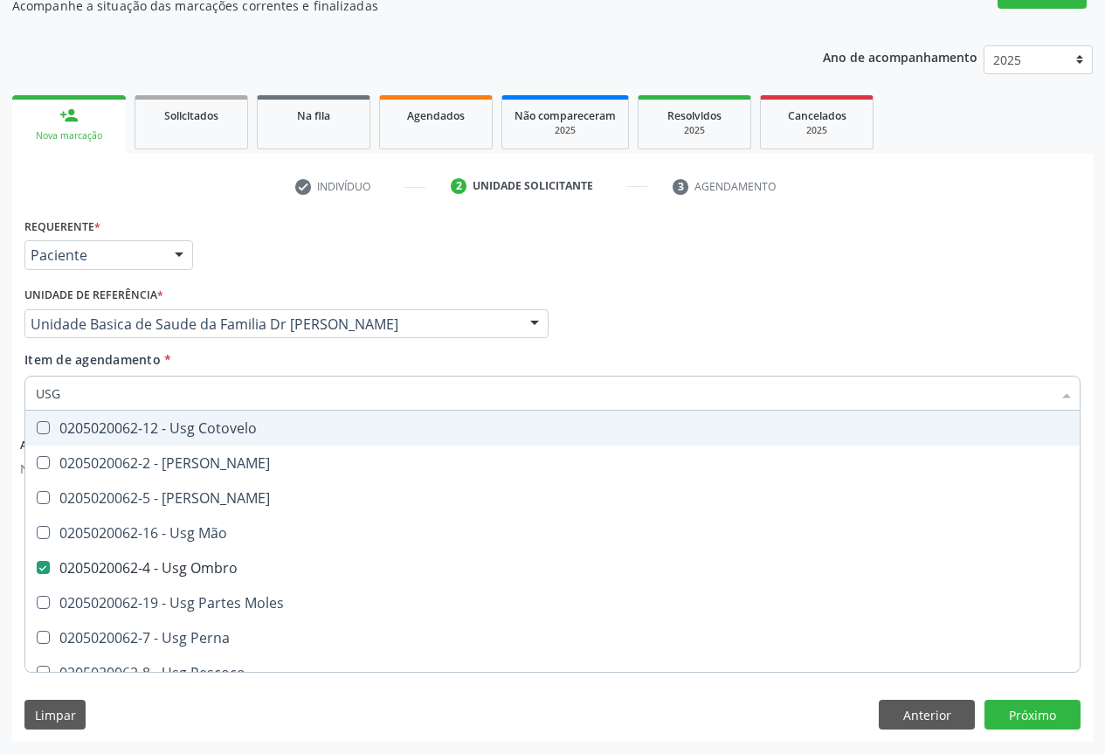
click at [377, 360] on div "Item de agendamento * USG Desfazer seleção 0205020062-14 - Usg Axila 0205020062…" at bounding box center [552, 377] width 1056 height 55
checkbox Braço "true"
checkbox Ombro "false"
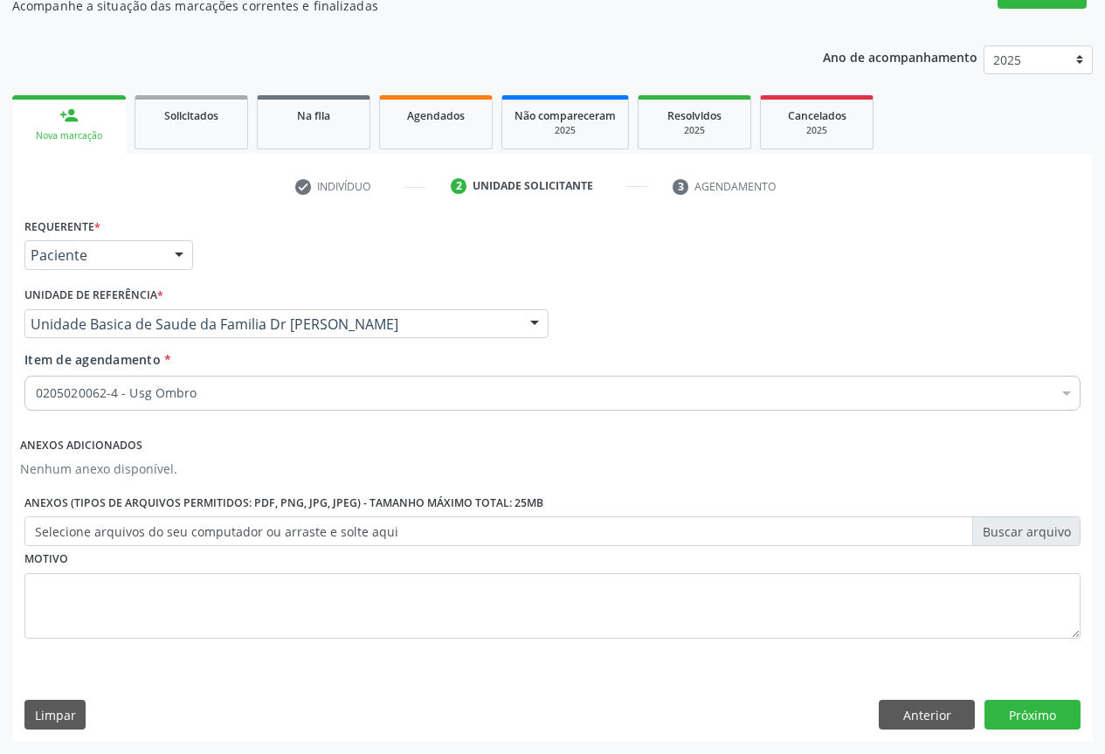
scroll to position [0, 0]
click at [1023, 702] on button "Próximo" at bounding box center [1033, 715] width 96 height 30
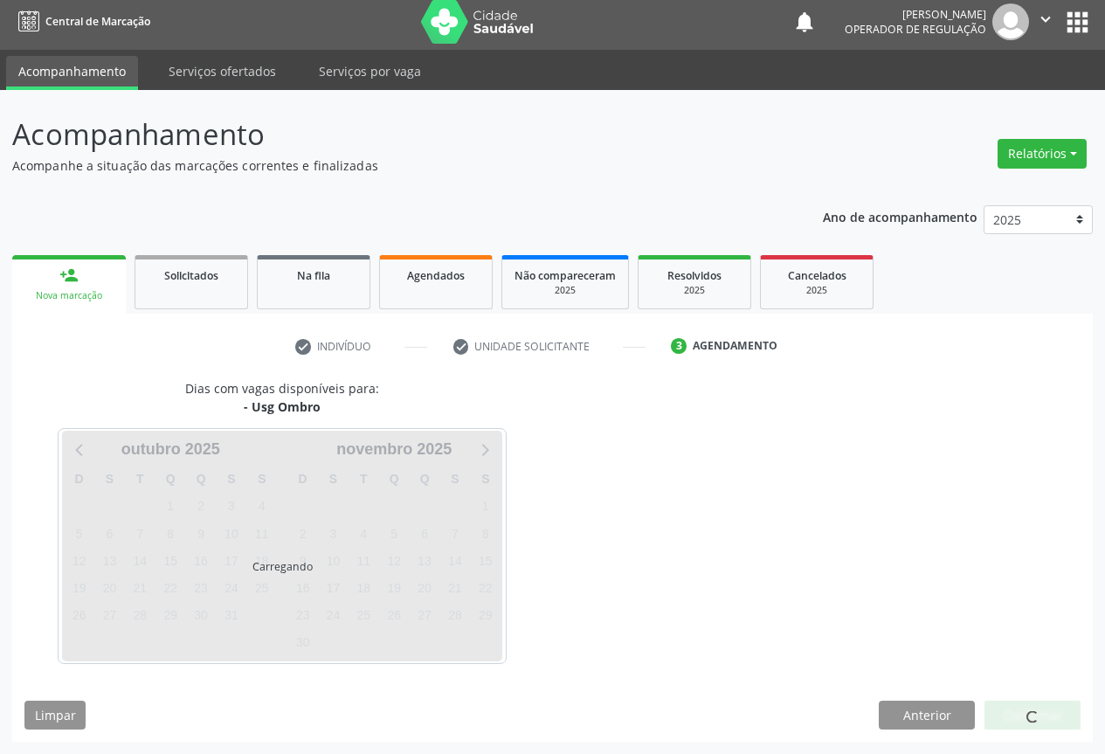
scroll to position [6, 0]
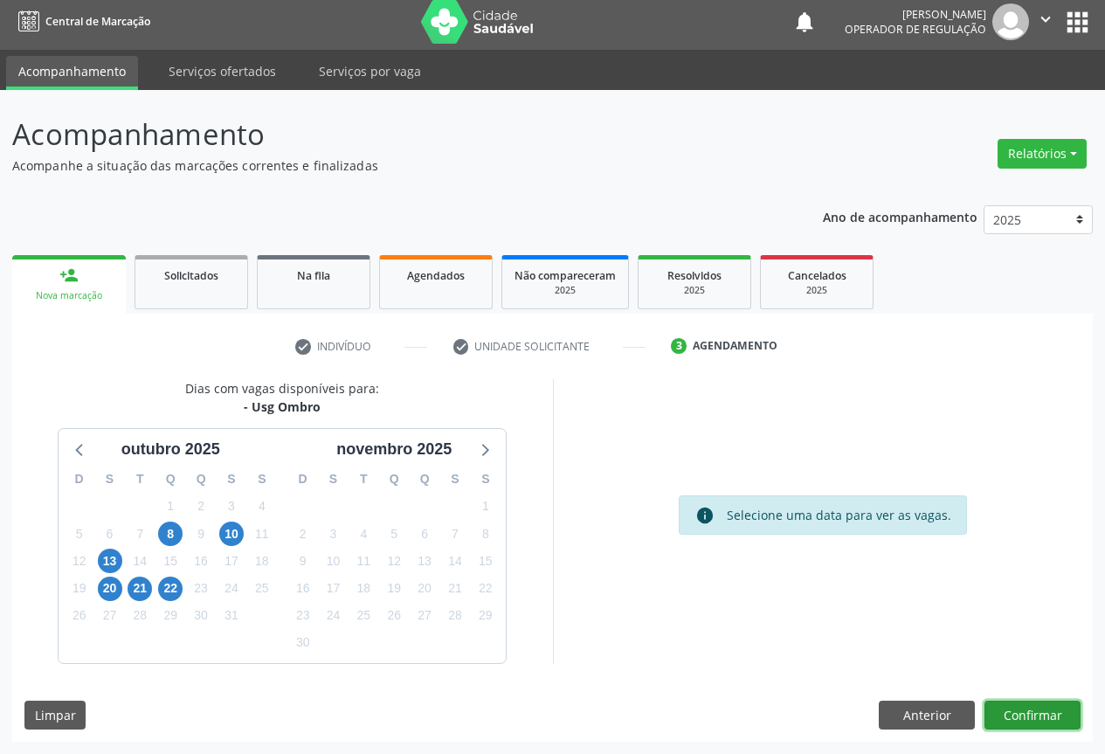
click at [1052, 709] on button "Confirmar" at bounding box center [1033, 716] width 96 height 30
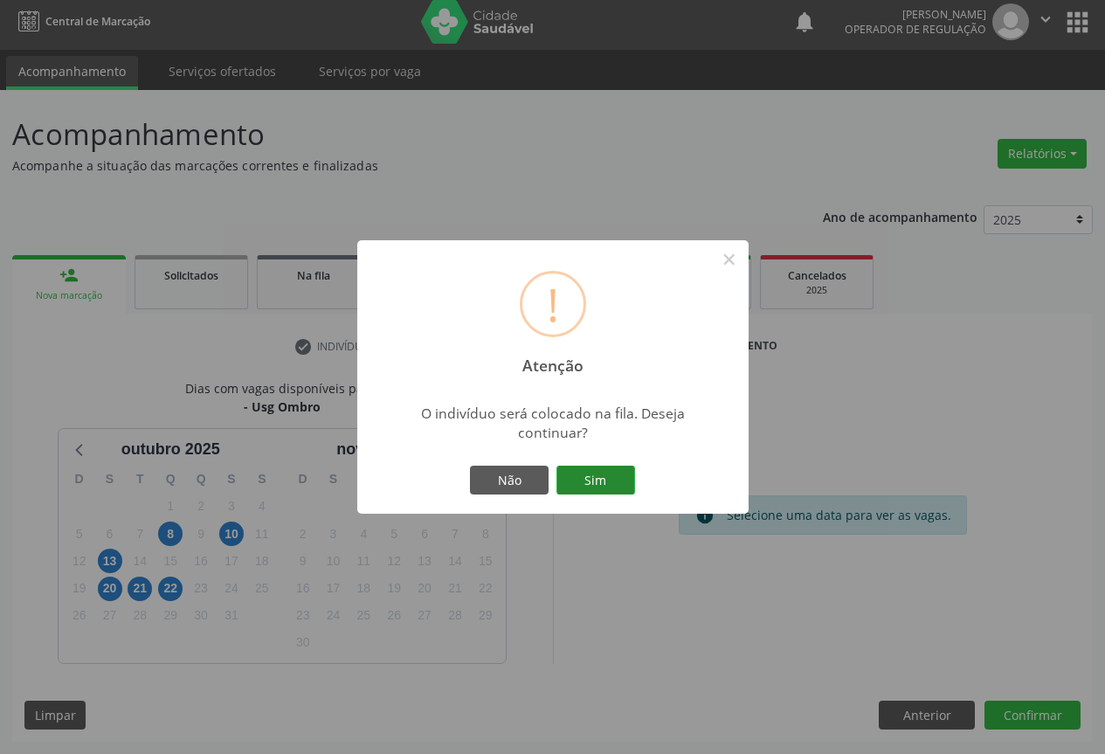
click at [603, 477] on button "Sim" at bounding box center [595, 481] width 79 height 30
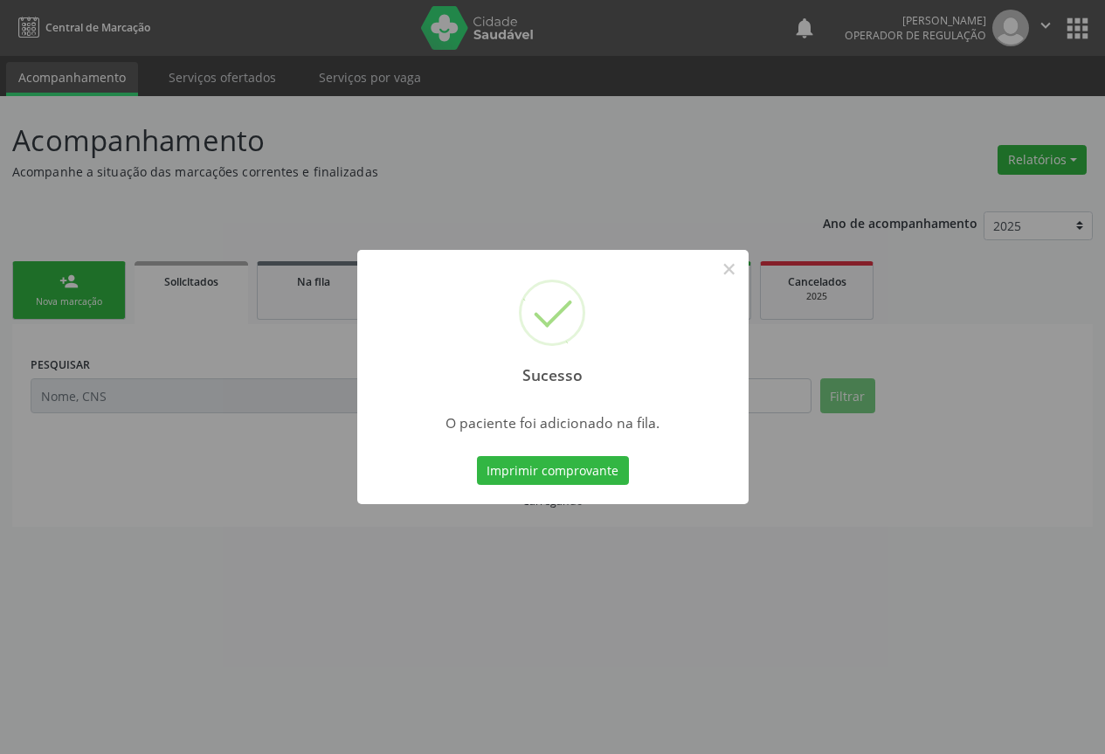
scroll to position [0, 0]
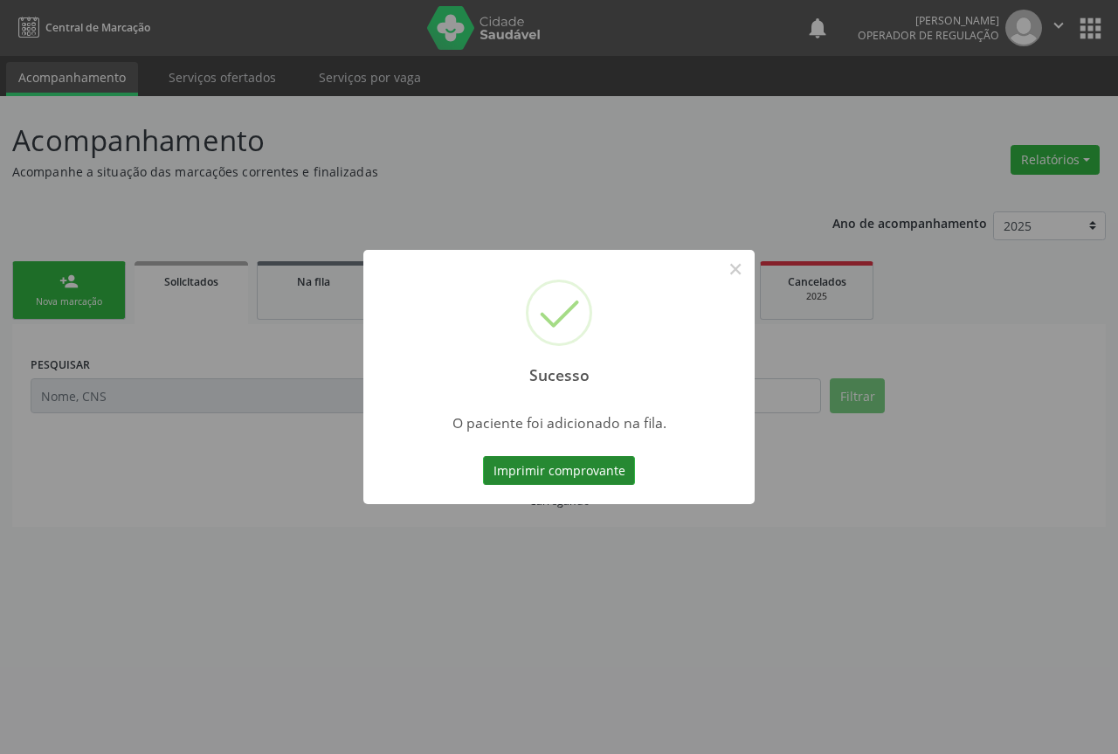
click at [554, 471] on button "Imprimir comprovante" at bounding box center [559, 471] width 152 height 30
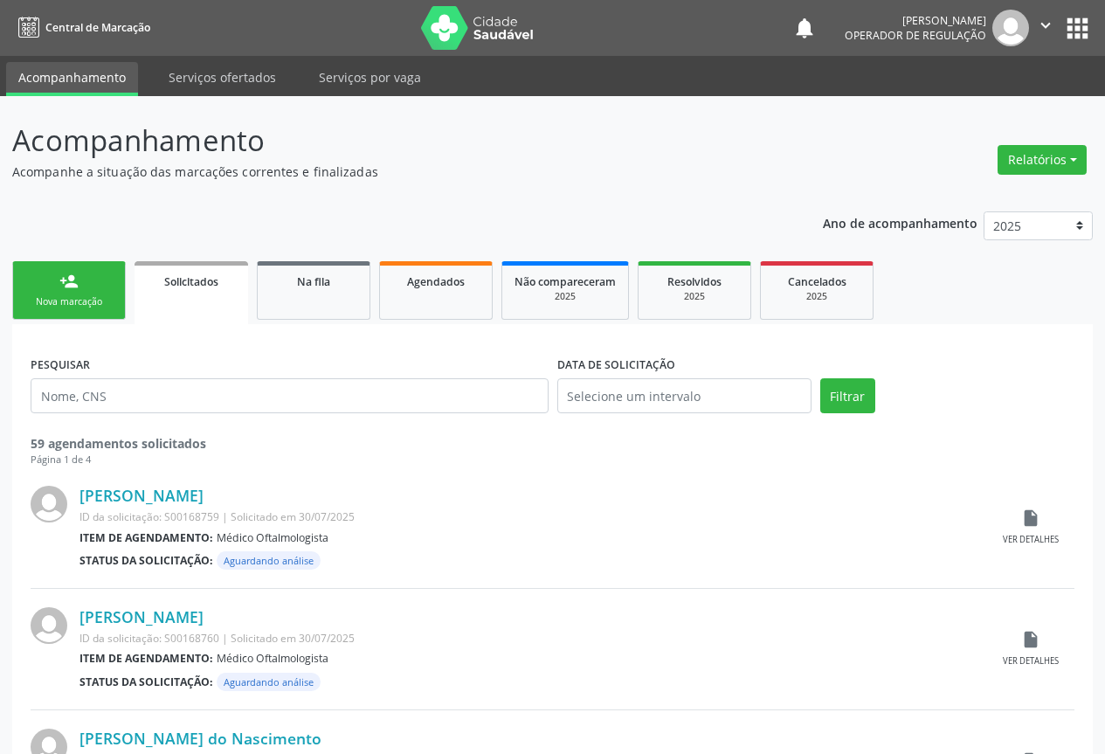
click at [47, 314] on link "person_add Nova marcação" at bounding box center [69, 290] width 114 height 59
drag, startPoint x: 47, startPoint y: 314, endPoint x: 61, endPoint y: 303, distance: 18.0
click at [61, 303] on link "person_add Nova marcação" at bounding box center [69, 290] width 114 height 59
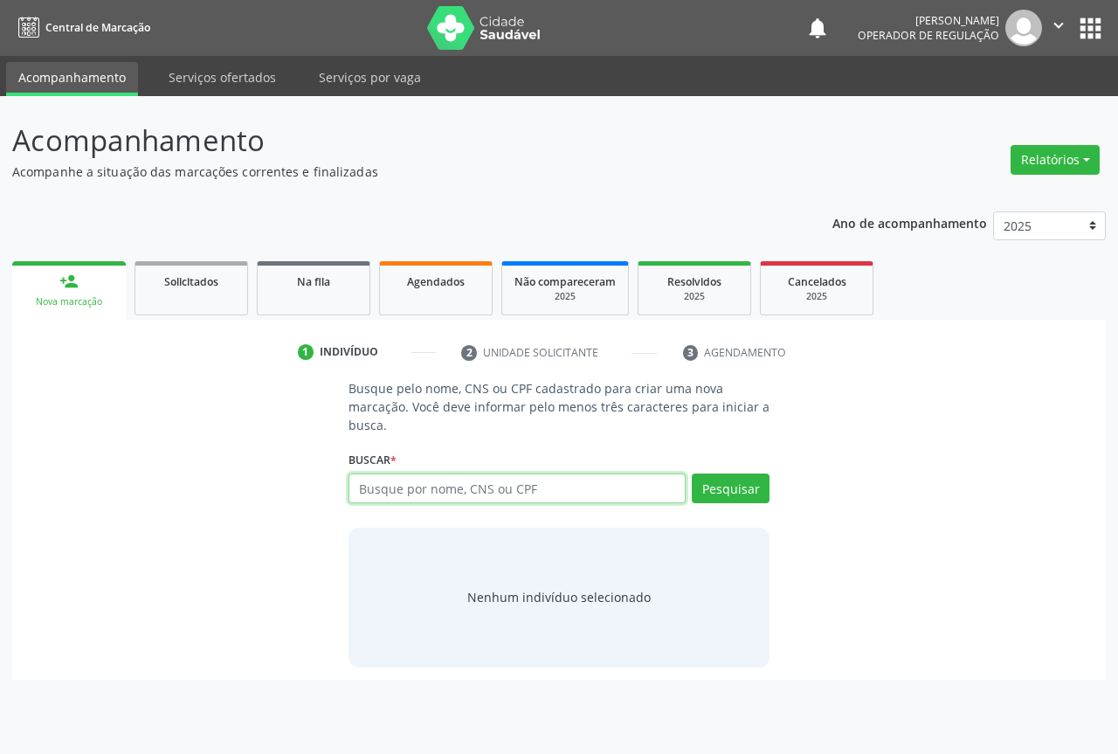
click at [439, 481] on input "text" at bounding box center [517, 488] width 337 height 30
type input "703605085573238"
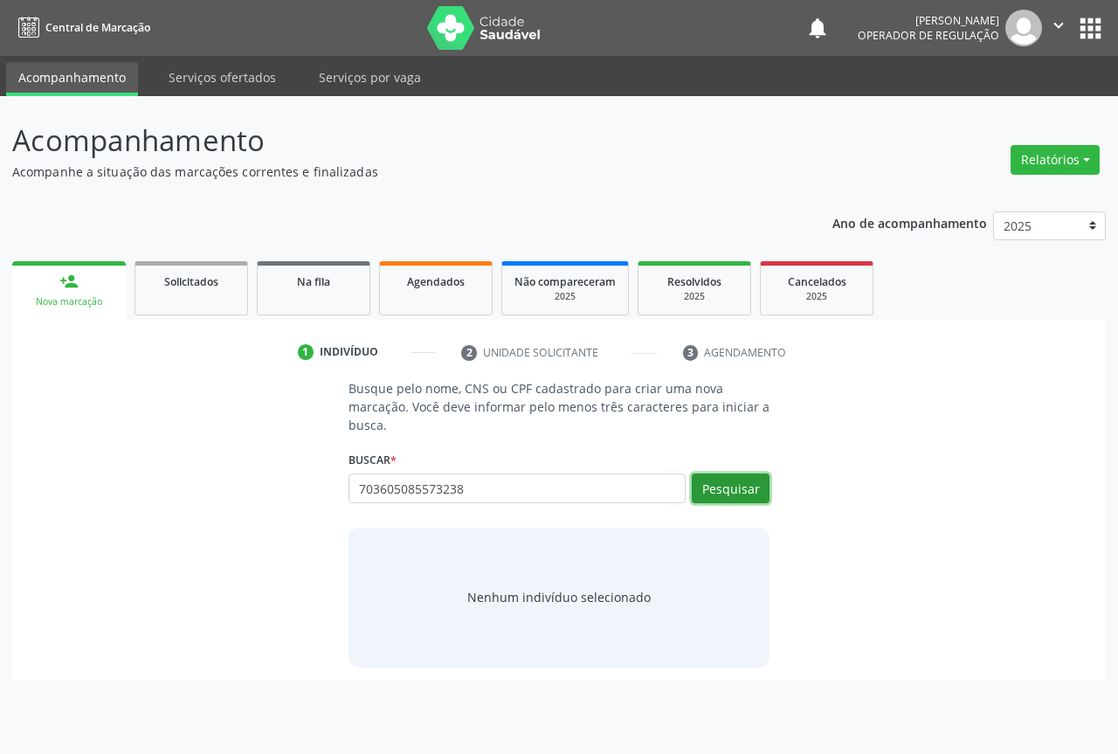
click at [724, 481] on button "Pesquisar" at bounding box center [731, 488] width 78 height 30
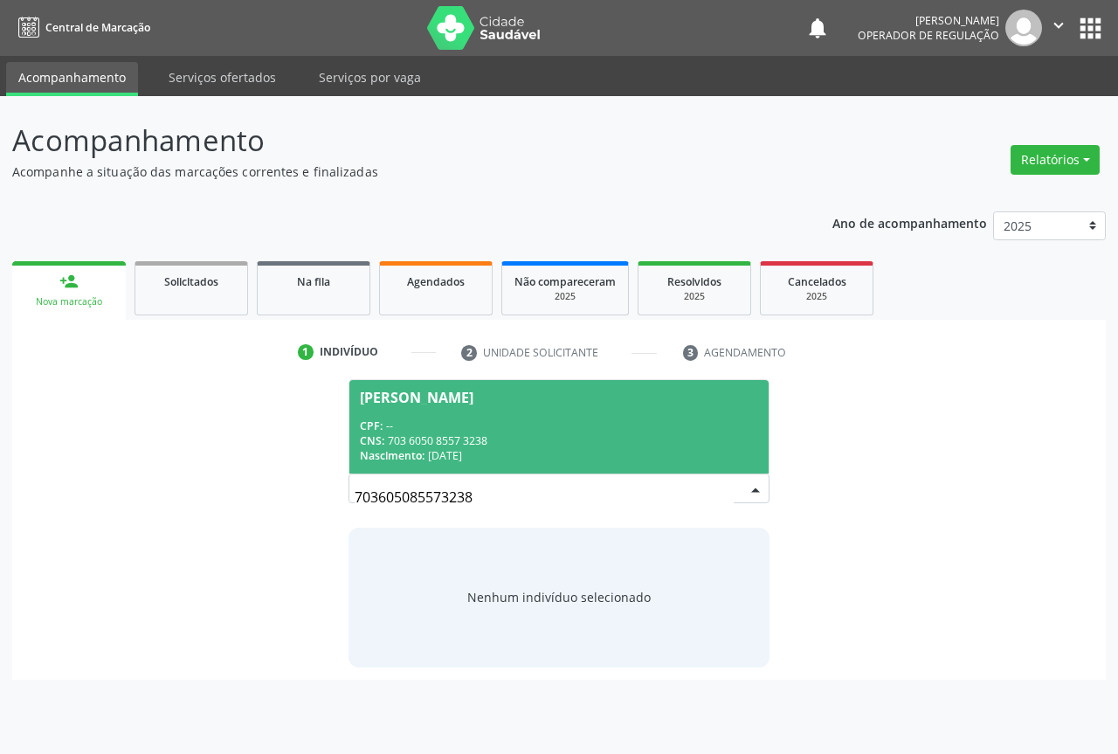
click at [452, 446] on div "CNS: 703 6050 8557 3238" at bounding box center [559, 440] width 398 height 15
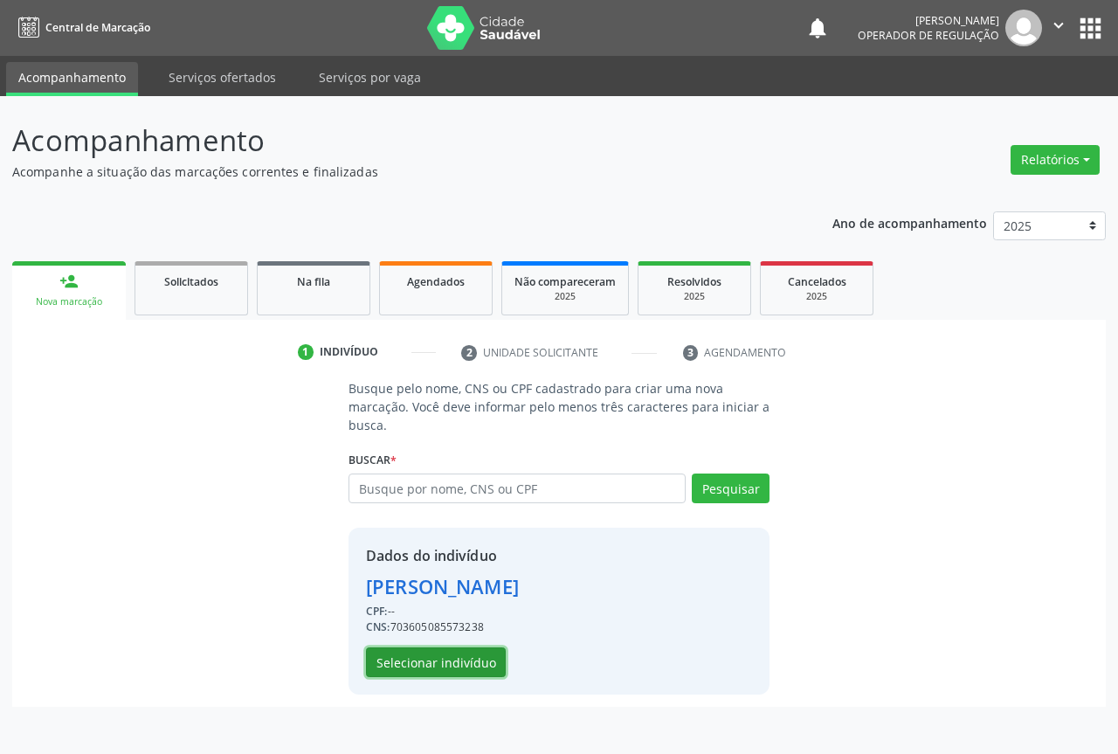
click at [422, 658] on button "Selecionar indivíduo" at bounding box center [436, 662] width 140 height 30
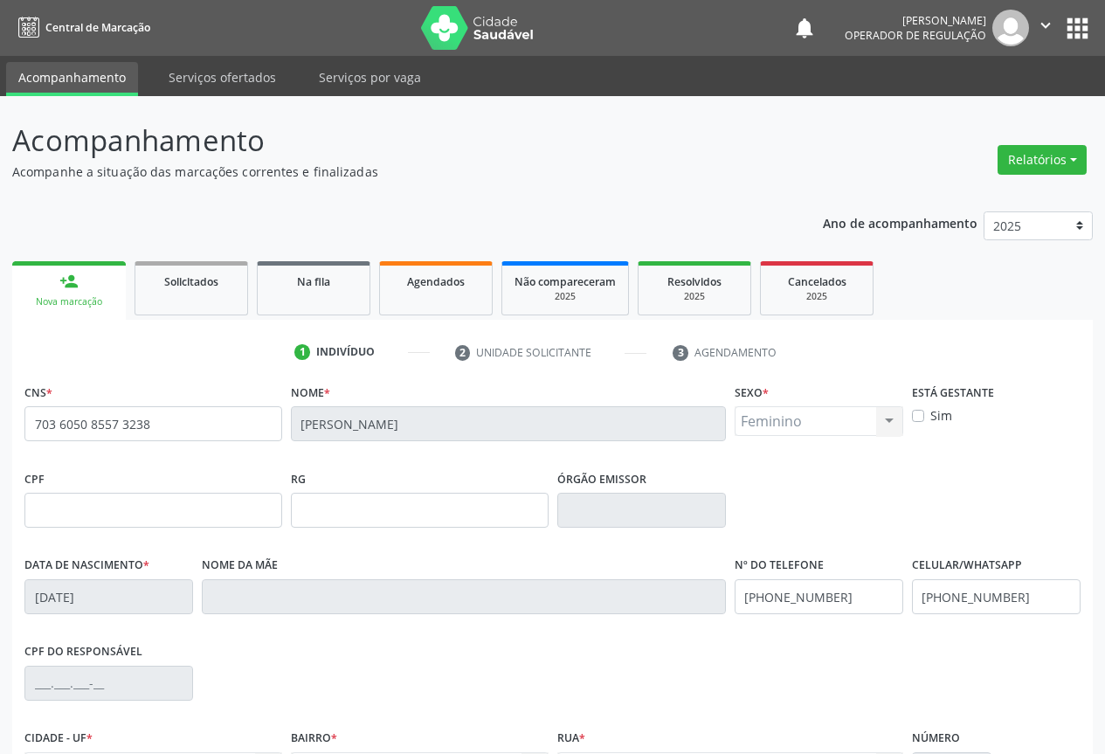
scroll to position [193, 0]
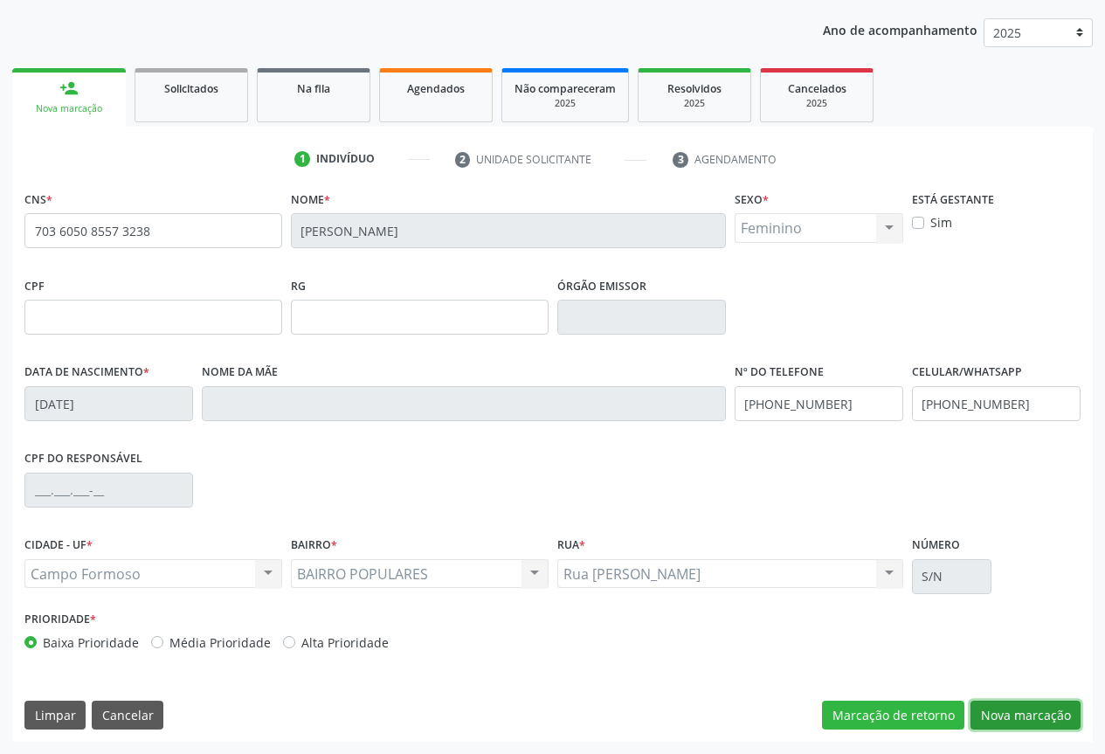
drag, startPoint x: 1032, startPoint y: 715, endPoint x: 1035, endPoint y: 700, distance: 16.1
click at [1031, 716] on button "Nova marcação" at bounding box center [1026, 716] width 110 height 30
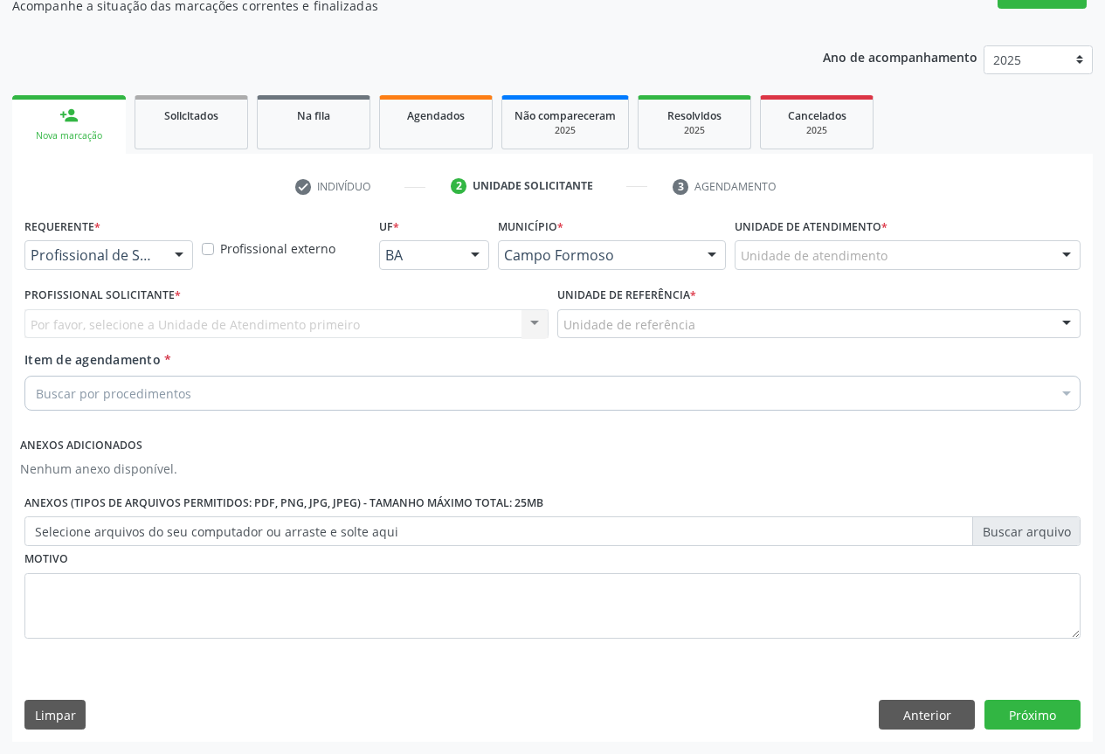
scroll to position [166, 0]
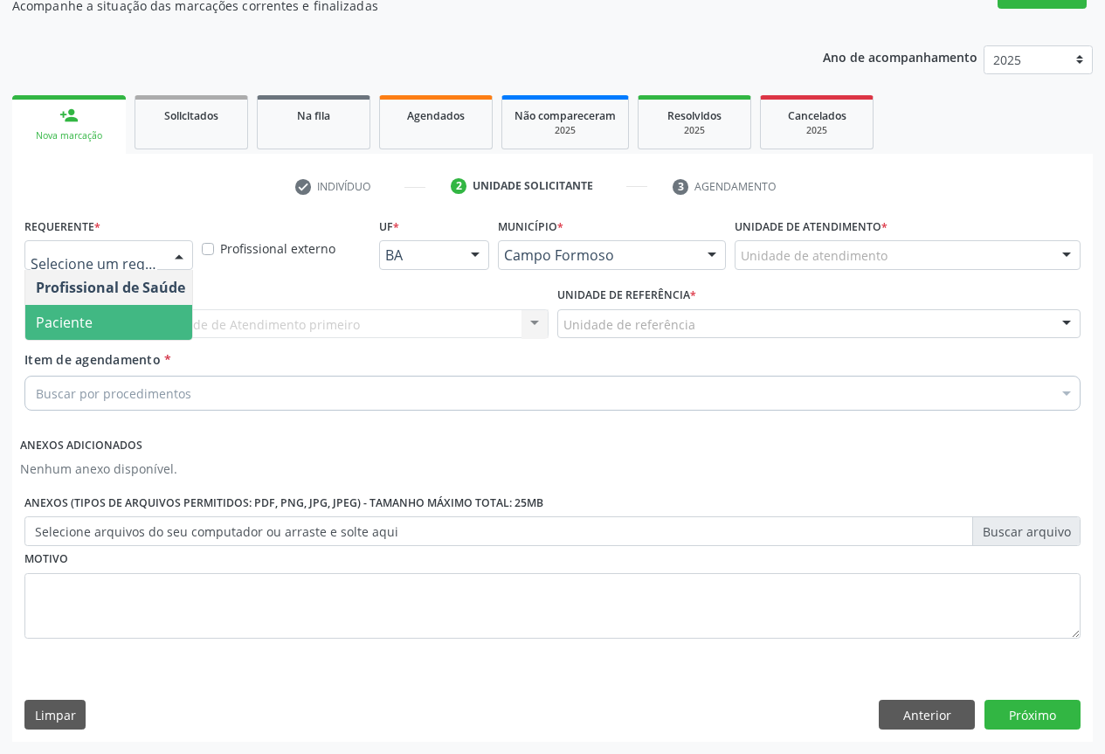
drag, startPoint x: 89, startPoint y: 325, endPoint x: 201, endPoint y: 320, distance: 111.9
click at [98, 325] on span "Paciente" at bounding box center [110, 322] width 170 height 35
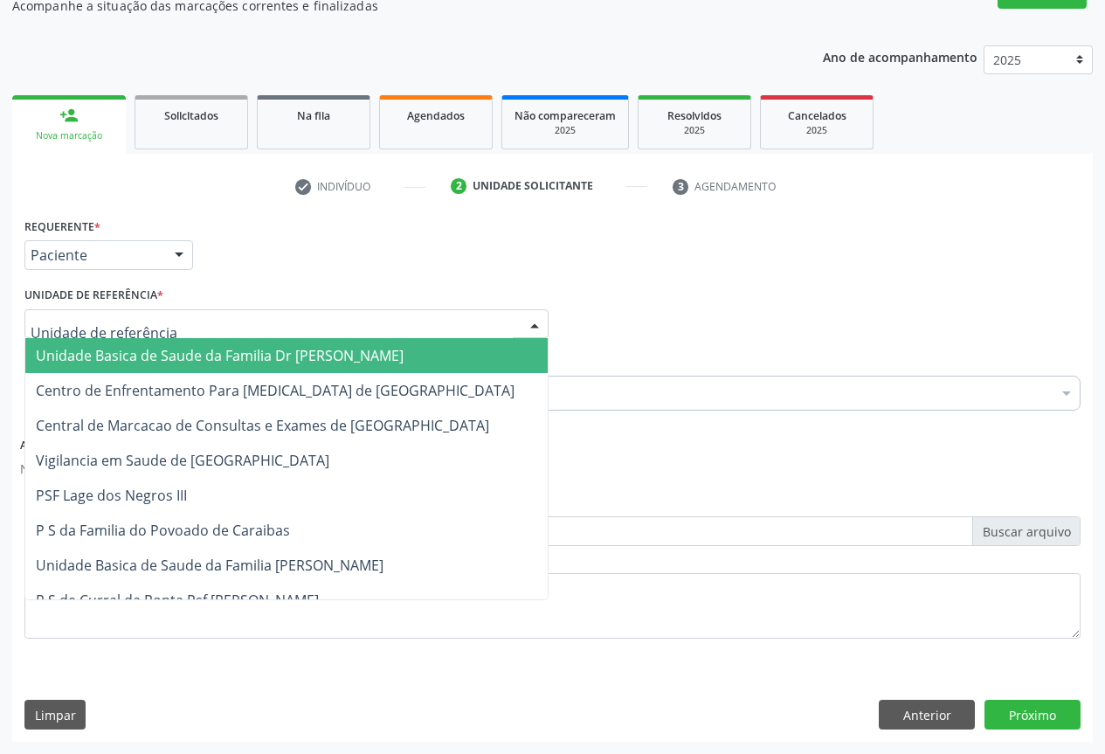
click at [398, 321] on div at bounding box center [286, 324] width 524 height 30
click at [191, 356] on span "Unidade Basica de Saude da Familia Dr [PERSON_NAME]" at bounding box center [220, 355] width 368 height 19
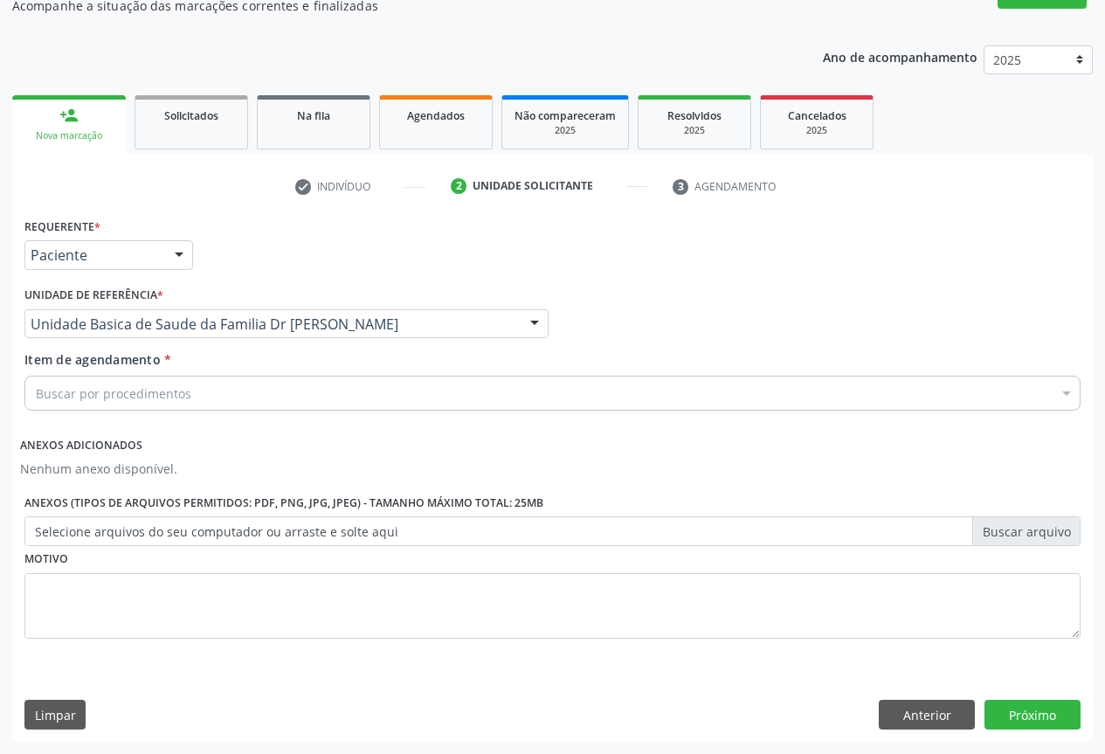
click at [233, 392] on div "Buscar por procedimentos" at bounding box center [552, 393] width 1056 height 35
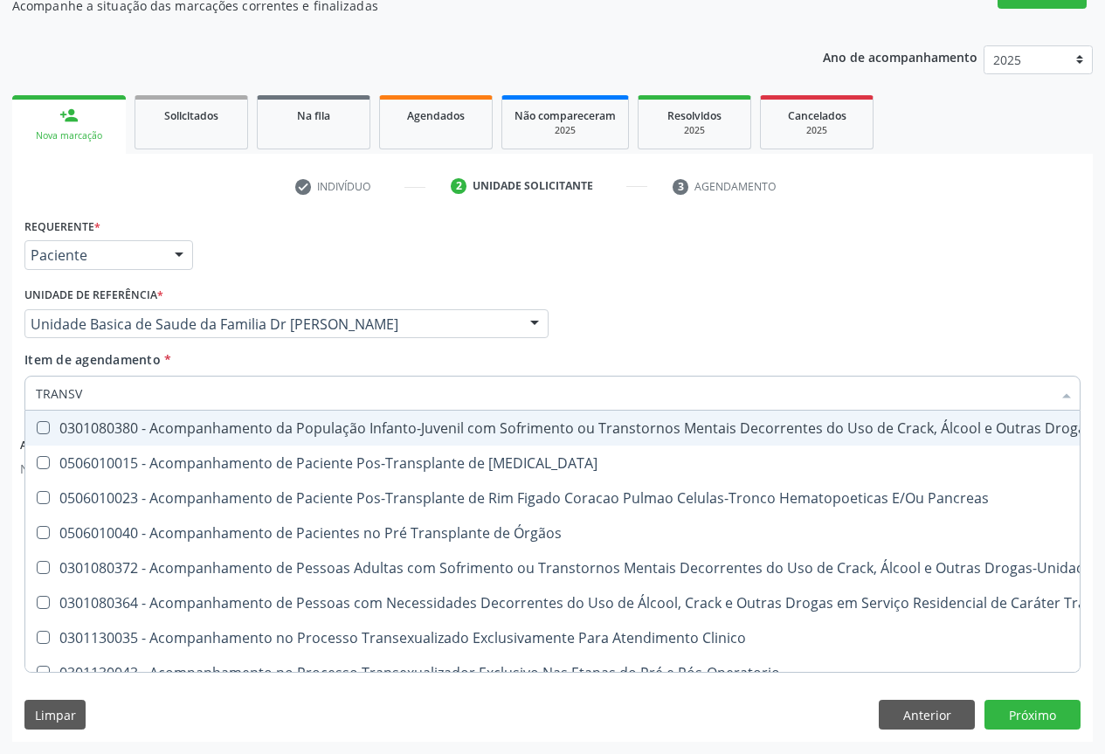
type input "TRANSVA"
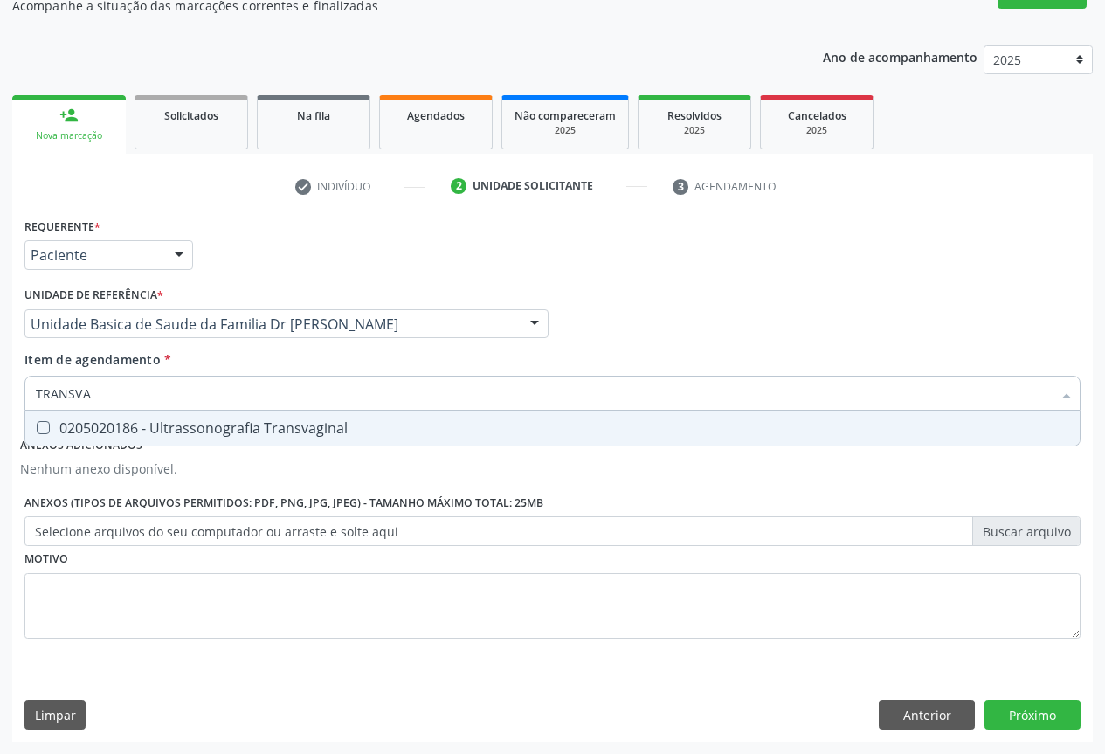
drag, startPoint x: 155, startPoint y: 431, endPoint x: 184, endPoint y: 454, distance: 37.2
click at [156, 434] on div "0205020186 - Ultrassonografia Transvaginal" at bounding box center [552, 428] width 1033 height 14
checkbox Transvaginal "true"
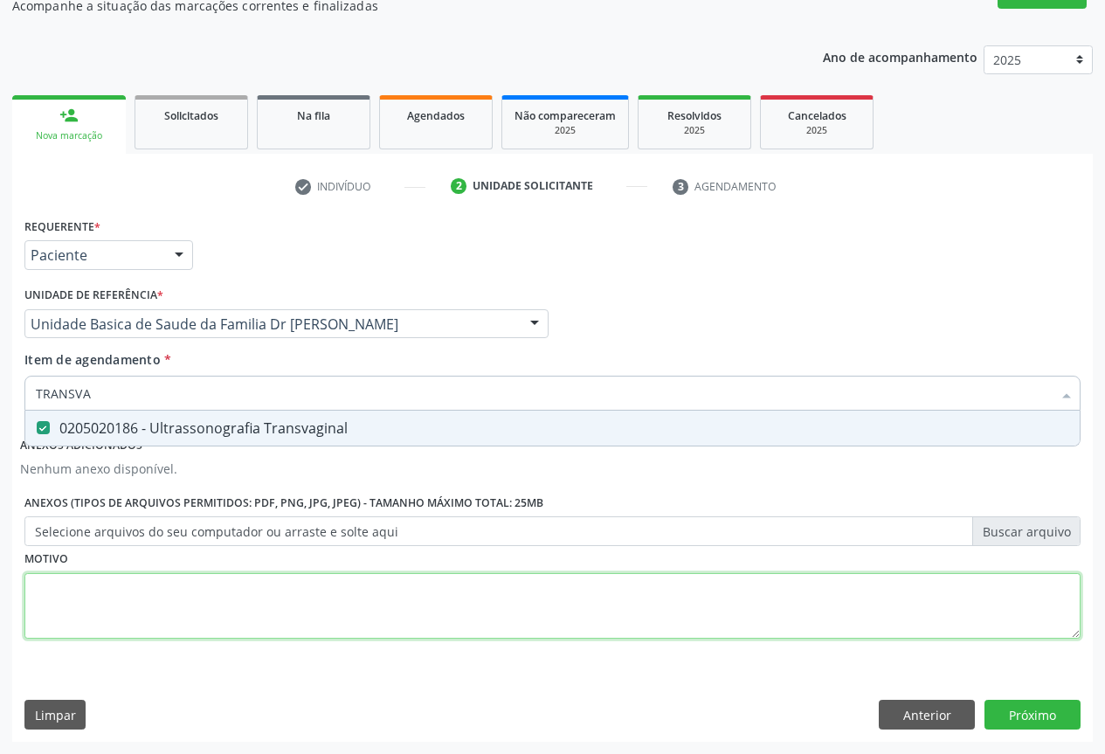
click at [264, 612] on div "Requerente * Paciente Profissional de Saúde Paciente Nenhum resultado encontrad…" at bounding box center [552, 438] width 1056 height 450
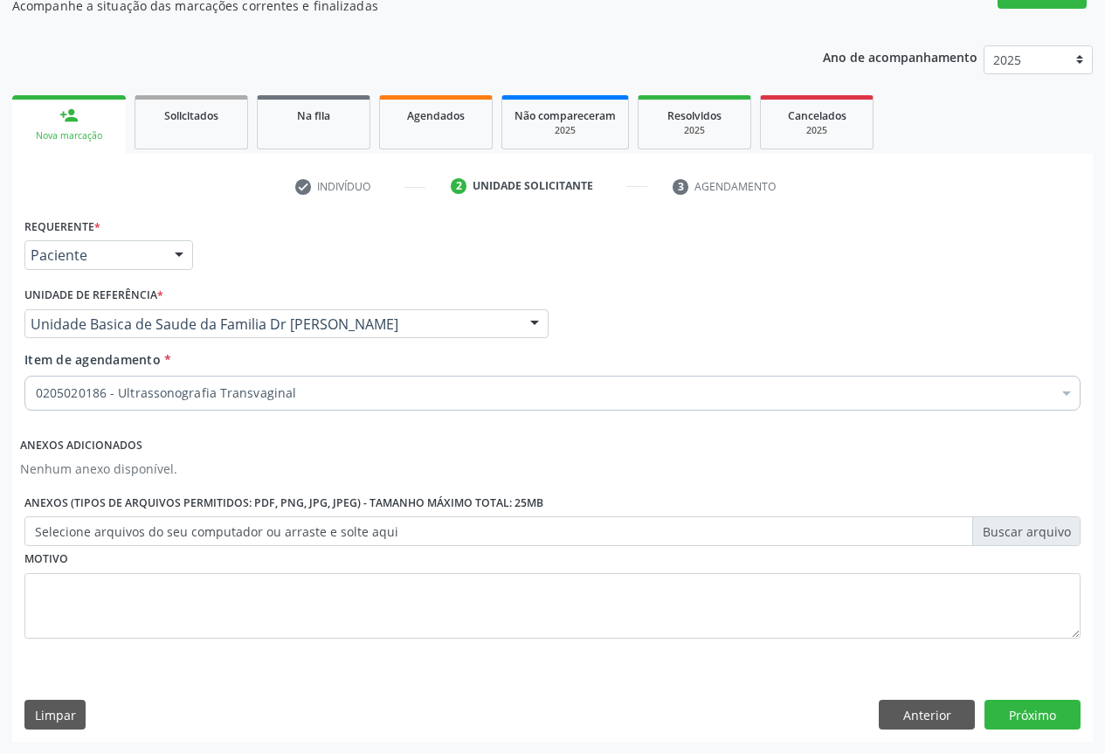
click at [1025, 698] on div "Requerente * Paciente Profissional de Saúde Paciente Nenhum resultado encontrad…" at bounding box center [552, 477] width 1081 height 528
click at [1017, 715] on button "Próximo" at bounding box center [1033, 715] width 96 height 30
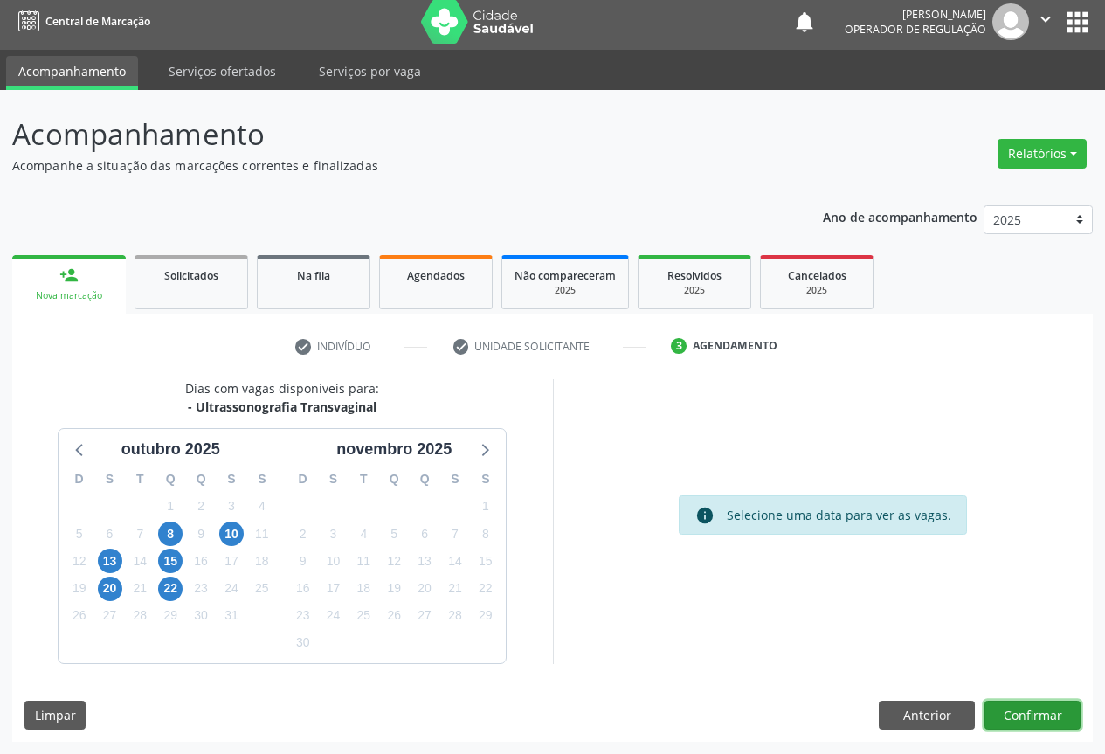
click at [1027, 712] on button "Confirmar" at bounding box center [1033, 716] width 96 height 30
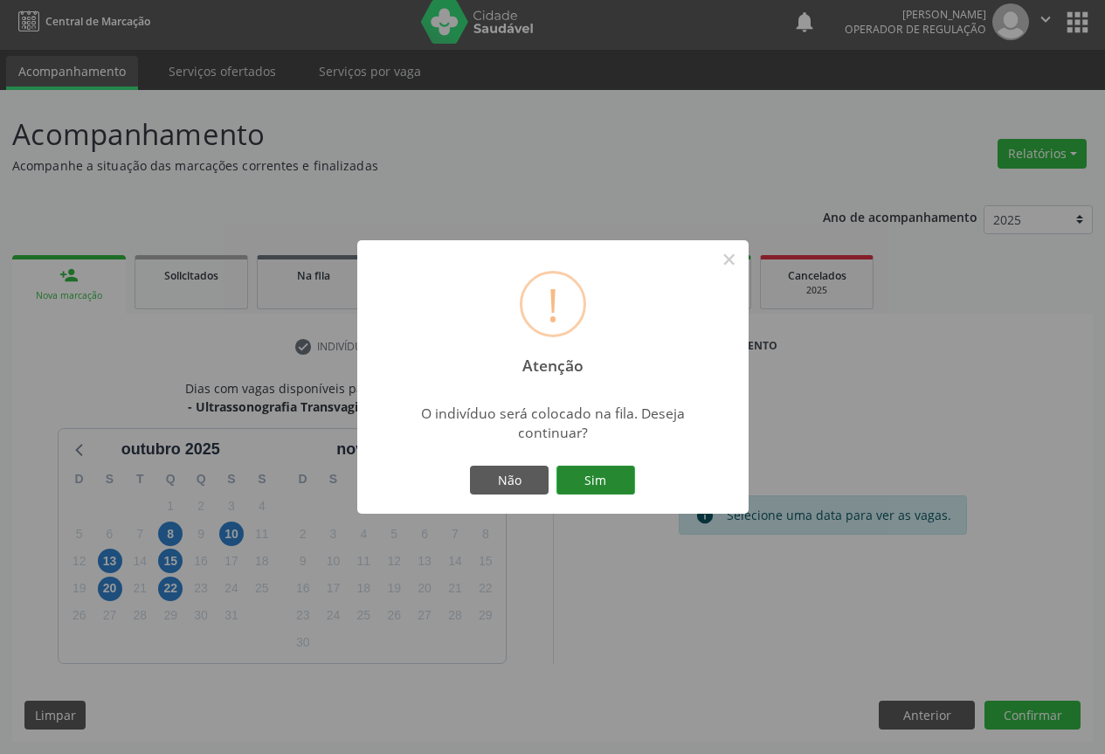
click at [602, 466] on button "Sim" at bounding box center [595, 481] width 79 height 30
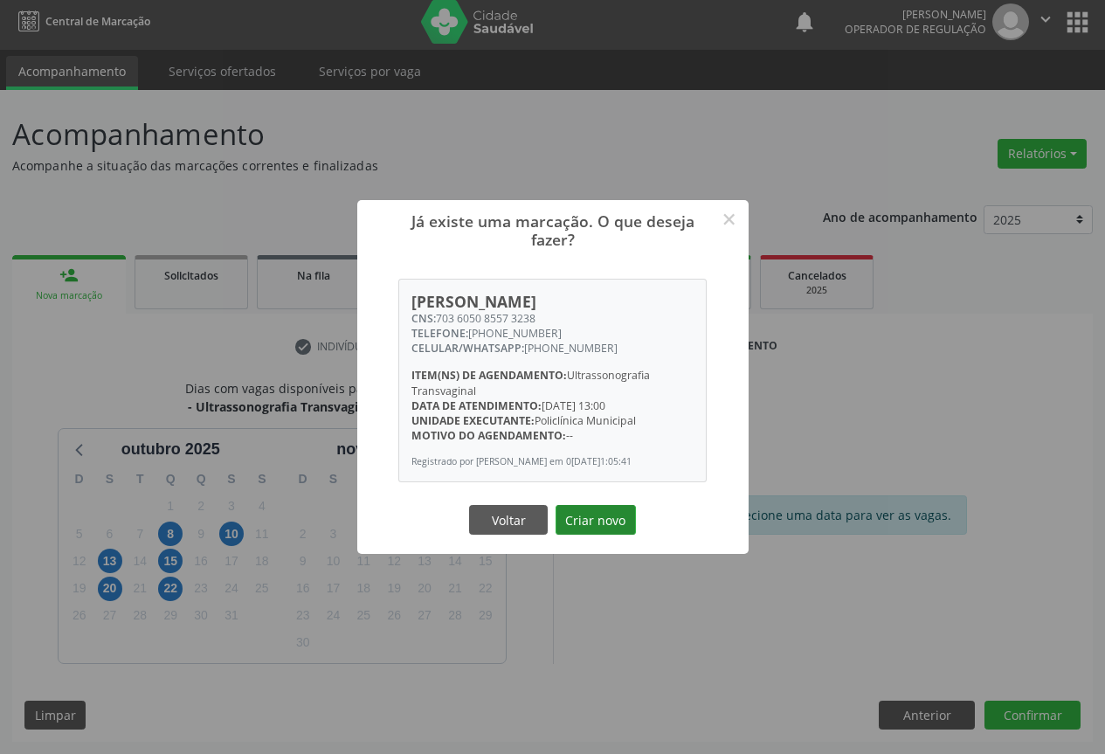
click at [621, 526] on button "Criar novo" at bounding box center [596, 520] width 80 height 30
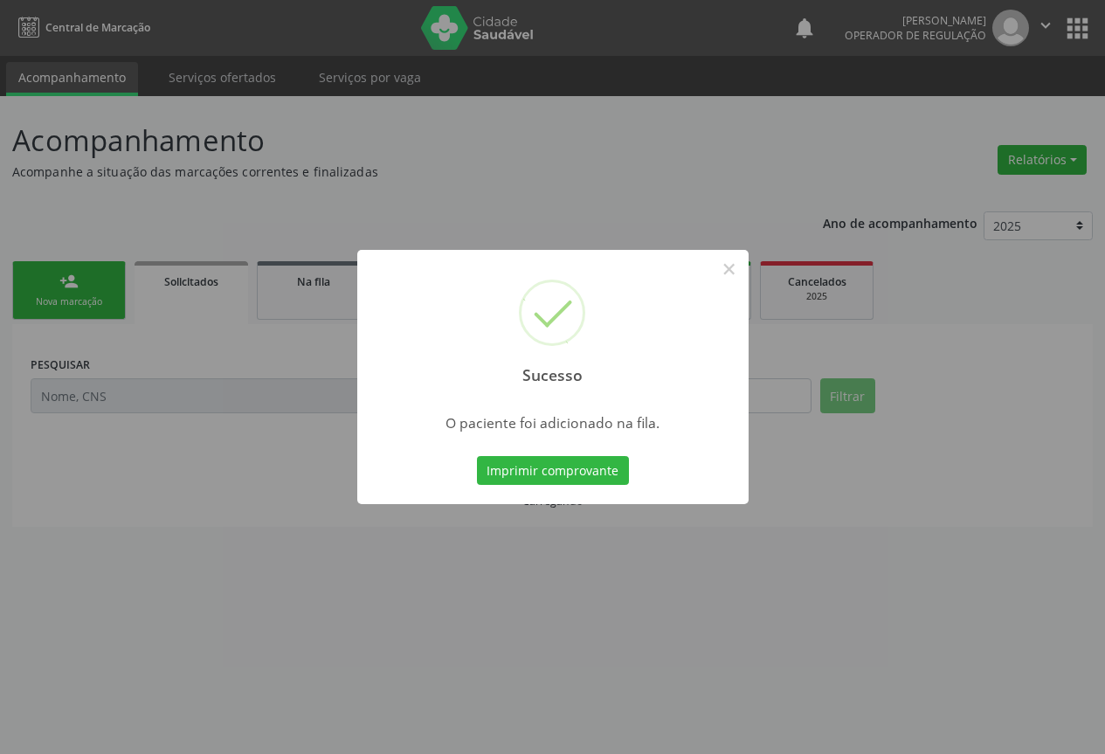
scroll to position [0, 0]
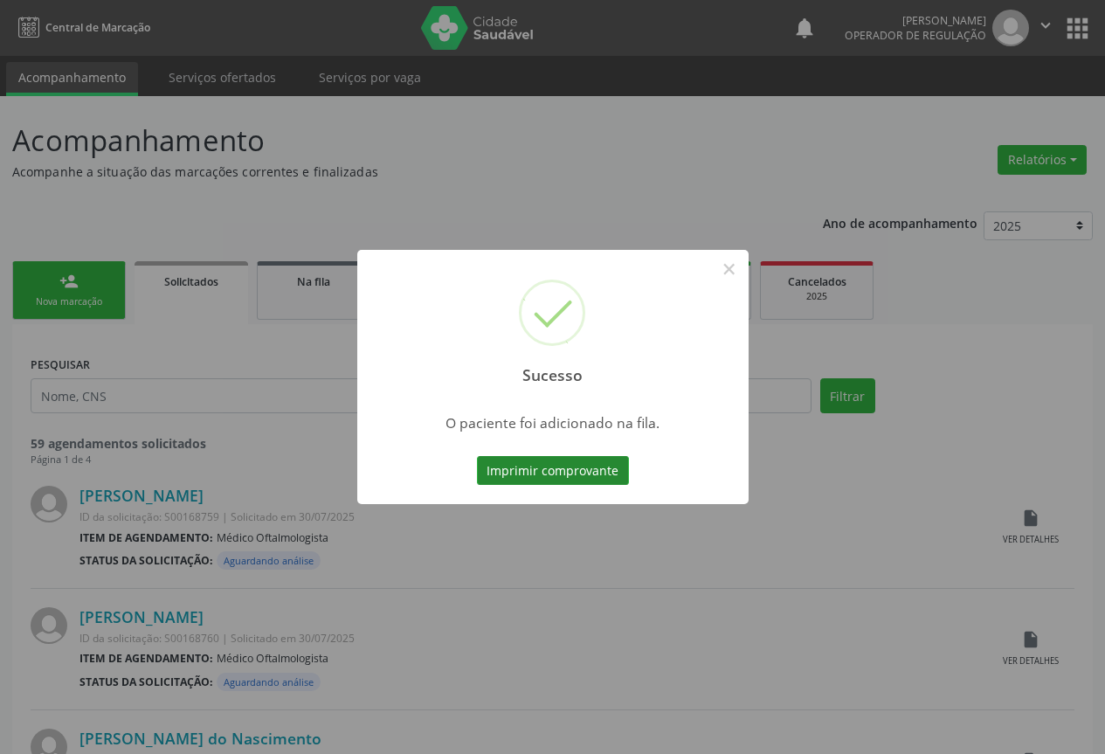
click at [587, 462] on button "Imprimir comprovante" at bounding box center [553, 471] width 152 height 30
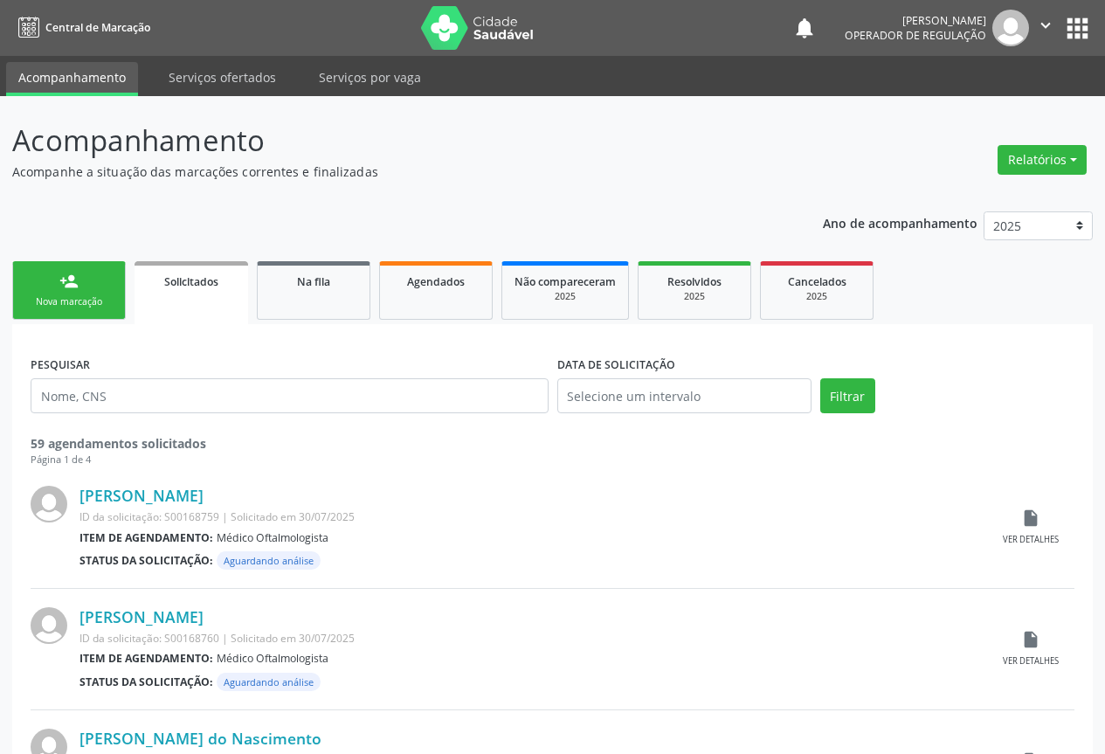
click at [63, 307] on div "Nova marcação" at bounding box center [68, 301] width 87 height 13
drag, startPoint x: 63, startPoint y: 307, endPoint x: 66, endPoint y: 295, distance: 11.9
click at [64, 306] on div "Nova marcação" at bounding box center [68, 301] width 87 height 13
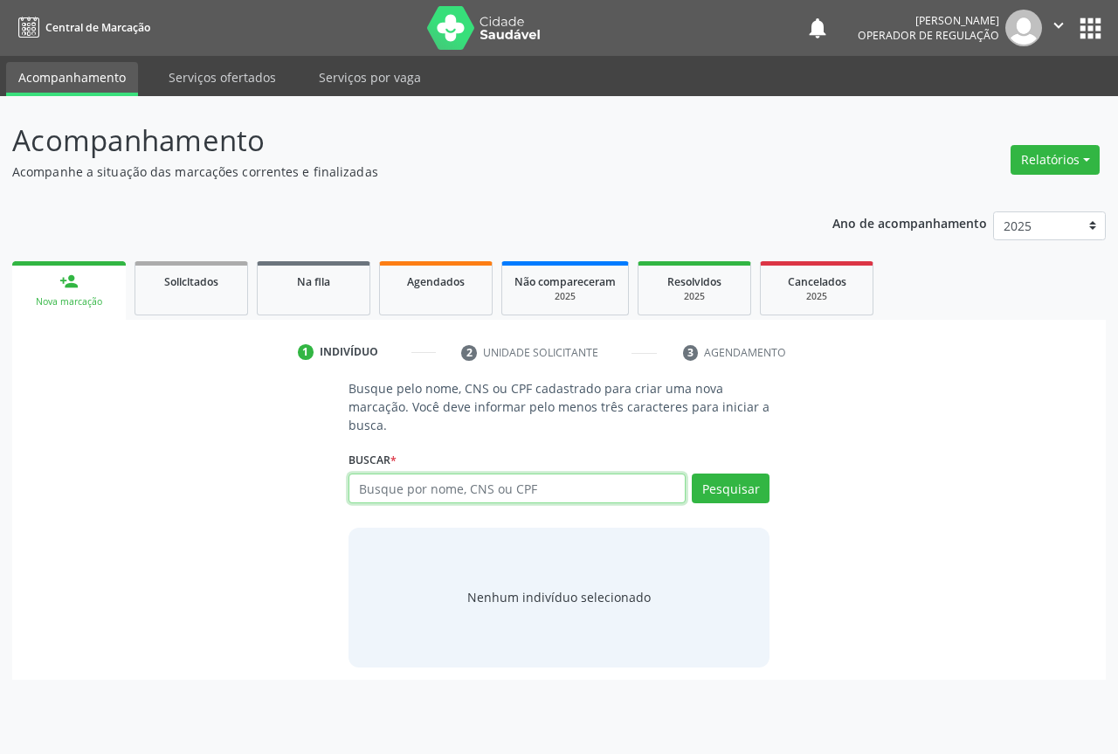
click at [439, 480] on input "text" at bounding box center [517, 488] width 337 height 30
type input "700008910645509"
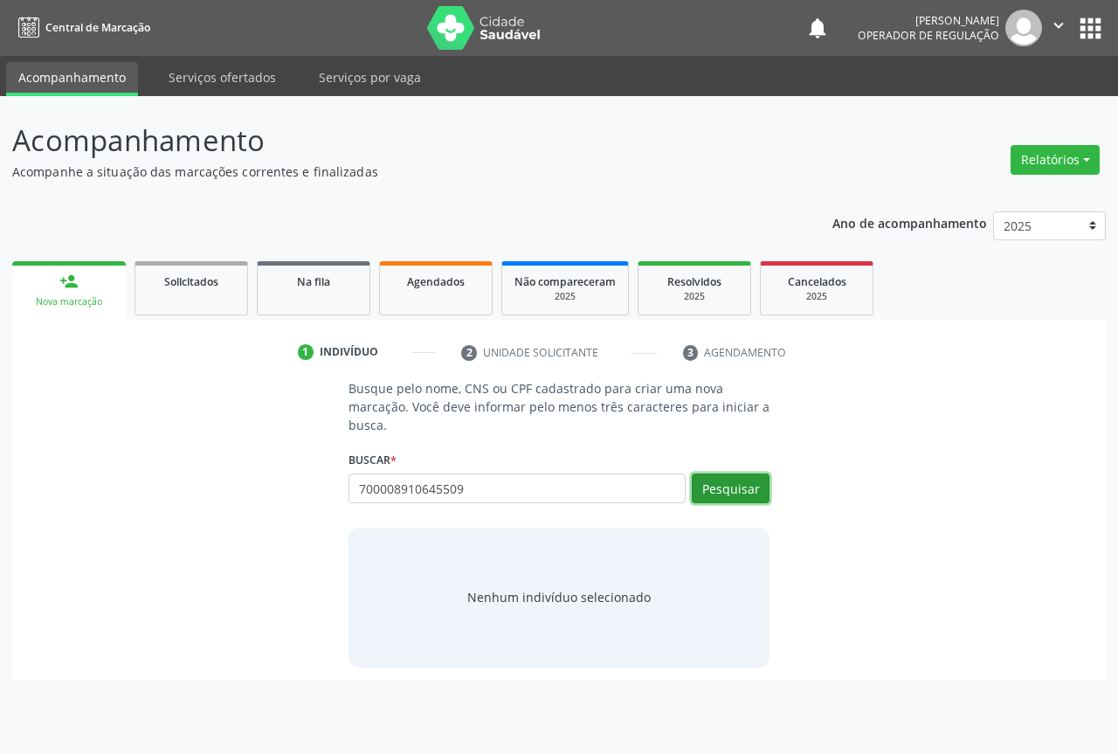
click at [722, 477] on button "Pesquisar" at bounding box center [731, 488] width 78 height 30
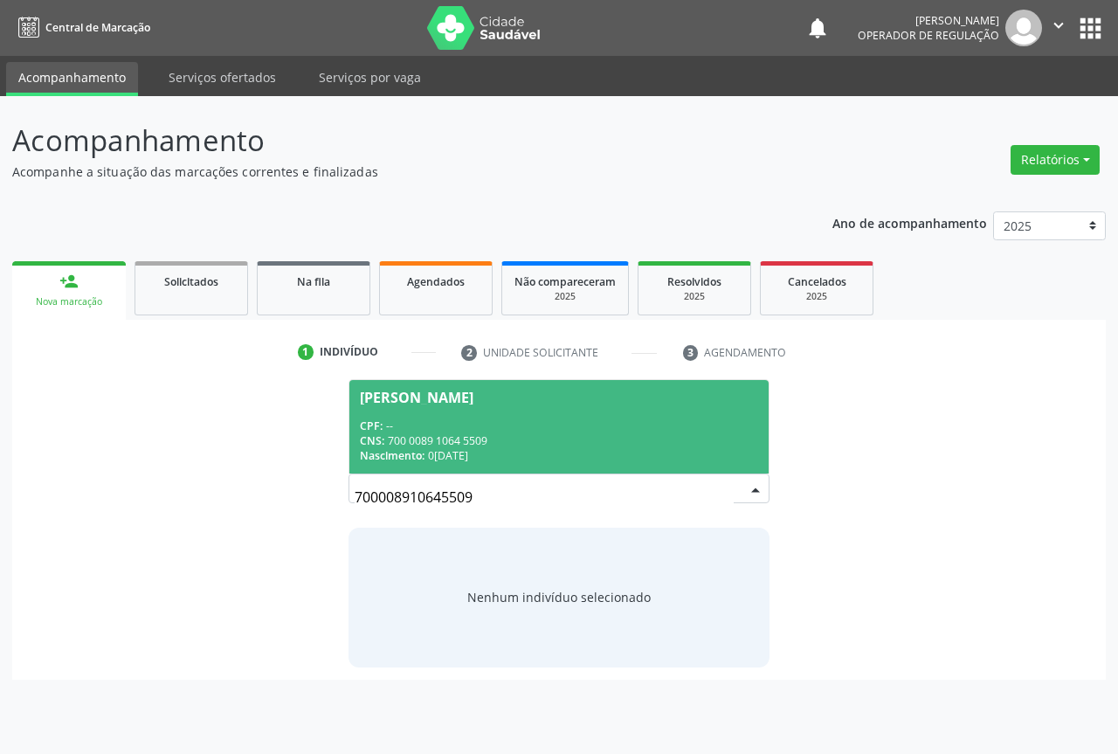
drag, startPoint x: 396, startPoint y: 429, endPoint x: 499, endPoint y: 433, distance: 103.2
click at [411, 427] on div "CPF: --" at bounding box center [559, 425] width 398 height 15
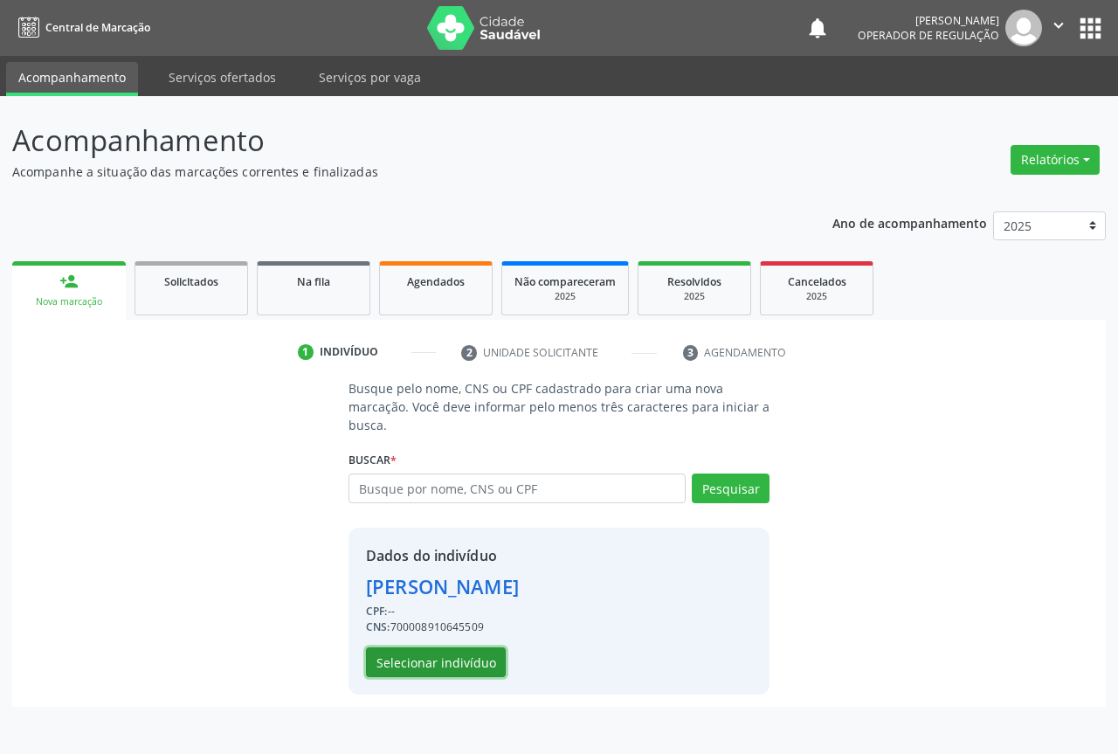
click at [412, 649] on button "Selecionar indivíduo" at bounding box center [436, 662] width 140 height 30
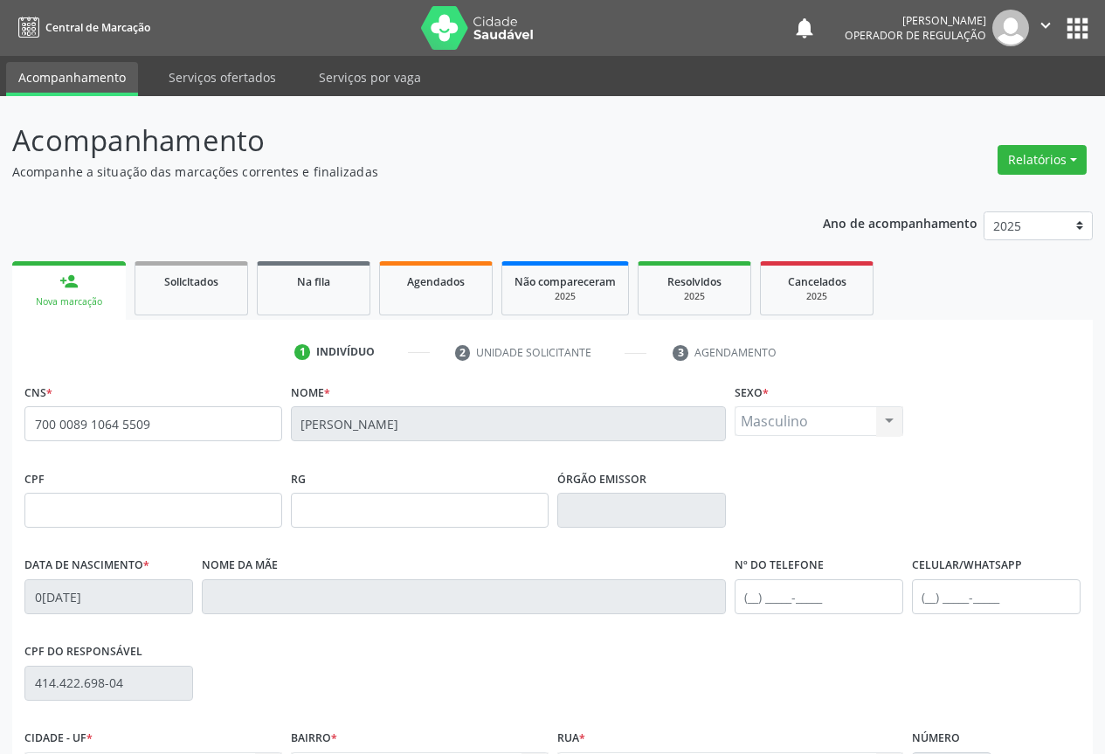
scroll to position [193, 0]
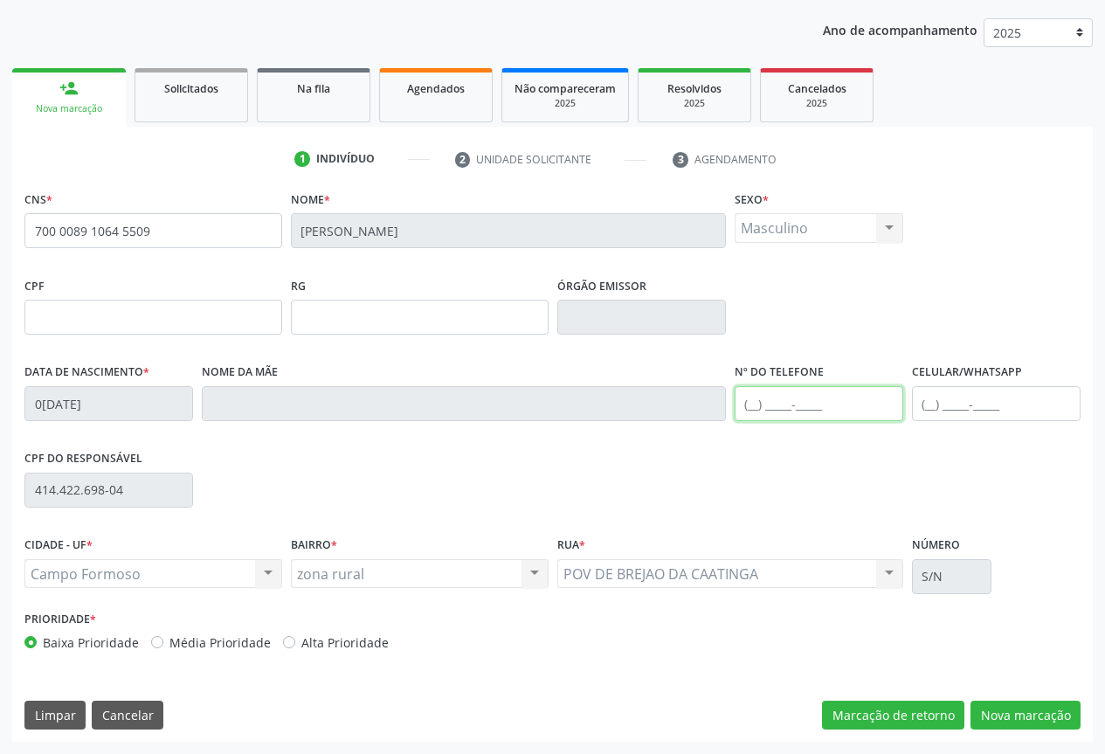
drag, startPoint x: 791, startPoint y: 408, endPoint x: 806, endPoint y: 383, distance: 29.8
click at [799, 400] on input "text" at bounding box center [819, 403] width 169 height 35
type input "(74) 99148-1347"
click at [997, 707] on button "Nova marcação" at bounding box center [1026, 716] width 110 height 30
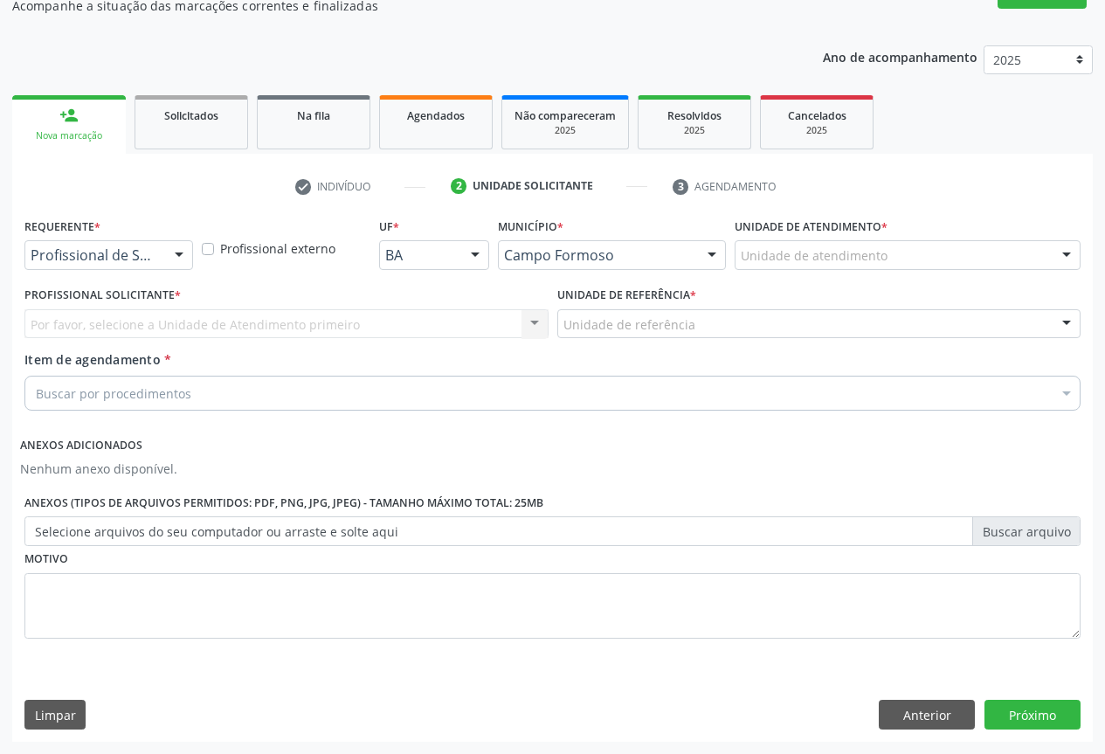
scroll to position [166, 0]
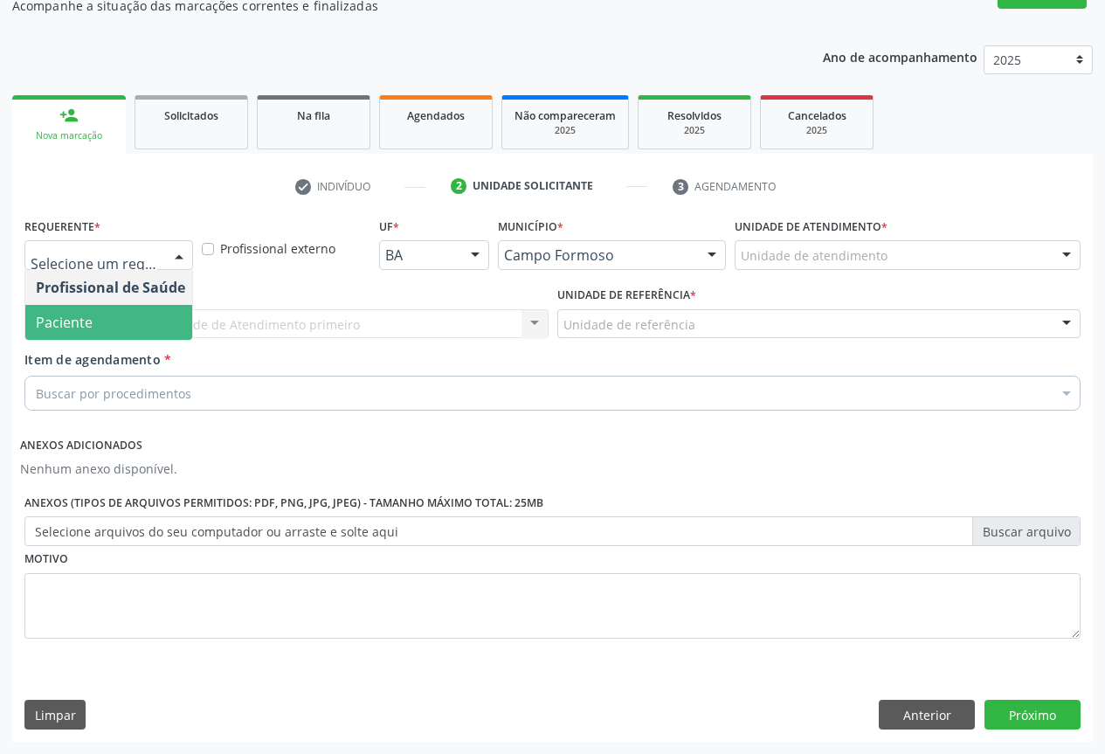
drag, startPoint x: 88, startPoint y: 315, endPoint x: 215, endPoint y: 339, distance: 128.8
click at [113, 319] on span "Paciente" at bounding box center [110, 322] width 170 height 35
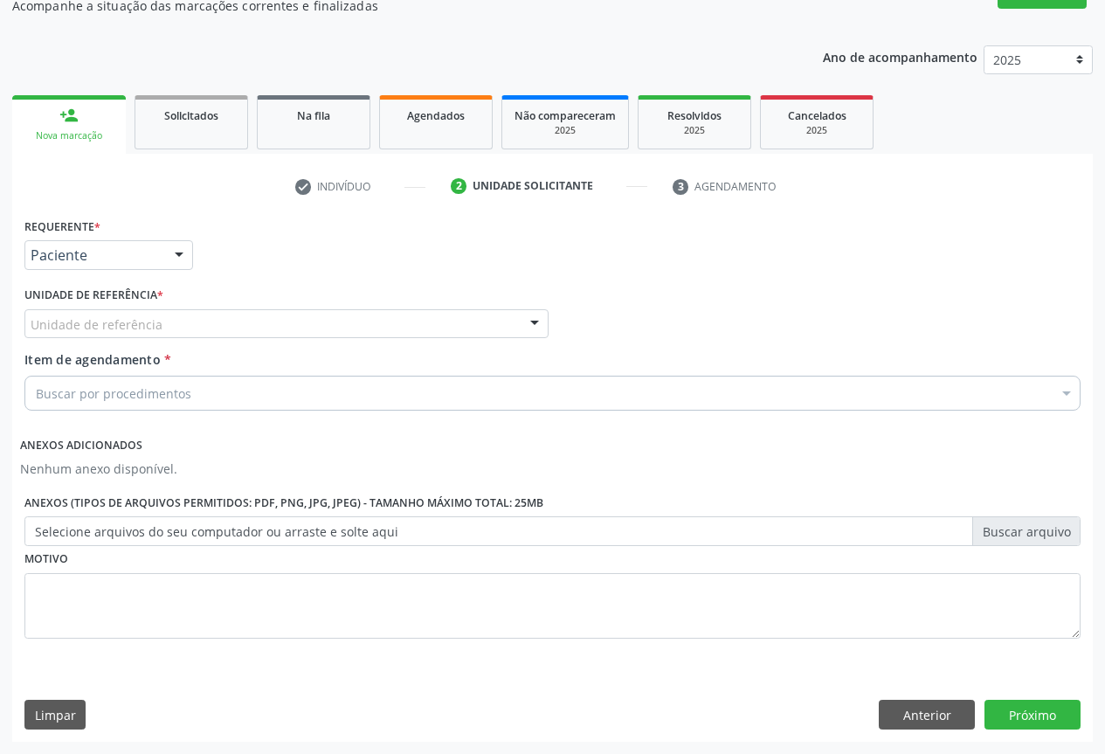
drag, startPoint x: 246, startPoint y: 322, endPoint x: 232, endPoint y: 356, distance: 36.0
click at [246, 323] on div "Unidade de referência" at bounding box center [286, 324] width 524 height 30
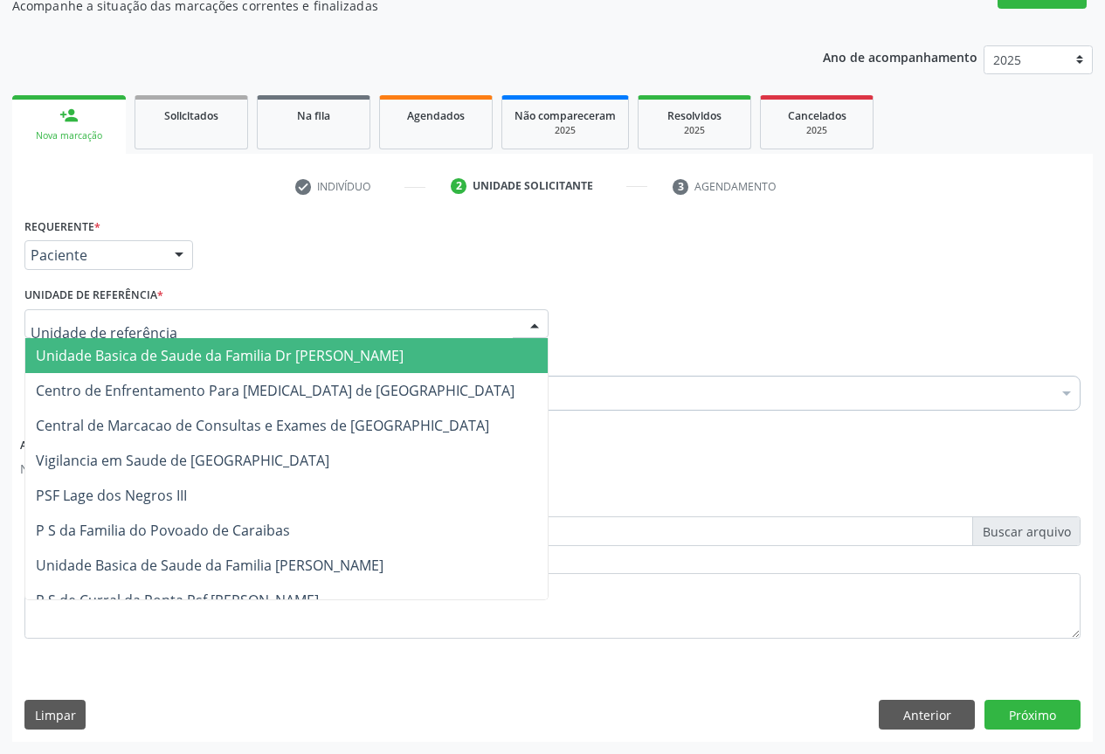
drag, startPoint x: 216, startPoint y: 356, endPoint x: 225, endPoint y: 366, distance: 13.6
click at [215, 356] on span "Unidade Basica de Saude da Familia Dr [PERSON_NAME]" at bounding box center [220, 355] width 368 height 19
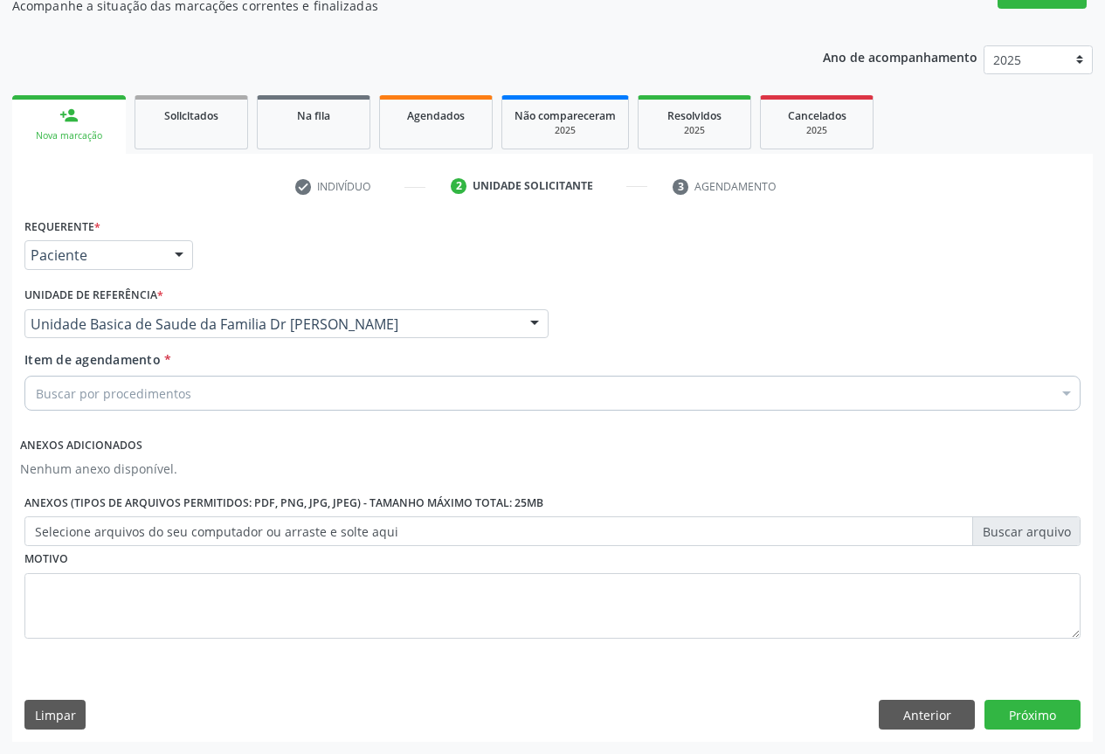
click at [178, 381] on div "Buscar por procedimentos" at bounding box center [552, 393] width 1056 height 35
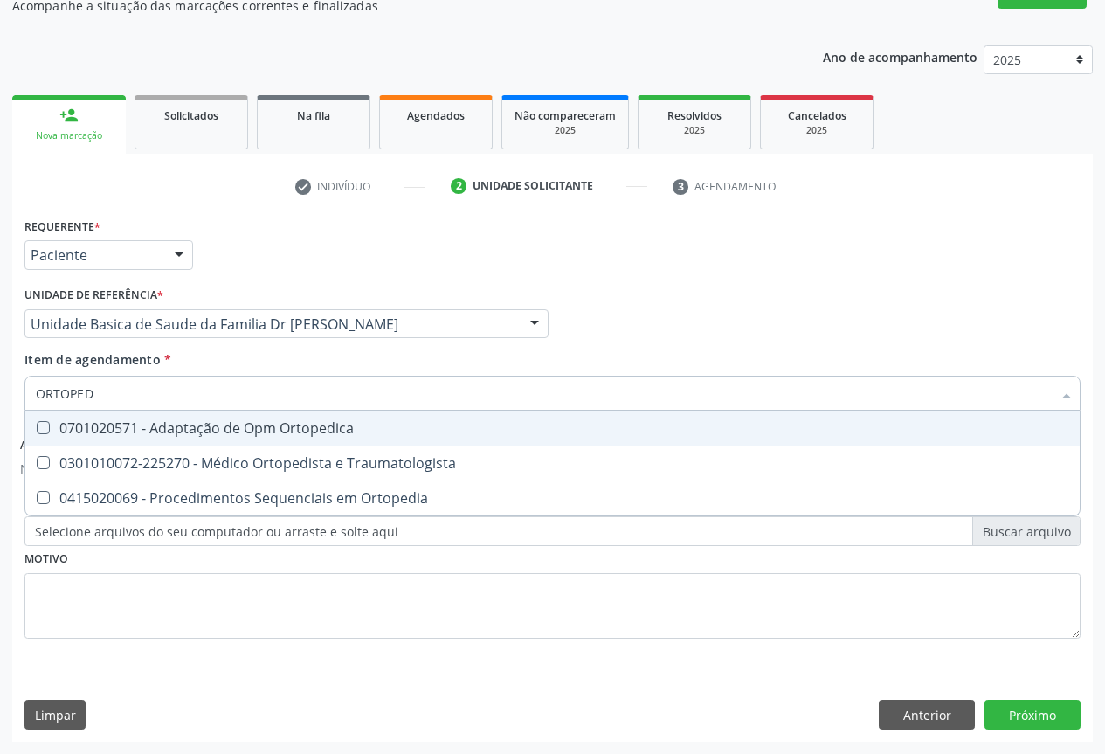
type input "ORTOPEDI"
click at [245, 429] on div "0701020571 - Adaptação de Opm Ortopedica" at bounding box center [552, 428] width 1033 height 14
checkbox Ortopedica "false"
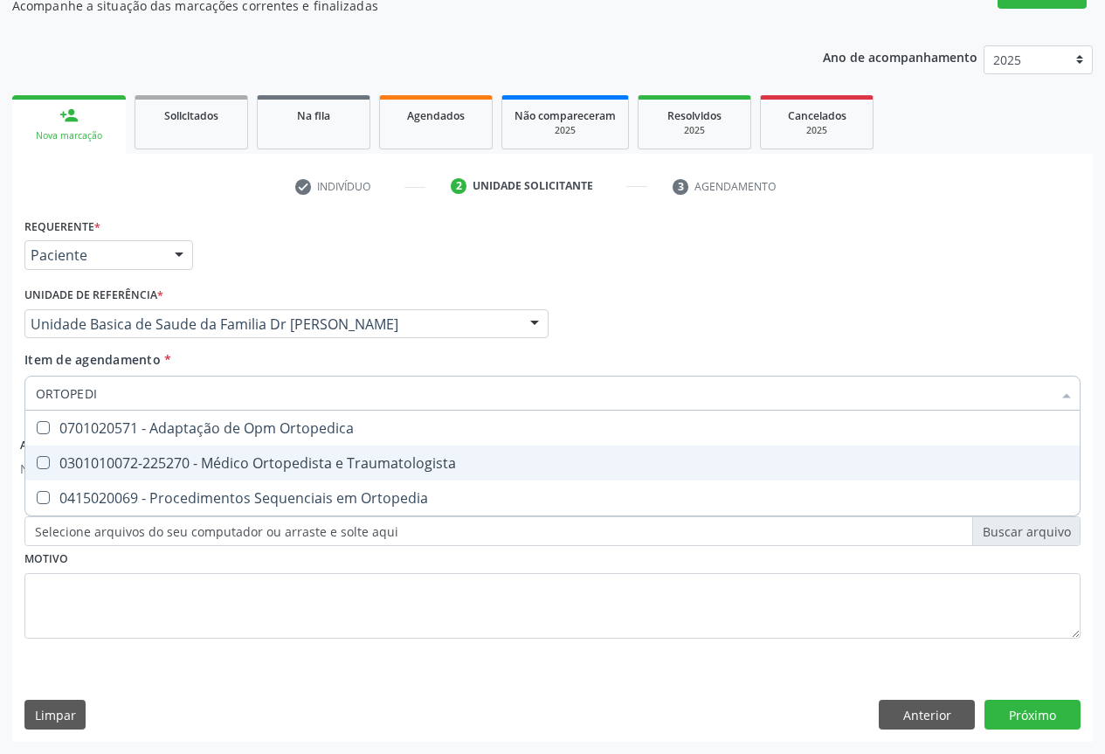
click at [231, 462] on div "0301010072-225270 - Médico Ortopedista e Traumatologista" at bounding box center [552, 463] width 1033 height 14
checkbox Traumatologista "true"
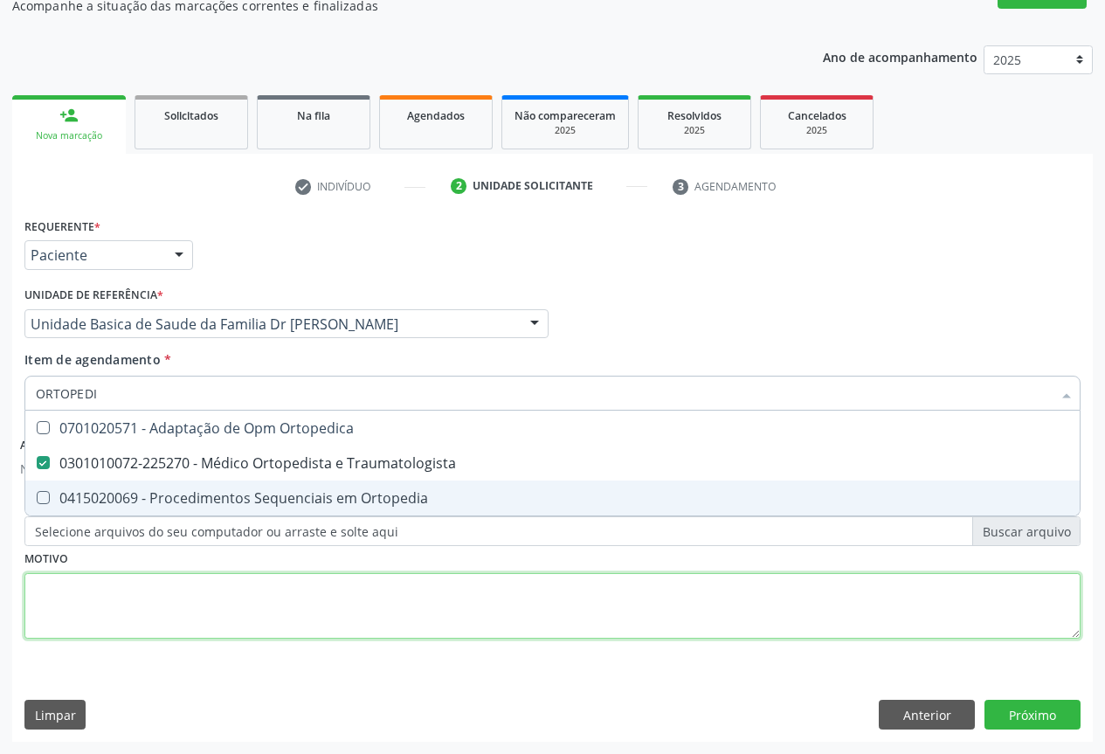
click at [324, 614] on div "Requerente * Paciente Profissional de Saúde Paciente Nenhum resultado encontrad…" at bounding box center [552, 438] width 1056 height 450
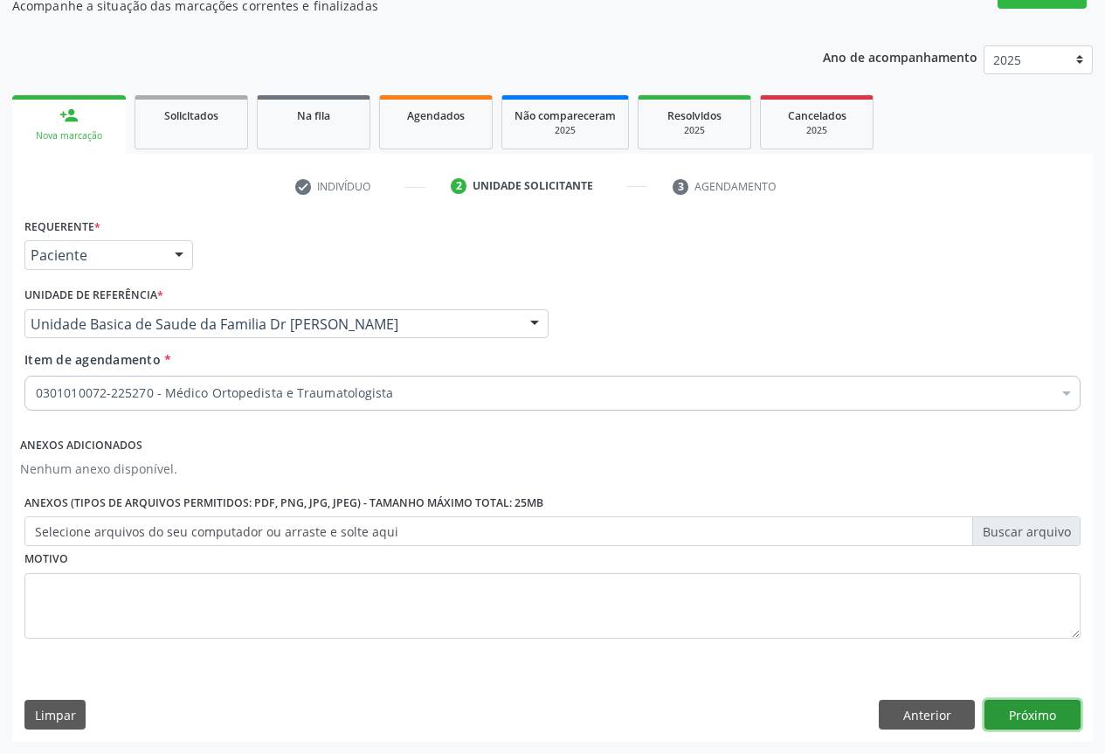
click at [1048, 705] on button "Próximo" at bounding box center [1033, 715] width 96 height 30
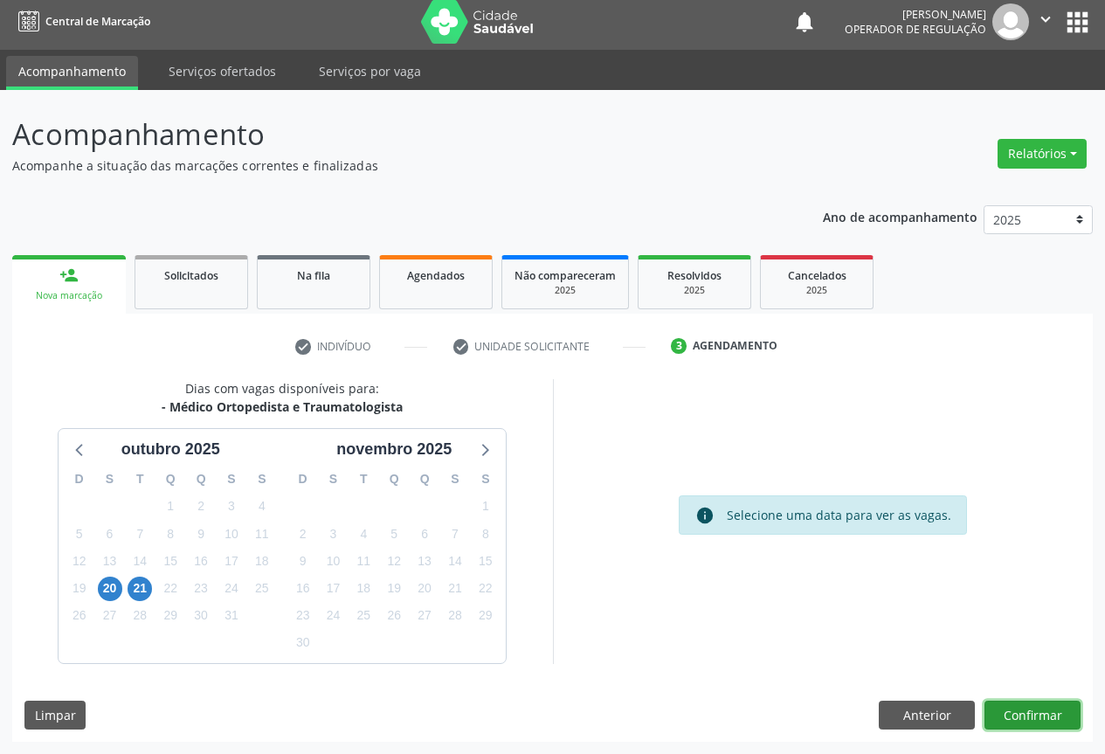
click at [1034, 711] on button "Confirmar" at bounding box center [1033, 716] width 96 height 30
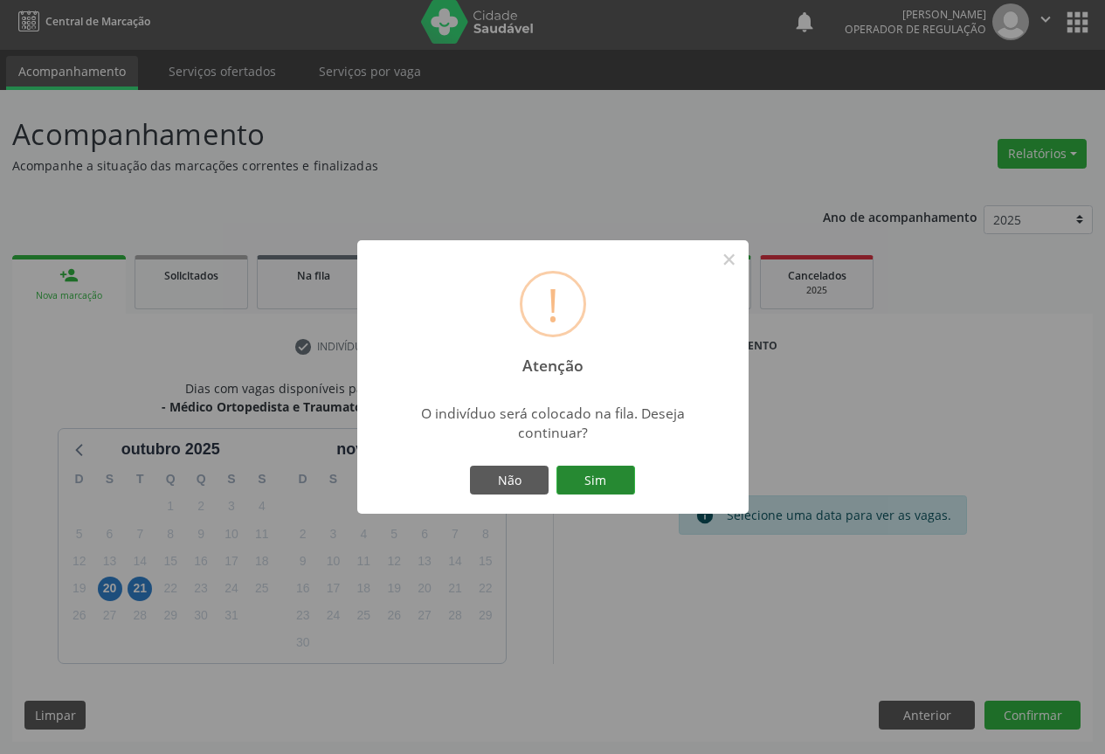
click at [617, 484] on button "Sim" at bounding box center [595, 481] width 79 height 30
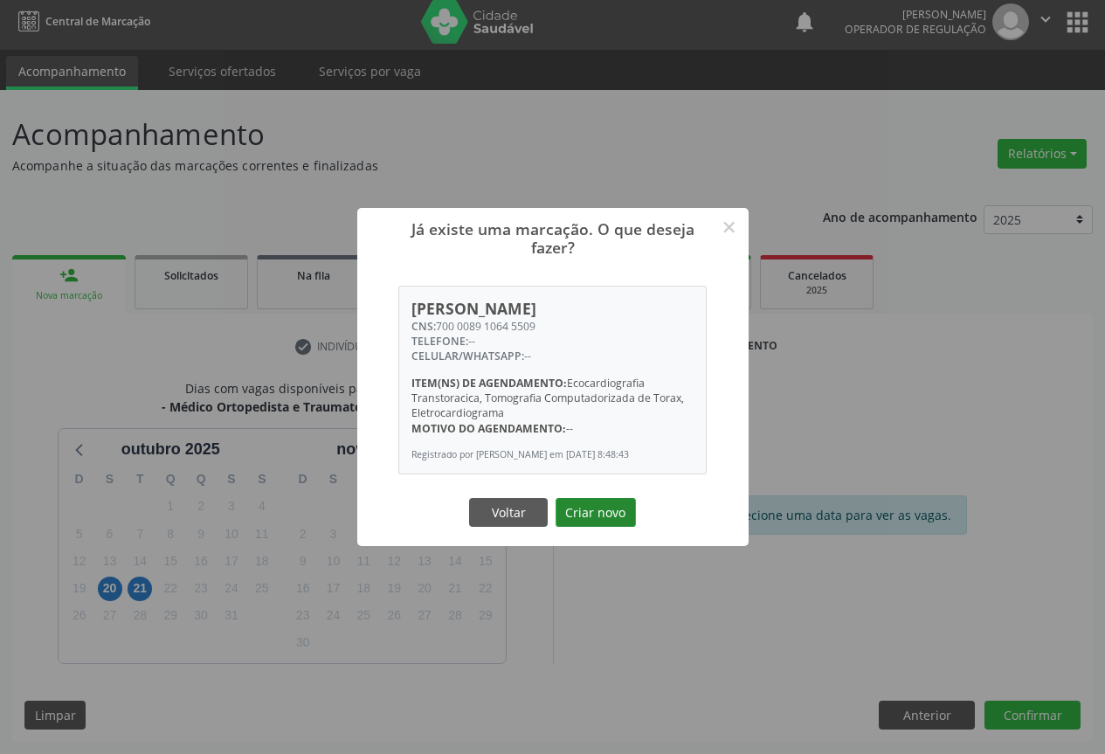
click at [617, 509] on button "Criar novo" at bounding box center [596, 513] width 80 height 30
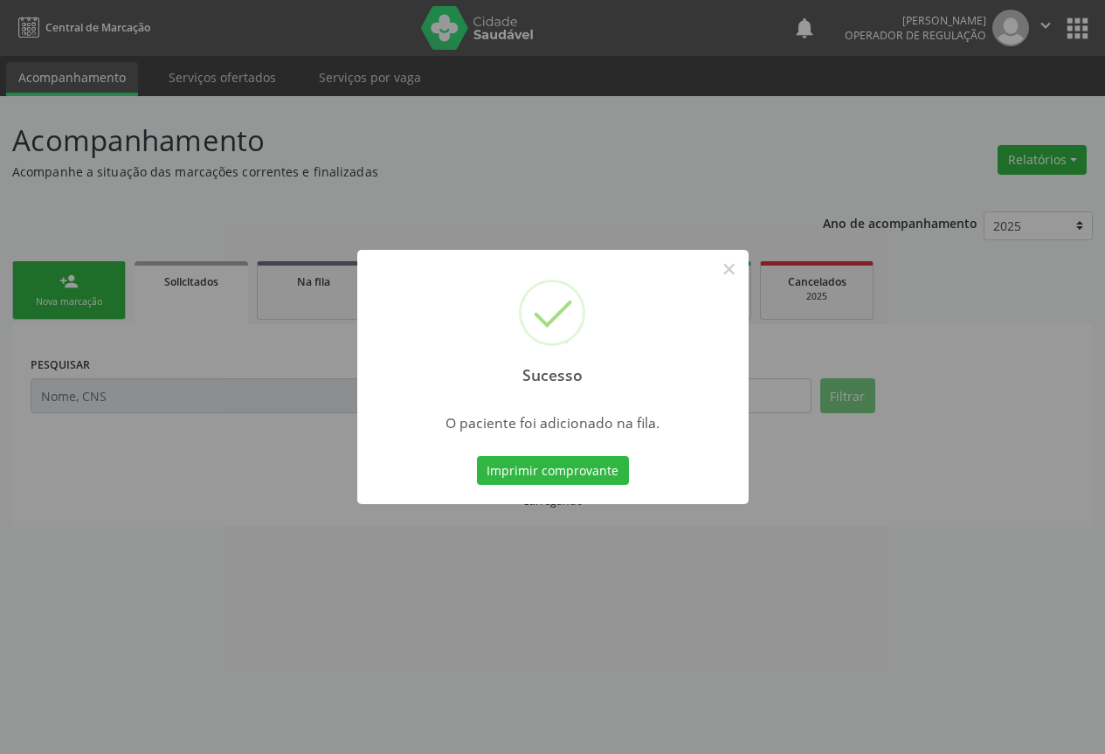
scroll to position [0, 0]
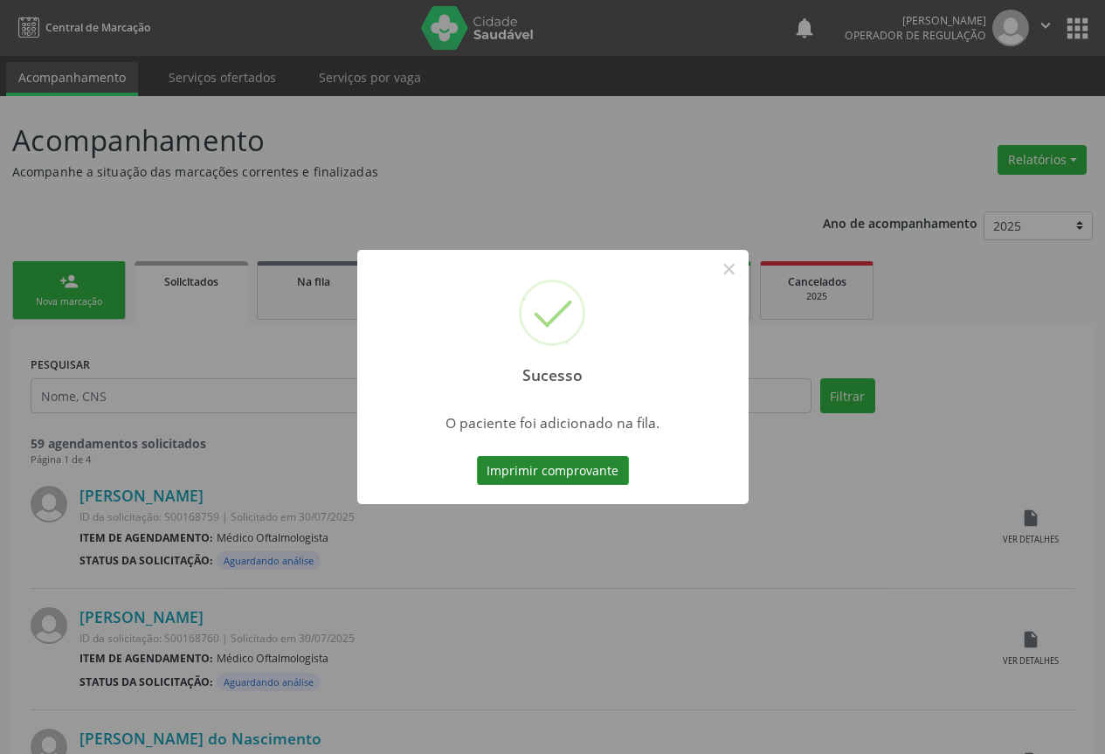
click at [563, 466] on button "Imprimir comprovante" at bounding box center [553, 471] width 152 height 30
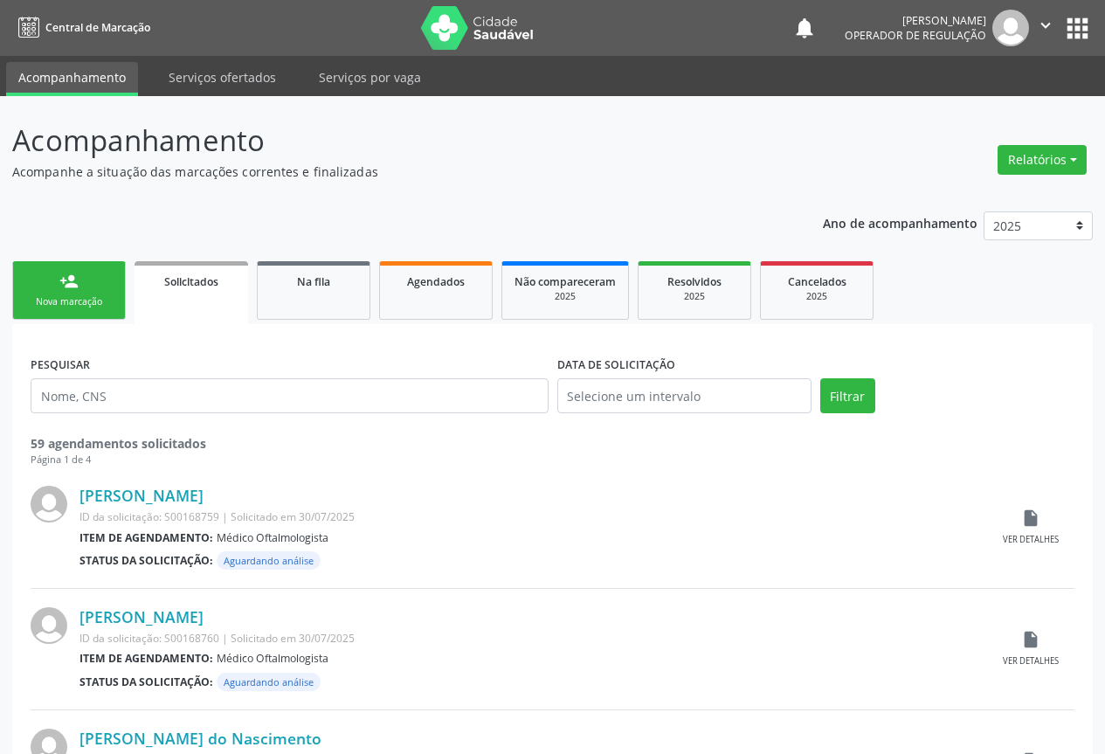
click at [71, 298] on div "Nova marcação" at bounding box center [68, 301] width 87 height 13
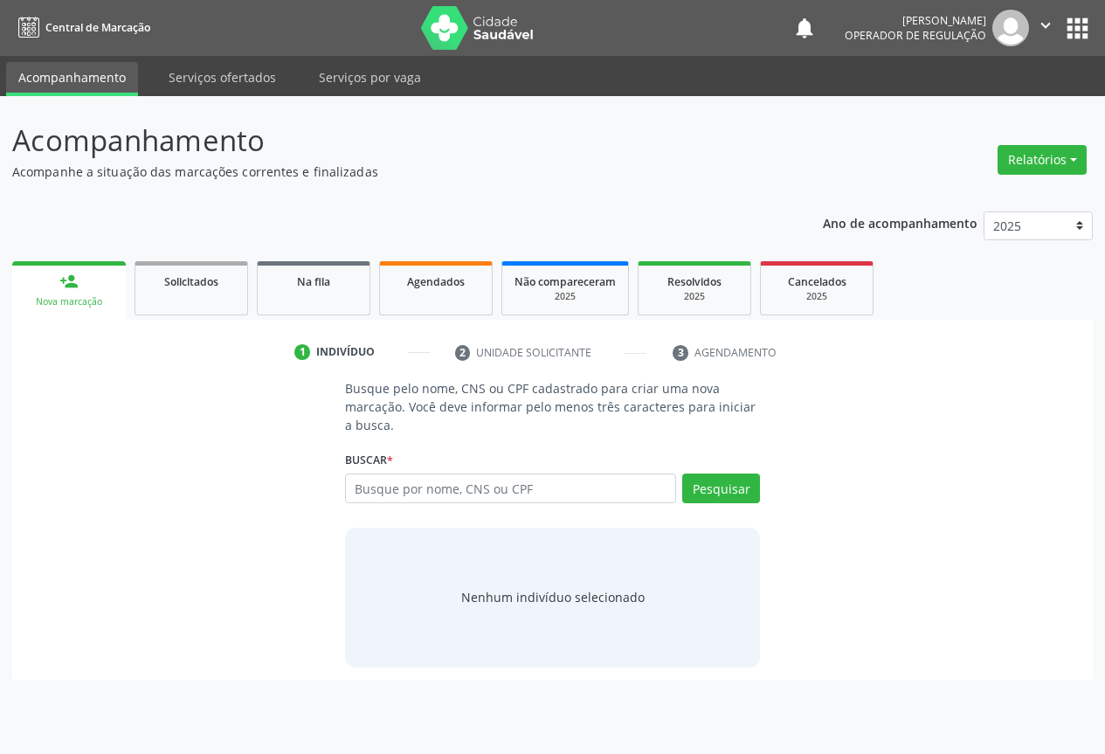
click at [71, 298] on div "Nova marcação" at bounding box center [68, 301] width 89 height 13
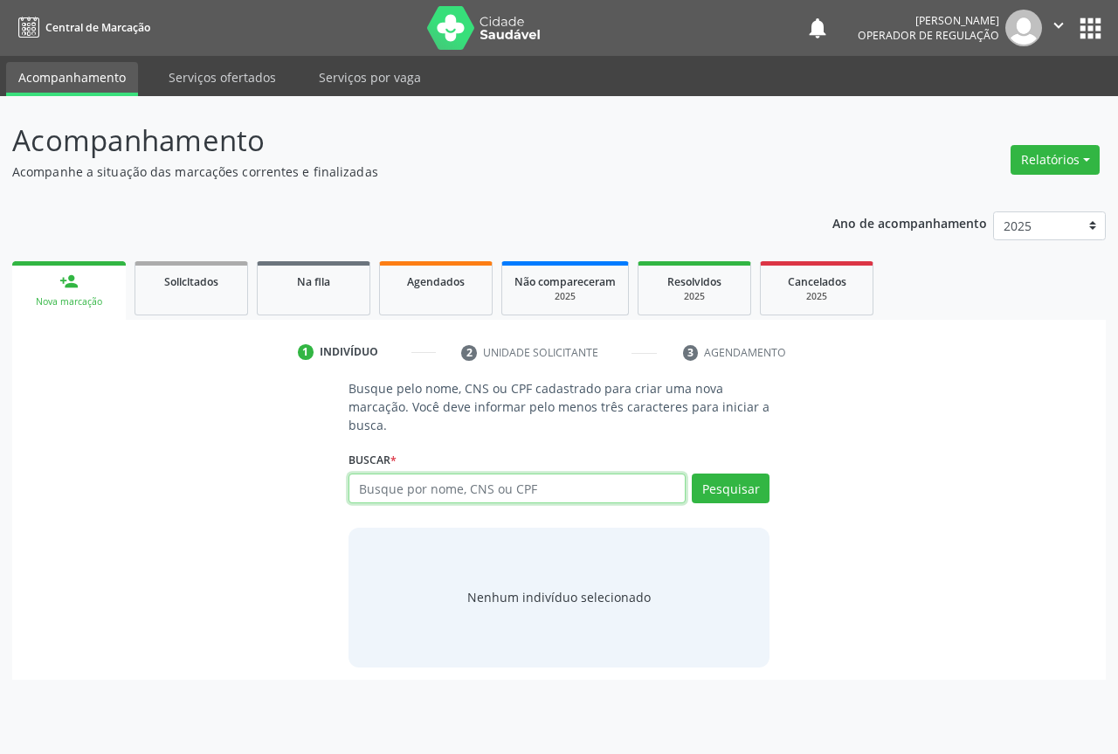
click at [484, 485] on input "text" at bounding box center [517, 488] width 337 height 30
type input "702803134472361"
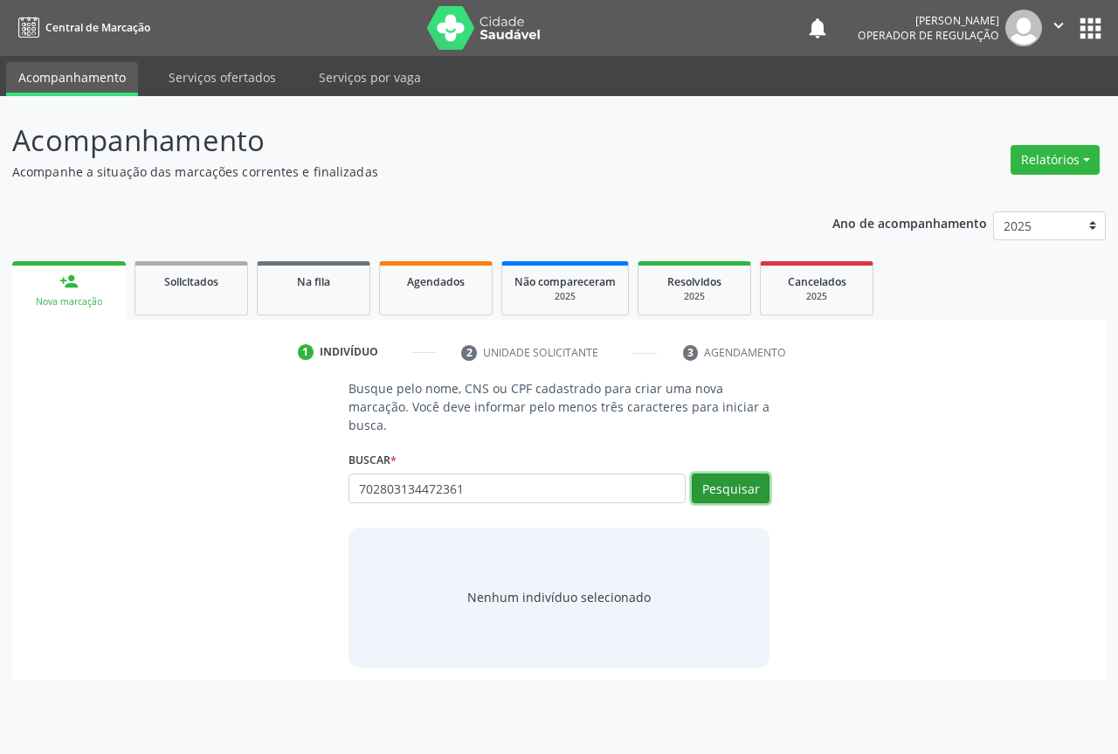
click at [768, 497] on button "Pesquisar" at bounding box center [731, 488] width 78 height 30
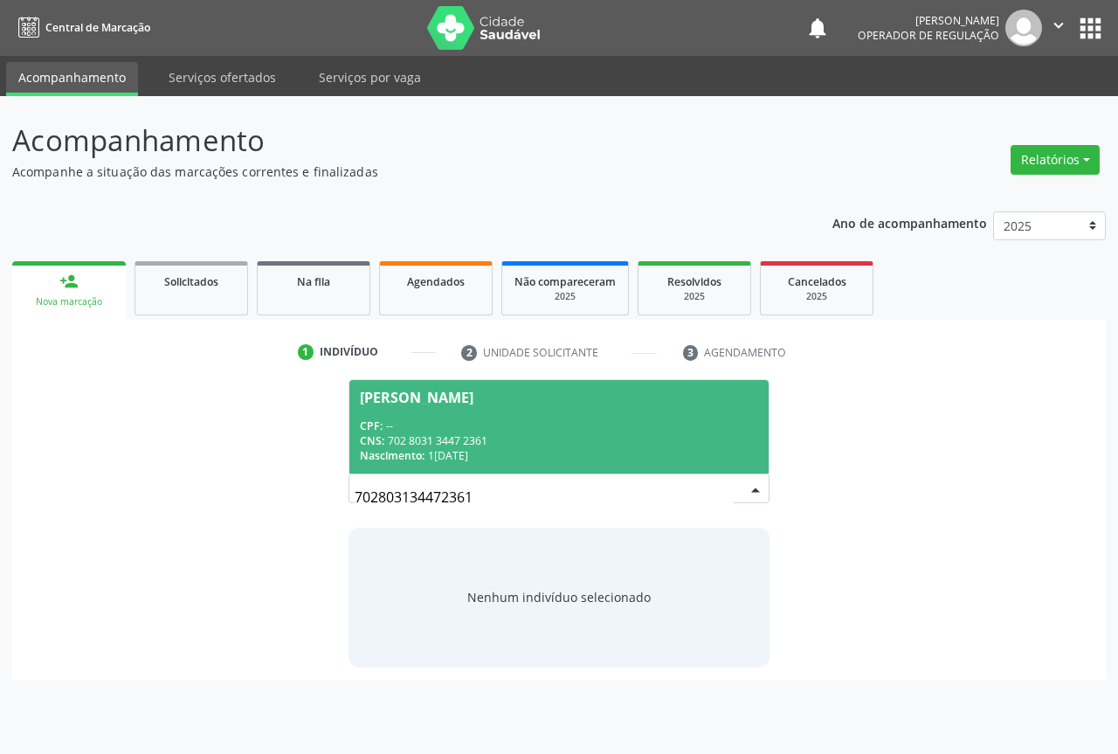
click at [445, 442] on div "CNS: 702 8031 3447 2361" at bounding box center [559, 440] width 398 height 15
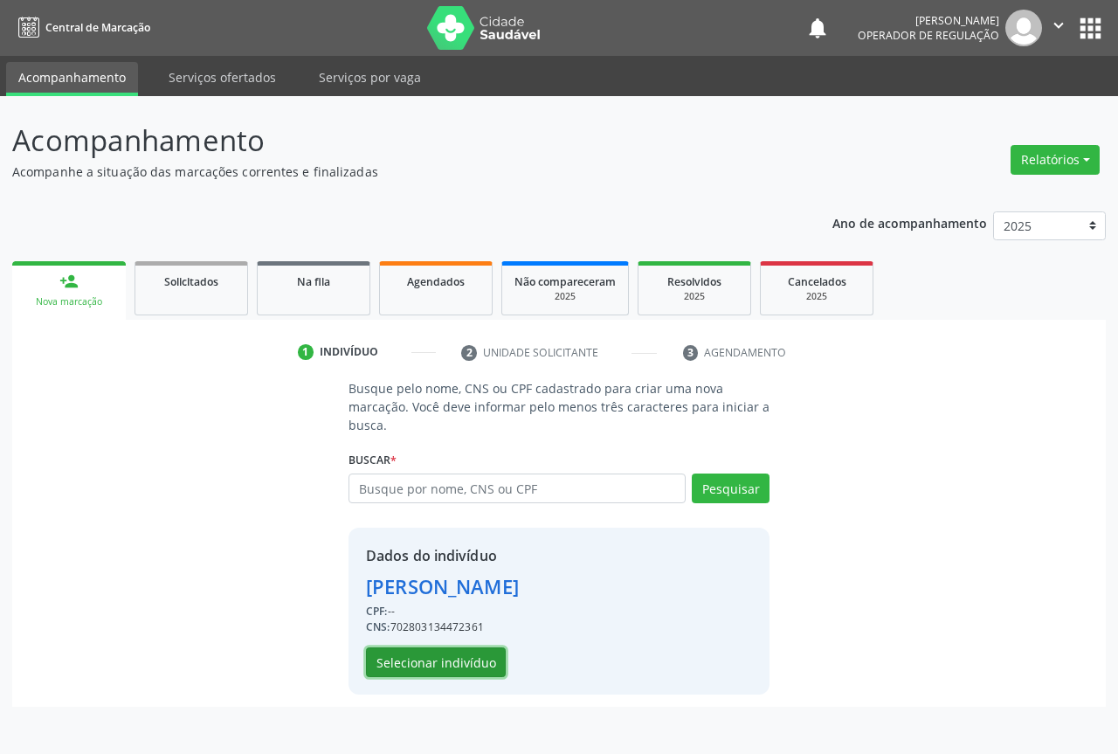
click at [417, 655] on button "Selecionar indivíduo" at bounding box center [436, 662] width 140 height 30
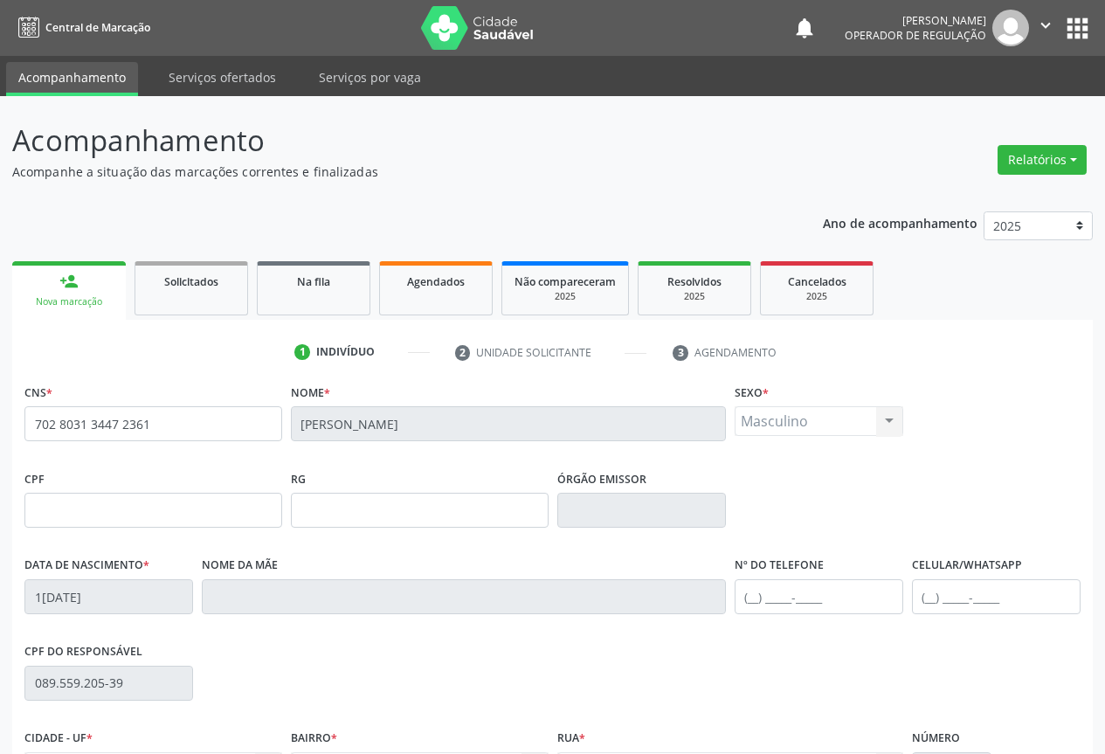
scroll to position [193, 0]
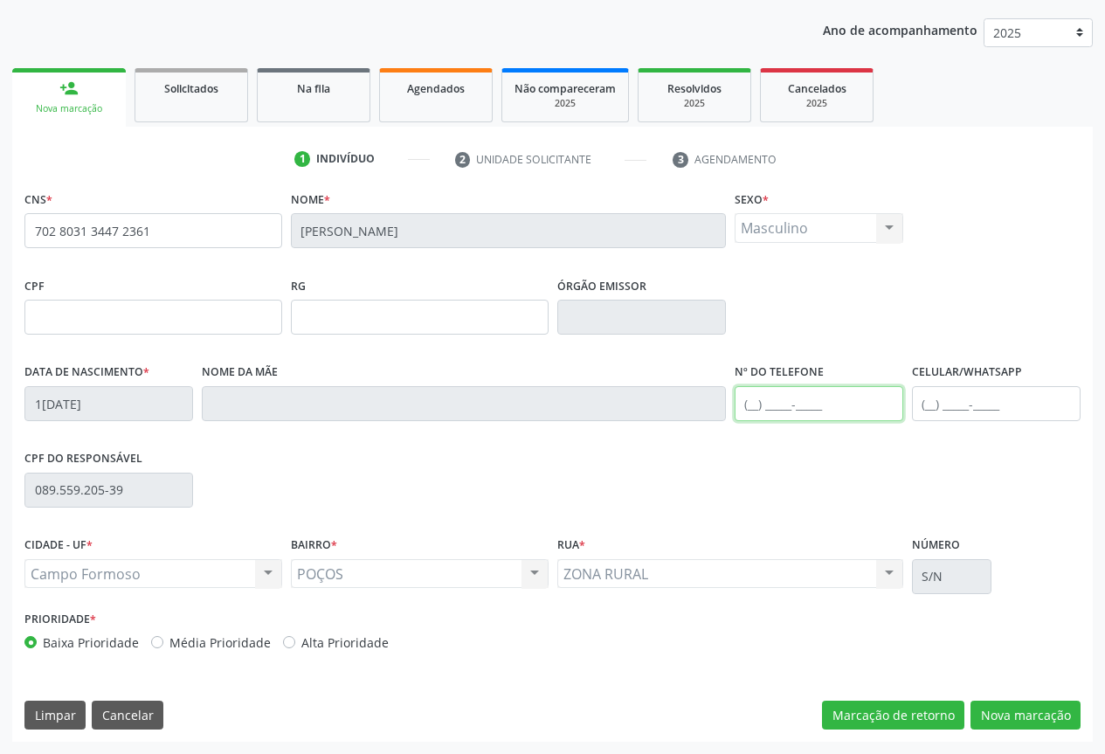
click at [803, 404] on input "text" at bounding box center [819, 403] width 169 height 35
type input "(74) 99902-6644"
click at [1002, 705] on button "Nova marcação" at bounding box center [1026, 716] width 110 height 30
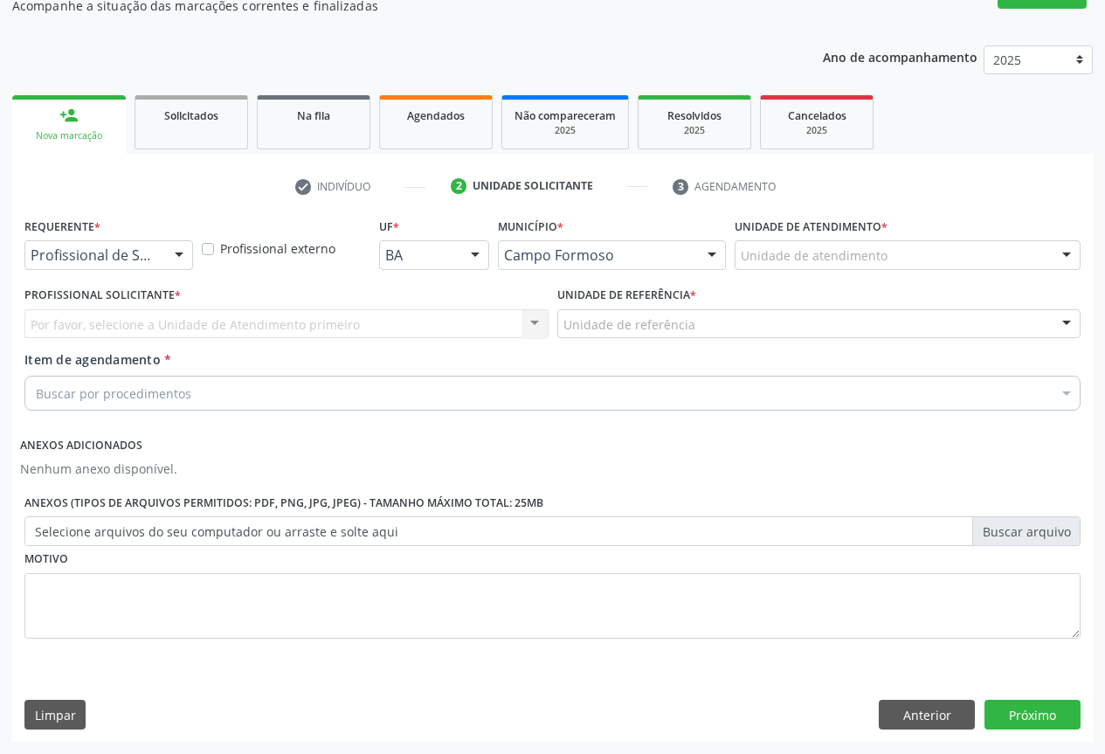
scroll to position [166, 0]
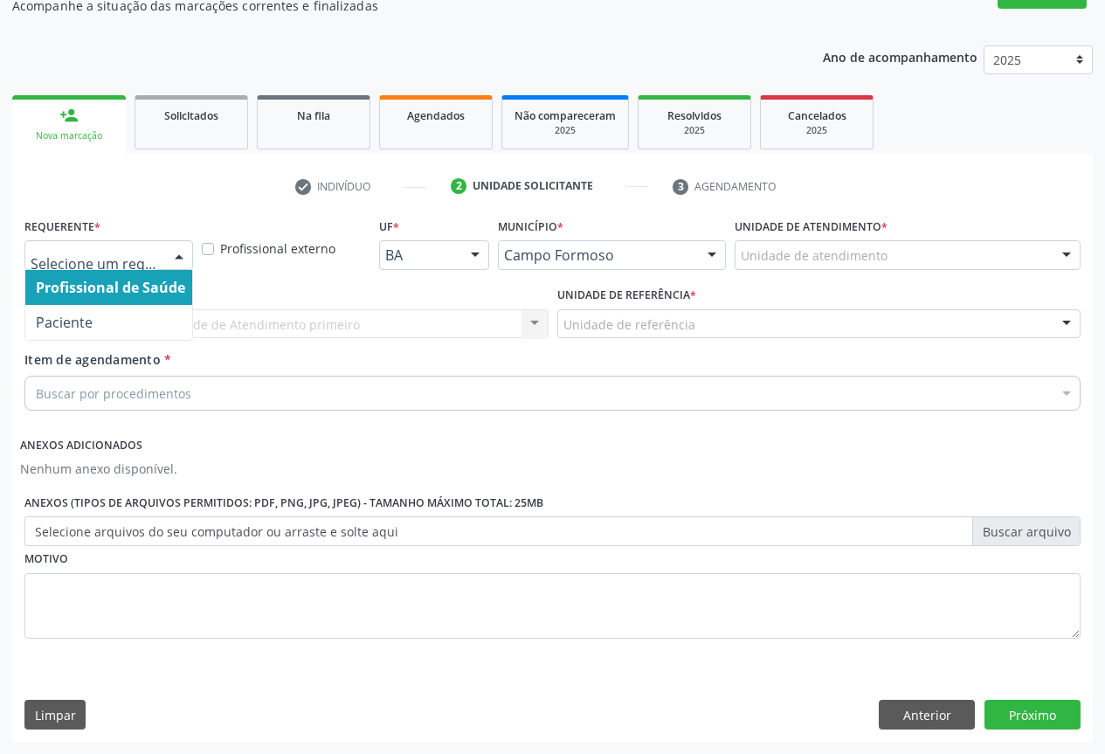
drag, startPoint x: 93, startPoint y: 259, endPoint x: 96, endPoint y: 307, distance: 47.3
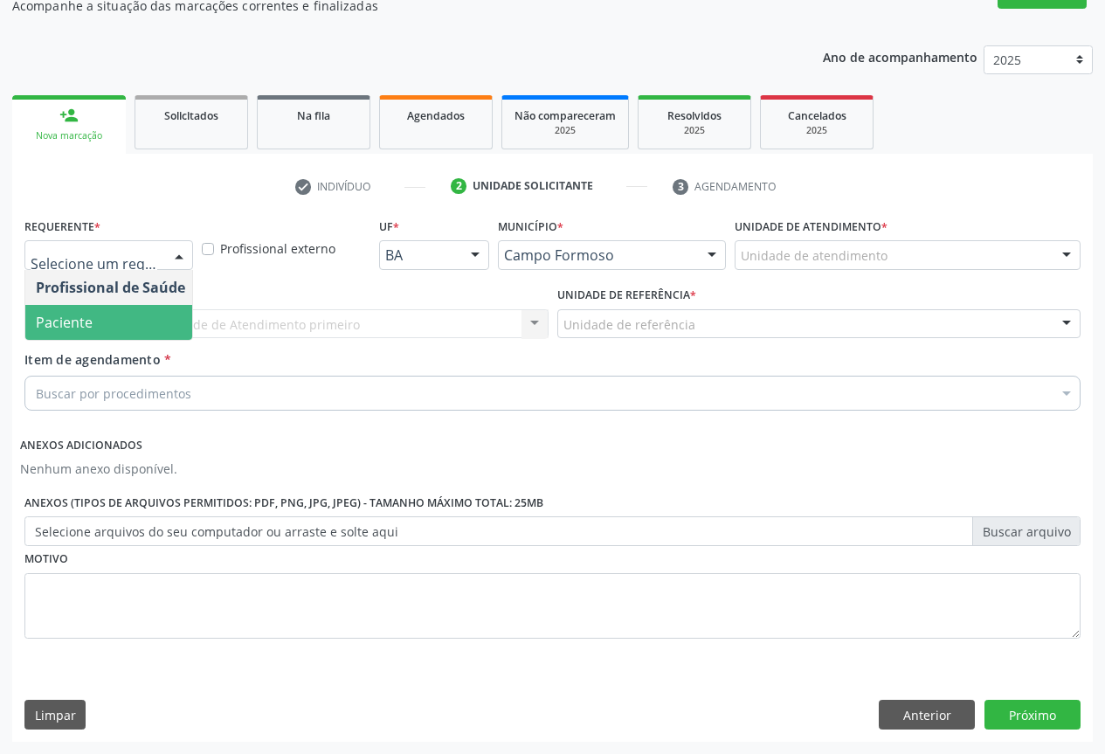
click at [92, 312] on span "Paciente" at bounding box center [110, 322] width 170 height 35
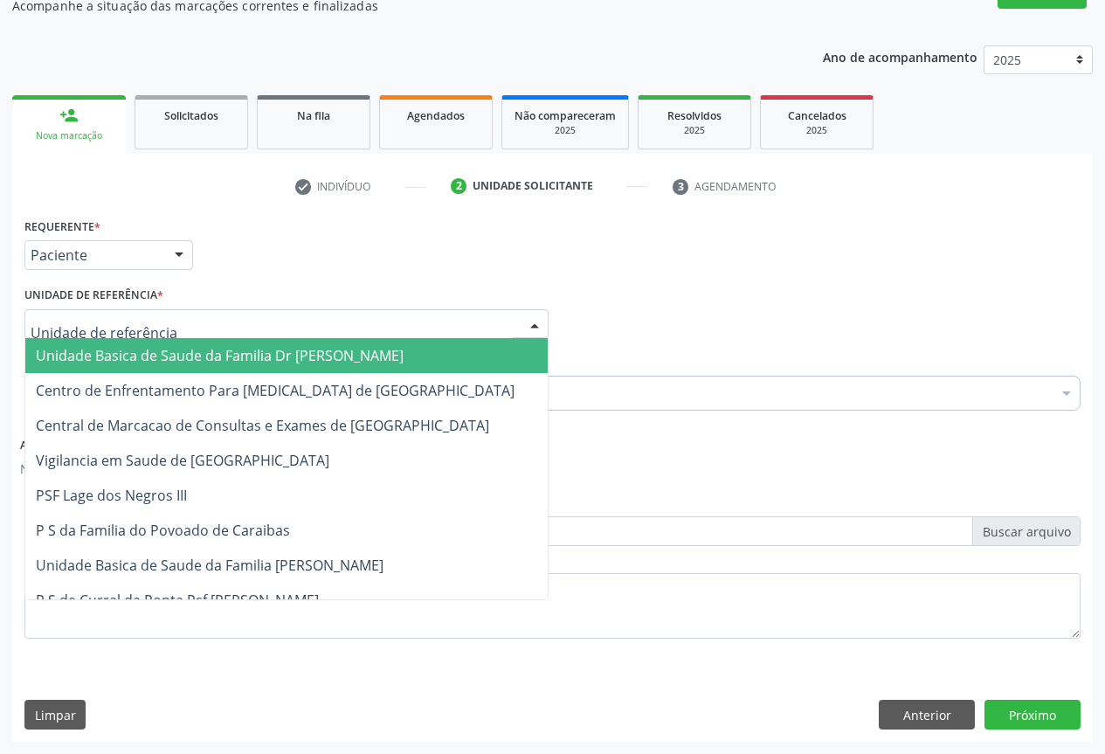
drag, startPoint x: 226, startPoint y: 325, endPoint x: 205, endPoint y: 345, distance: 29.0
click at [227, 325] on div at bounding box center [286, 324] width 524 height 30
click at [191, 351] on span "Unidade Basica de Saude da Familia Dr [PERSON_NAME]" at bounding box center [220, 355] width 368 height 19
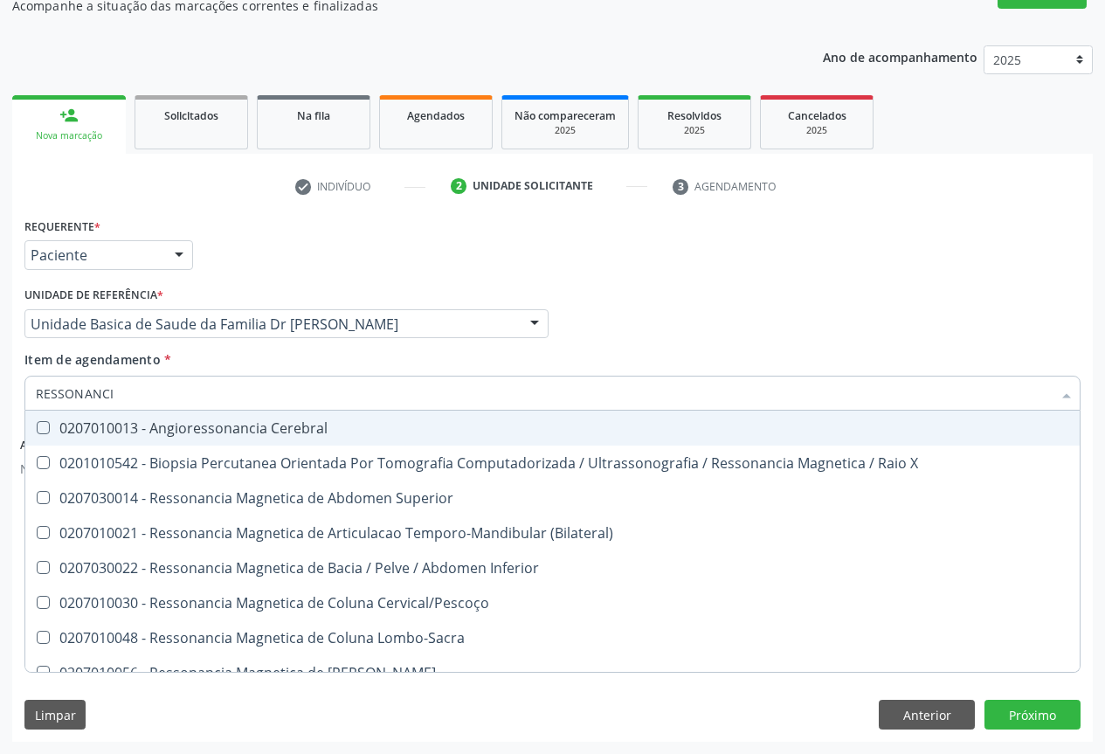
type input "RESSONANCIA"
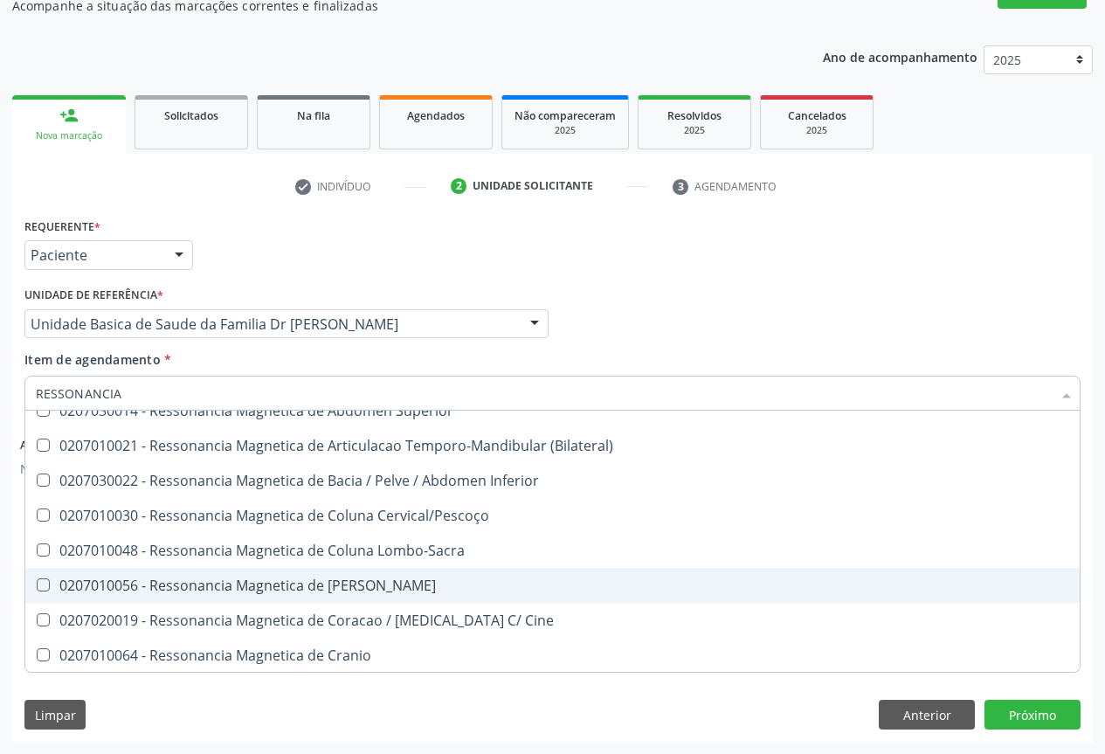
scroll to position [175, 0]
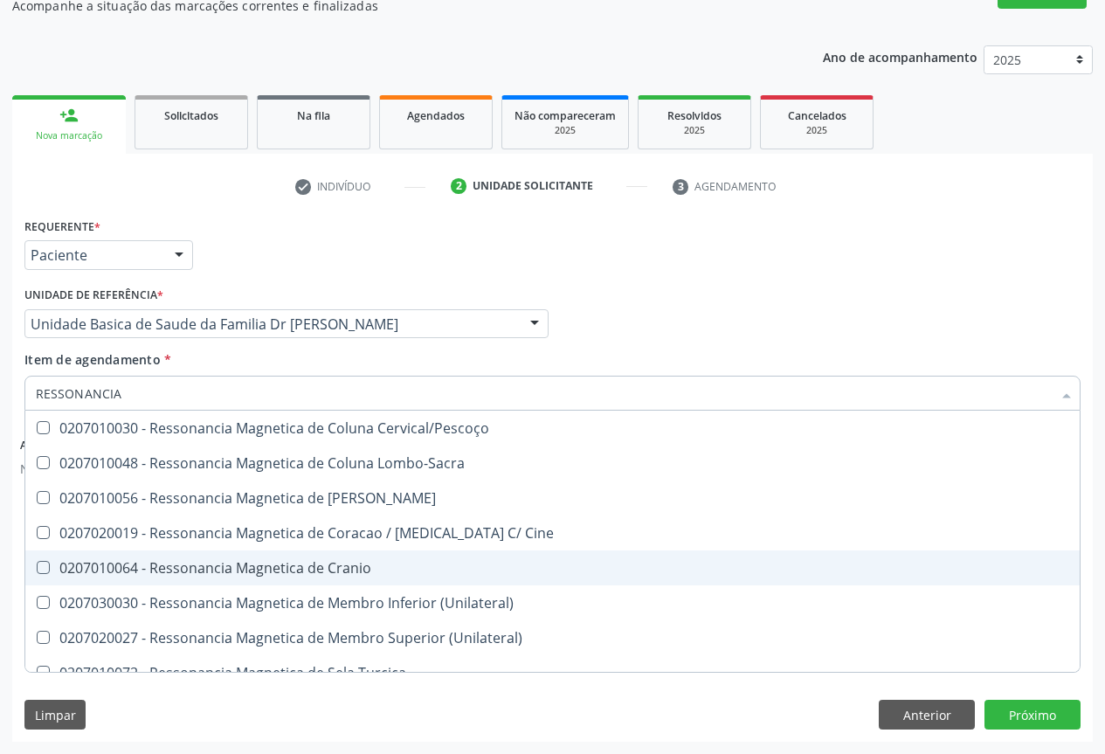
click at [259, 567] on div "0207010064 - Ressonancia Magnetica de Cranio" at bounding box center [552, 568] width 1033 height 14
checkbox Cranio "true"
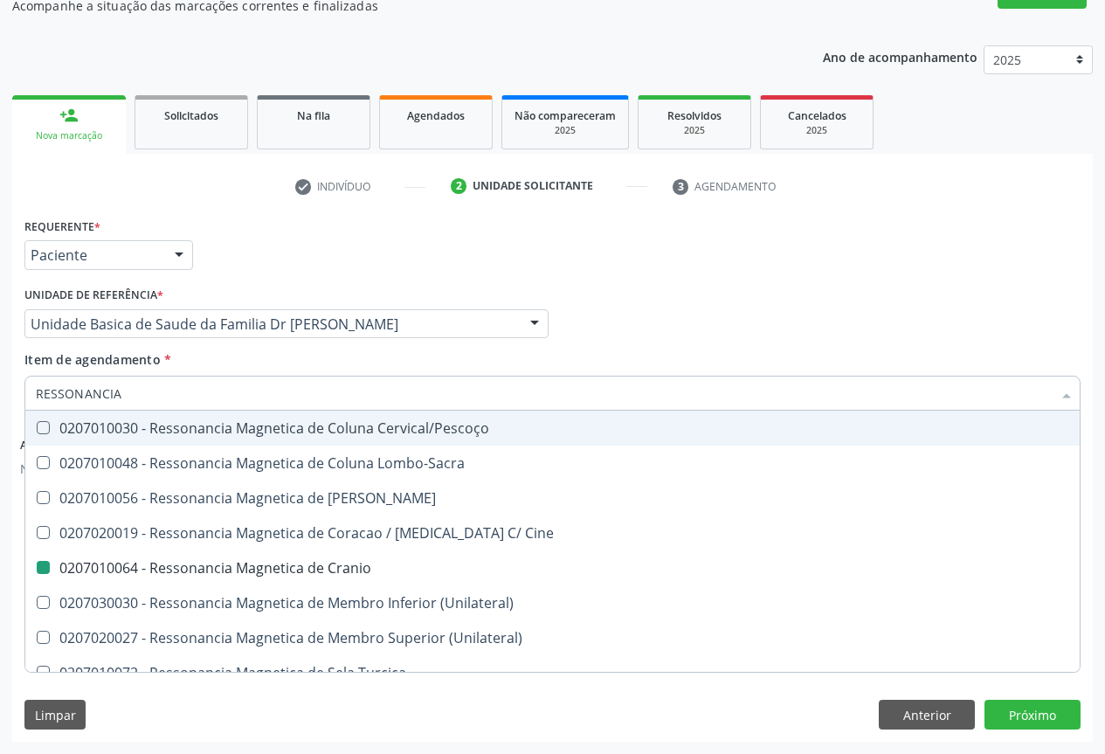
click at [642, 342] on div "Profissional Solicitante Por favor, selecione a Unidade de Atendimento primeiro…" at bounding box center [552, 316] width 1065 height 68
checkbox X "true"
checkbox Cranio "false"
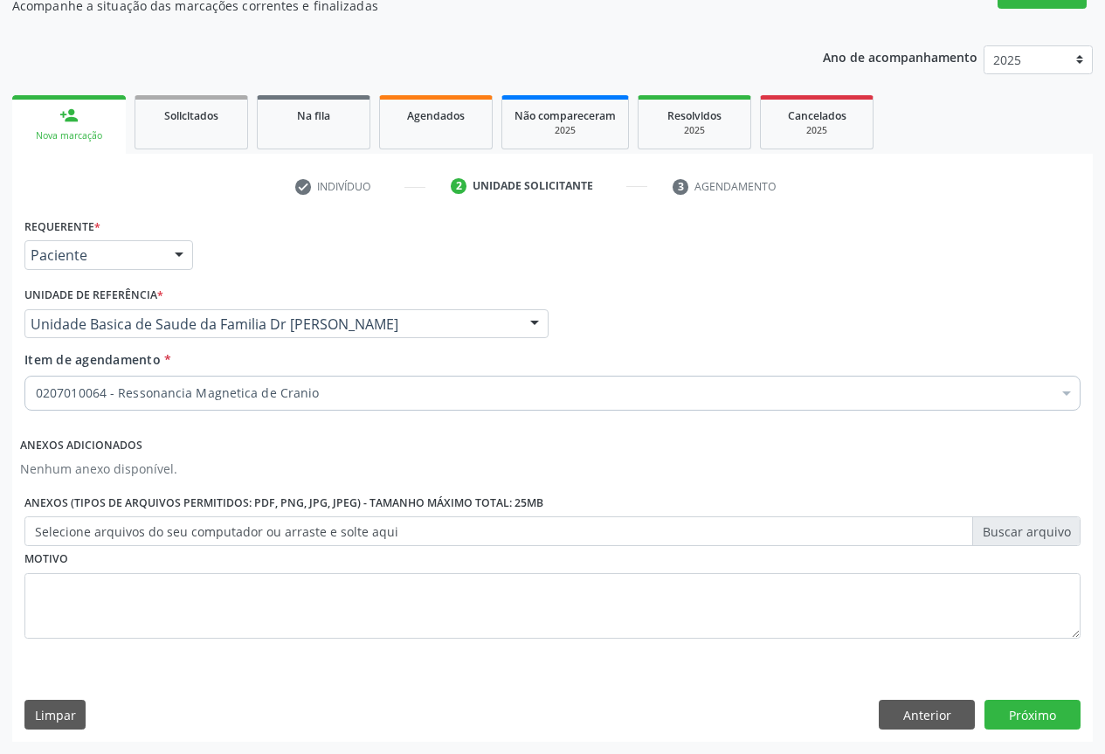
scroll to position [0, 0]
click at [1007, 710] on button "Próximo" at bounding box center [1033, 715] width 96 height 30
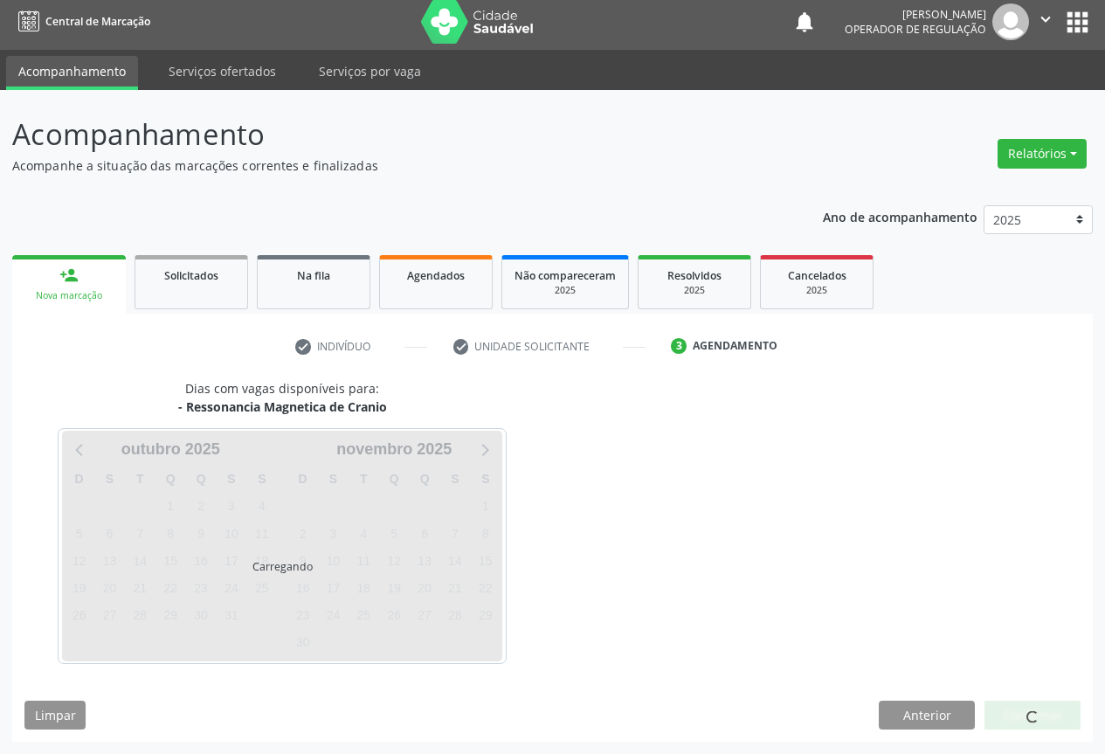
scroll to position [58, 0]
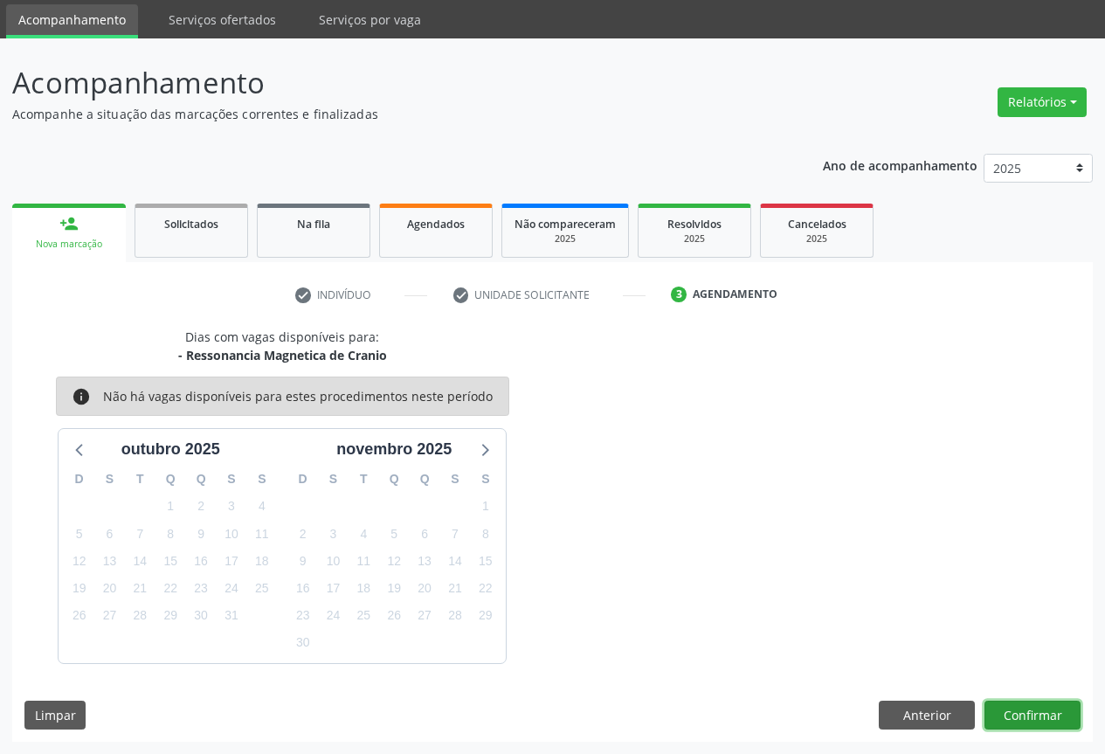
click at [1038, 710] on button "Confirmar" at bounding box center [1033, 716] width 96 height 30
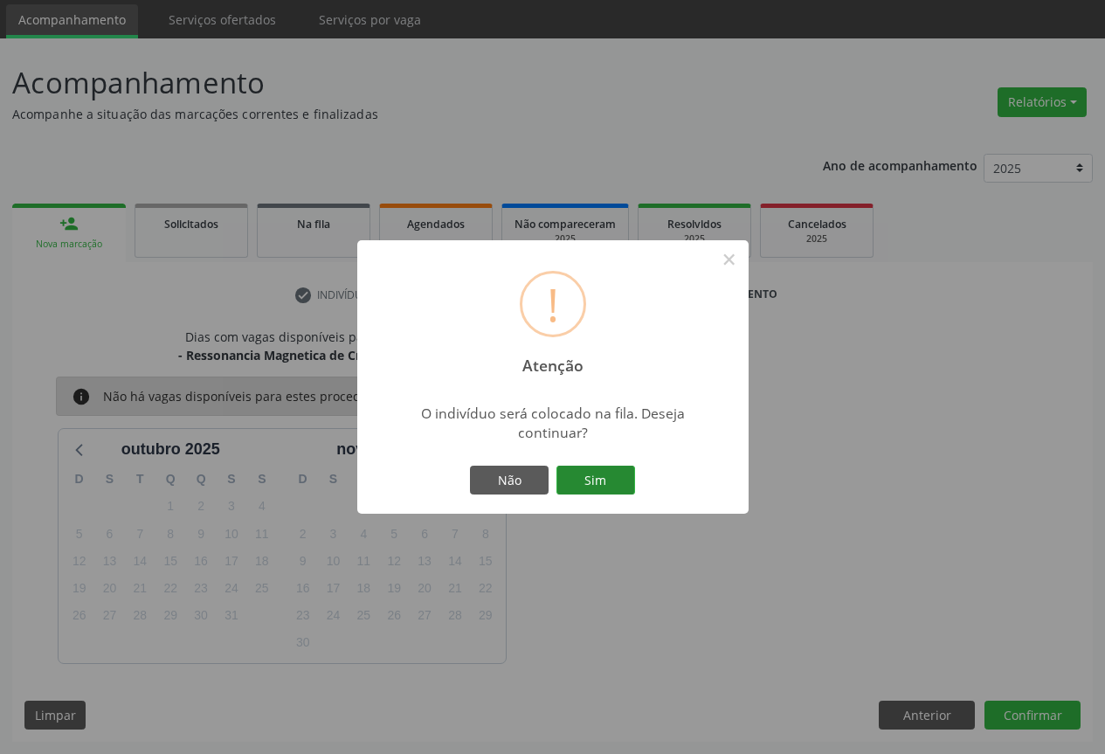
click at [568, 466] on button "Sim" at bounding box center [595, 481] width 79 height 30
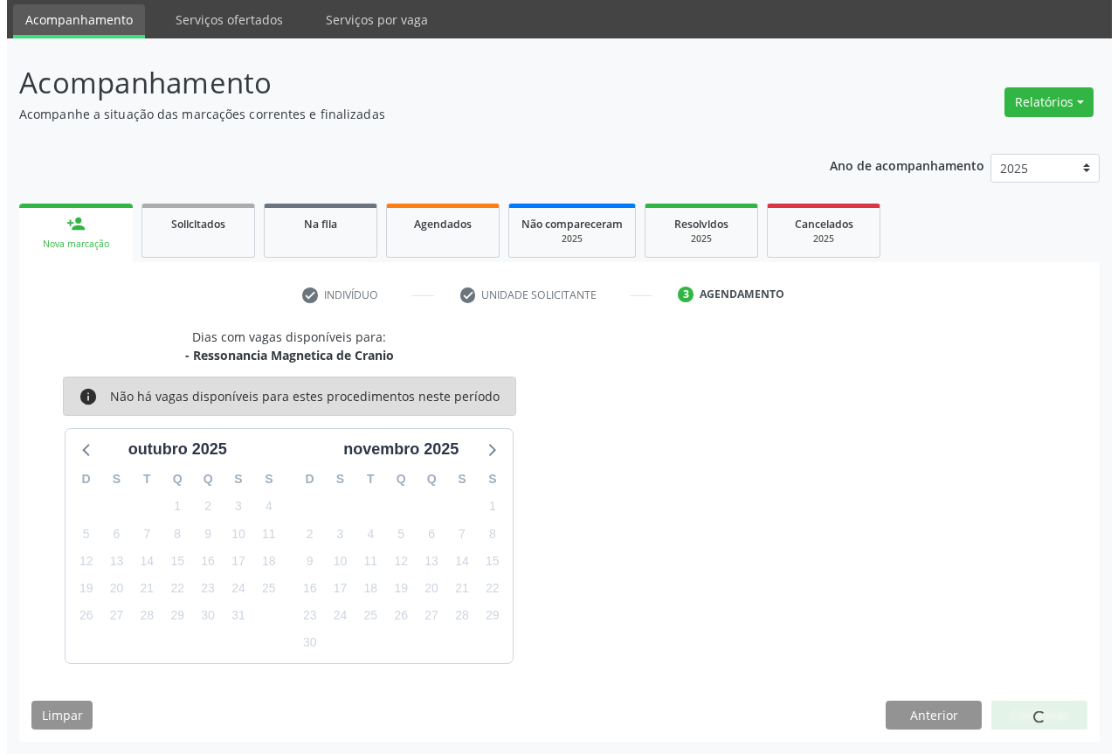
scroll to position [0, 0]
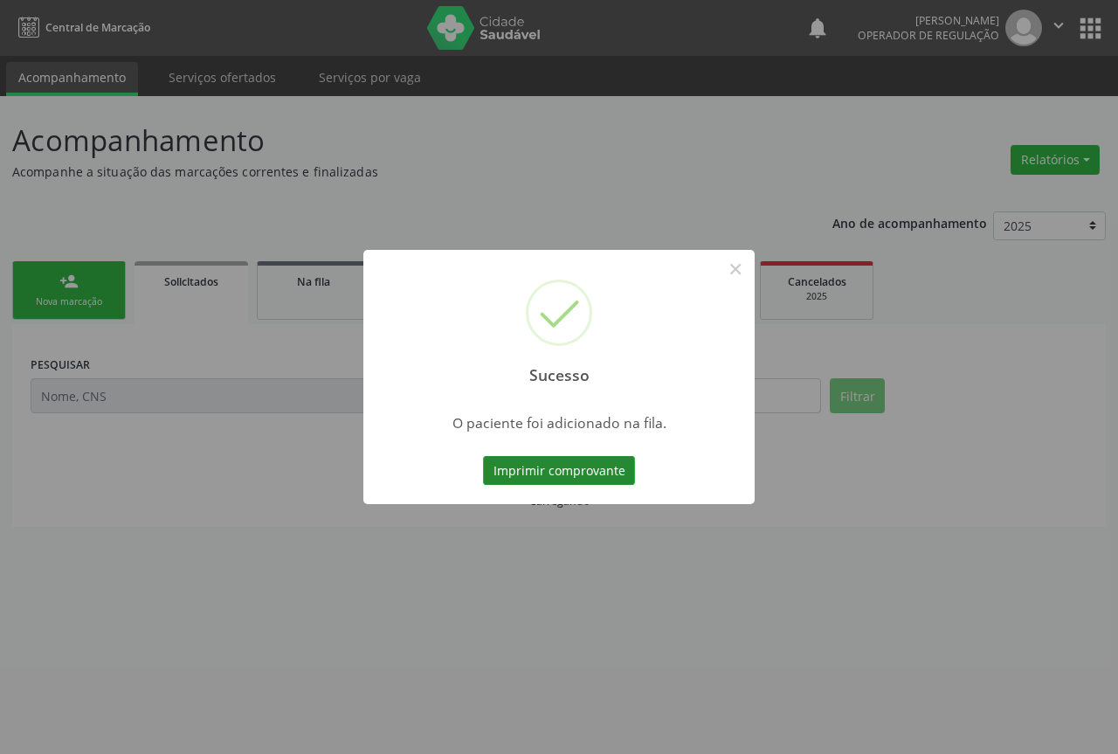
click at [537, 471] on button "Imprimir comprovante" at bounding box center [559, 471] width 152 height 30
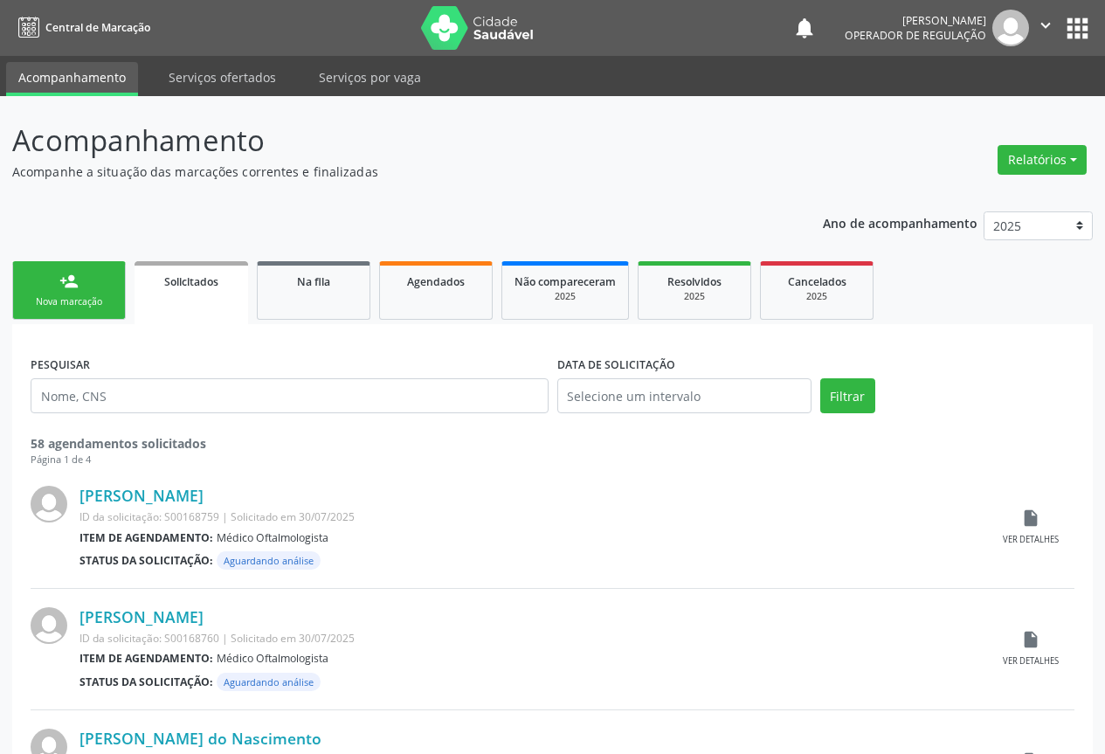
click at [56, 298] on div "Nova marcação" at bounding box center [68, 301] width 87 height 13
click at [56, 297] on div "Nova marcação" at bounding box center [68, 301] width 87 height 13
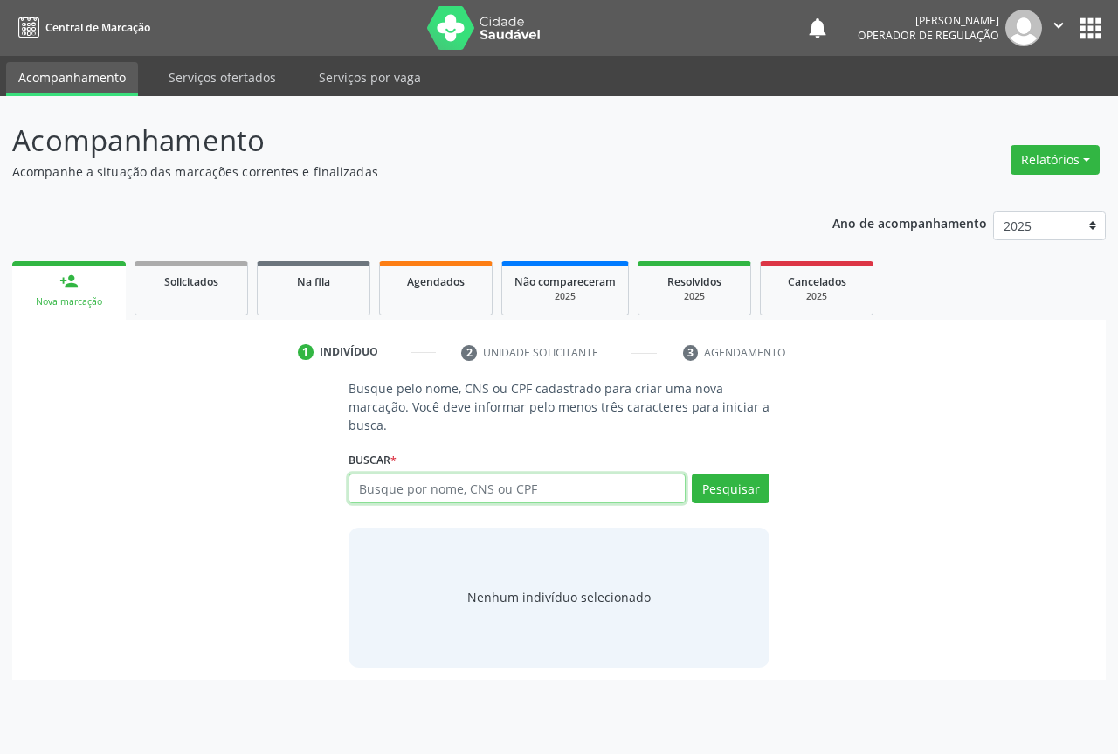
drag, startPoint x: 402, startPoint y: 488, endPoint x: 405, endPoint y: 457, distance: 31.6
click at [402, 484] on input "text" at bounding box center [517, 488] width 337 height 30
type input "708005827942928"
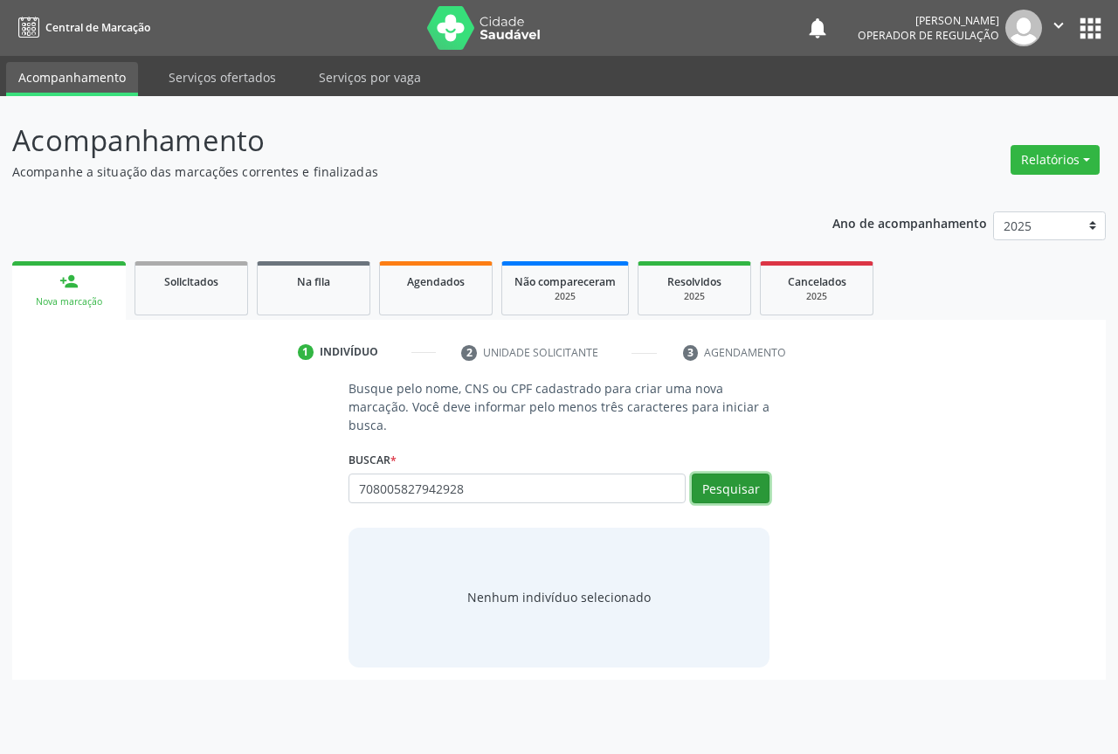
click at [715, 486] on button "Pesquisar" at bounding box center [731, 488] width 78 height 30
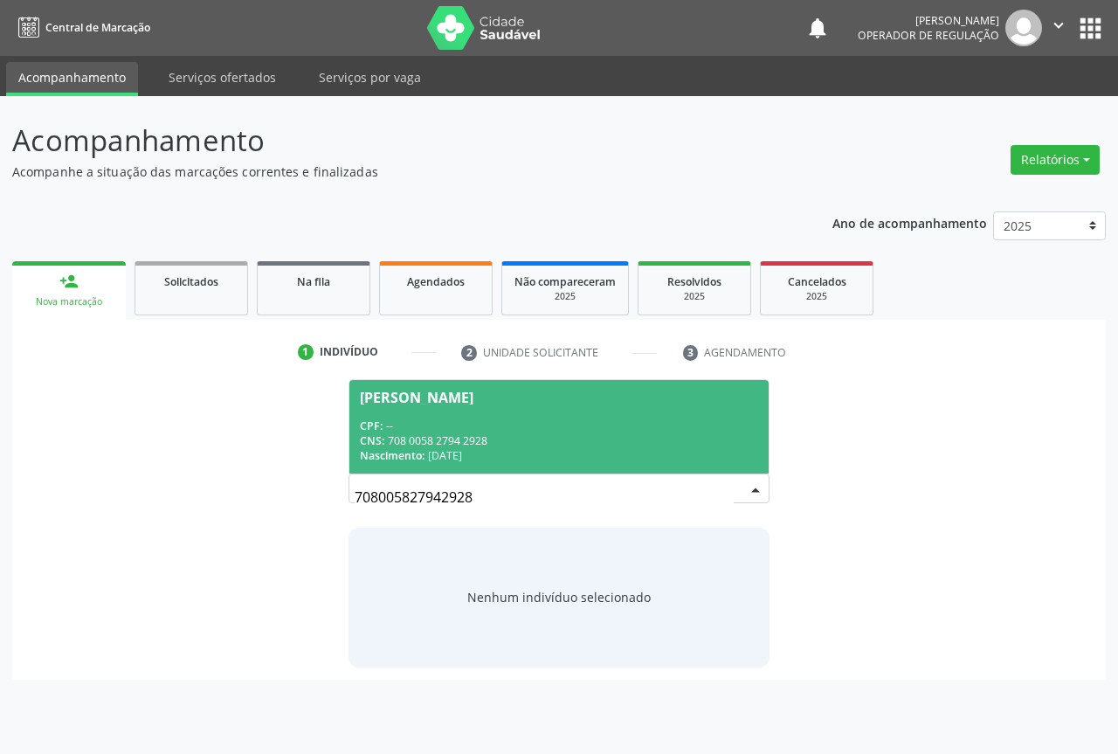
click at [429, 454] on div "Nascimento: 07/07/1963" at bounding box center [559, 455] width 398 height 15
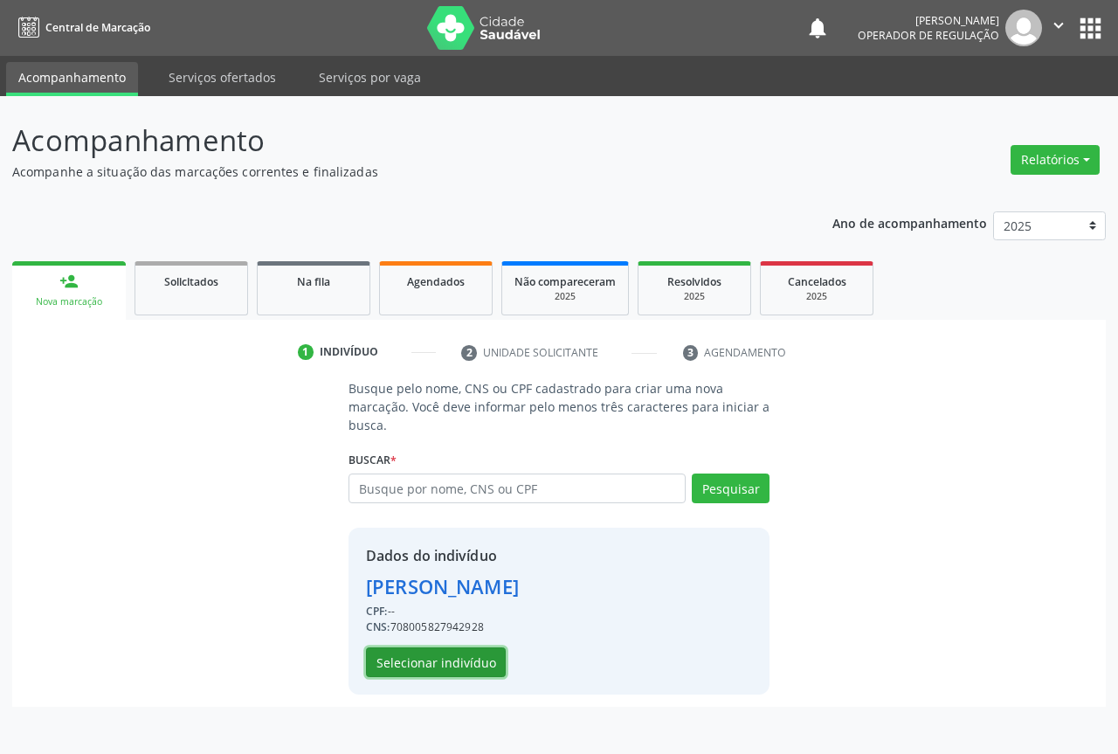
click at [423, 663] on button "Selecionar indivíduo" at bounding box center [436, 662] width 140 height 30
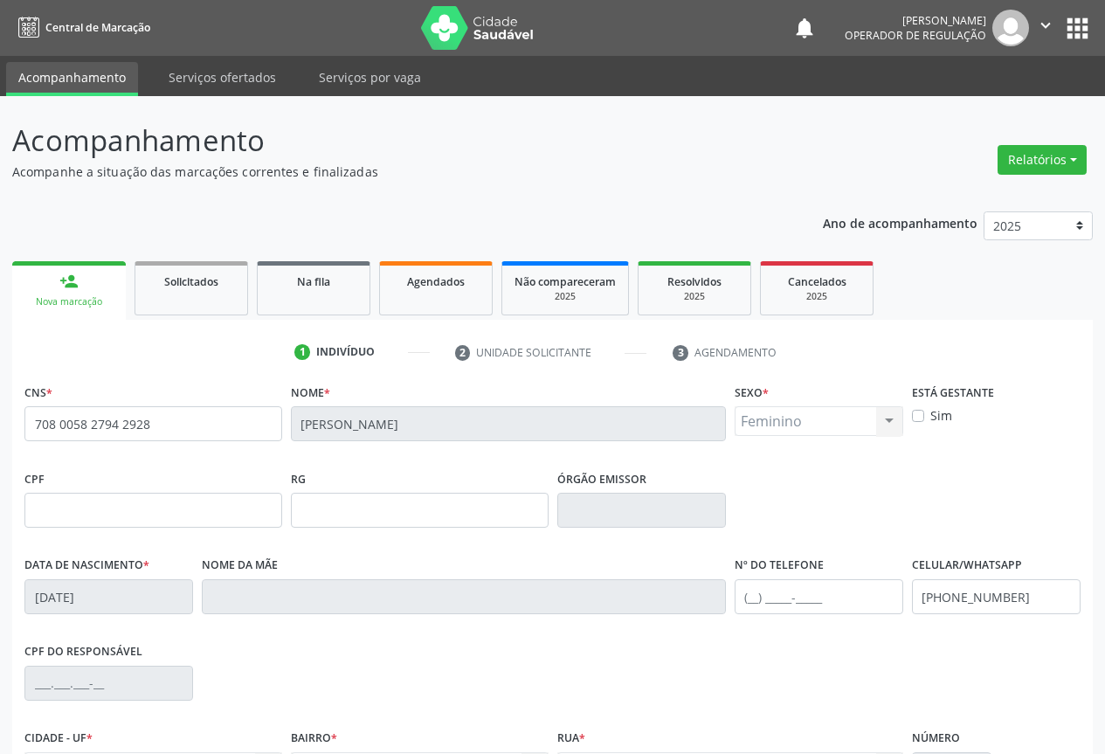
scroll to position [193, 0]
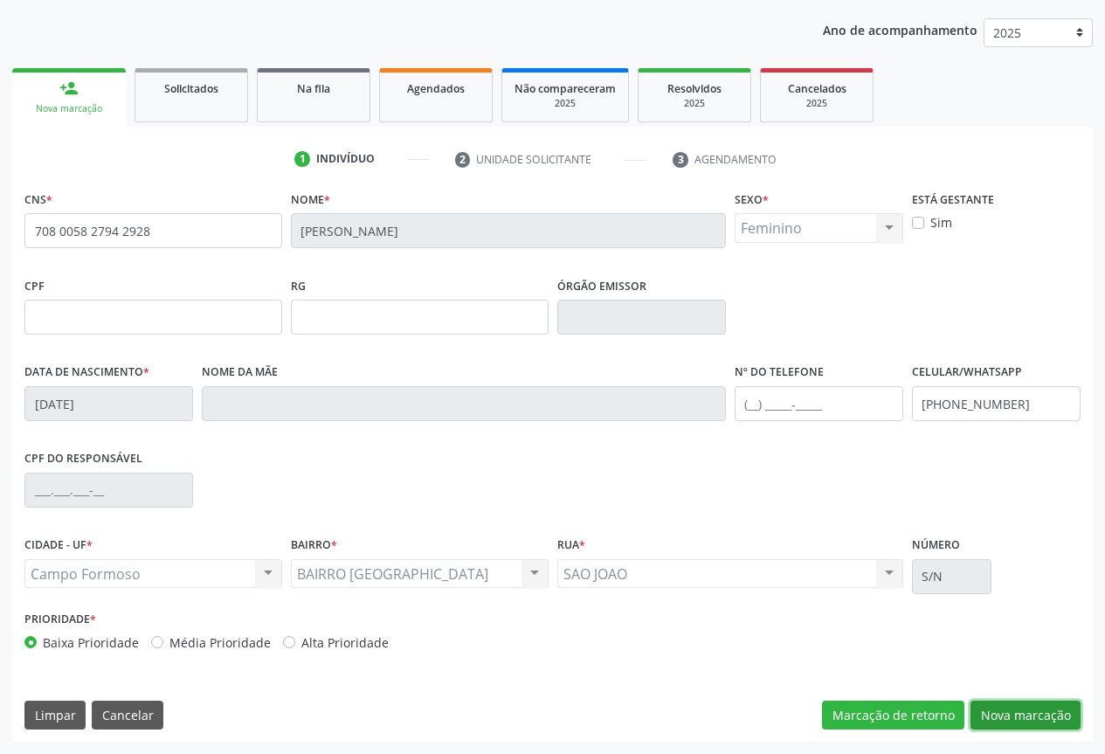
drag, startPoint x: 1033, startPoint y: 710, endPoint x: 664, endPoint y: 472, distance: 439.1
click at [1032, 708] on button "Nova marcação" at bounding box center [1026, 716] width 110 height 30
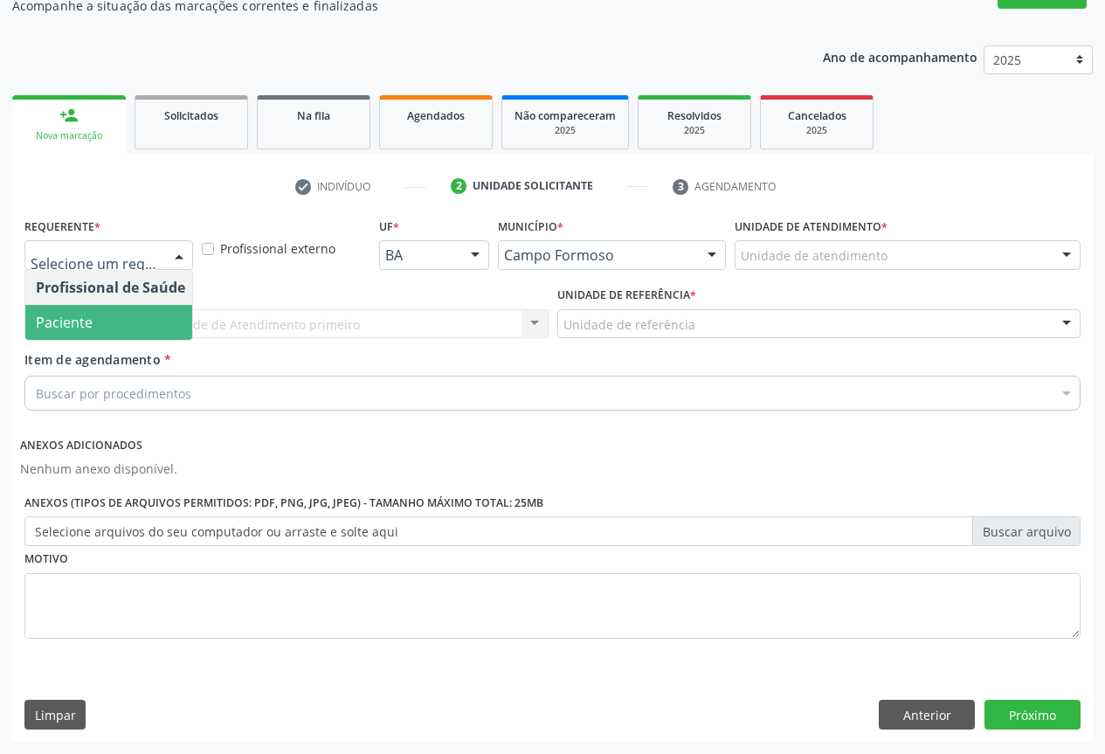
click at [73, 319] on span "Paciente" at bounding box center [64, 322] width 57 height 19
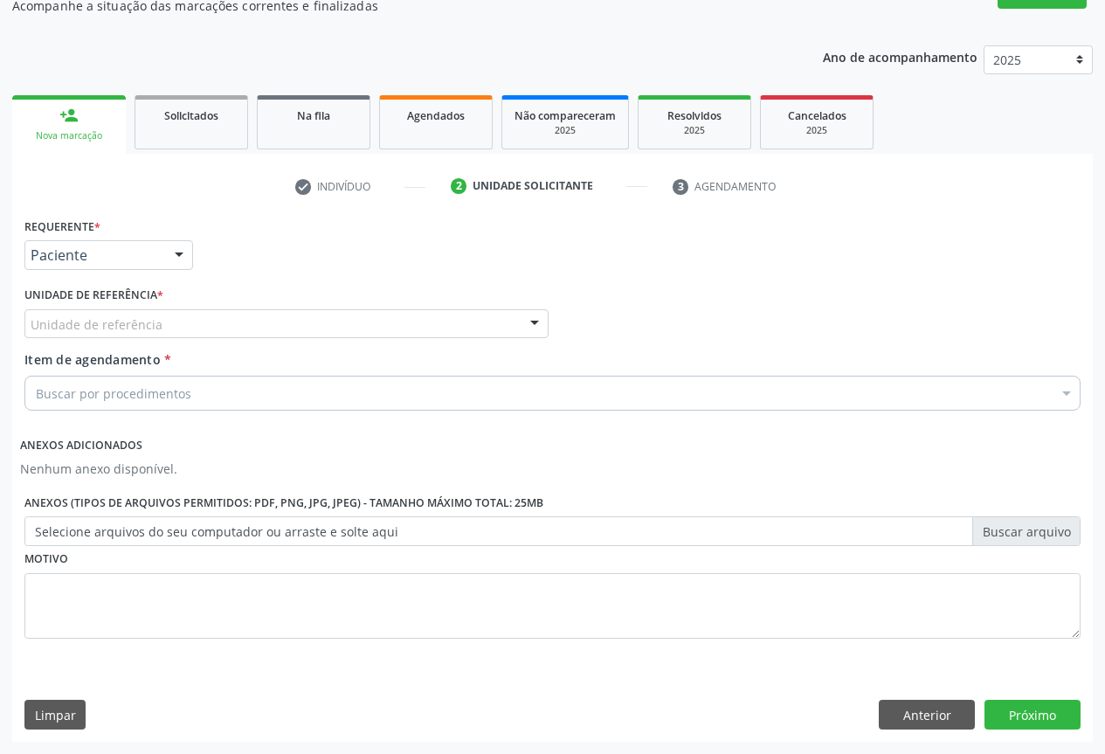
click at [218, 328] on div "Unidade de referência" at bounding box center [286, 324] width 524 height 30
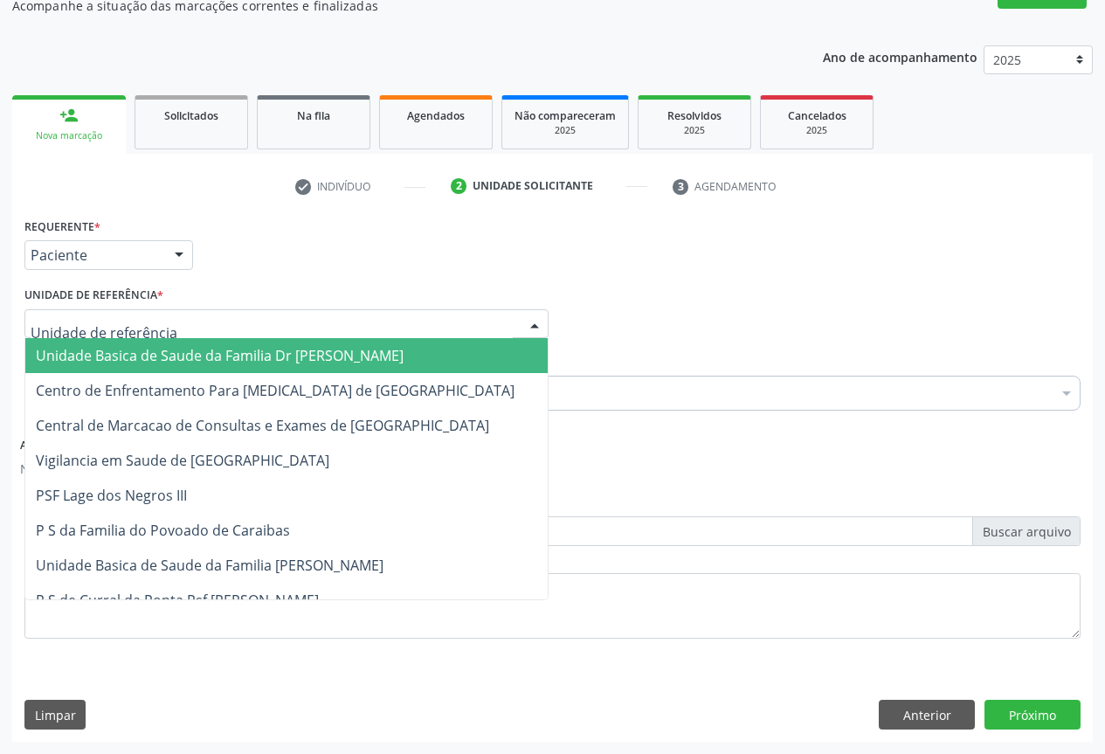
click at [102, 366] on span "Unidade Basica de Saude da Familia Dr [PERSON_NAME]" at bounding box center [286, 355] width 522 height 35
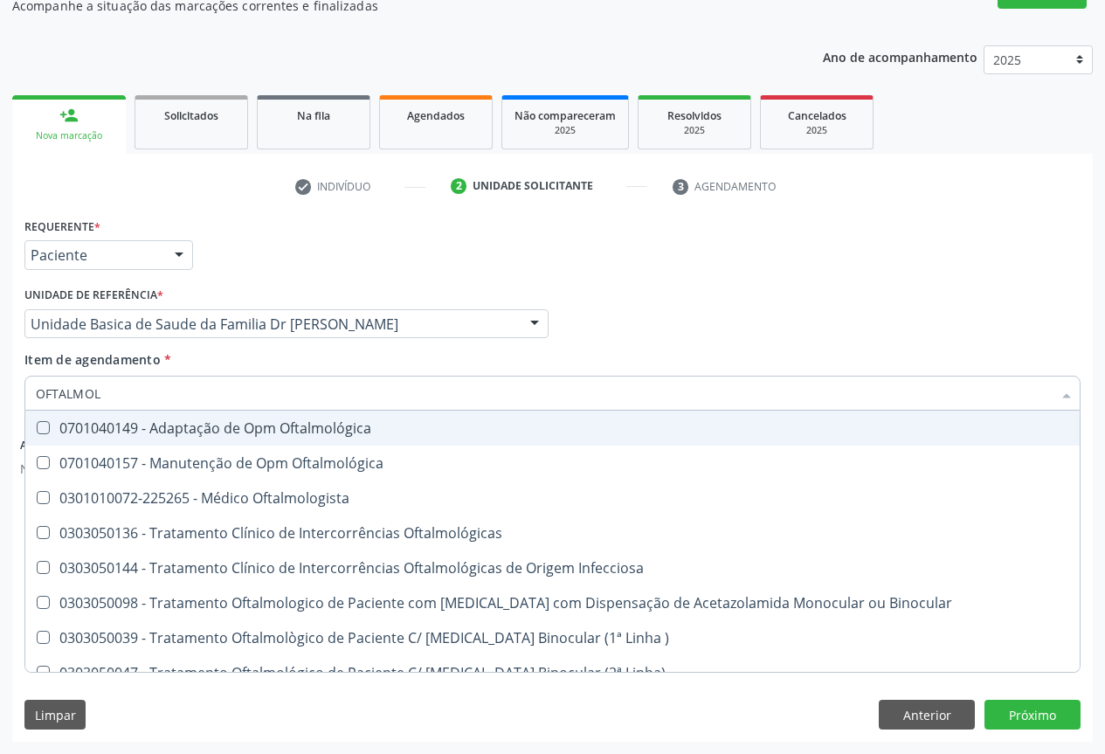
type input "OFTALMOLO"
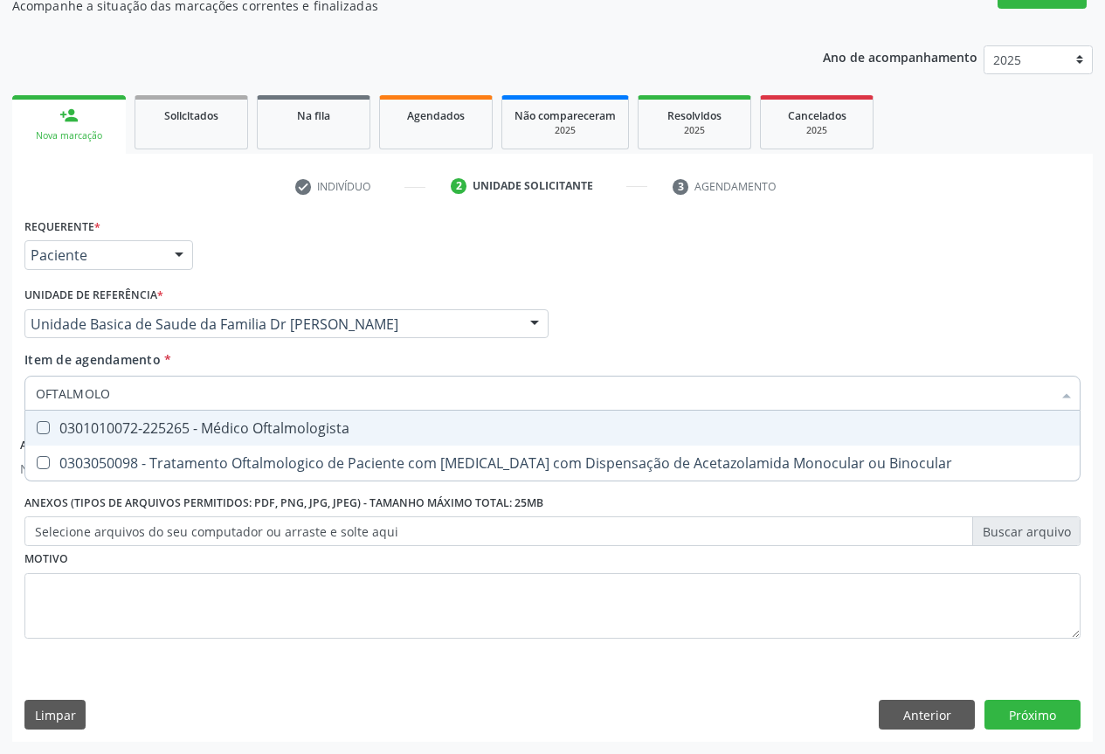
click at [234, 428] on div "0301010072-225265 - Médico Oftalmologista" at bounding box center [552, 428] width 1033 height 14
checkbox Oftalmologista "true"
click at [600, 365] on div "Item de agendamento * OFTALMOLO Desfazer seleção 0301010072-225265 - Médico Oft…" at bounding box center [552, 377] width 1056 height 55
checkbox Binocular "true"
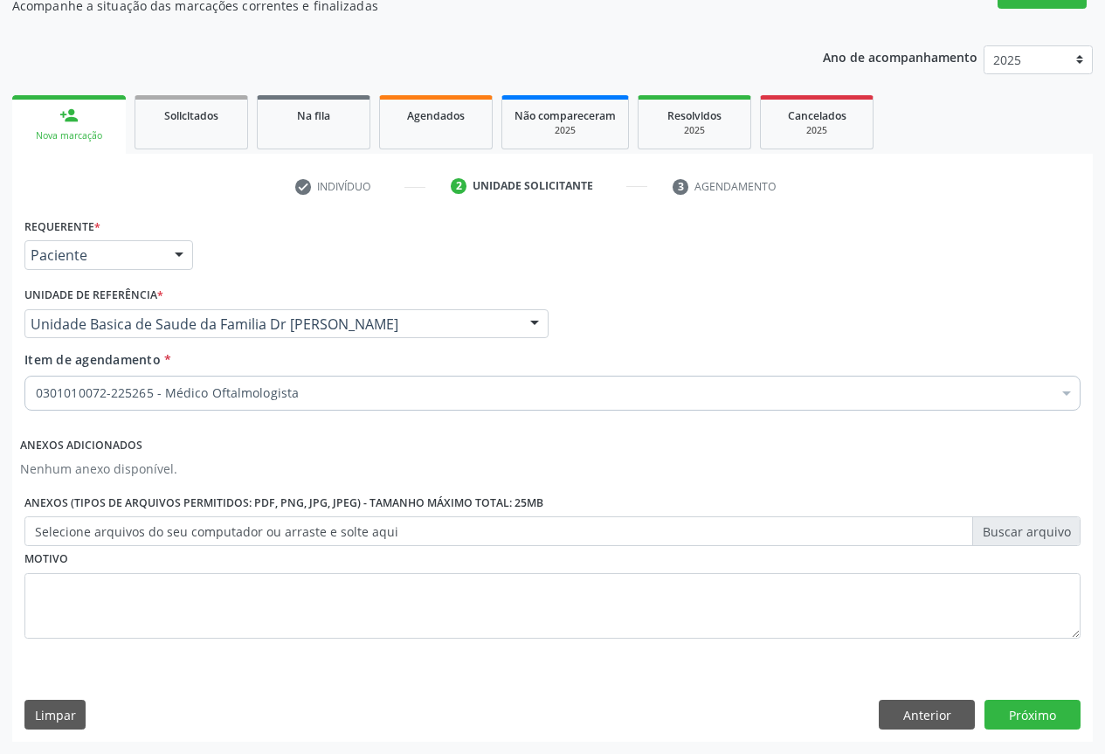
click at [136, 403] on div "0301010072-225265 - Médico Oftalmologista" at bounding box center [552, 393] width 1056 height 35
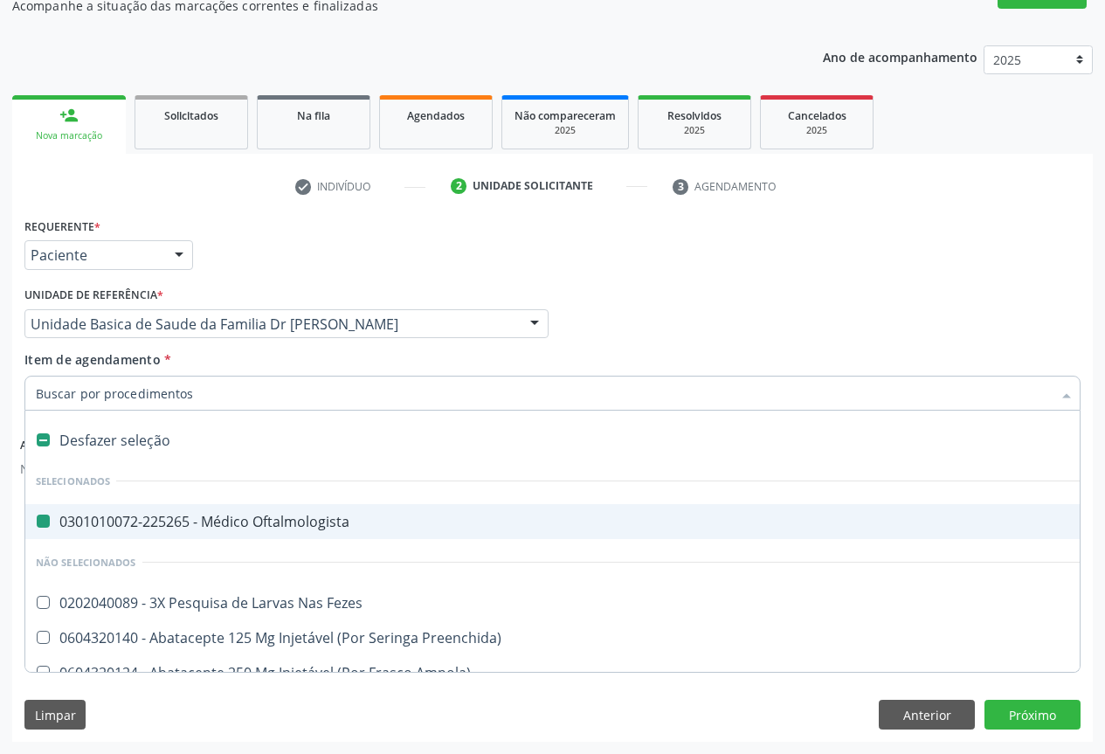
type input "E"
checkbox Oftalmologista "false"
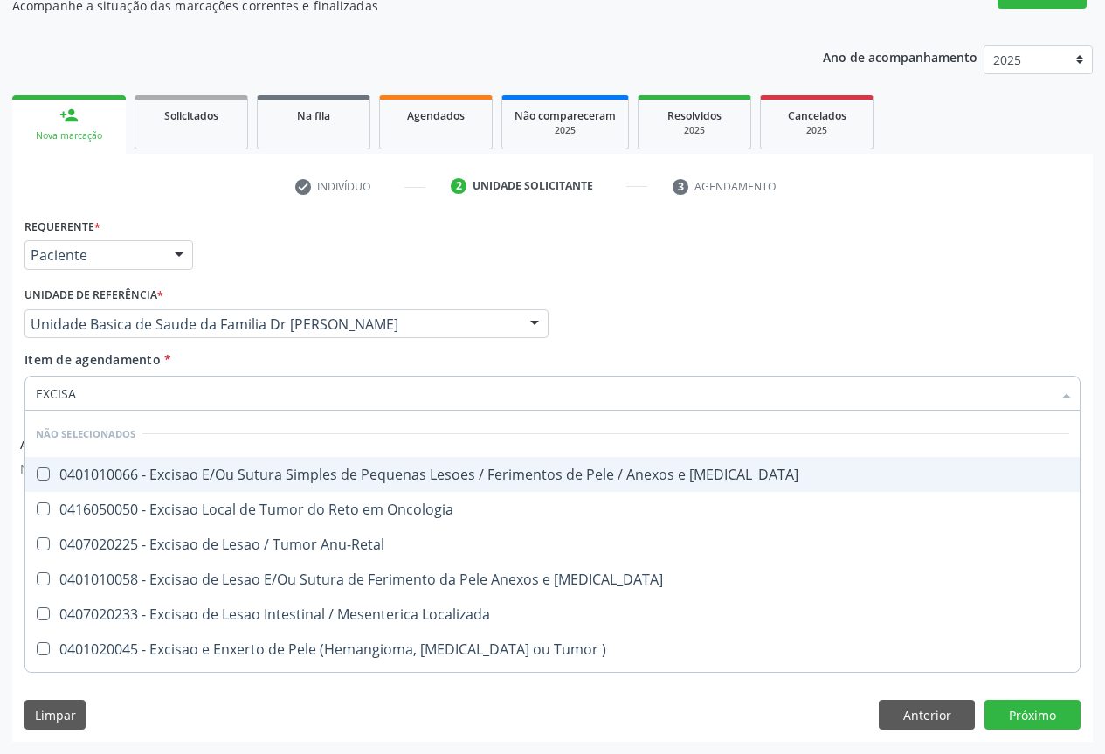
type input "EXCISAO"
click at [233, 477] on div "0401010066 - Excisao E/Ou Sutura Simples de Pequenas Lesoes / Ferimentos de Pel…" at bounding box center [552, 474] width 1033 height 14
checkbox Mucosa "true"
drag, startPoint x: 464, startPoint y: 370, endPoint x: 433, endPoint y: 375, distance: 31.0
click at [465, 370] on div "Item de agendamento * EXCISAO Desfazer seleção Não selecionados 0401010066 - Ex…" at bounding box center [552, 377] width 1056 height 55
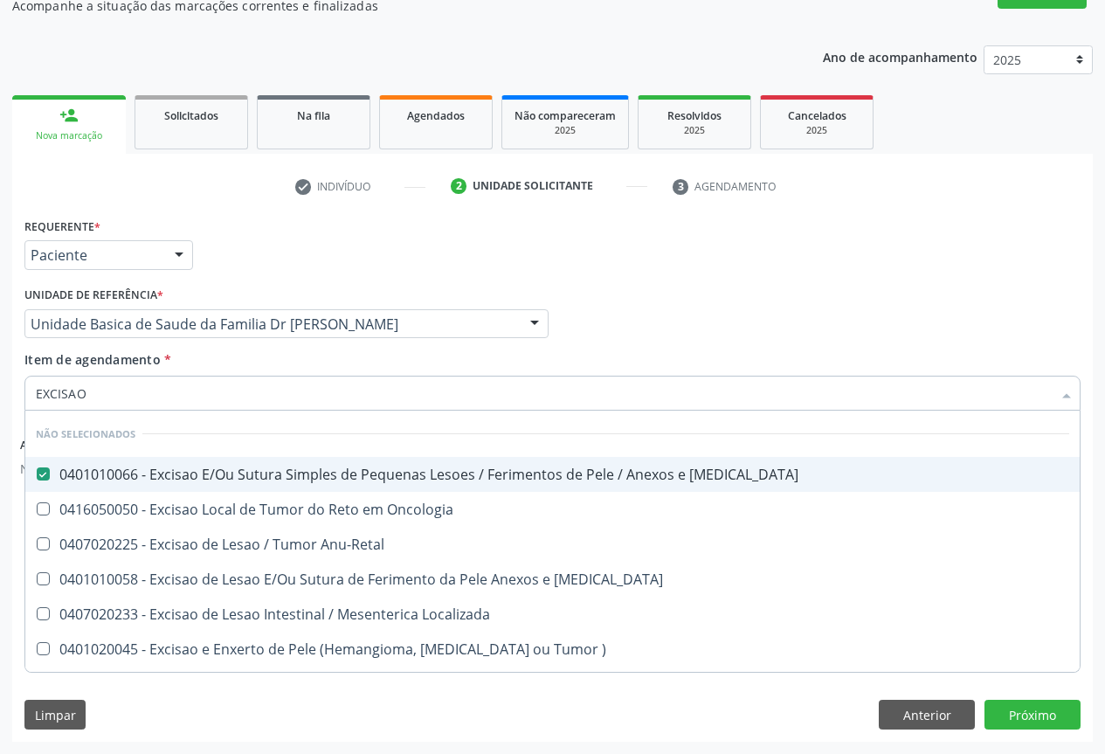
checkbox Oncologia "true"
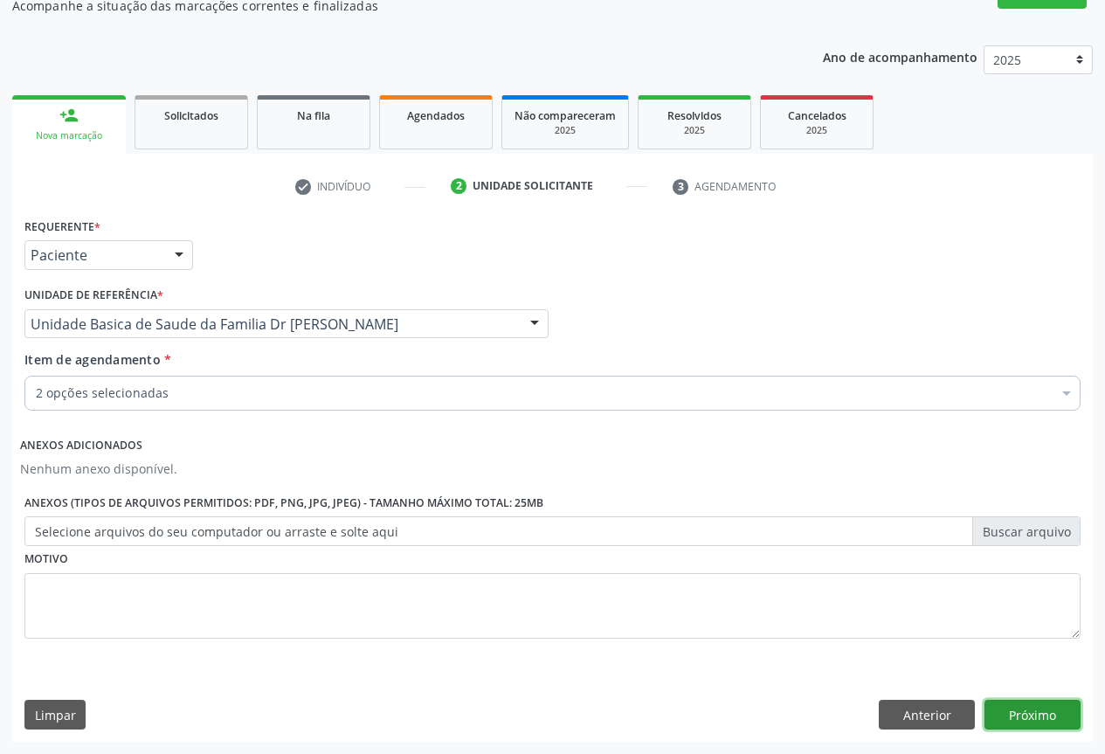
click at [1024, 712] on button "Próximo" at bounding box center [1033, 715] width 96 height 30
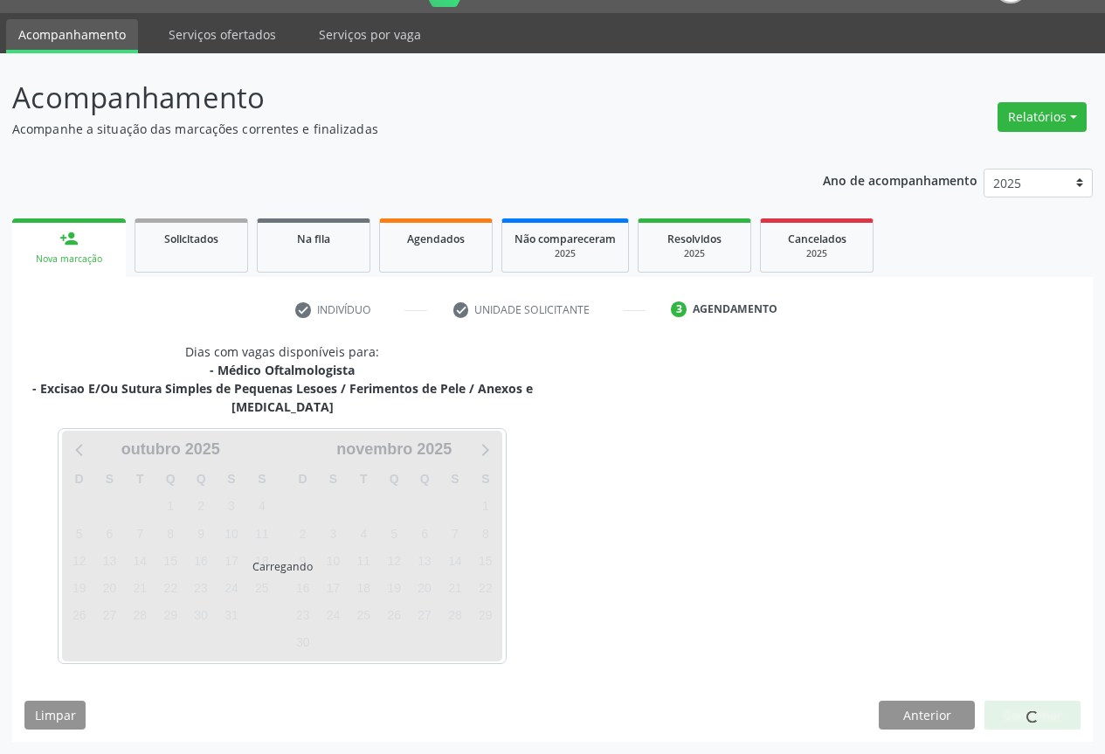
scroll to position [94, 0]
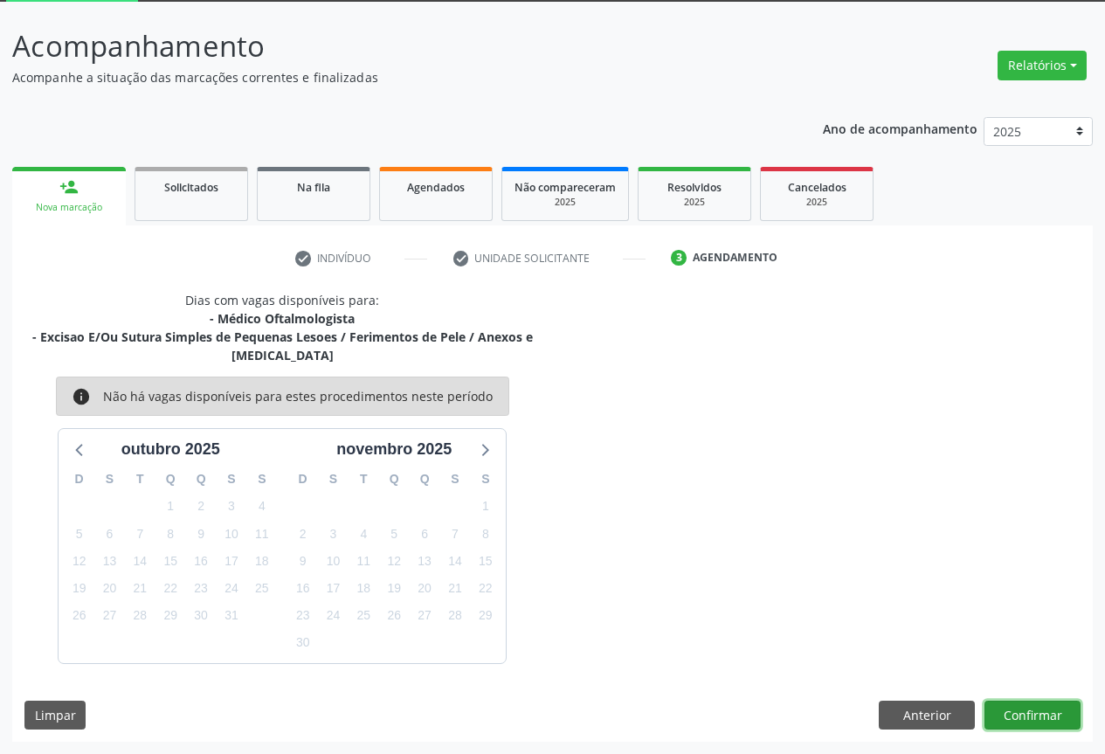
click at [1034, 708] on button "Confirmar" at bounding box center [1033, 716] width 96 height 30
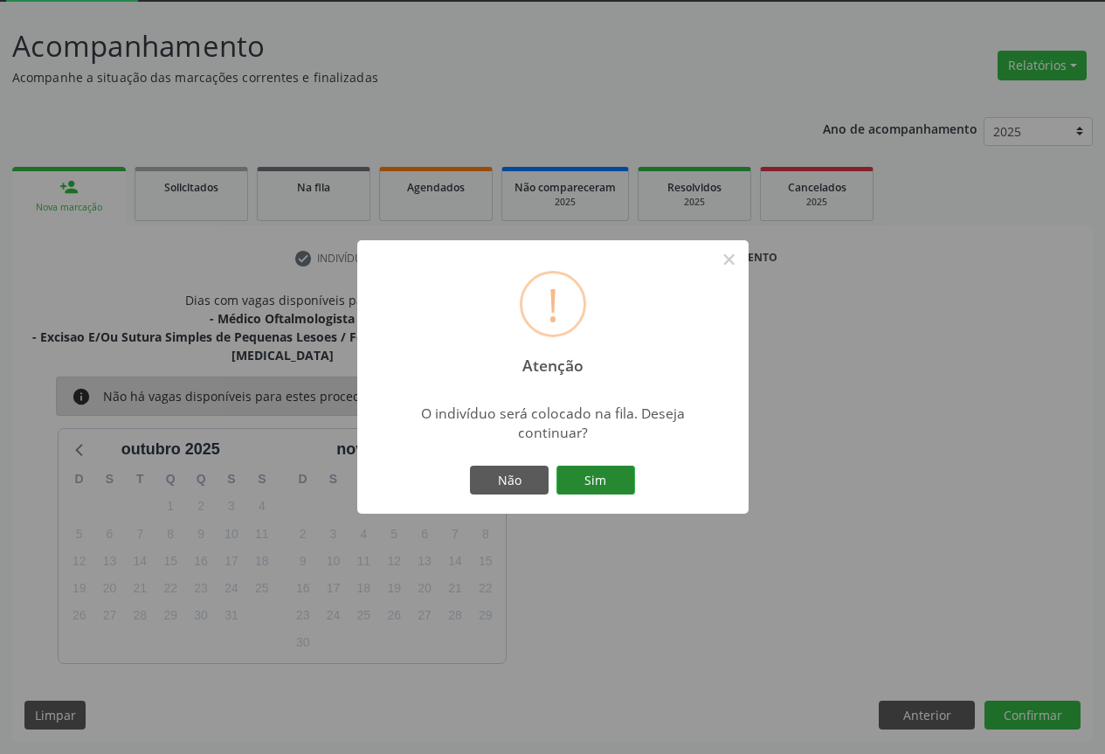
click at [616, 478] on button "Sim" at bounding box center [595, 481] width 79 height 30
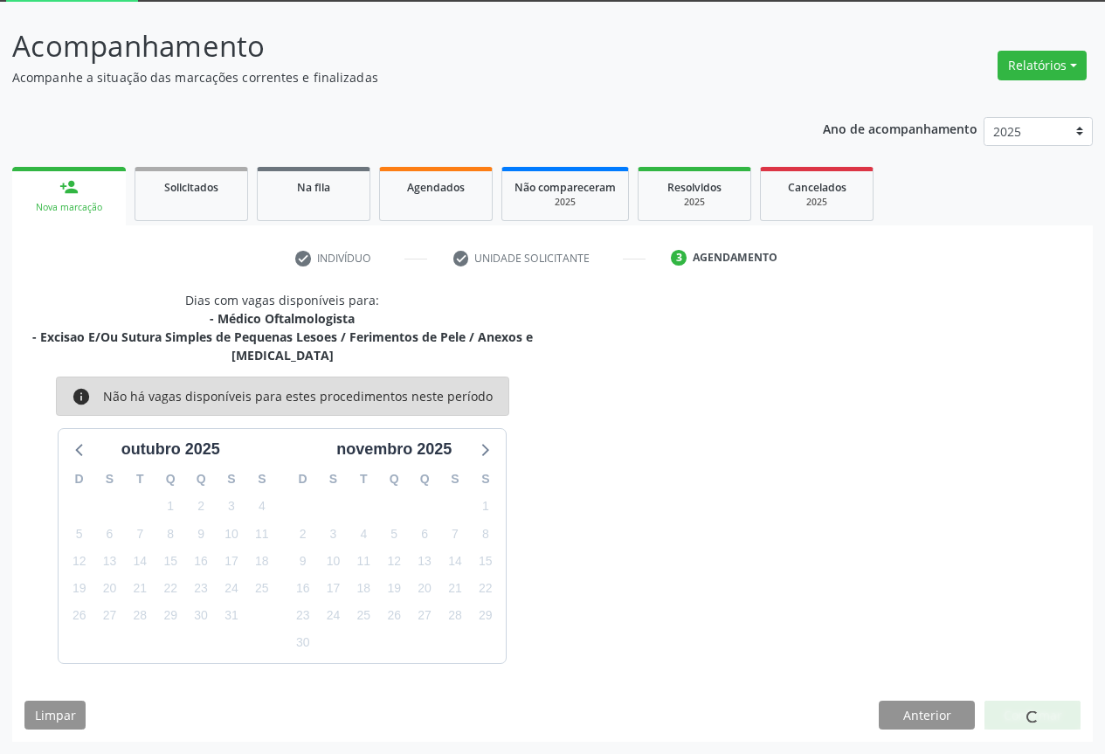
scroll to position [0, 0]
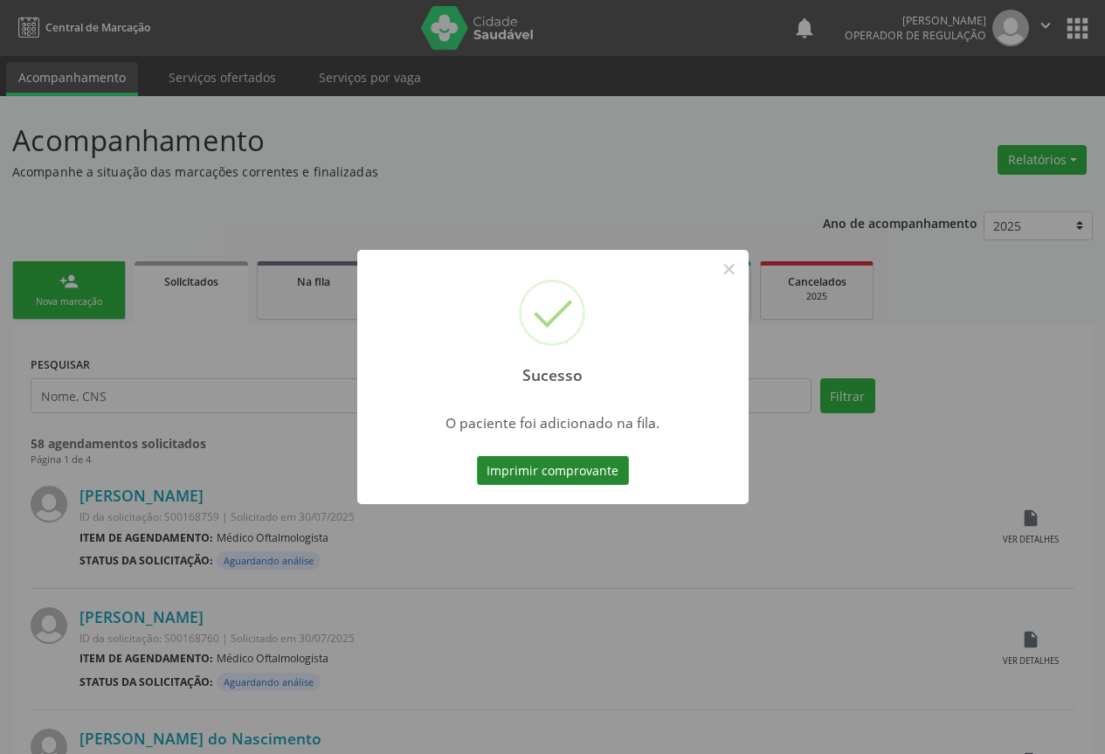
click at [591, 463] on button "Imprimir comprovante" at bounding box center [553, 471] width 152 height 30
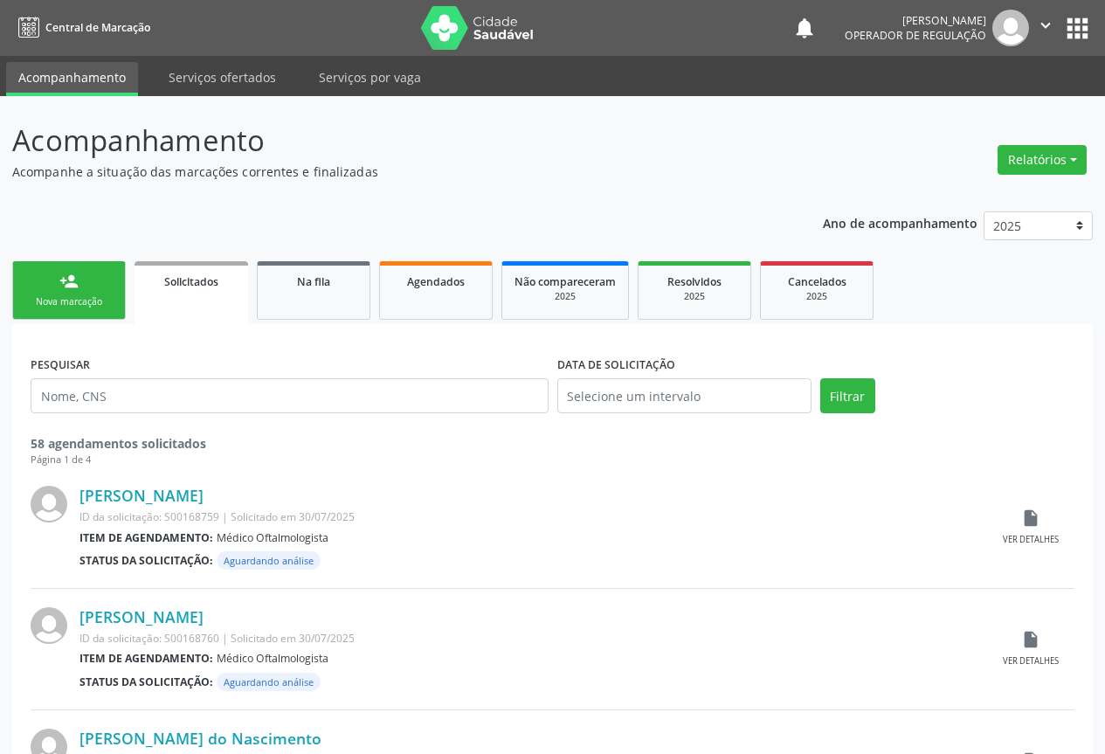
click at [97, 296] on div "Nova marcação" at bounding box center [68, 301] width 87 height 13
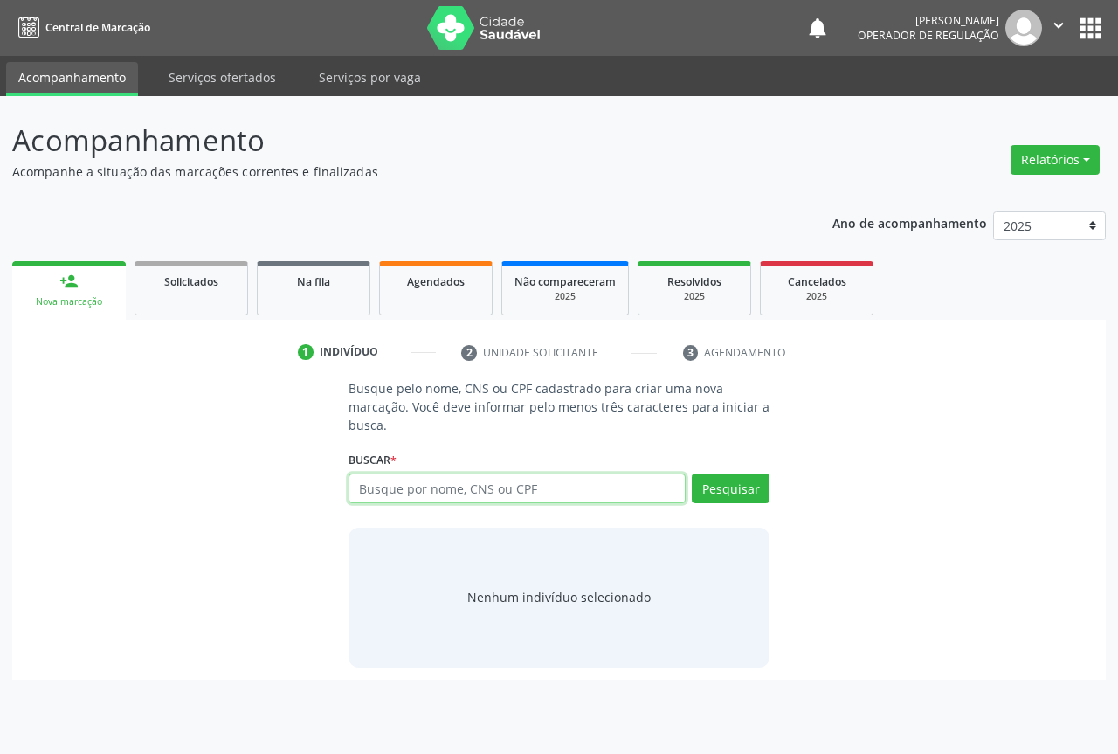
click at [400, 486] on input "text" at bounding box center [517, 488] width 337 height 30
type input "707606255870495"
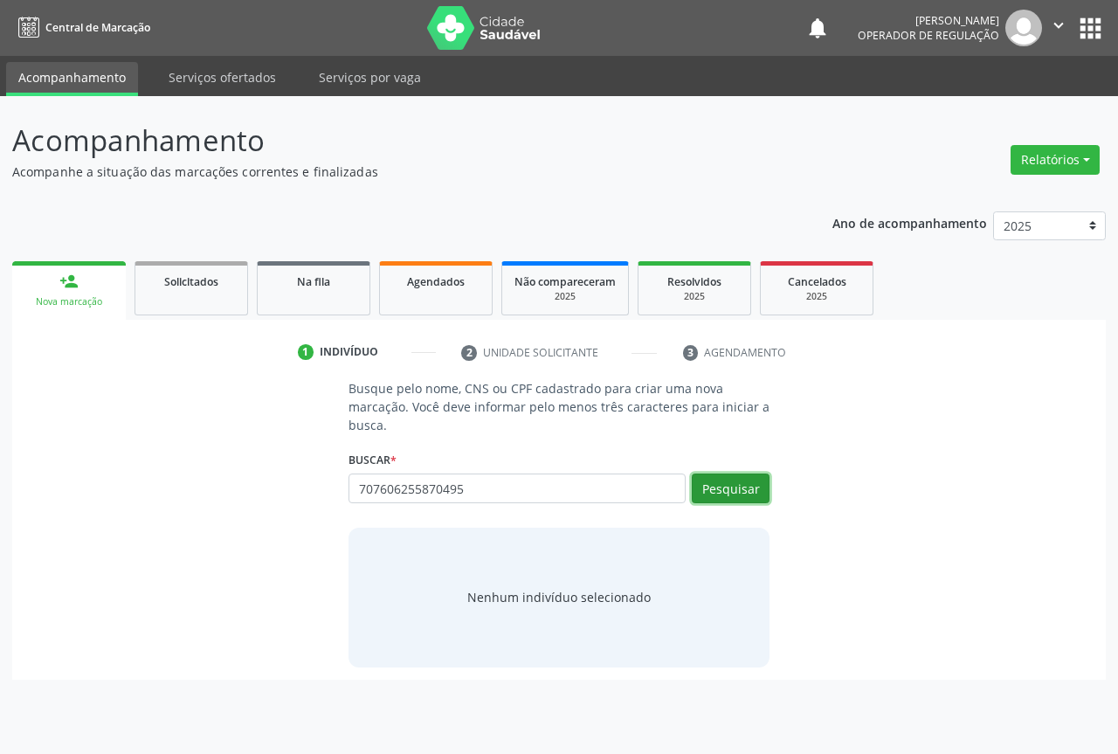
click at [744, 488] on button "Pesquisar" at bounding box center [731, 488] width 78 height 30
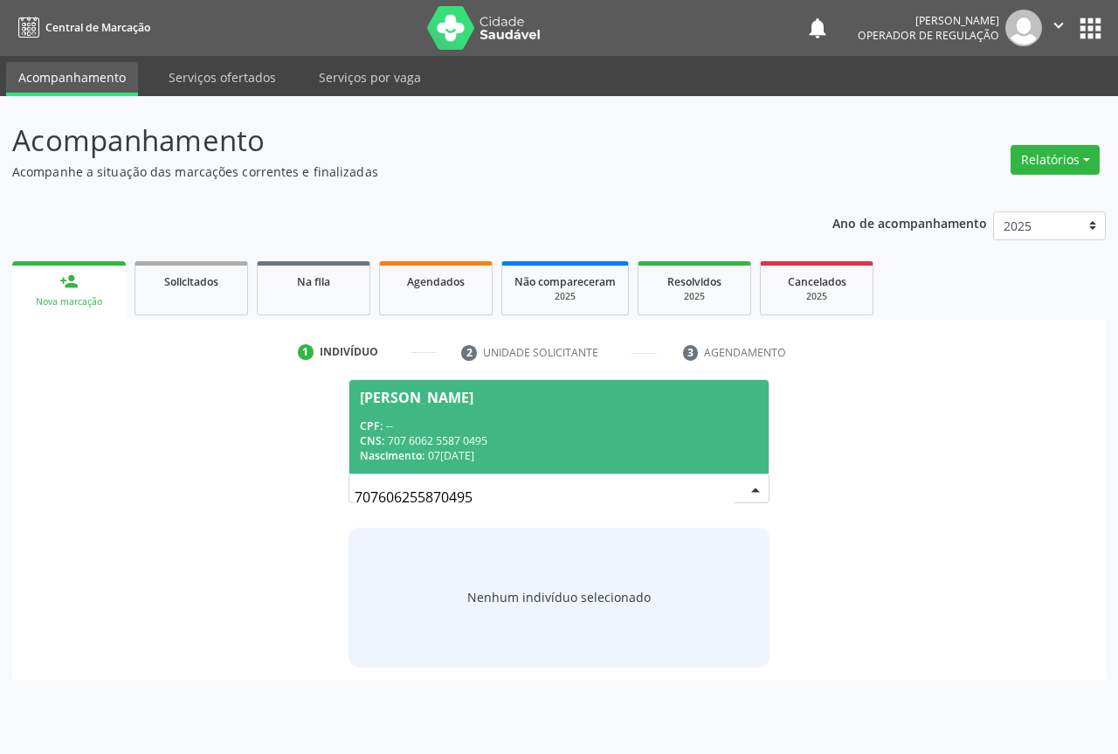
drag, startPoint x: 395, startPoint y: 405, endPoint x: 388, endPoint y: 390, distance: 16.4
click at [395, 404] on span "Valdelice Souza Silva CPF: -- CNS: 707 6062 5587 0495 Nascimento: 07/12/1976" at bounding box center [558, 426] width 419 height 93
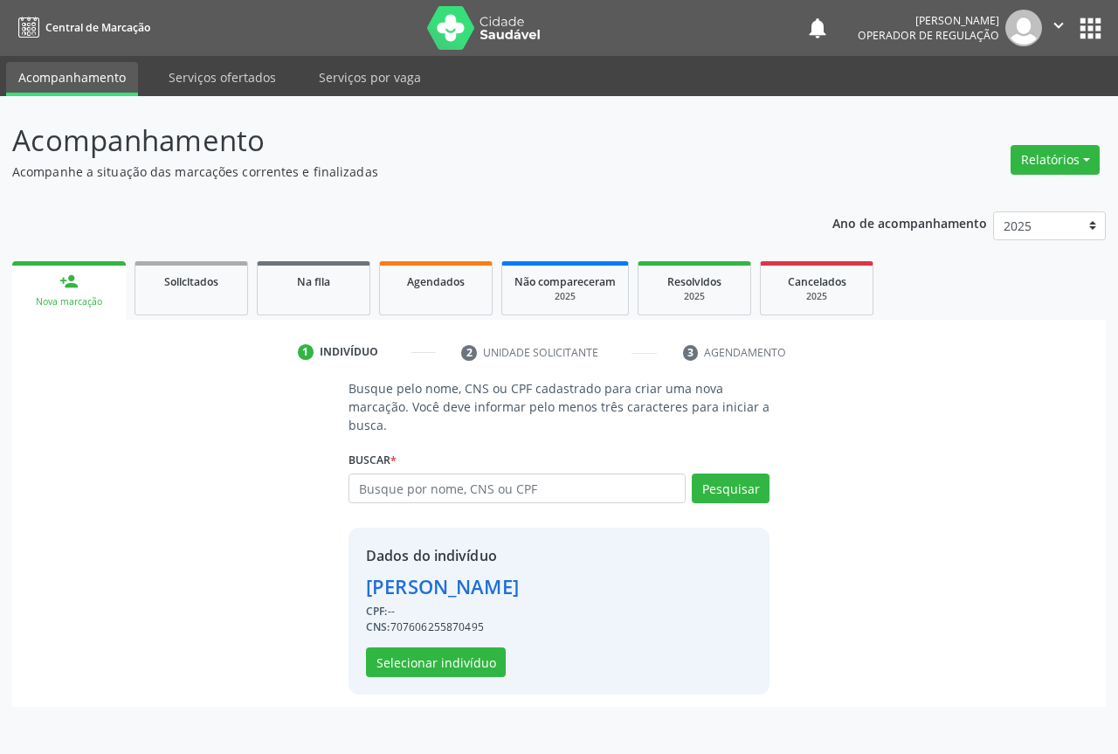
click at [426, 646] on div "Dados do indivíduo Valdelice Souza Silva CPF: -- CNS: 707606255870495 Seleciona…" at bounding box center [442, 611] width 153 height 132
click at [421, 660] on button "Selecionar indivíduo" at bounding box center [436, 662] width 140 height 30
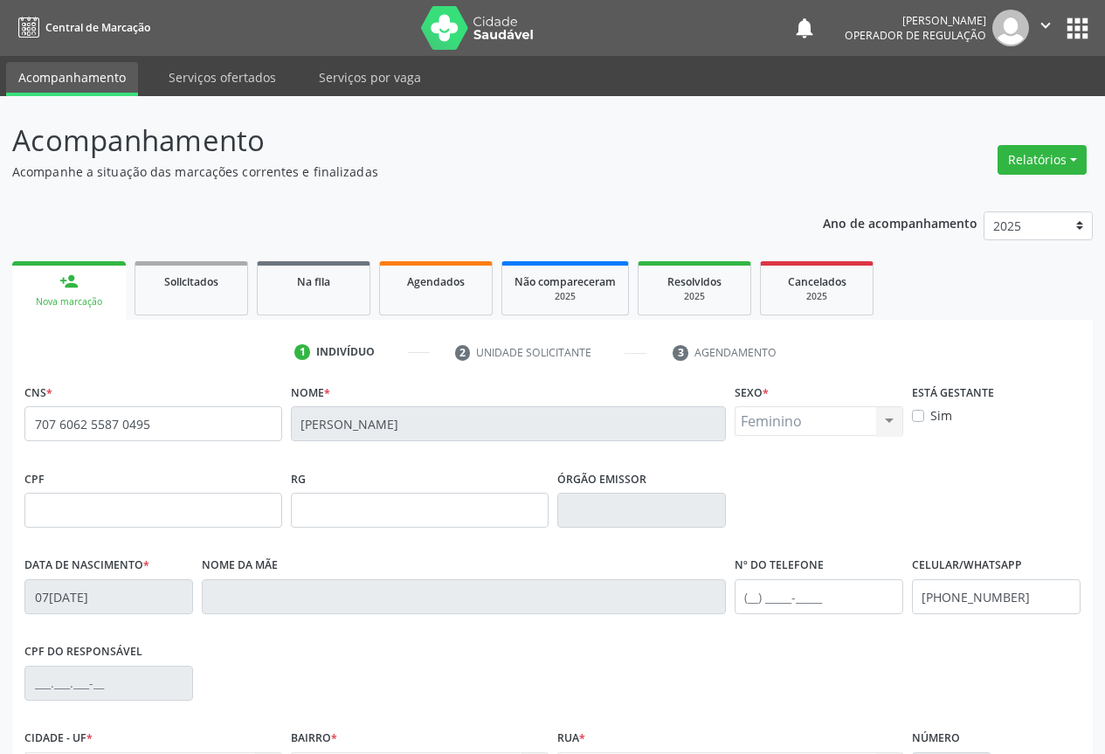
scroll to position [193, 0]
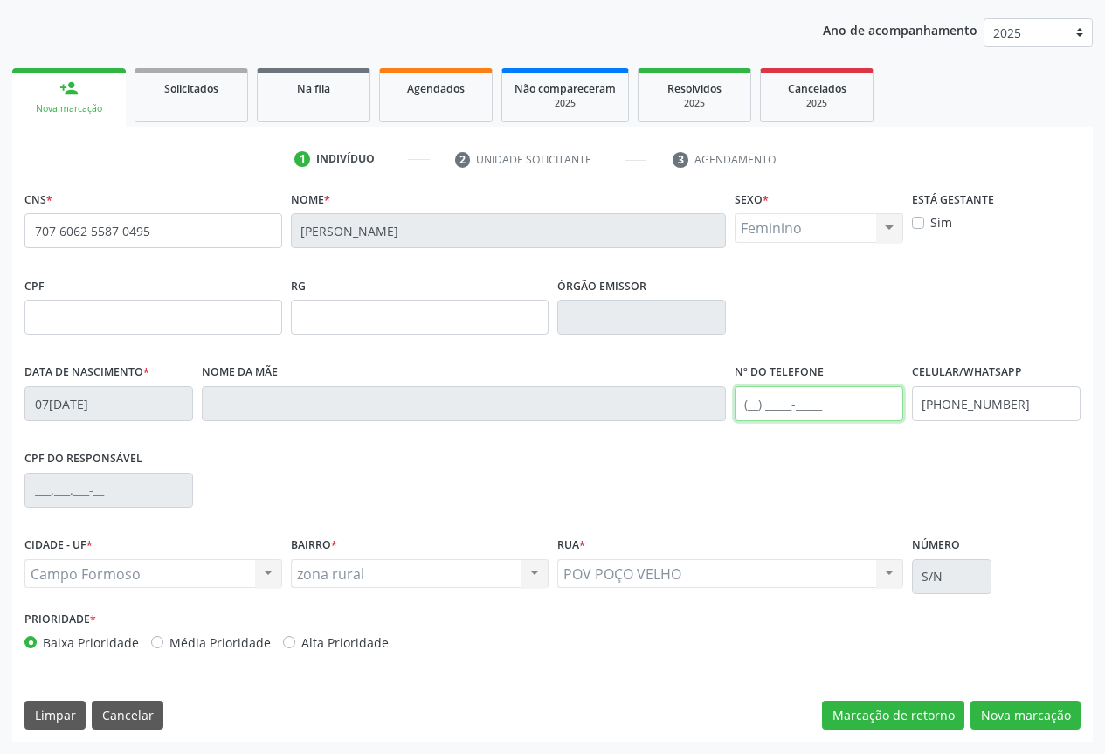
drag, startPoint x: 792, startPoint y: 396, endPoint x: 811, endPoint y: 397, distance: 18.4
click at [792, 396] on input "text" at bounding box center [819, 403] width 169 height 35
type input "(74) 99987-4595"
click at [1044, 715] on button "Nova marcação" at bounding box center [1026, 716] width 110 height 30
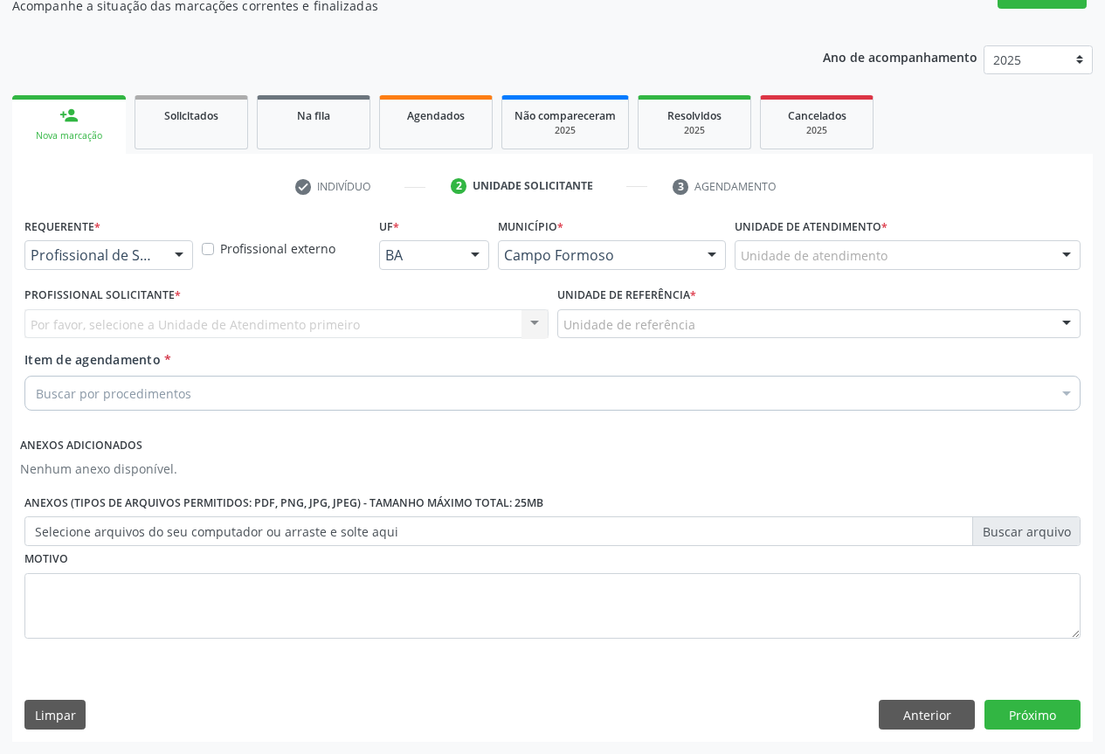
scroll to position [166, 0]
click at [149, 265] on div at bounding box center [108, 255] width 169 height 30
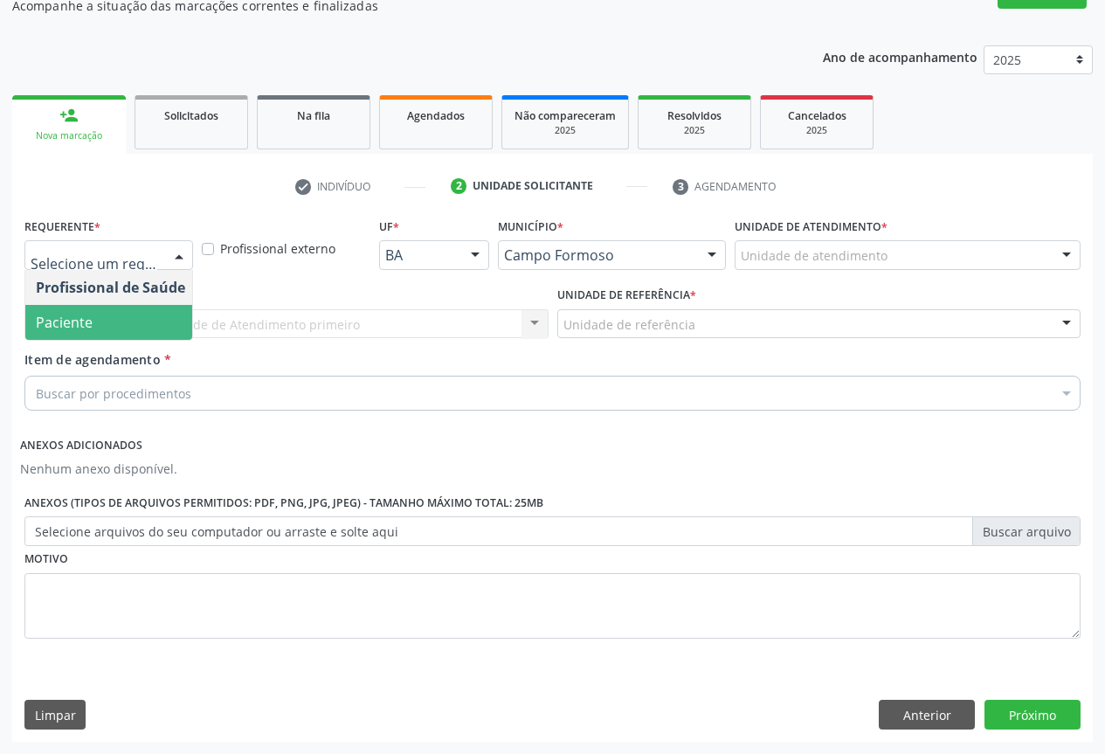
drag, startPoint x: 108, startPoint y: 321, endPoint x: 224, endPoint y: 336, distance: 116.3
click at [112, 322] on span "Paciente" at bounding box center [110, 322] width 170 height 35
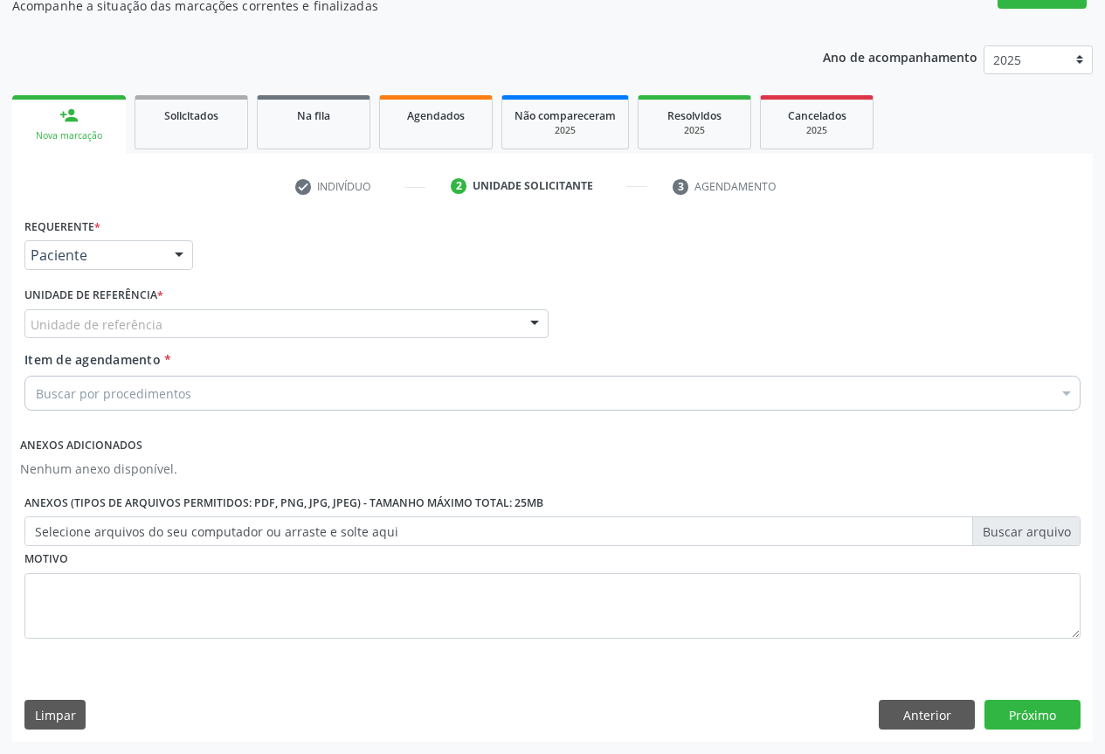
click at [277, 328] on div "Unidade de referência" at bounding box center [286, 324] width 524 height 30
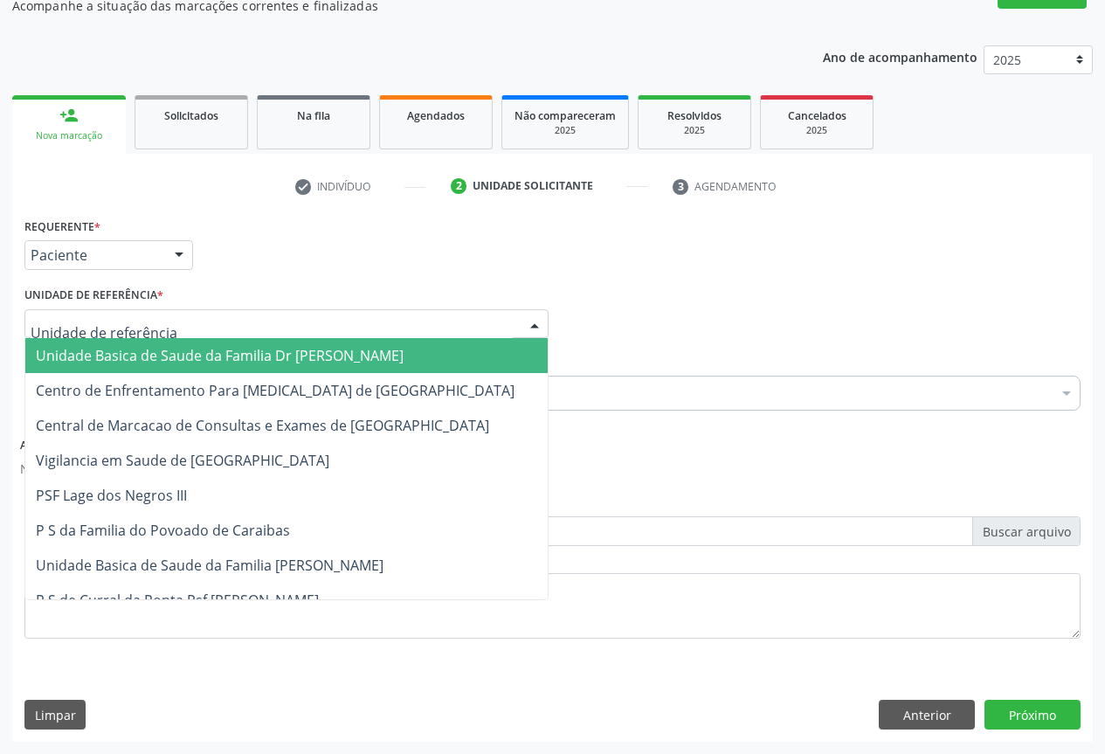
click at [219, 356] on span "Unidade Basica de Saude da Familia Dr [PERSON_NAME]" at bounding box center [220, 355] width 368 height 19
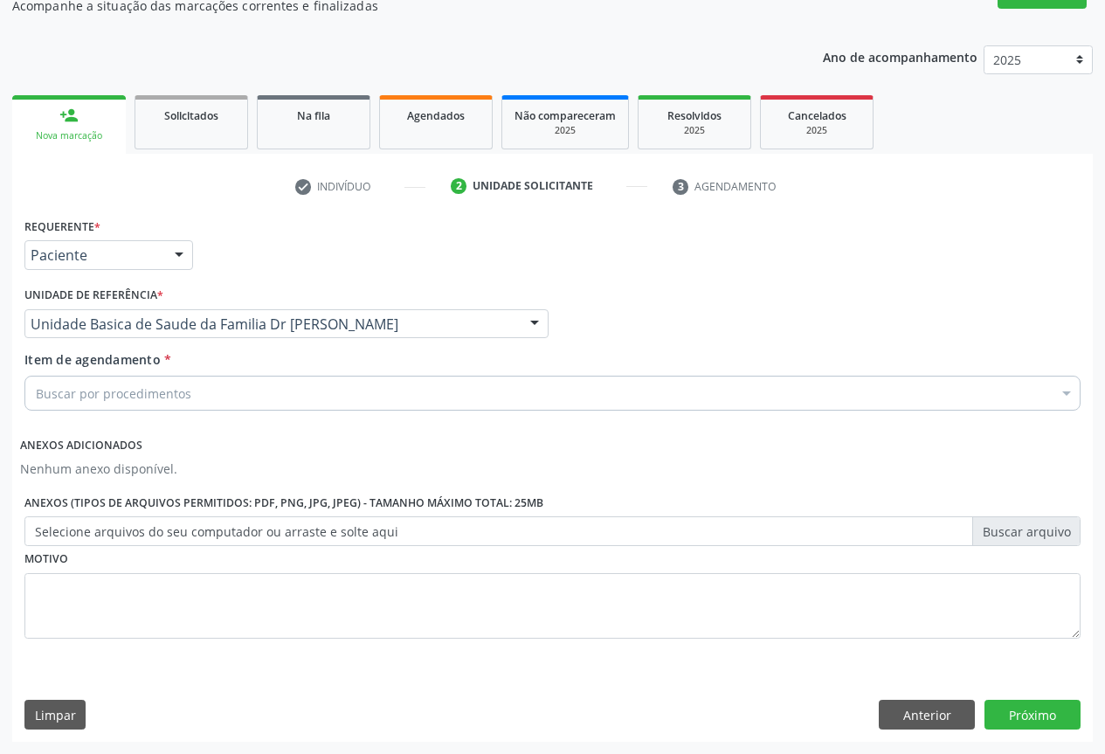
click at [225, 383] on div "Buscar por procedimentos" at bounding box center [552, 393] width 1056 height 35
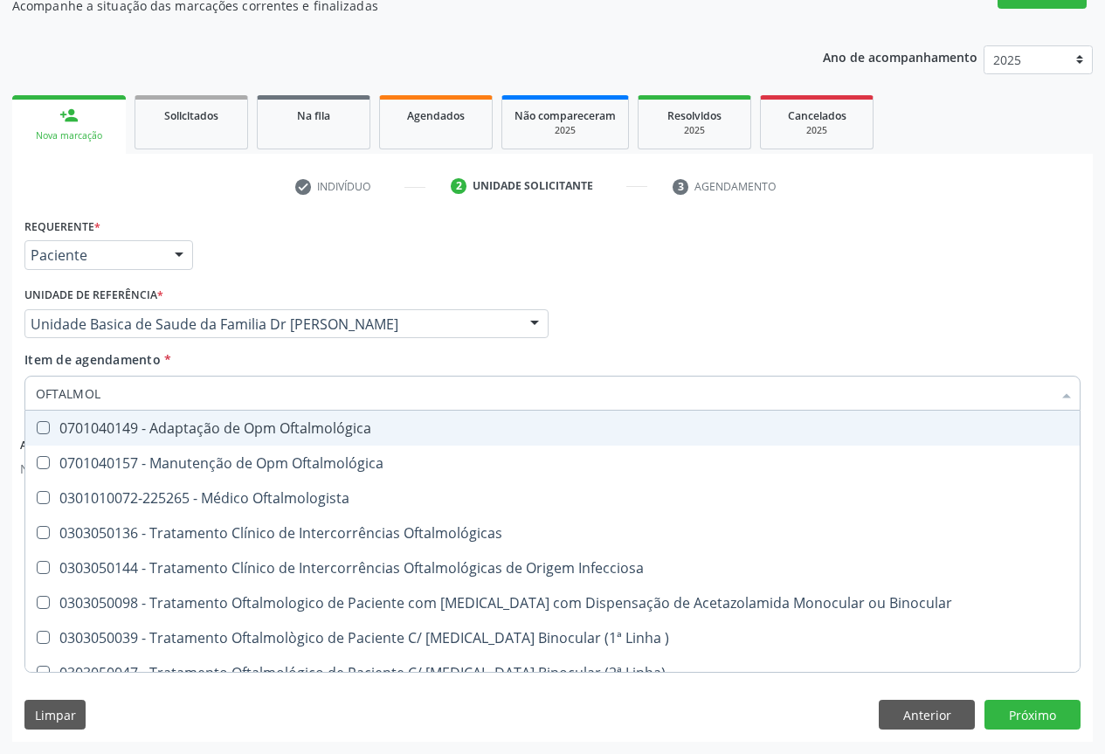
type input "OFTALMOLO"
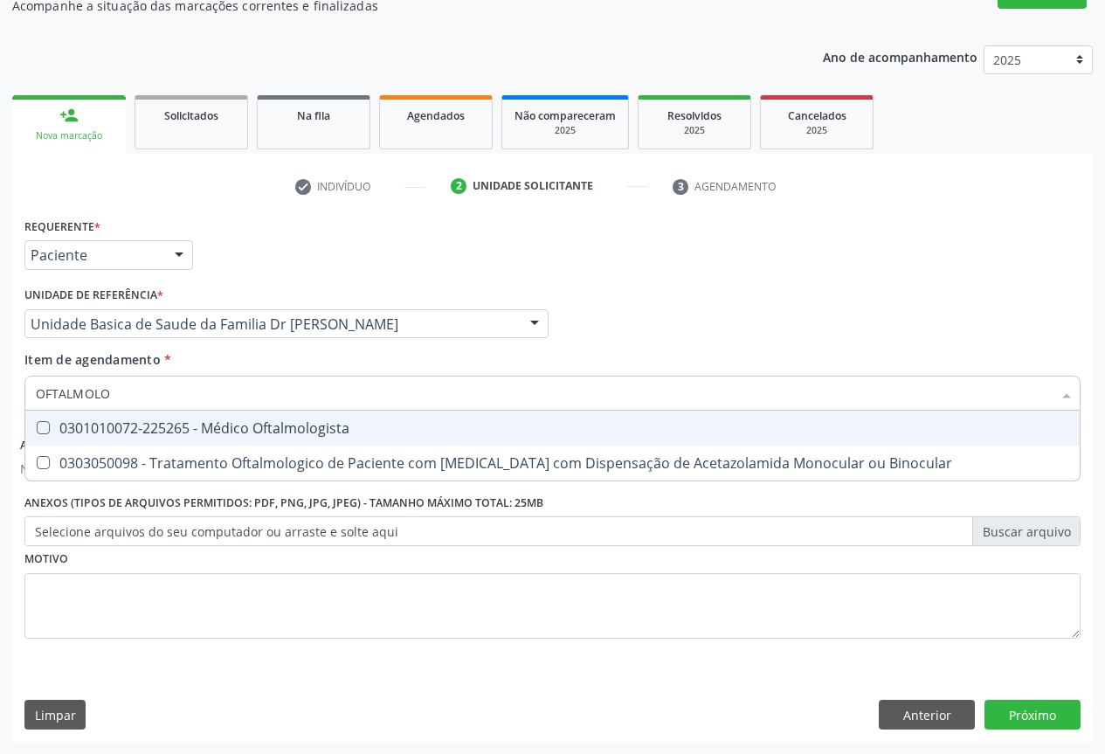
click at [286, 430] on div "0301010072-225265 - Médico Oftalmologista" at bounding box center [552, 428] width 1033 height 14
checkbox Oftalmologista "true"
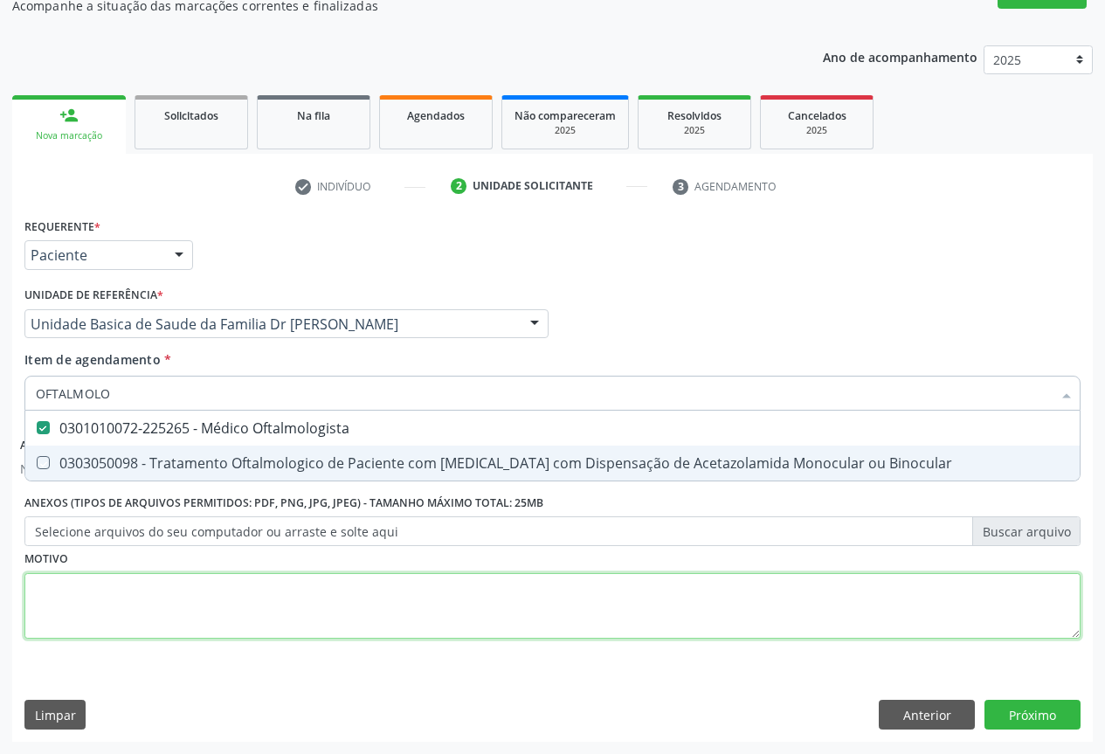
click at [459, 615] on div "Requerente * Paciente Profissional de Saúde Paciente Nenhum resultado encontrad…" at bounding box center [552, 438] width 1056 height 450
checkbox Binocular "true"
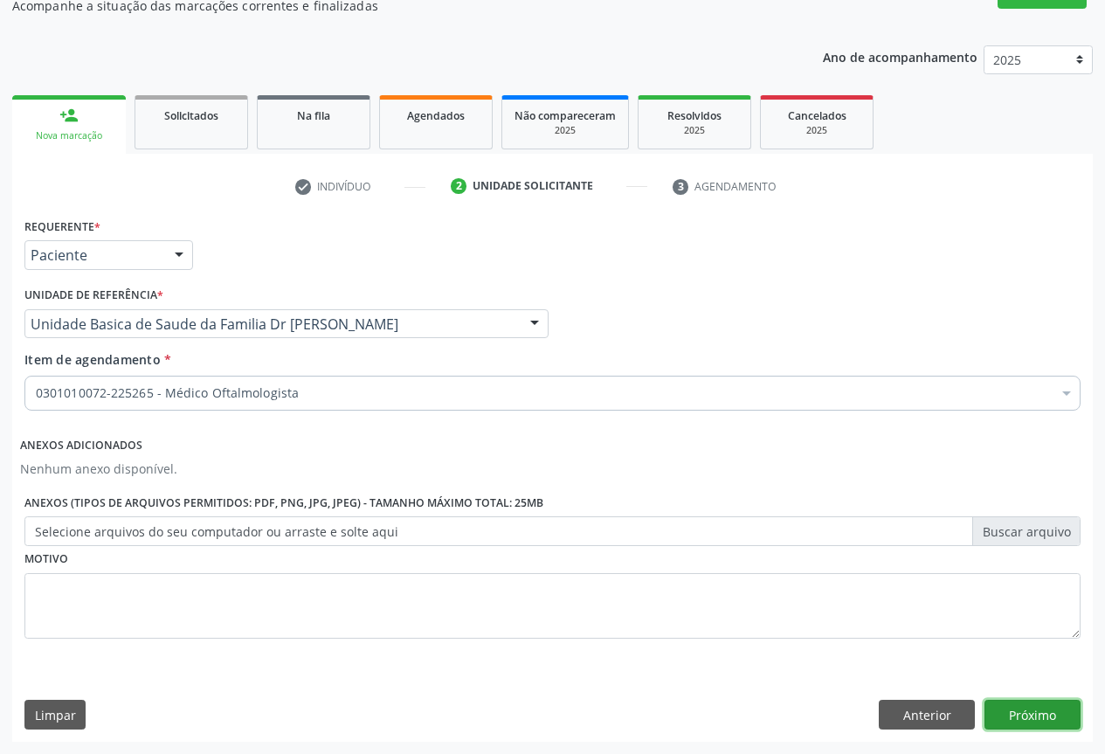
click at [1051, 700] on button "Próximo" at bounding box center [1033, 715] width 96 height 30
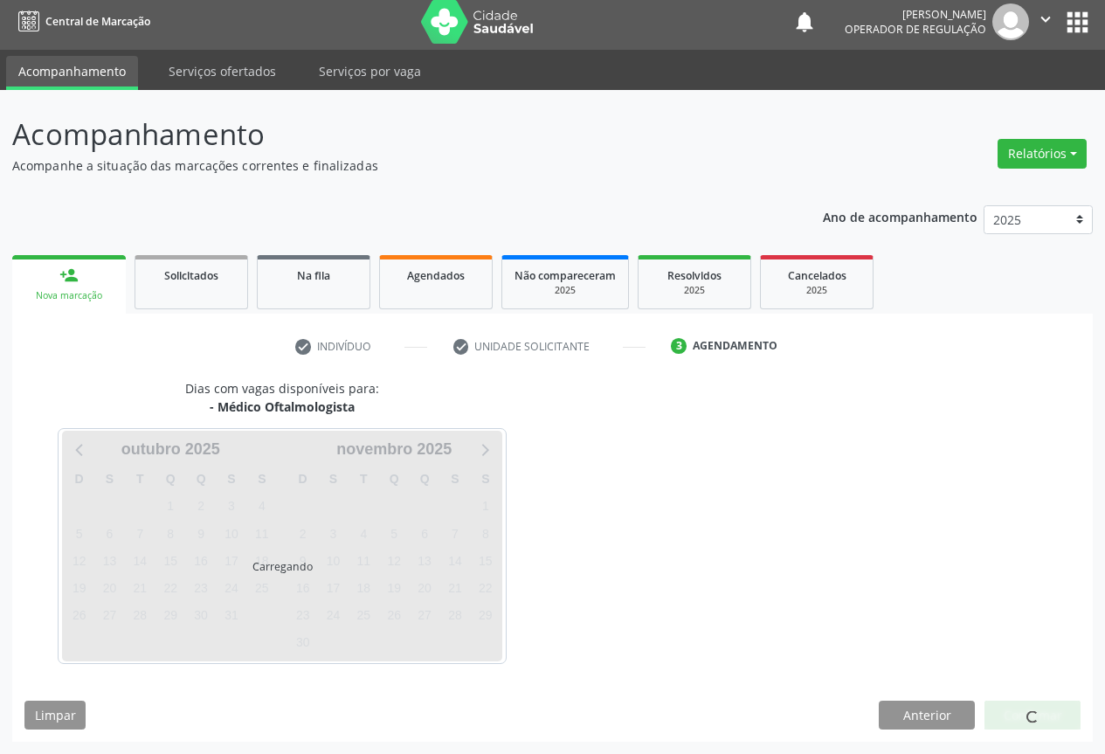
scroll to position [6, 0]
click at [1028, 706] on div at bounding box center [1032, 715] width 12 height 18
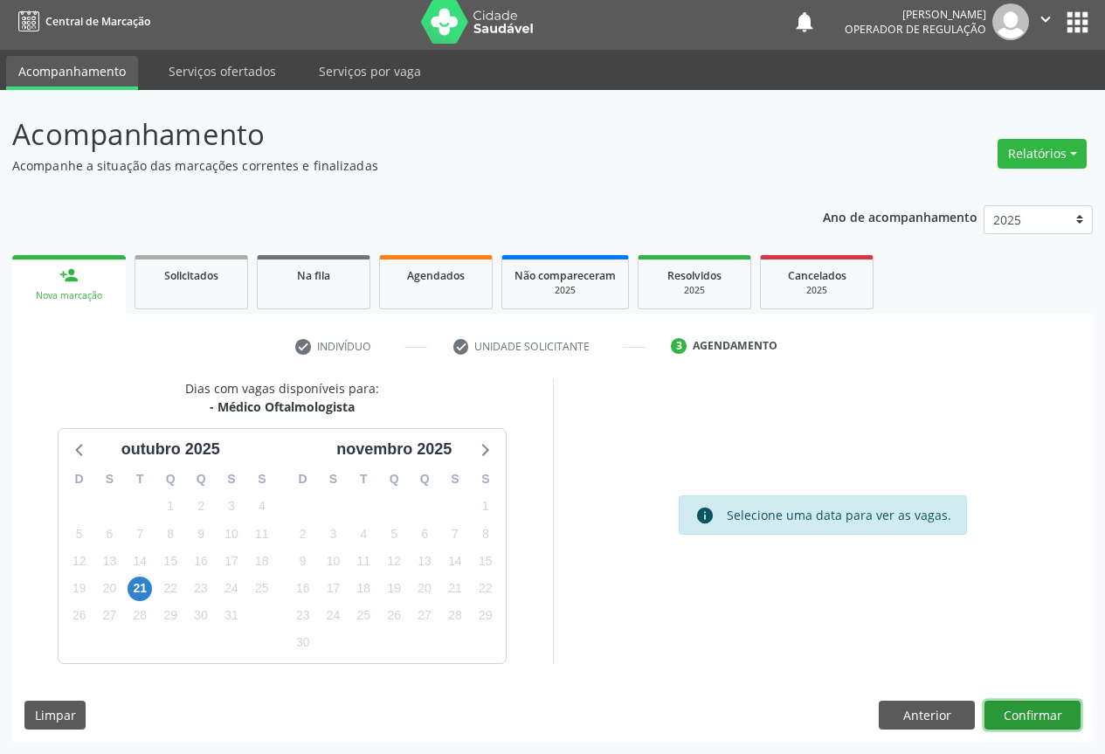
click at [1007, 714] on button "Confirmar" at bounding box center [1033, 716] width 96 height 30
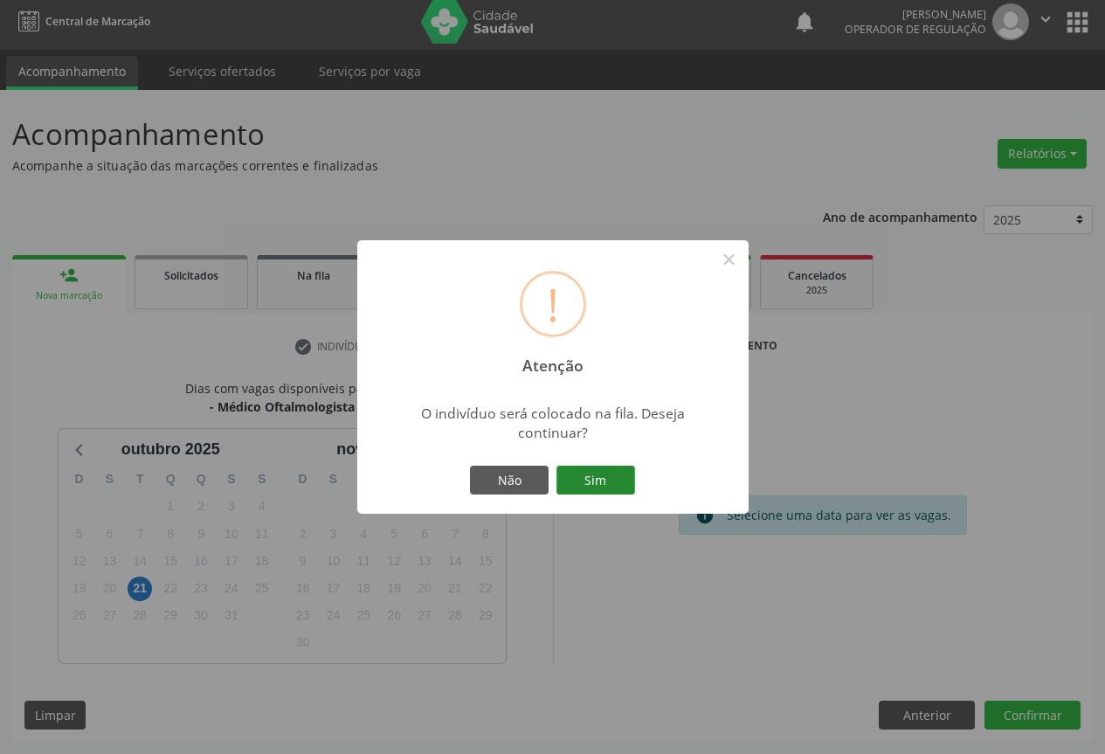
click at [570, 469] on button "Sim" at bounding box center [595, 481] width 79 height 30
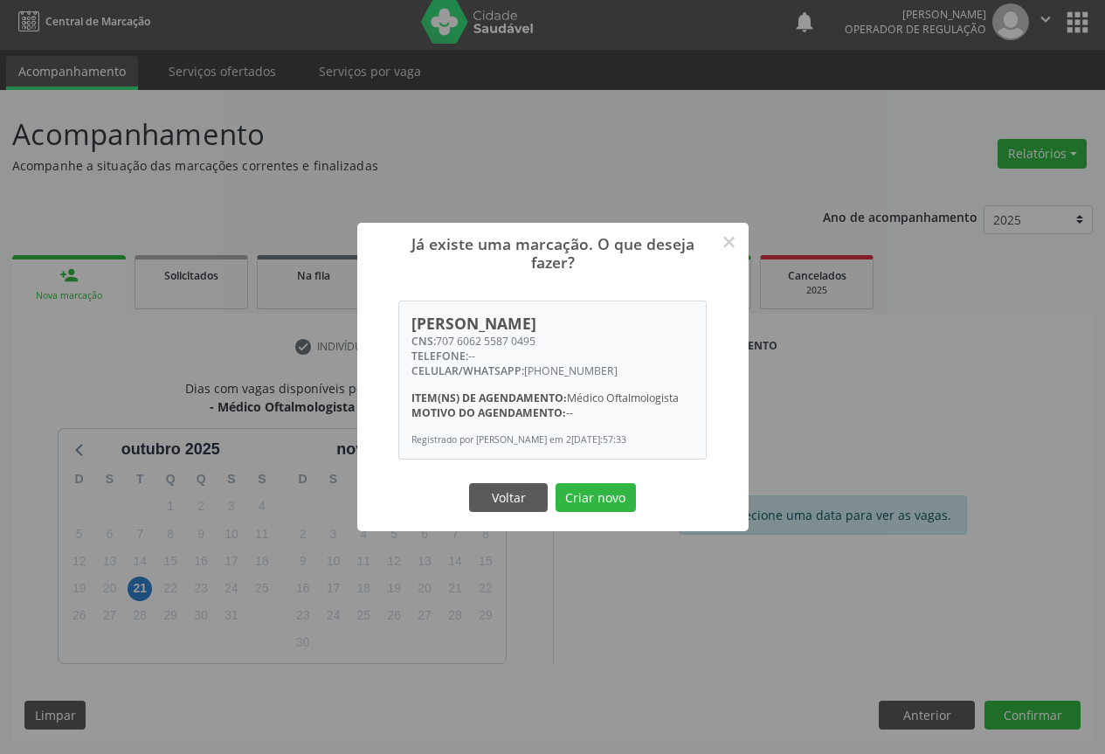
drag, startPoint x: 591, startPoint y: 493, endPoint x: 607, endPoint y: 492, distance: 16.6
click at [592, 493] on button "Criar novo" at bounding box center [596, 498] width 80 height 30
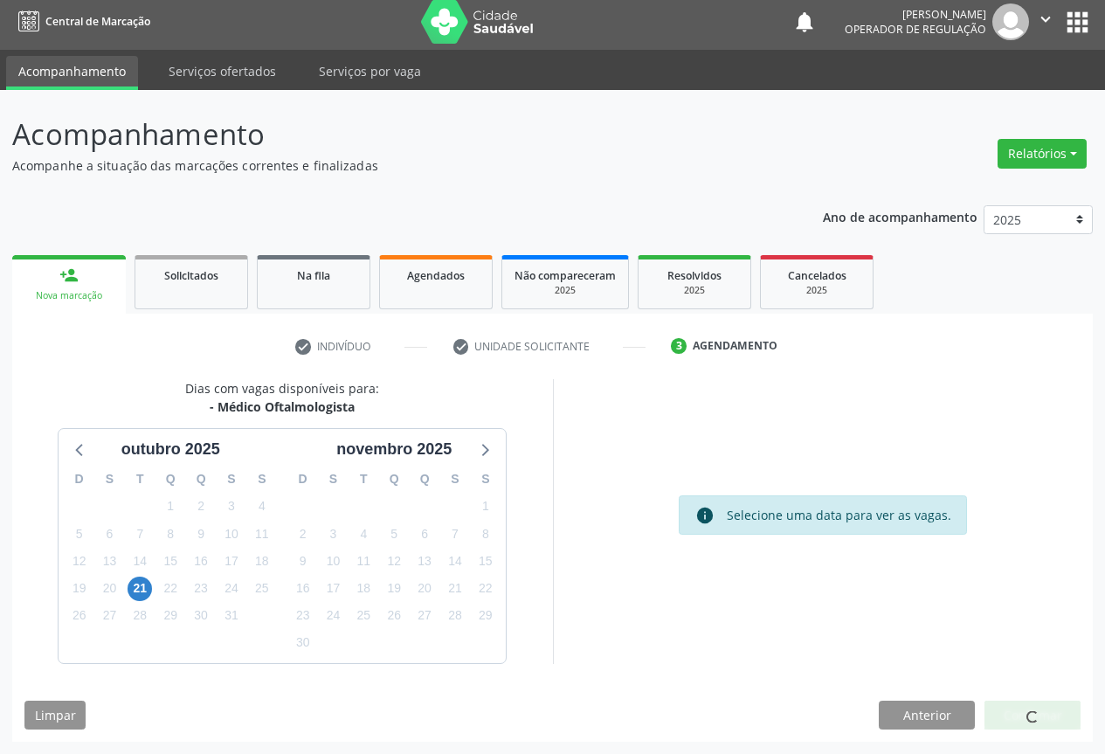
scroll to position [0, 0]
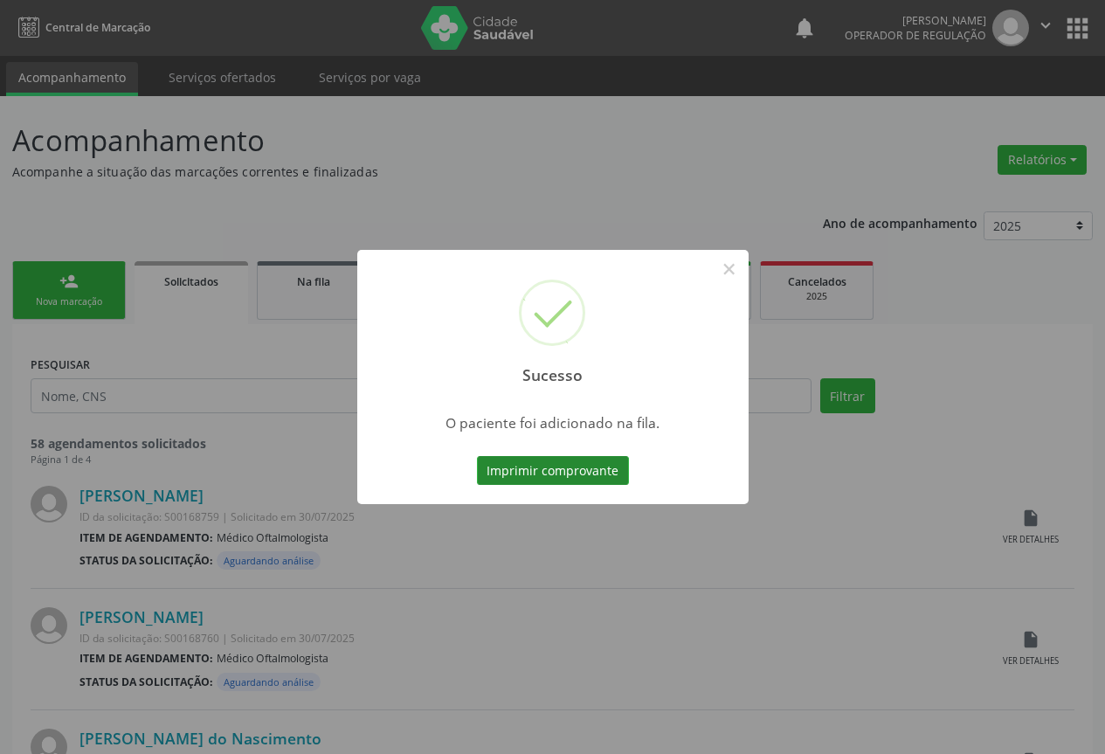
click at [557, 469] on button "Imprimir comprovante" at bounding box center [553, 471] width 152 height 30
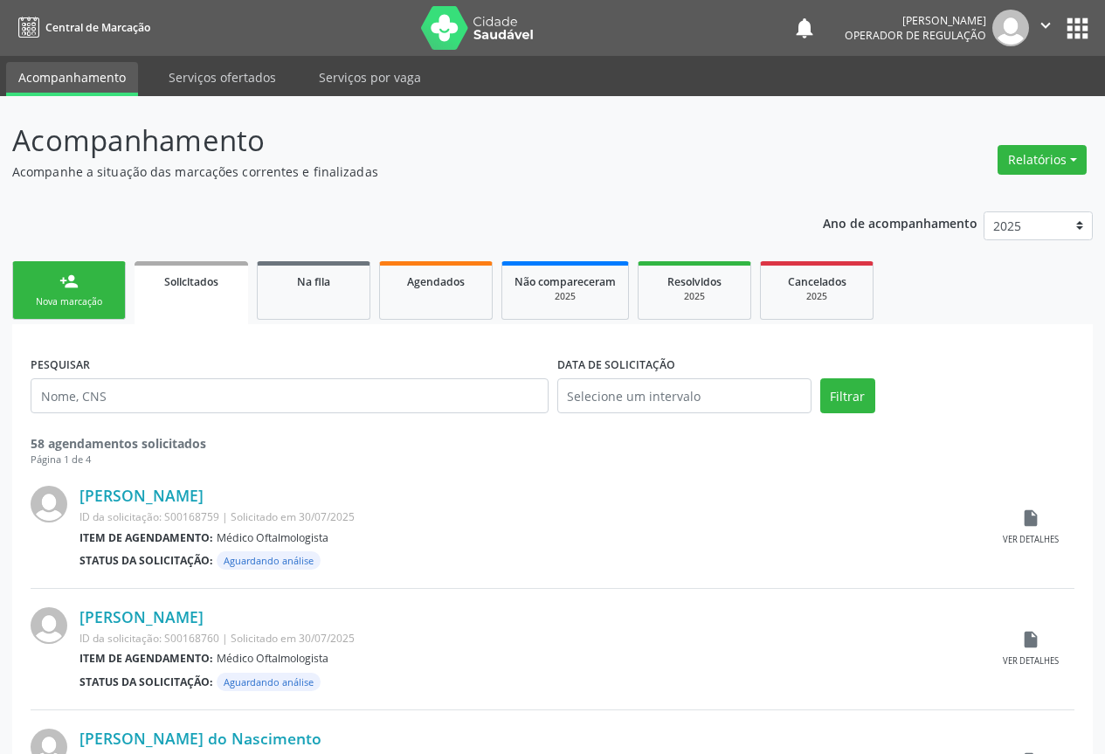
click at [90, 291] on link "person_add Nova marcação" at bounding box center [69, 290] width 114 height 59
click at [86, 292] on link "person_add Nova marcação" at bounding box center [69, 290] width 114 height 59
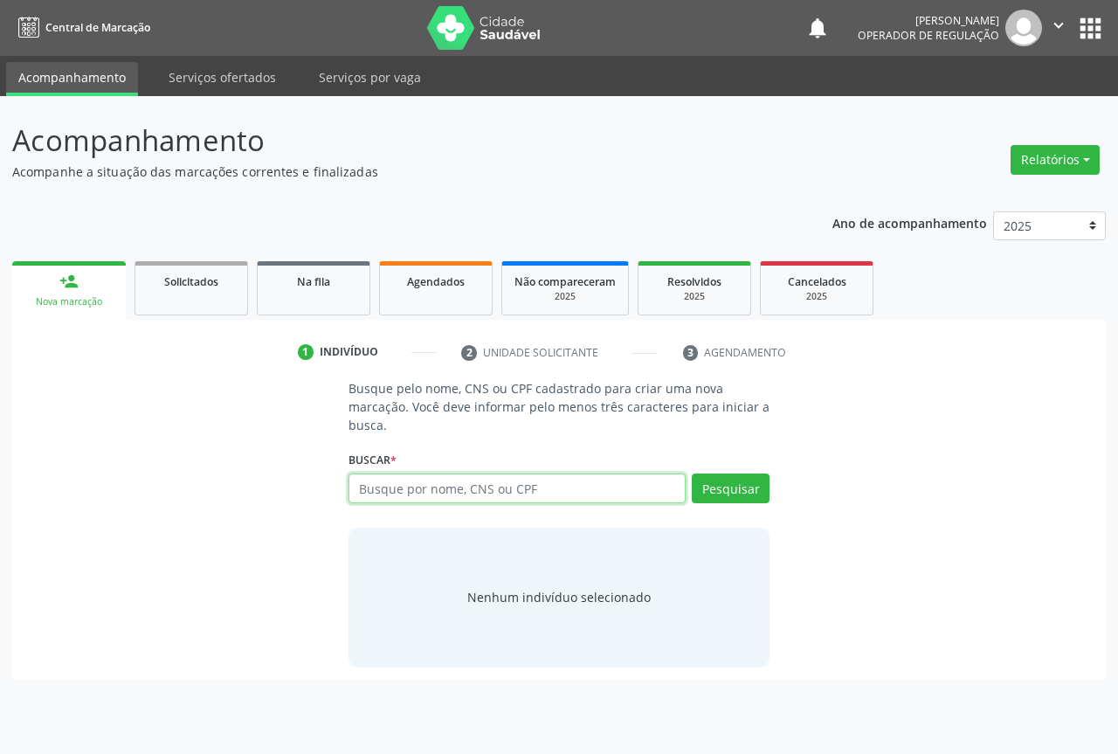
click at [459, 491] on input "text" at bounding box center [517, 488] width 337 height 30
type input "702800158502063"
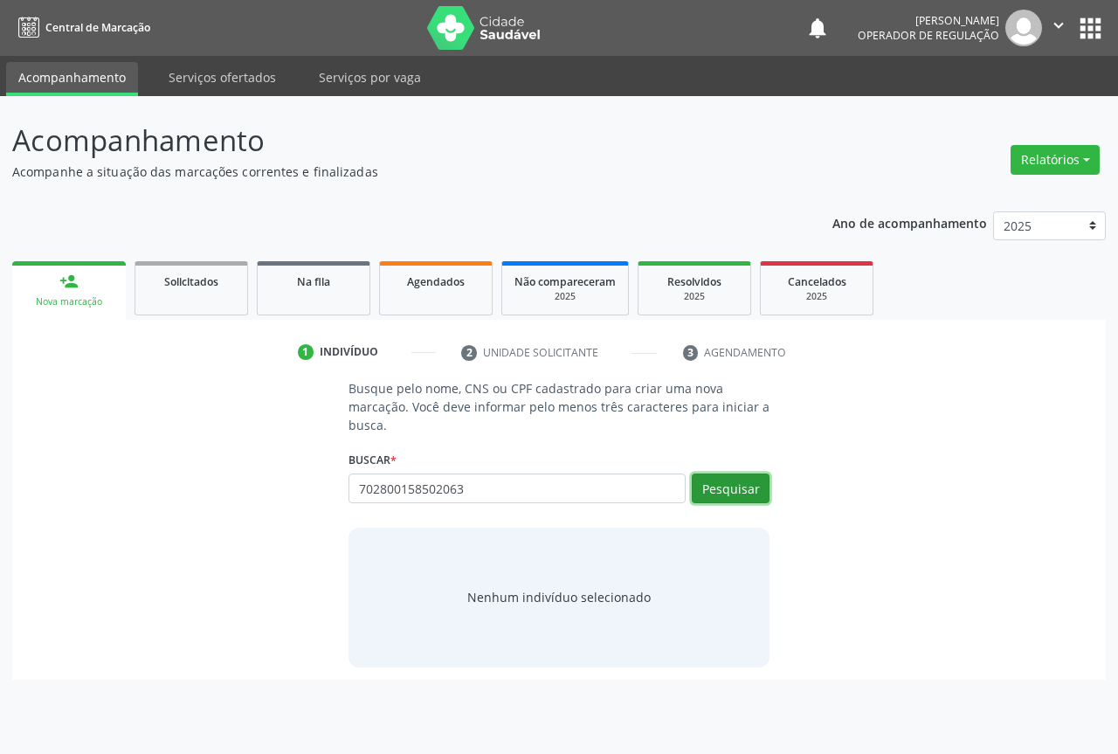
click at [744, 490] on button "Pesquisar" at bounding box center [731, 488] width 78 height 30
type input "702800158502063"
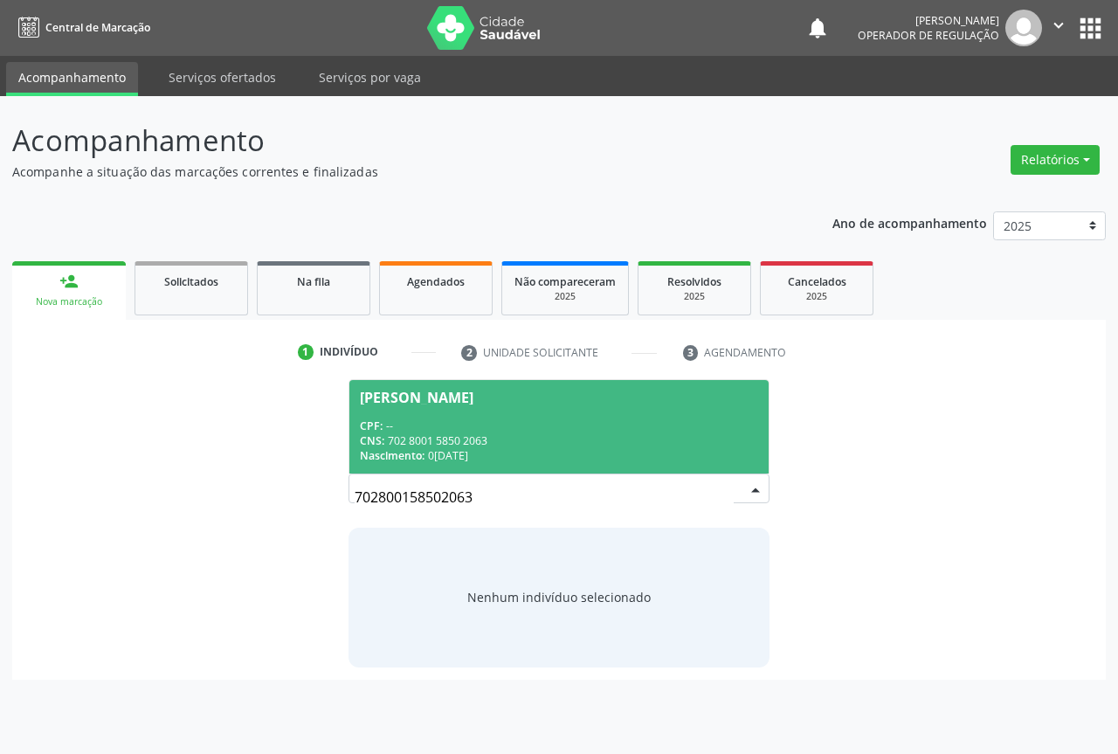
drag, startPoint x: 439, startPoint y: 415, endPoint x: 483, endPoint y: 466, distance: 68.1
click at [438, 417] on span "Angela Maria Laurinda da Silva CPF: -- CNS: 702 8001 5850 2063 Nascimento: 01/0…" at bounding box center [558, 426] width 419 height 93
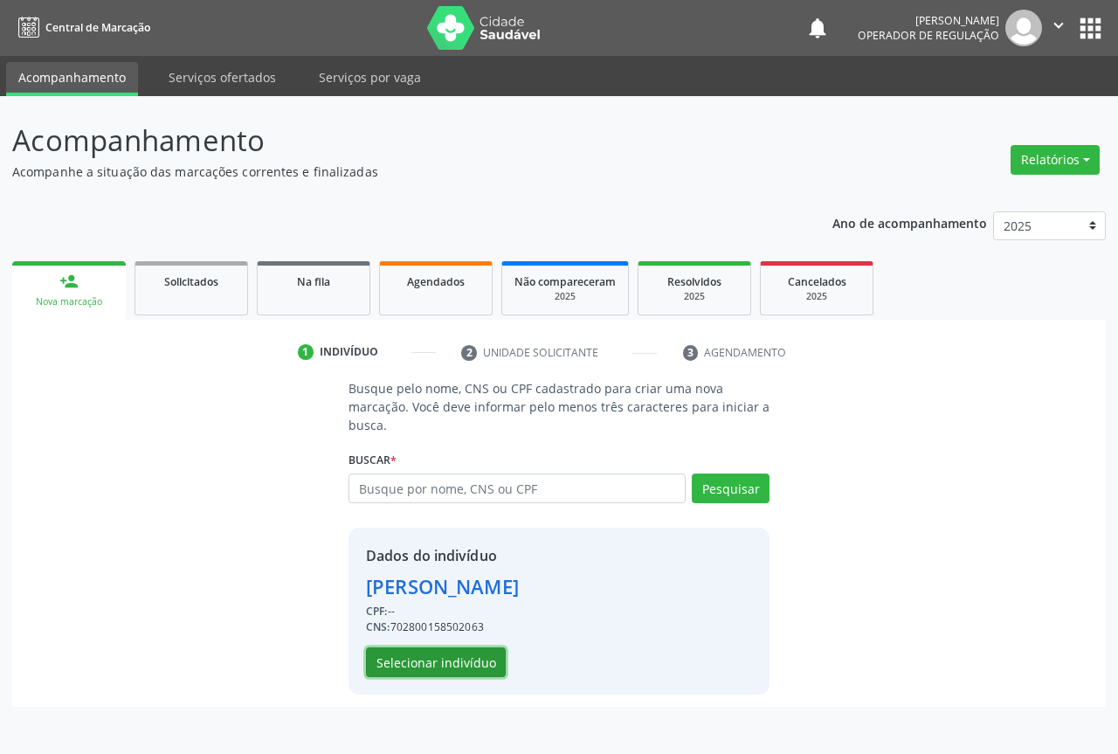
click at [407, 656] on button "Selecionar indivíduo" at bounding box center [436, 662] width 140 height 30
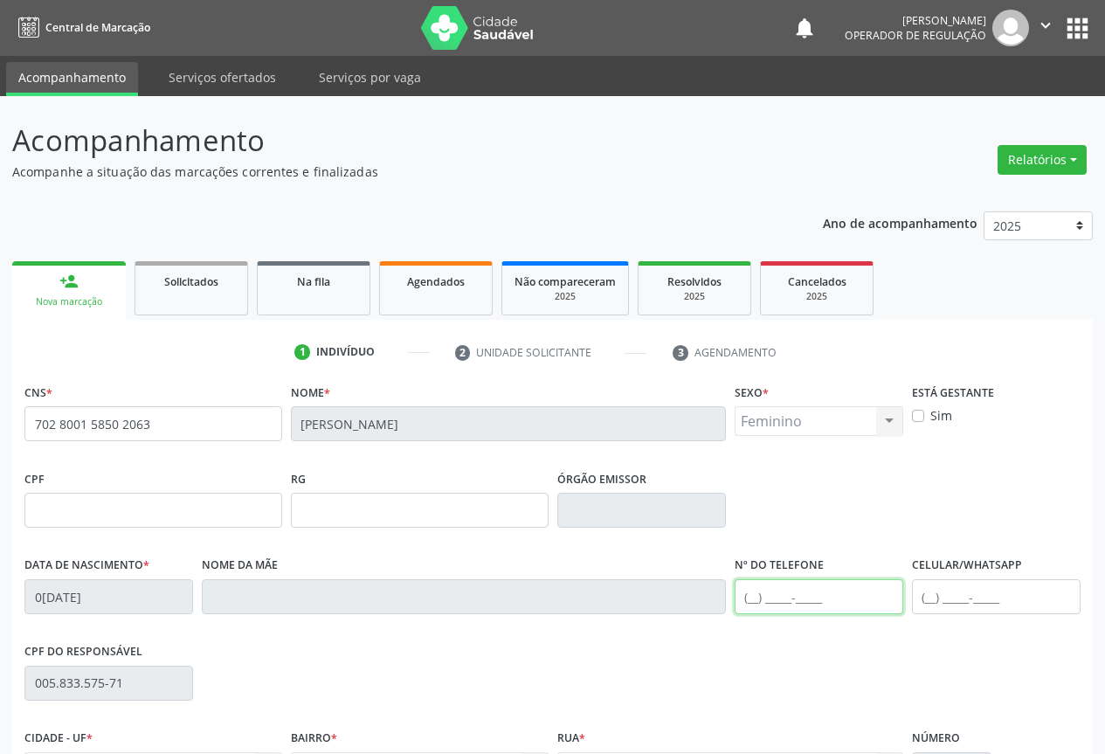
drag, startPoint x: 782, startPoint y: 586, endPoint x: 811, endPoint y: 583, distance: 29.0
click at [782, 586] on input "text" at bounding box center [819, 596] width 169 height 35
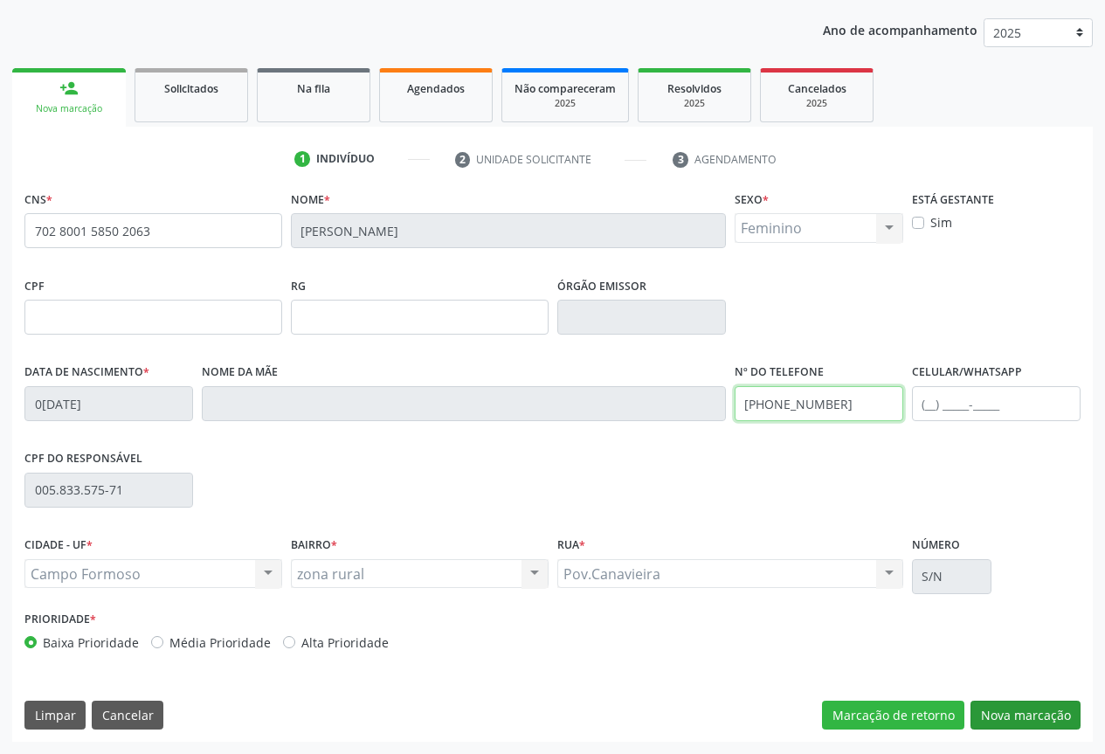
type input "(74) 99924-1237"
click at [1024, 708] on button "Nova marcação" at bounding box center [1026, 716] width 110 height 30
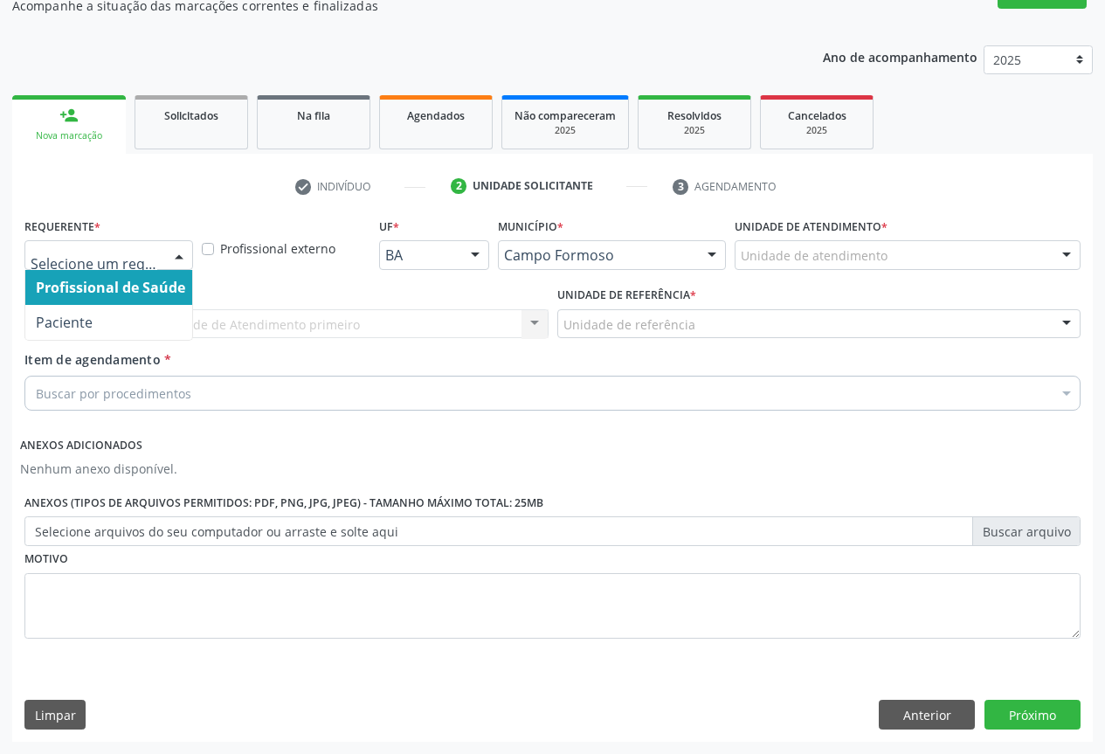
click at [166, 256] on div at bounding box center [179, 256] width 26 height 30
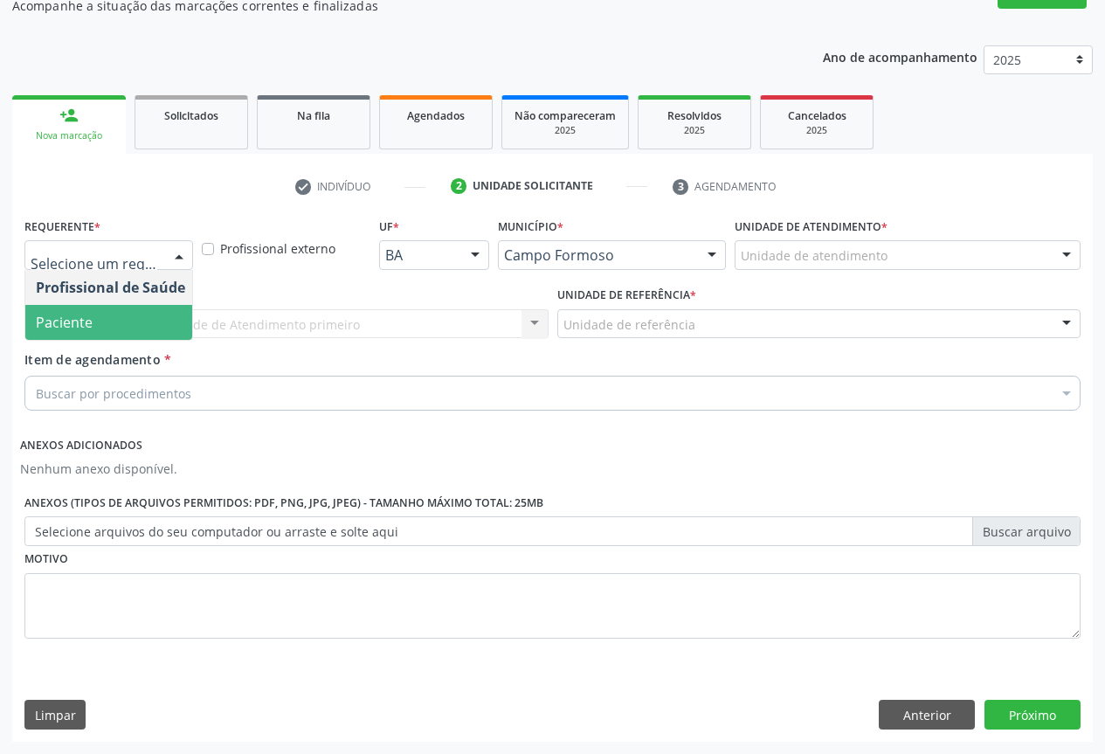
click at [70, 328] on span "Paciente" at bounding box center [64, 322] width 57 height 19
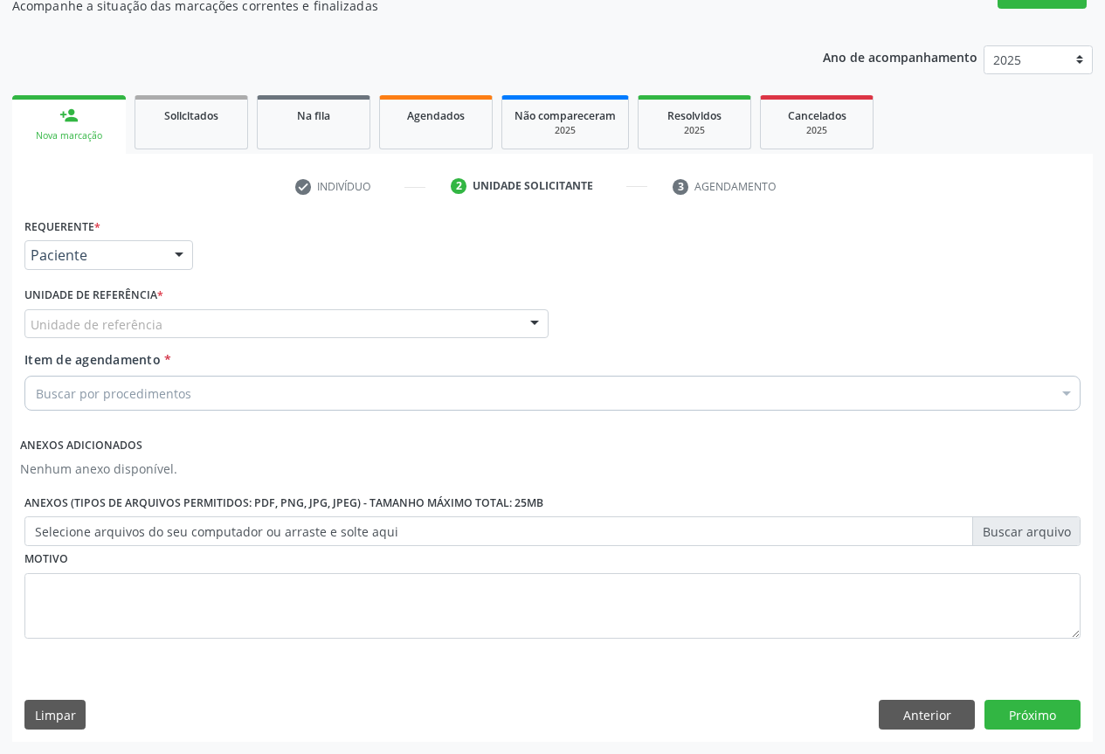
click at [355, 319] on div "Unidade de referência" at bounding box center [286, 324] width 524 height 30
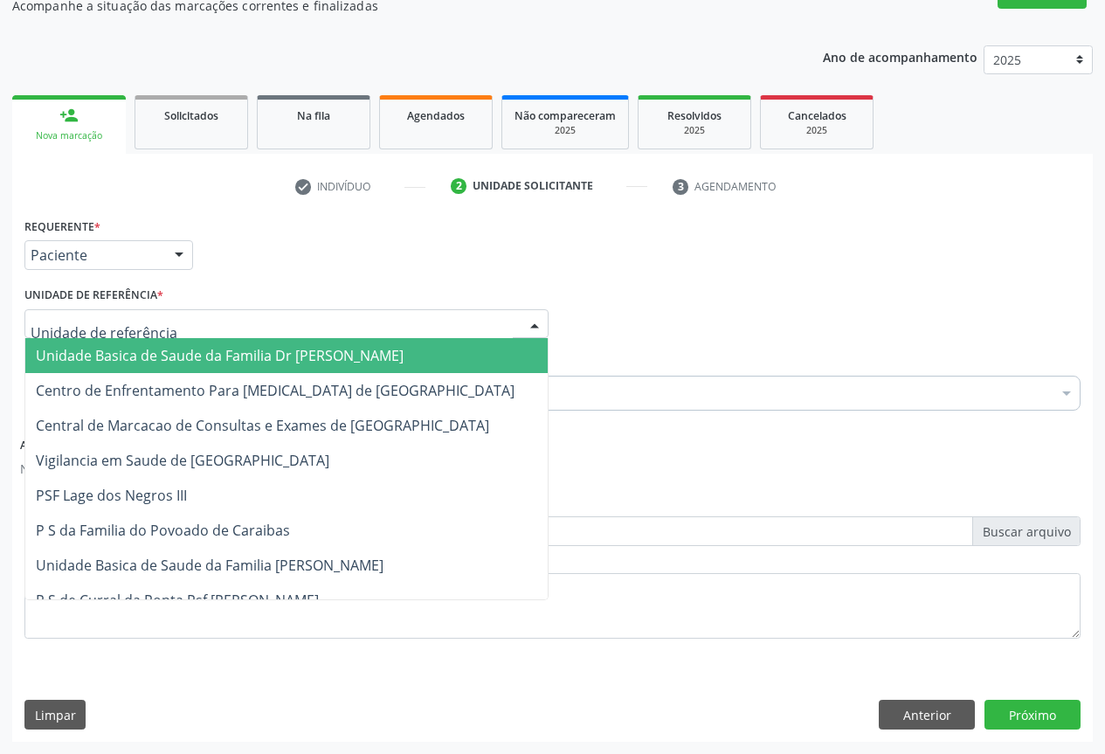
click at [163, 363] on span "Unidade Basica de Saude da Familia Dr [PERSON_NAME]" at bounding box center [220, 355] width 368 height 19
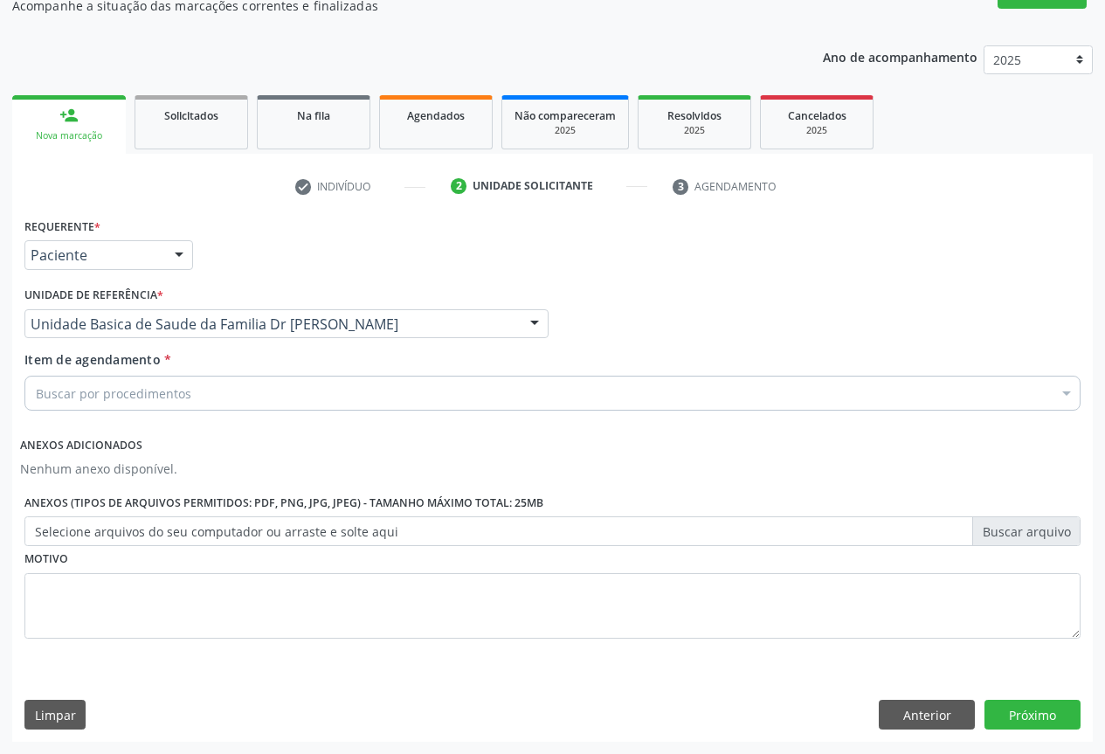
click at [182, 377] on div "Buscar por procedimentos" at bounding box center [552, 393] width 1056 height 35
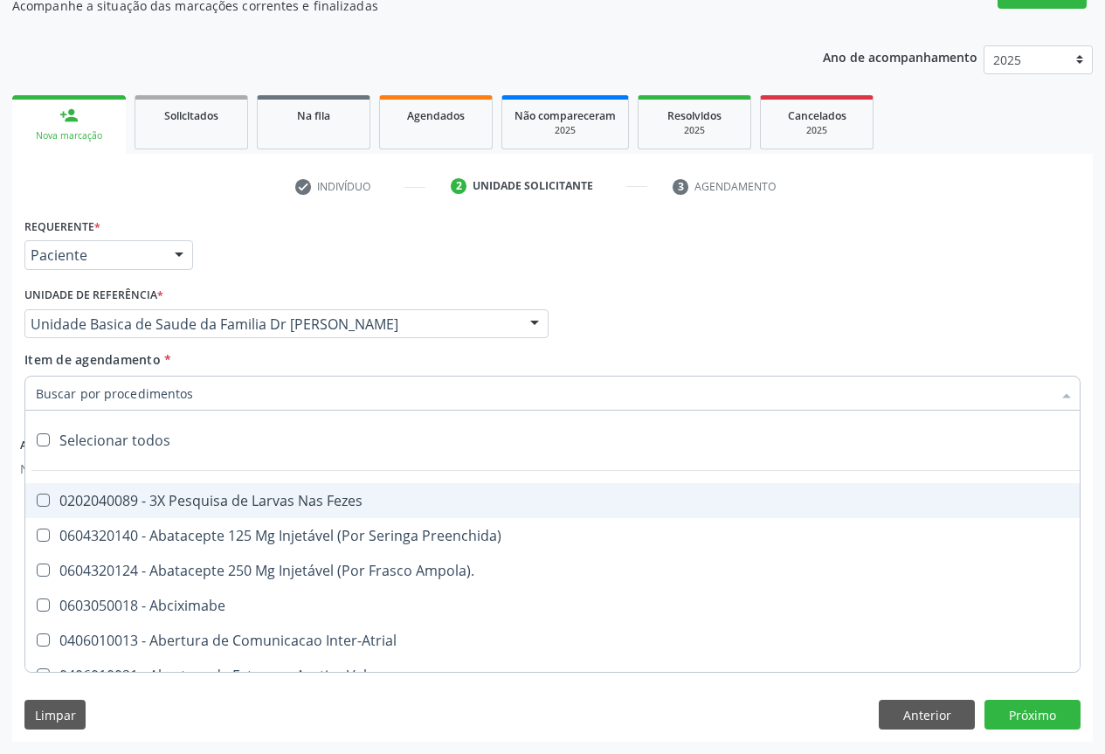
click at [182, 385] on input "Item de agendamento *" at bounding box center [544, 393] width 1016 height 35
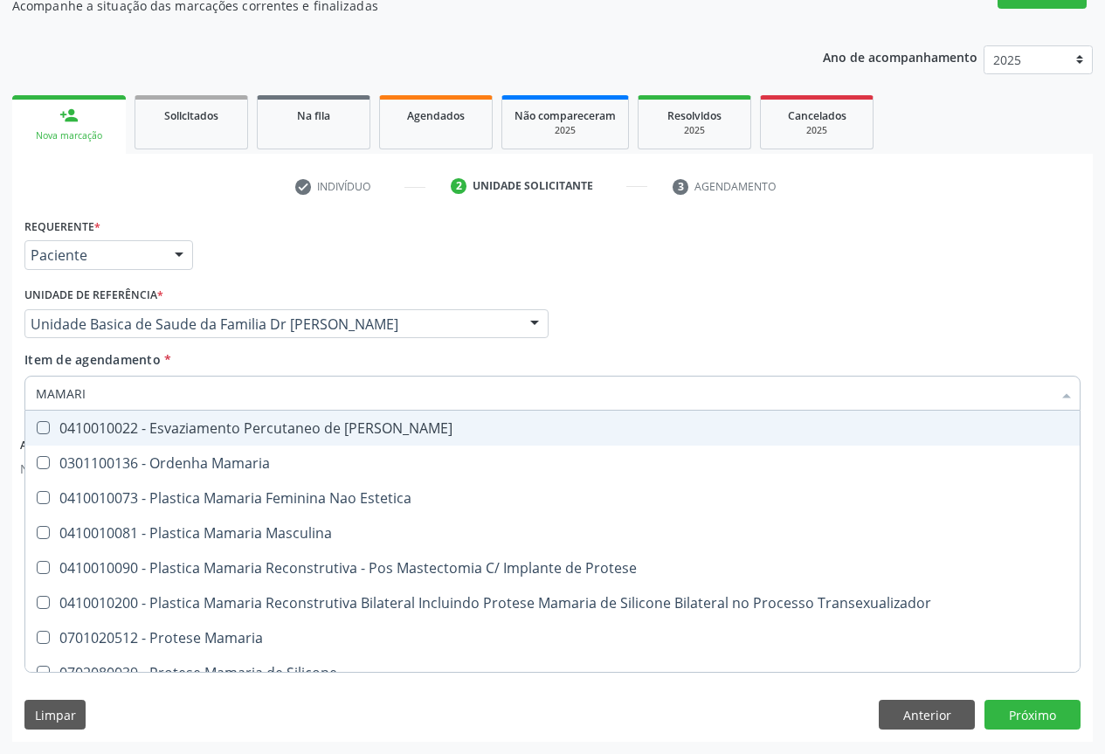
type input "MAMARIA"
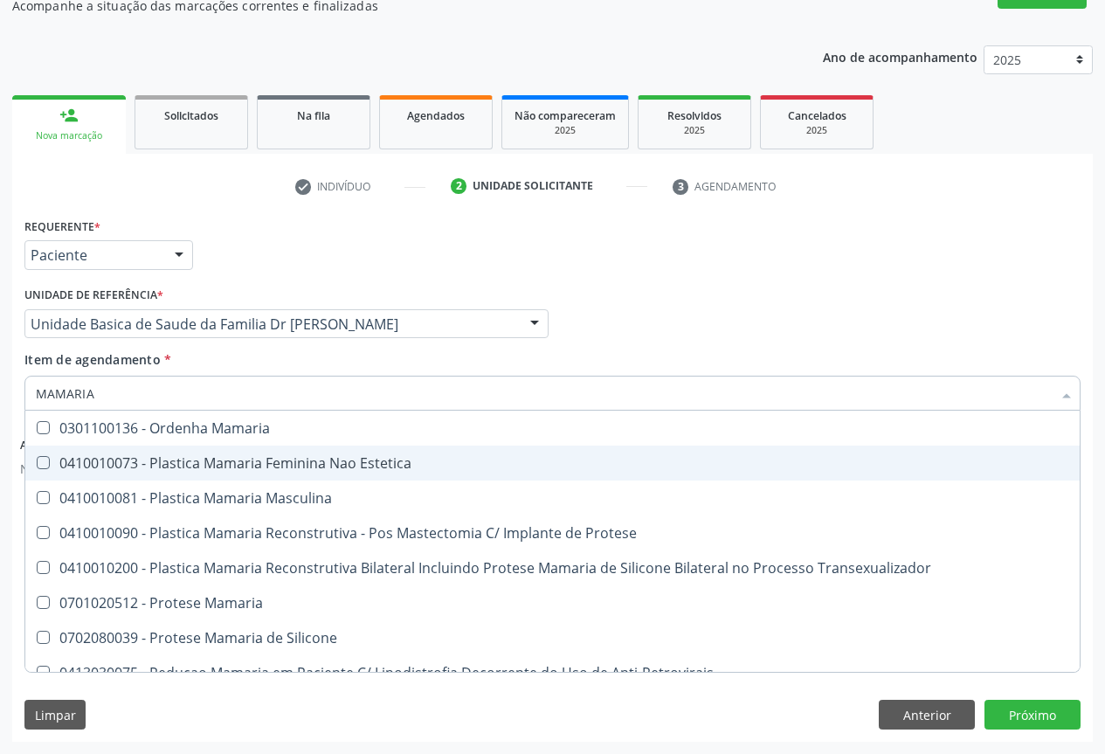
click at [203, 465] on div "0410010073 - Plastica Mamaria Feminina Nao Estetica" at bounding box center [552, 463] width 1033 height 14
click at [167, 467] on div "0410010073 - Plastica Mamaria Feminina Nao Estetica" at bounding box center [552, 463] width 1033 height 14
checkbox Estetica "false"
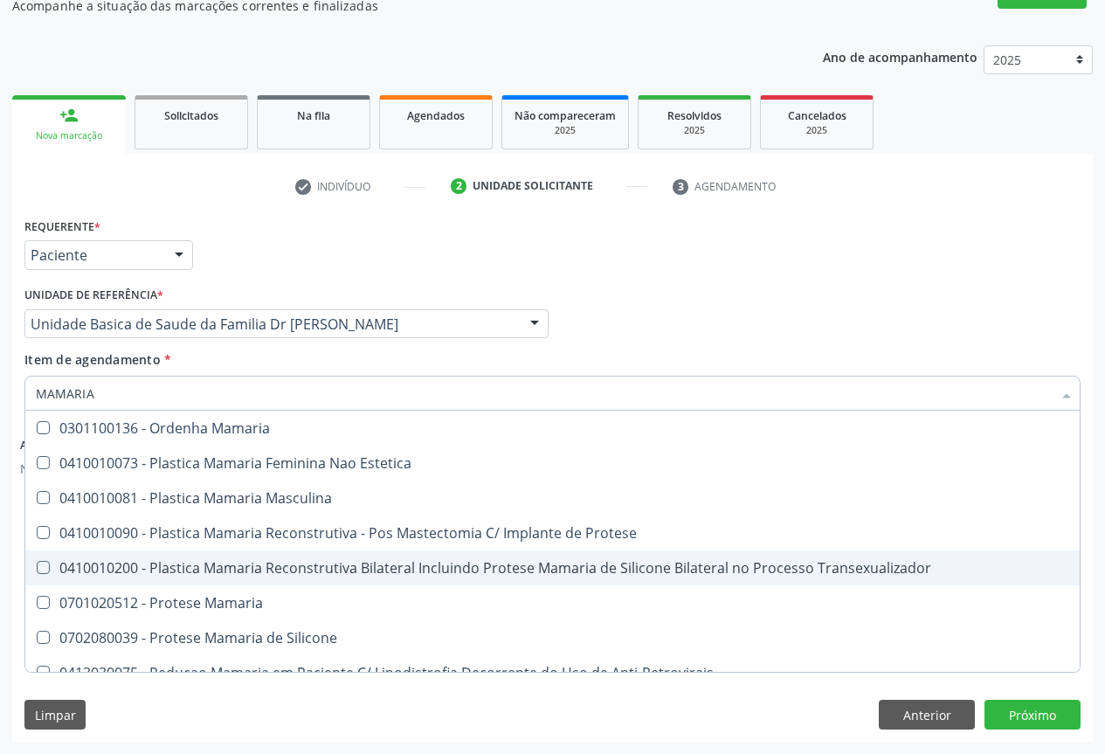
scroll to position [53, 0]
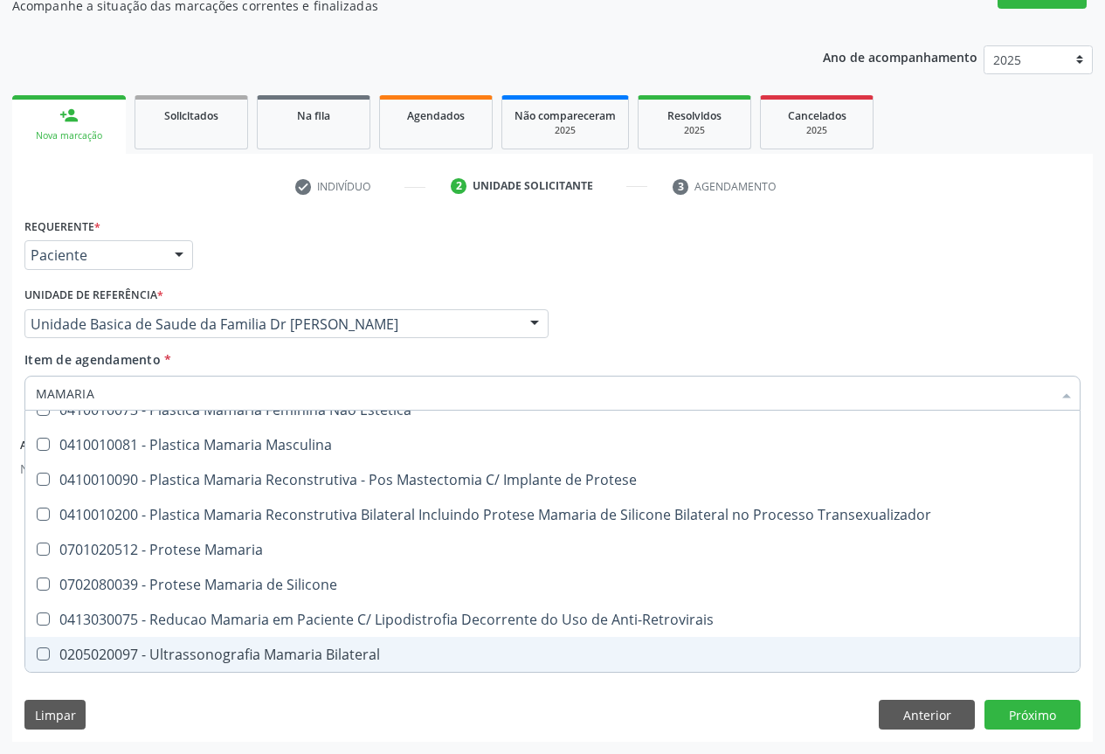
click at [247, 660] on div "0205020097 - Ultrassonografia Mamaria Bilateral" at bounding box center [552, 654] width 1033 height 14
checkbox Bilateral "true"
click at [1012, 710] on button "Próximo" at bounding box center [1033, 715] width 96 height 30
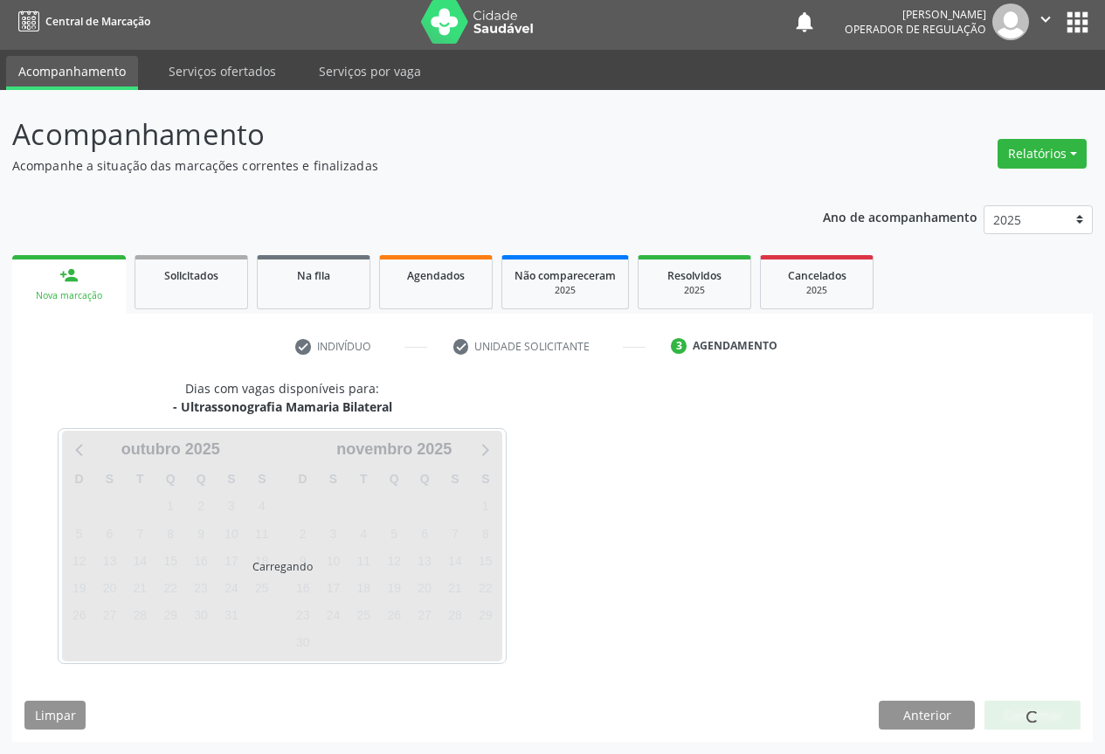
scroll to position [0, 0]
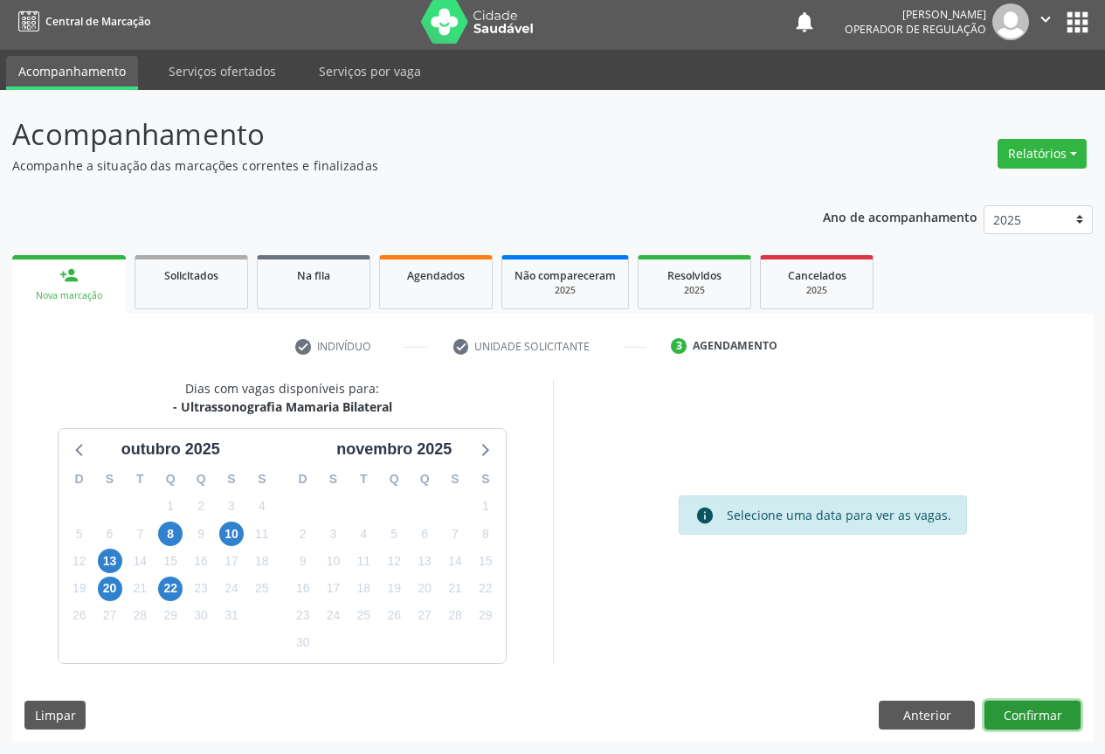
click at [1002, 722] on button "Confirmar" at bounding box center [1033, 716] width 96 height 30
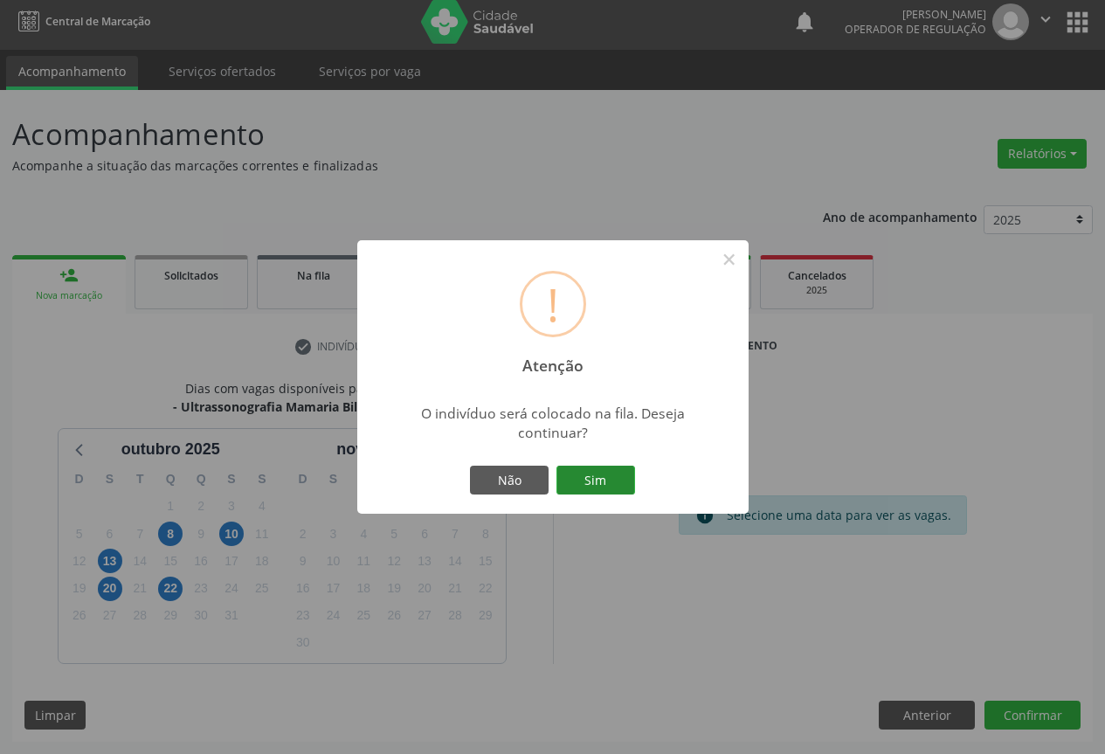
click at [615, 480] on button "Sim" at bounding box center [595, 481] width 79 height 30
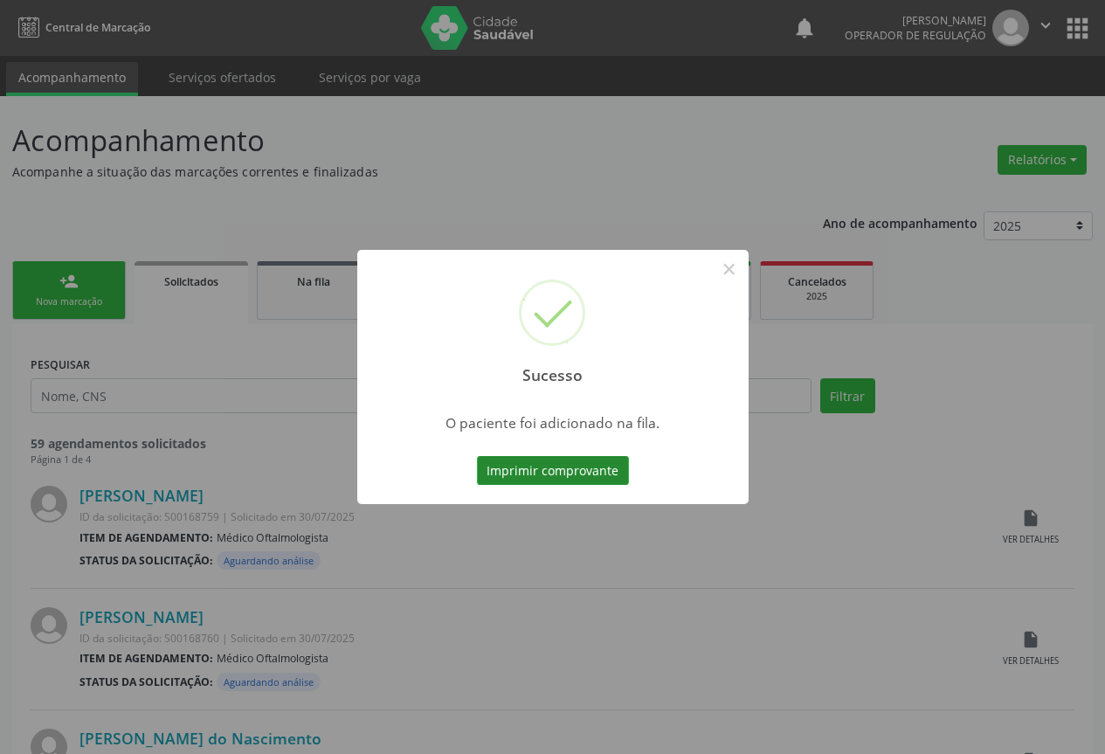
click at [579, 468] on button "Imprimir comprovante" at bounding box center [553, 471] width 152 height 30
